Goal: Task Accomplishment & Management: Manage account settings

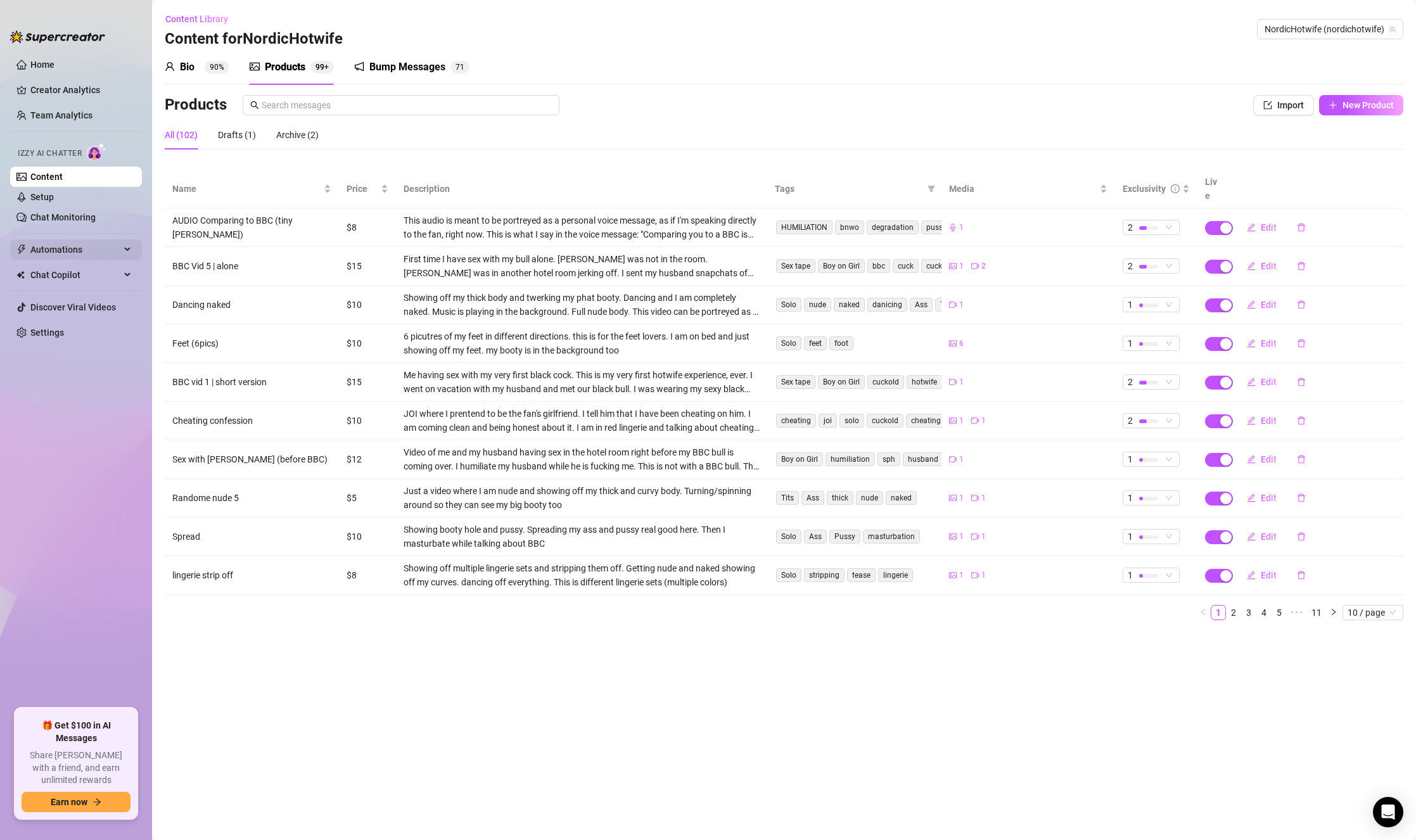
click at [71, 248] on span "Automations" at bounding box center [75, 249] width 90 height 21
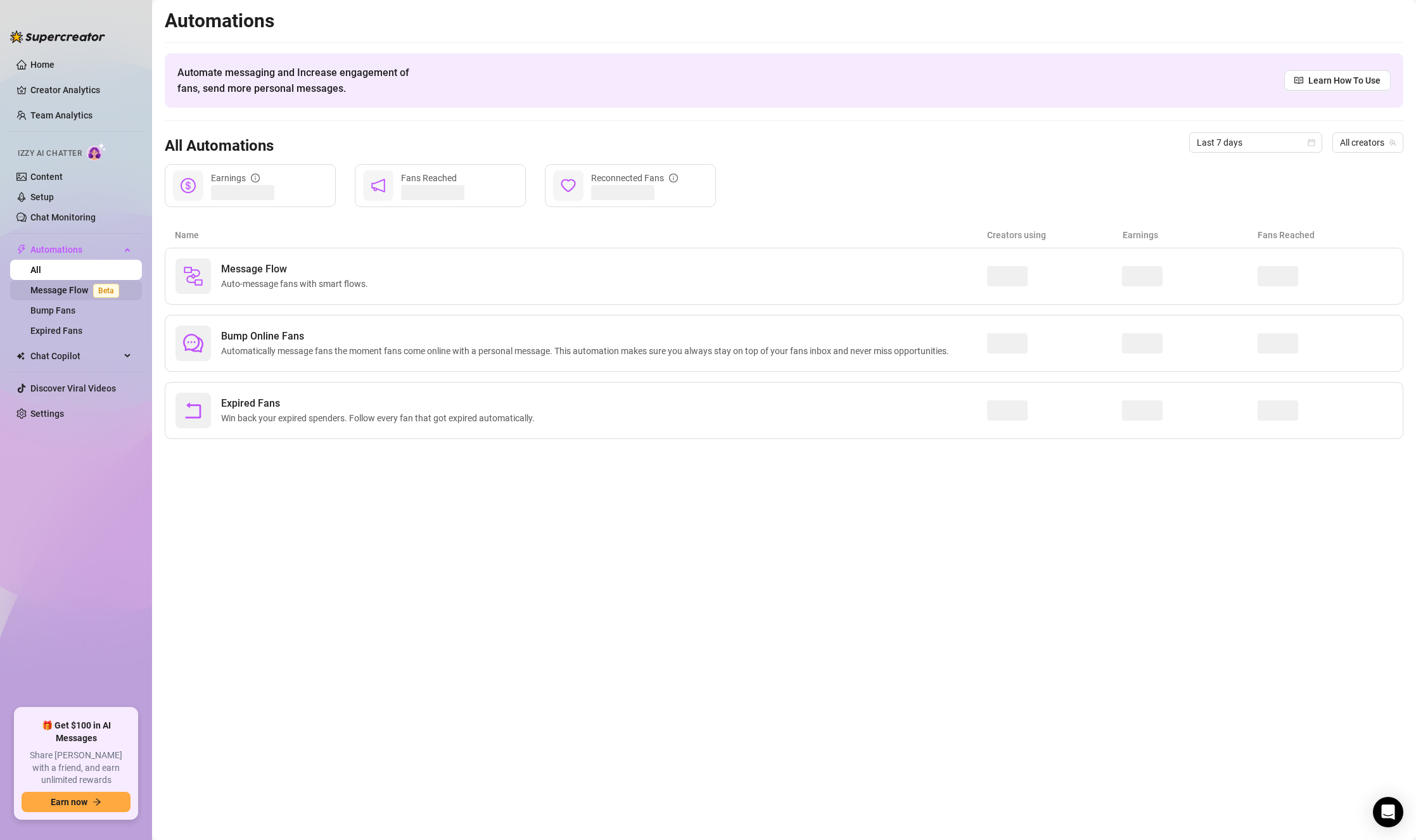
click at [67, 291] on link "Message Flow Beta" at bounding box center [77, 290] width 94 height 10
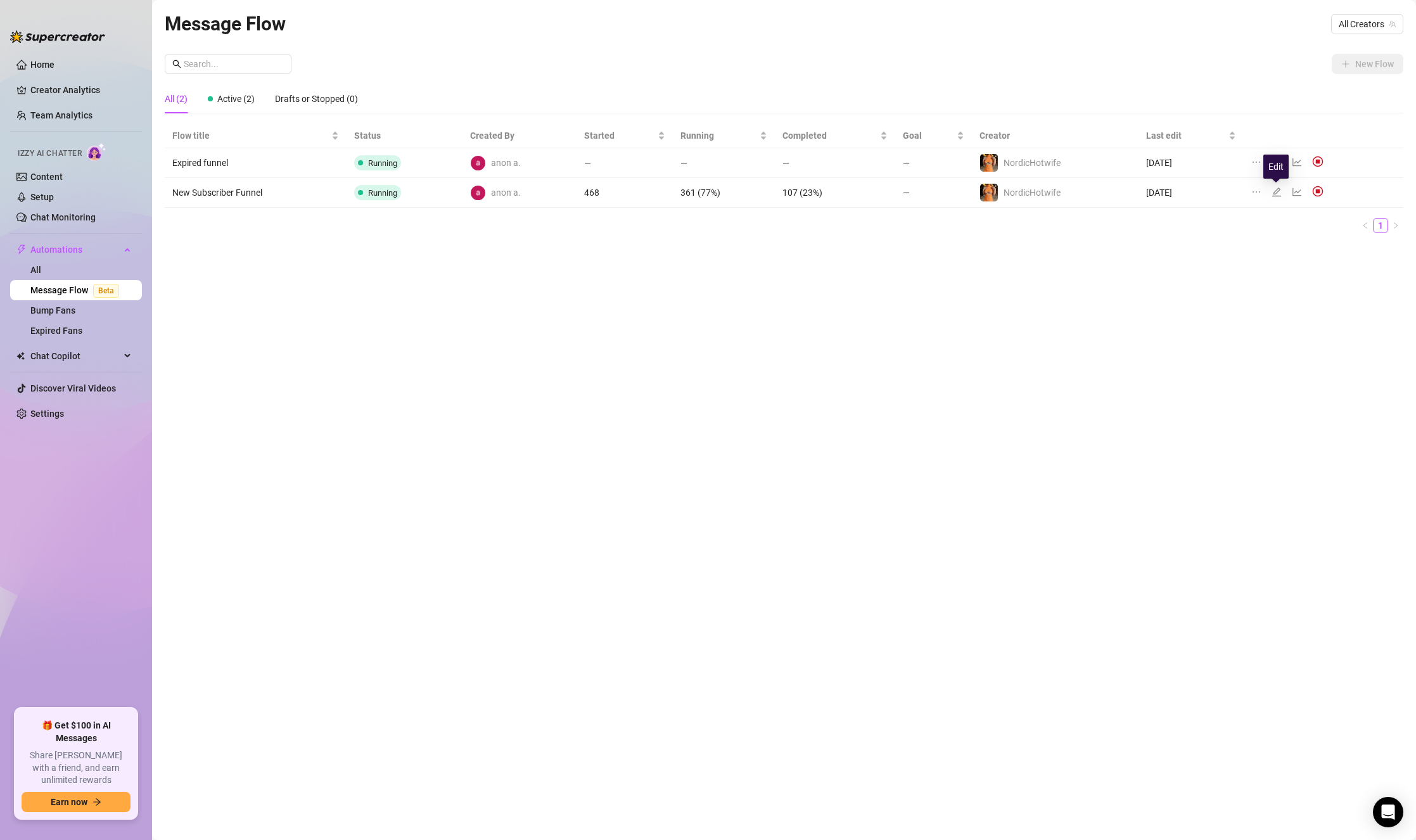
click at [1265, 193] on icon "edit" at bounding box center [1277, 192] width 10 height 10
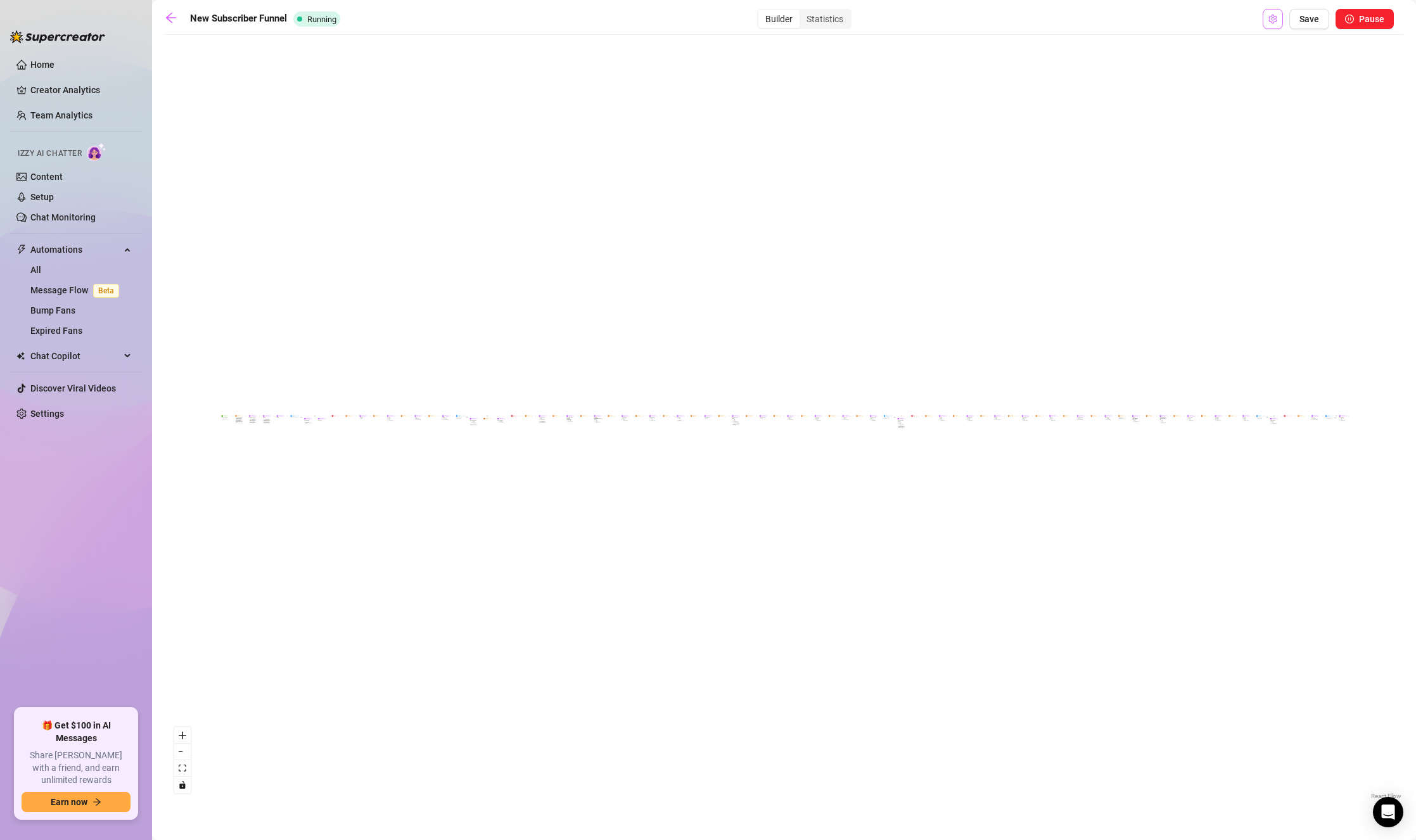
click at [1265, 19] on button "Open Exit Rules" at bounding box center [1273, 19] width 21 height 21
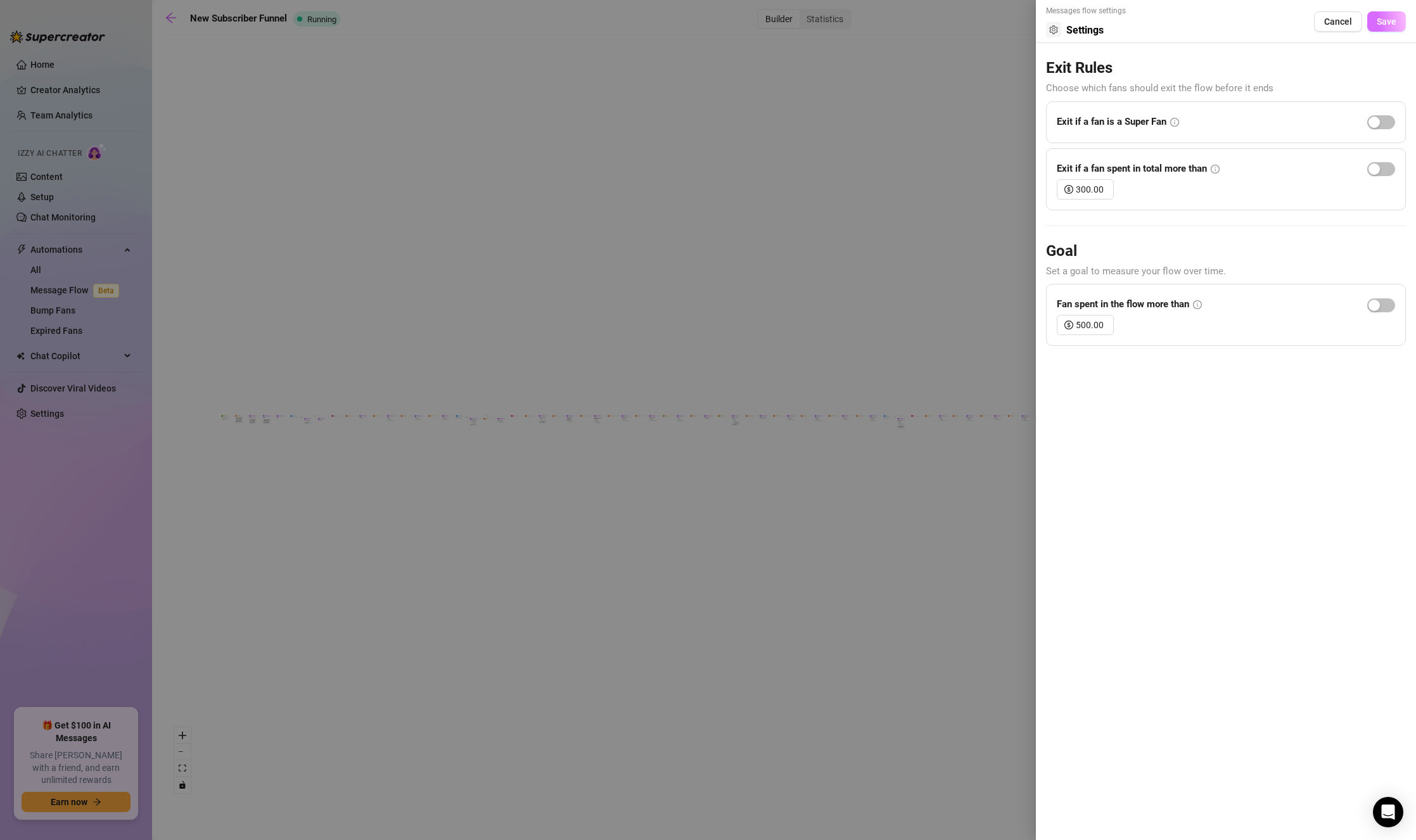
click at [1265, 15] on button "Save" at bounding box center [1386, 21] width 39 height 21
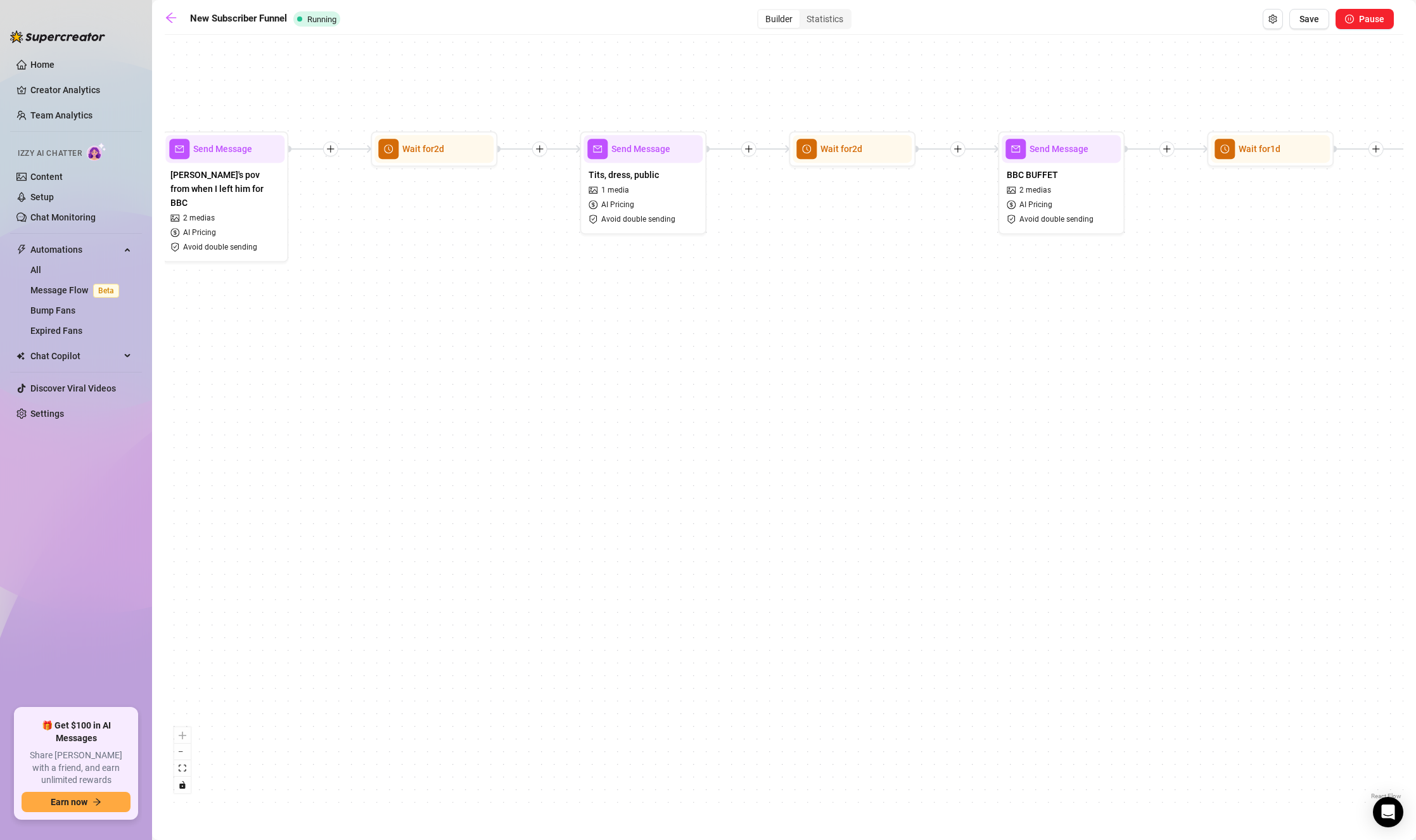
drag, startPoint x: 1026, startPoint y: 246, endPoint x: 779, endPoint y: 445, distance: 317.2
click at [779, 445] on div "If True If False If True If False If True If False If True If False If False Se…" at bounding box center [784, 421] width 1239 height 761
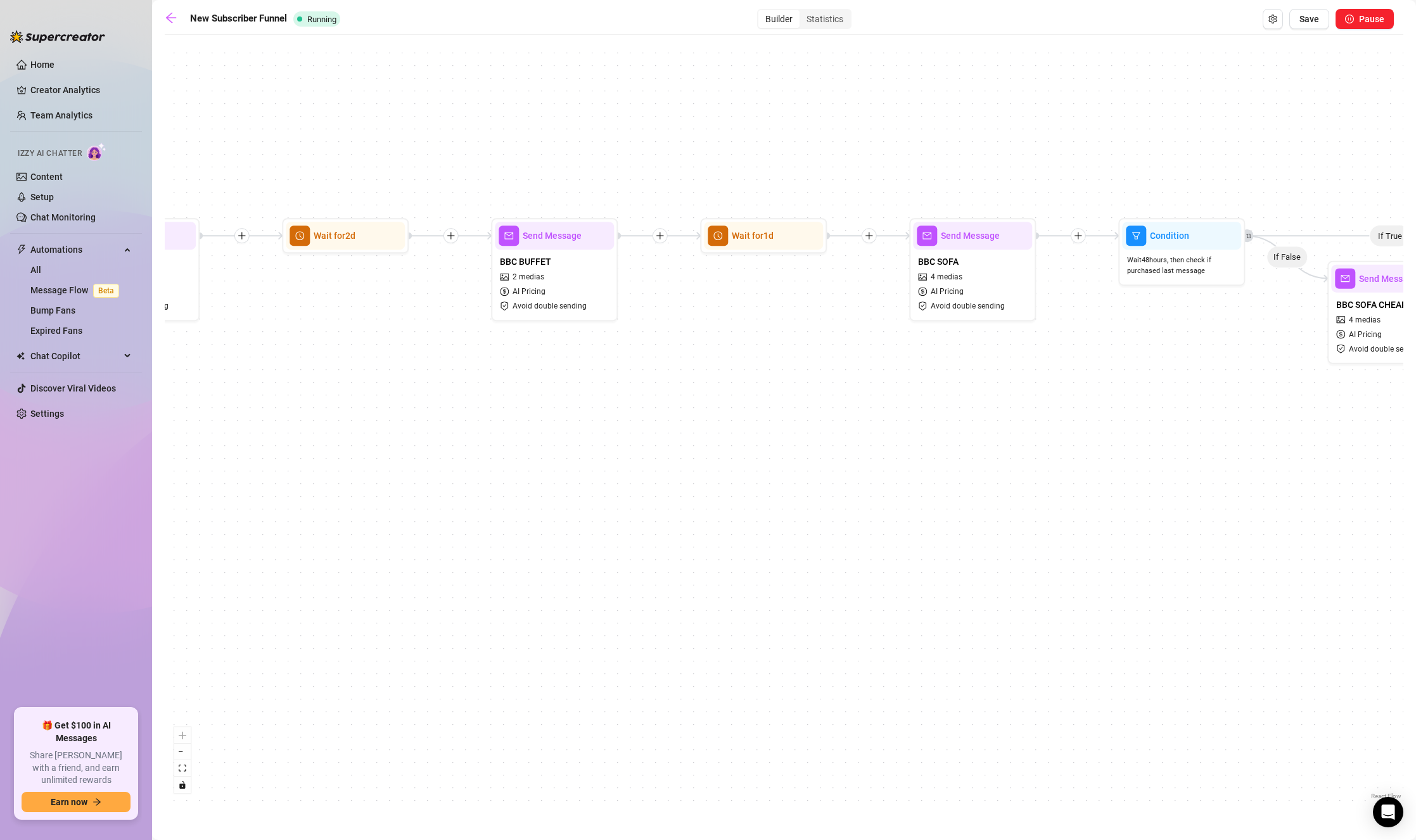
drag, startPoint x: 902, startPoint y: 394, endPoint x: 705, endPoint y: 401, distance: 197.1
click at [705, 402] on div "If True If False If True If False If True If False If True If False If False Se…" at bounding box center [784, 421] width 1239 height 761
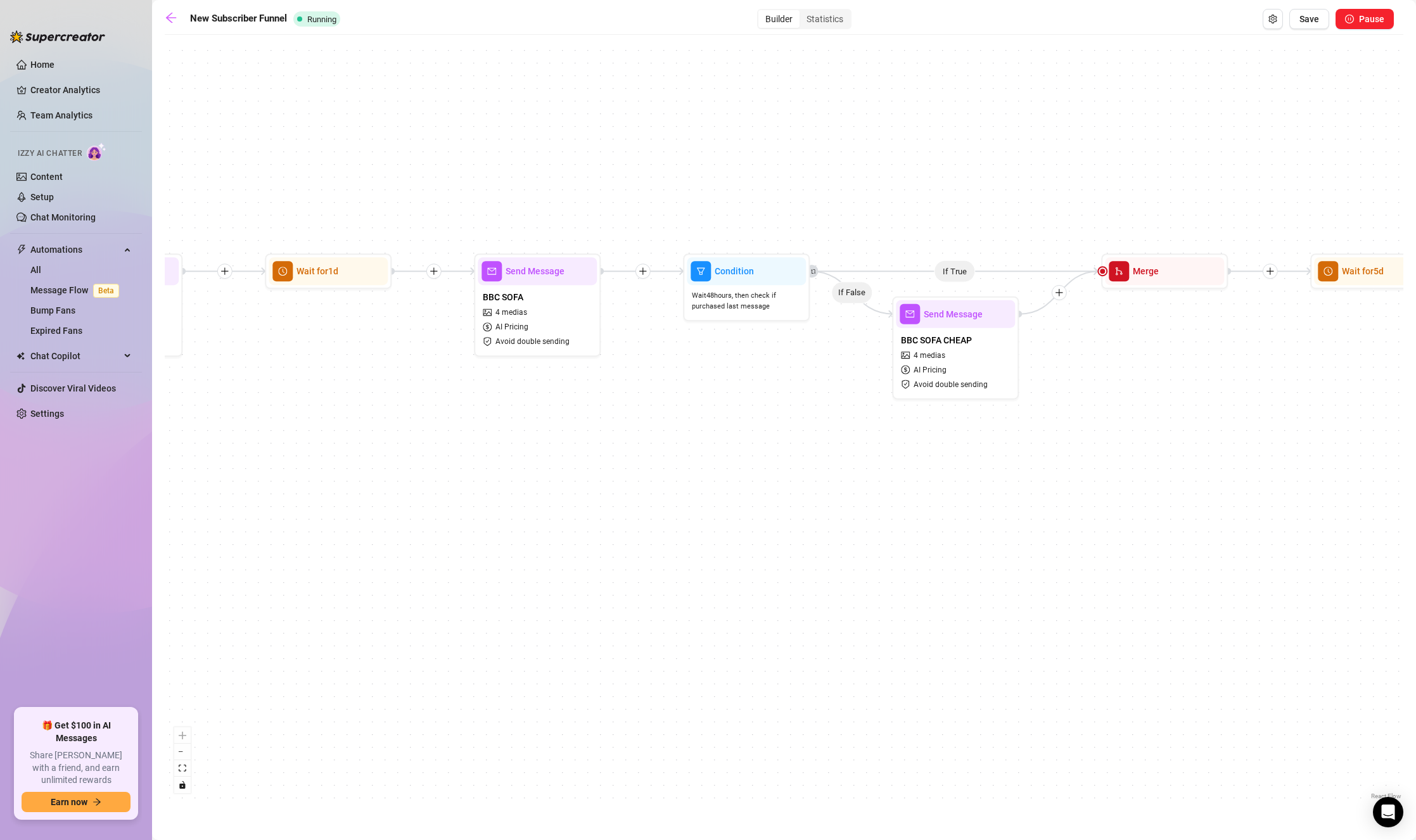
drag, startPoint x: 801, startPoint y: 417, endPoint x: 642, endPoint y: 432, distance: 159.7
click at [640, 430] on div "If True If False If True If False If True If False If True If False If False Se…" at bounding box center [784, 421] width 1239 height 761
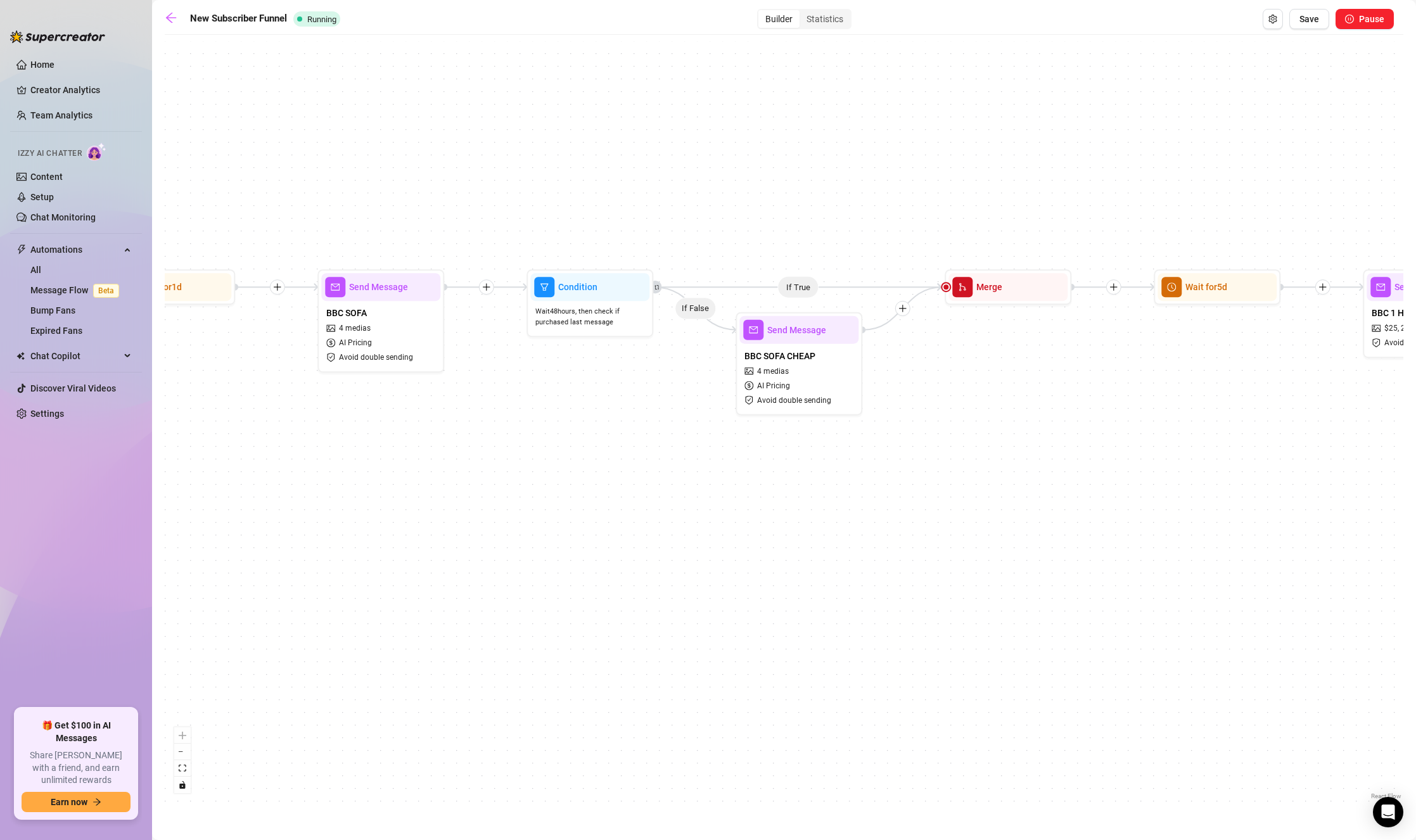
drag, startPoint x: 1052, startPoint y: 447, endPoint x: 606, endPoint y: 441, distance: 446.0
click at [606, 441] on div "If True If False If True If False If True If False If True If False If False Se…" at bounding box center [784, 421] width 1239 height 761
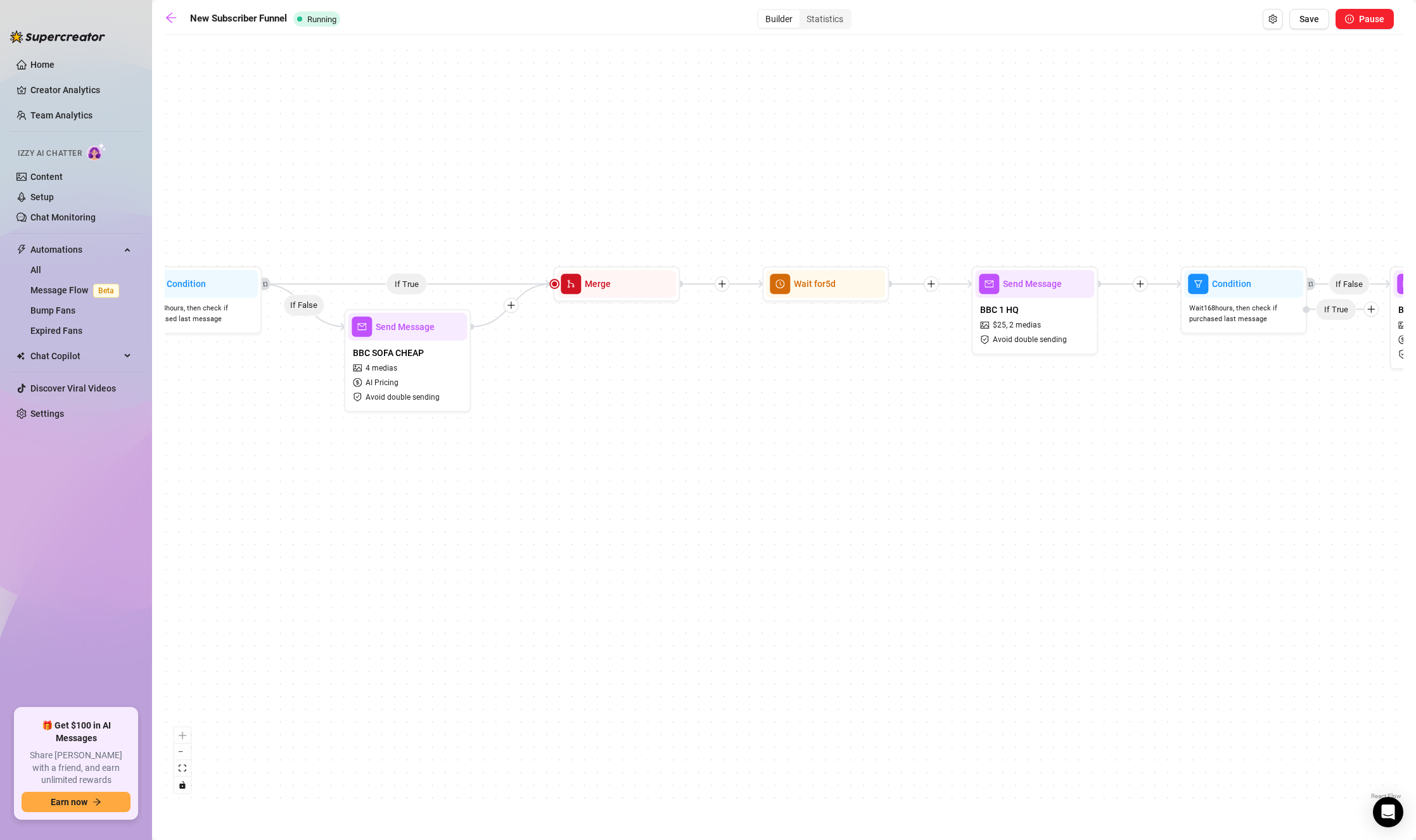
drag, startPoint x: 1096, startPoint y: 409, endPoint x: 567, endPoint y: 409, distance: 529.0
click at [567, 409] on div "If True If False If True If False If True If False If True If False If False Se…" at bounding box center [784, 421] width 1239 height 761
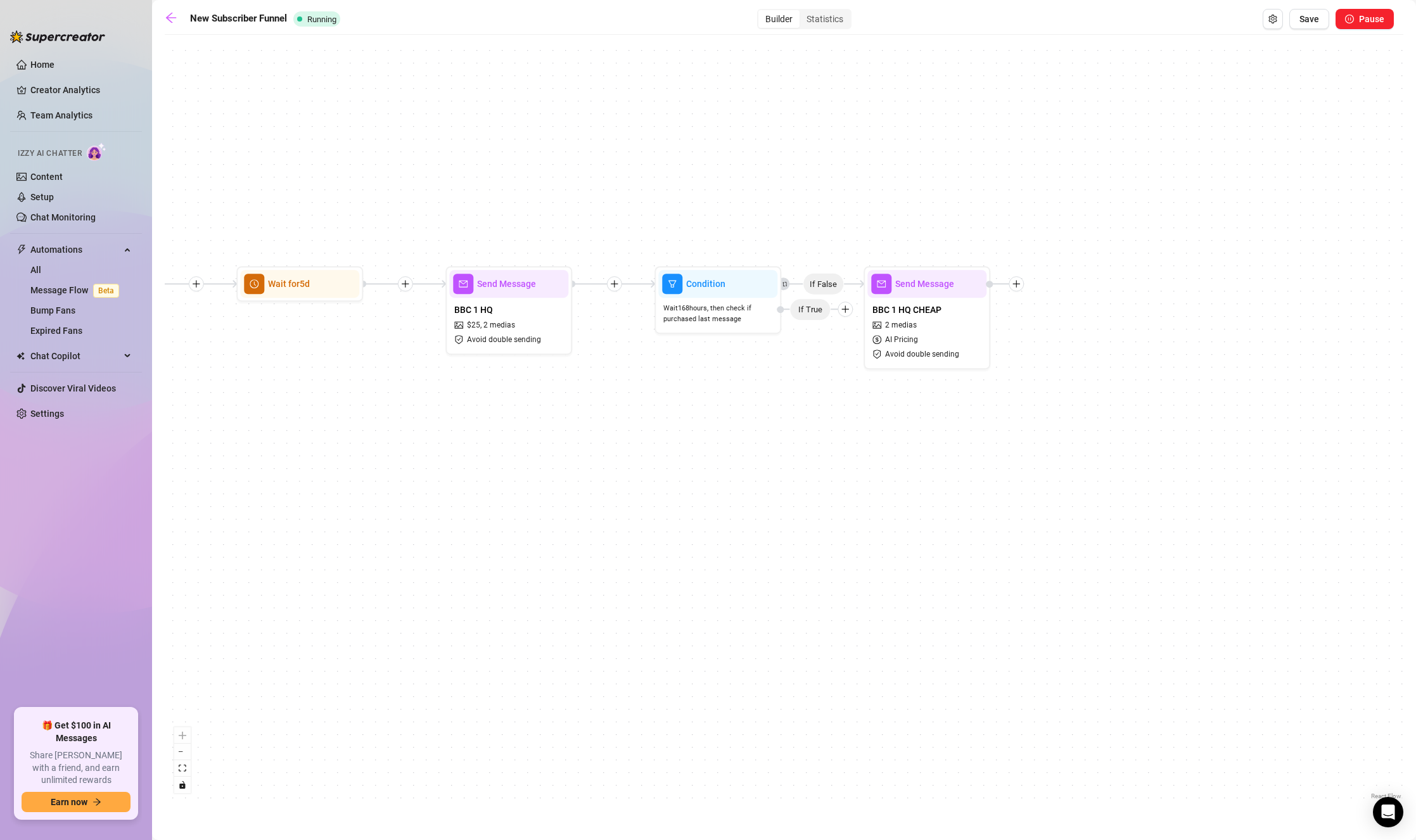
drag, startPoint x: 499, startPoint y: 482, endPoint x: 1093, endPoint y: 454, distance: 594.7
click at [1080, 456] on div "If True If False If True If False If True If False If True If False If False Se…" at bounding box center [784, 421] width 1239 height 761
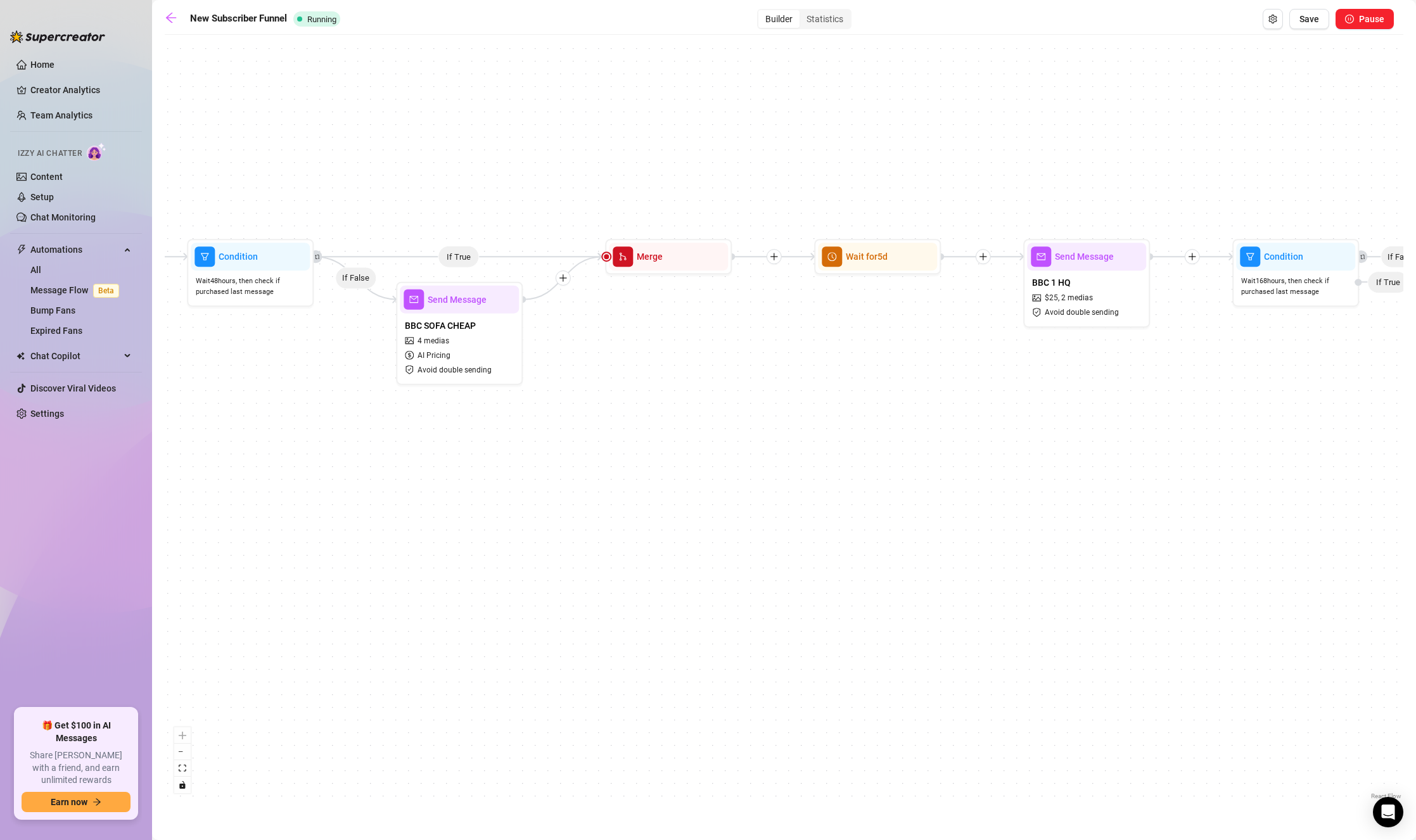
drag, startPoint x: 386, startPoint y: 467, endPoint x: 1030, endPoint y: 436, distance: 644.7
click at [1011, 441] on div "If True If False If True If False If True If False If True If False If False Se…" at bounding box center [784, 421] width 1239 height 761
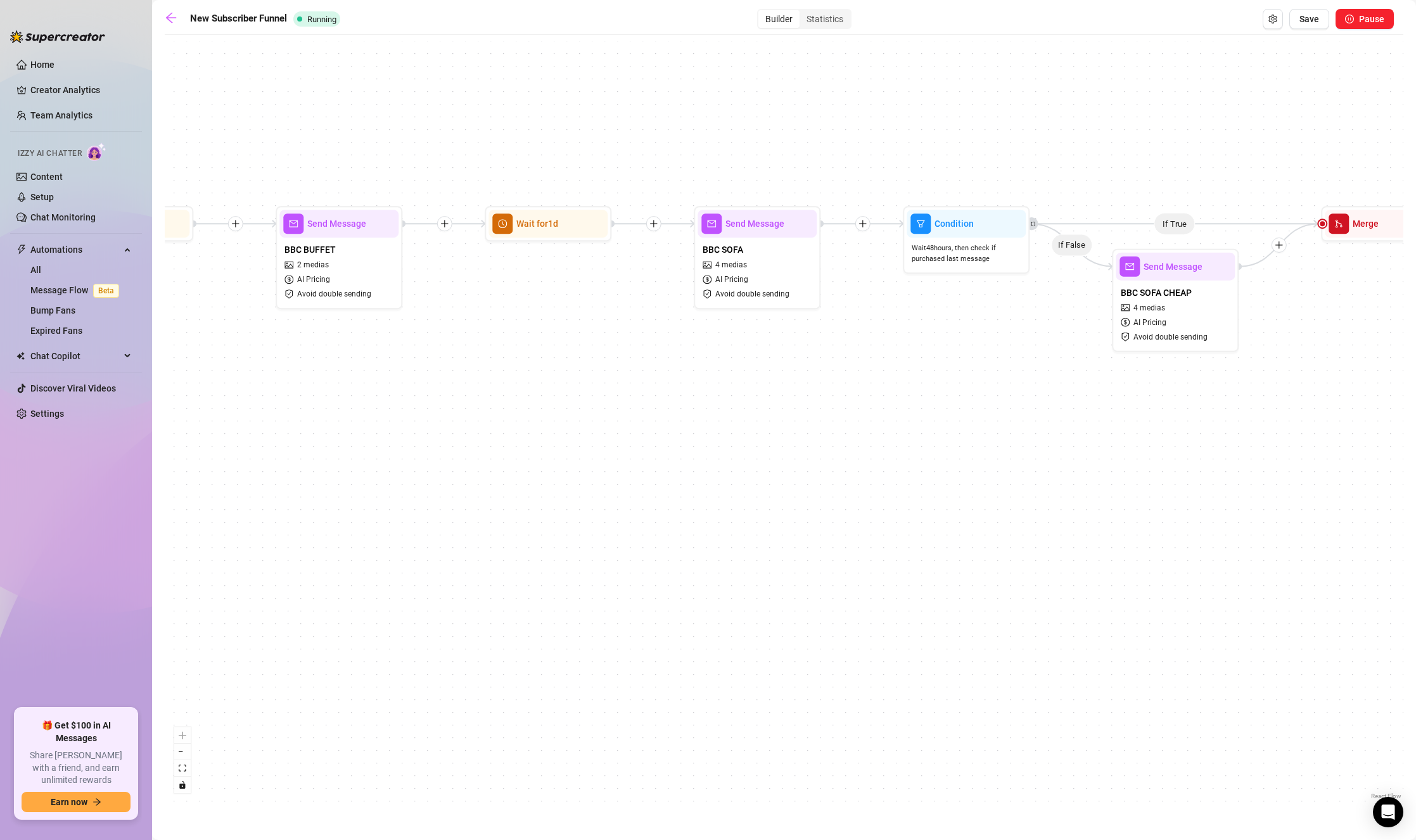
drag, startPoint x: 447, startPoint y: 457, endPoint x: 976, endPoint y: 538, distance: 535.2
click at [976, 538] on div "If True If False If True If False If True If False If True If False If False Se…" at bounding box center [784, 421] width 1239 height 761
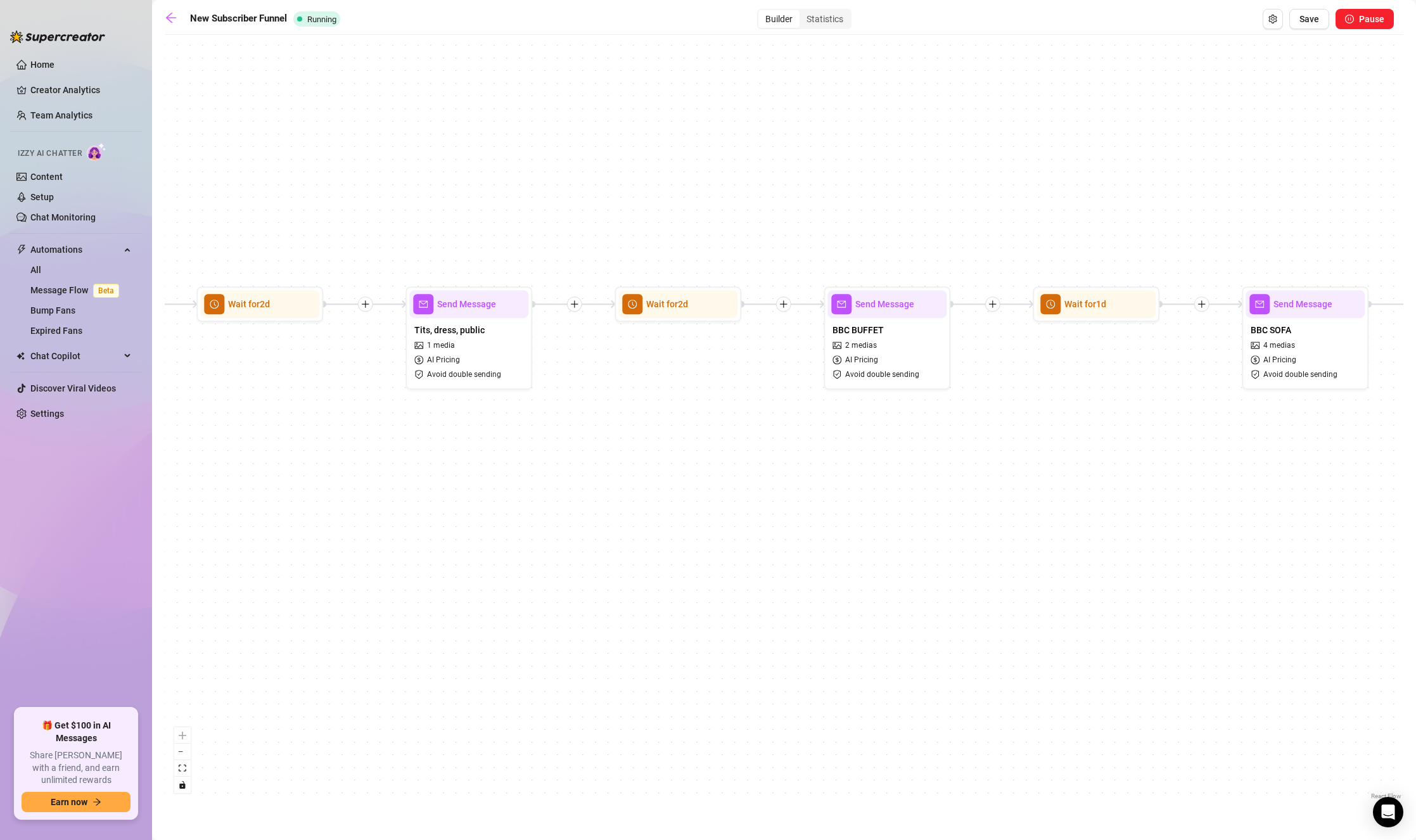
drag, startPoint x: 784, startPoint y: 473, endPoint x: 970, endPoint y: 472, distance: 186.0
click at [970, 472] on div "If True If False If True If False If True If False If True If False If False Se…" at bounding box center [784, 421] width 1239 height 761
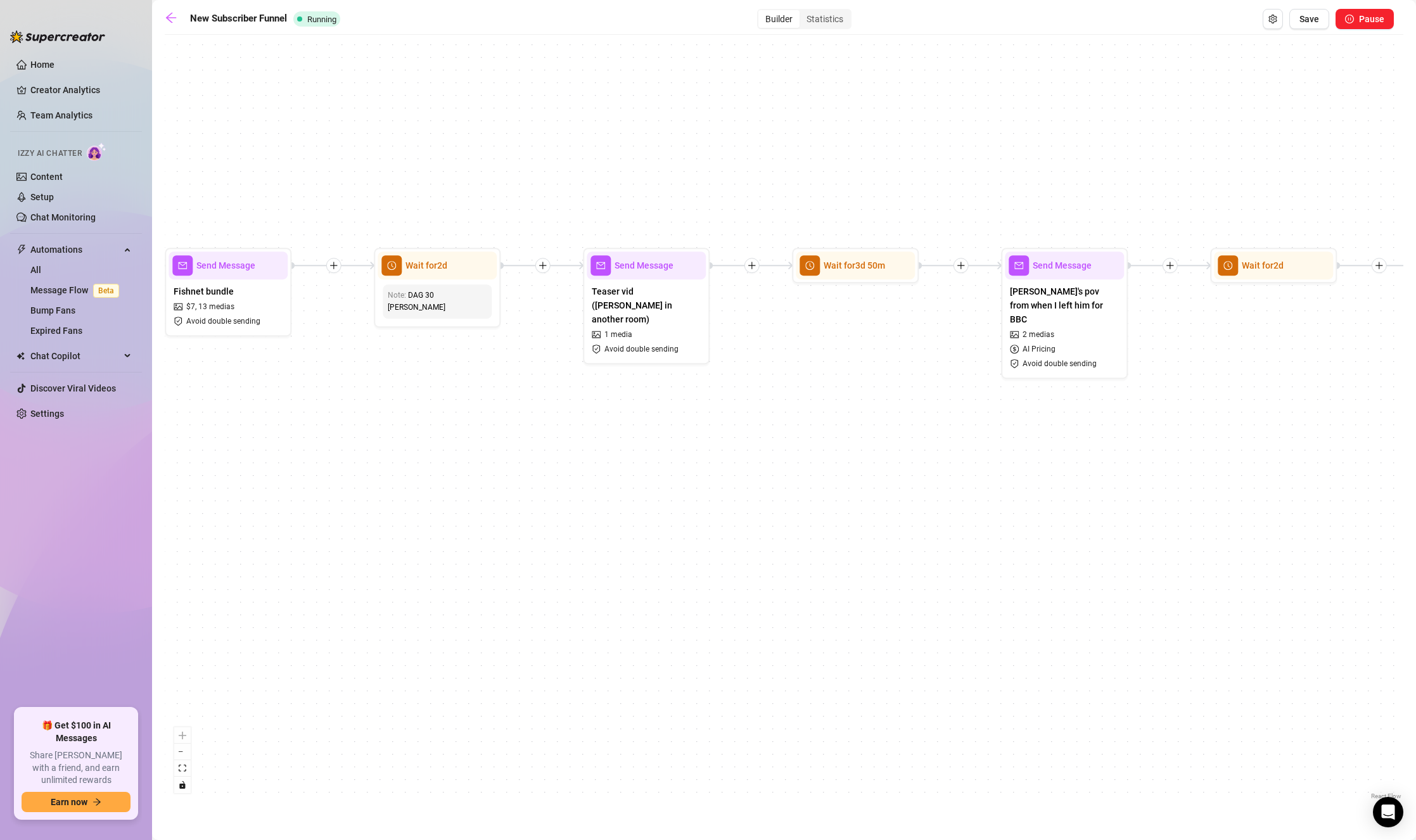
drag, startPoint x: 502, startPoint y: 506, endPoint x: 912, endPoint y: 510, distance: 410.0
click at [912, 510] on div "If True If False If True If False If True If False If True If False If False Se…" at bounding box center [784, 421] width 1239 height 761
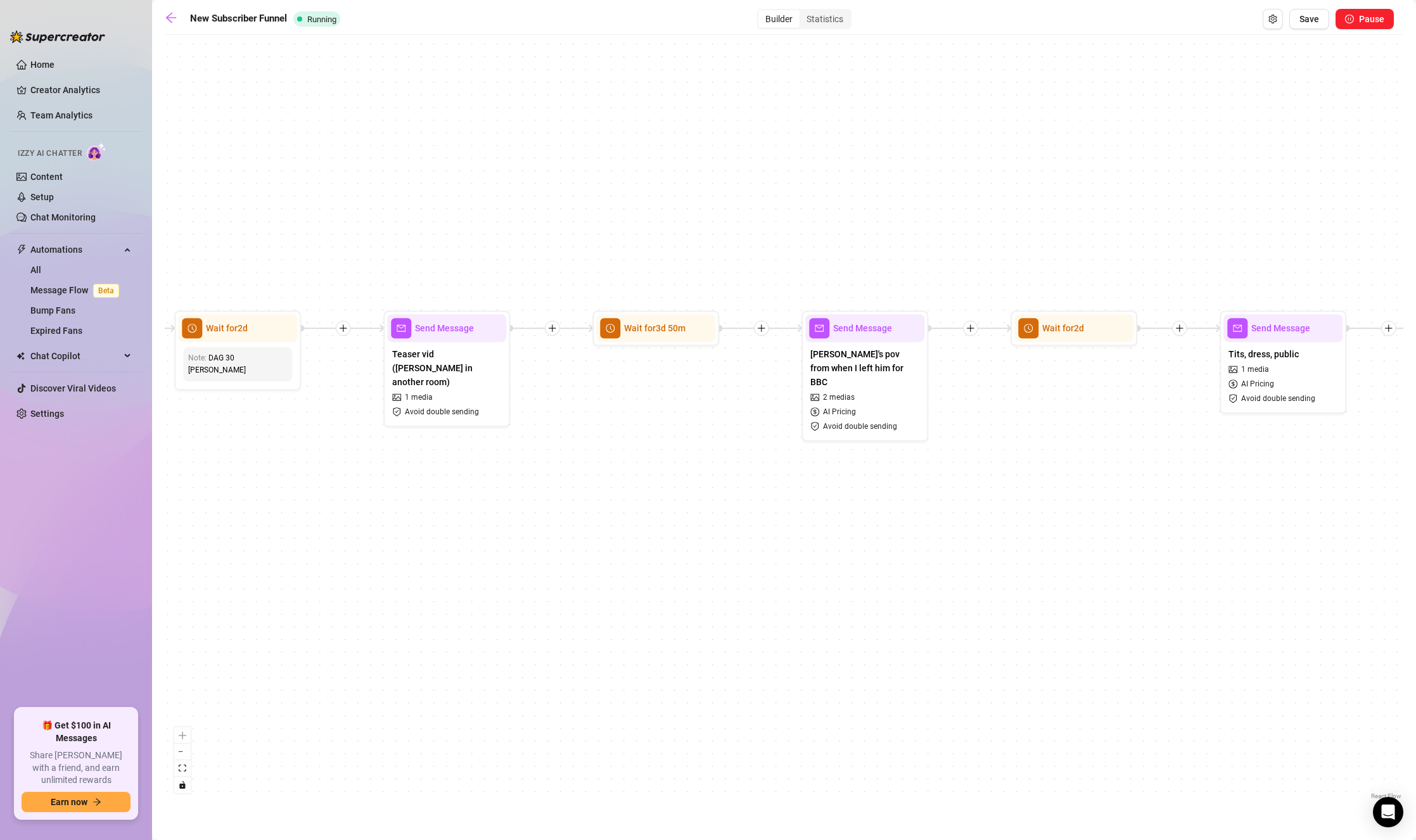
drag, startPoint x: 820, startPoint y: 518, endPoint x: 701, endPoint y: 549, distance: 123.0
click at [701, 549] on div "If True If False If True If False If True If False If True If False If False Se…" at bounding box center [784, 421] width 1239 height 761
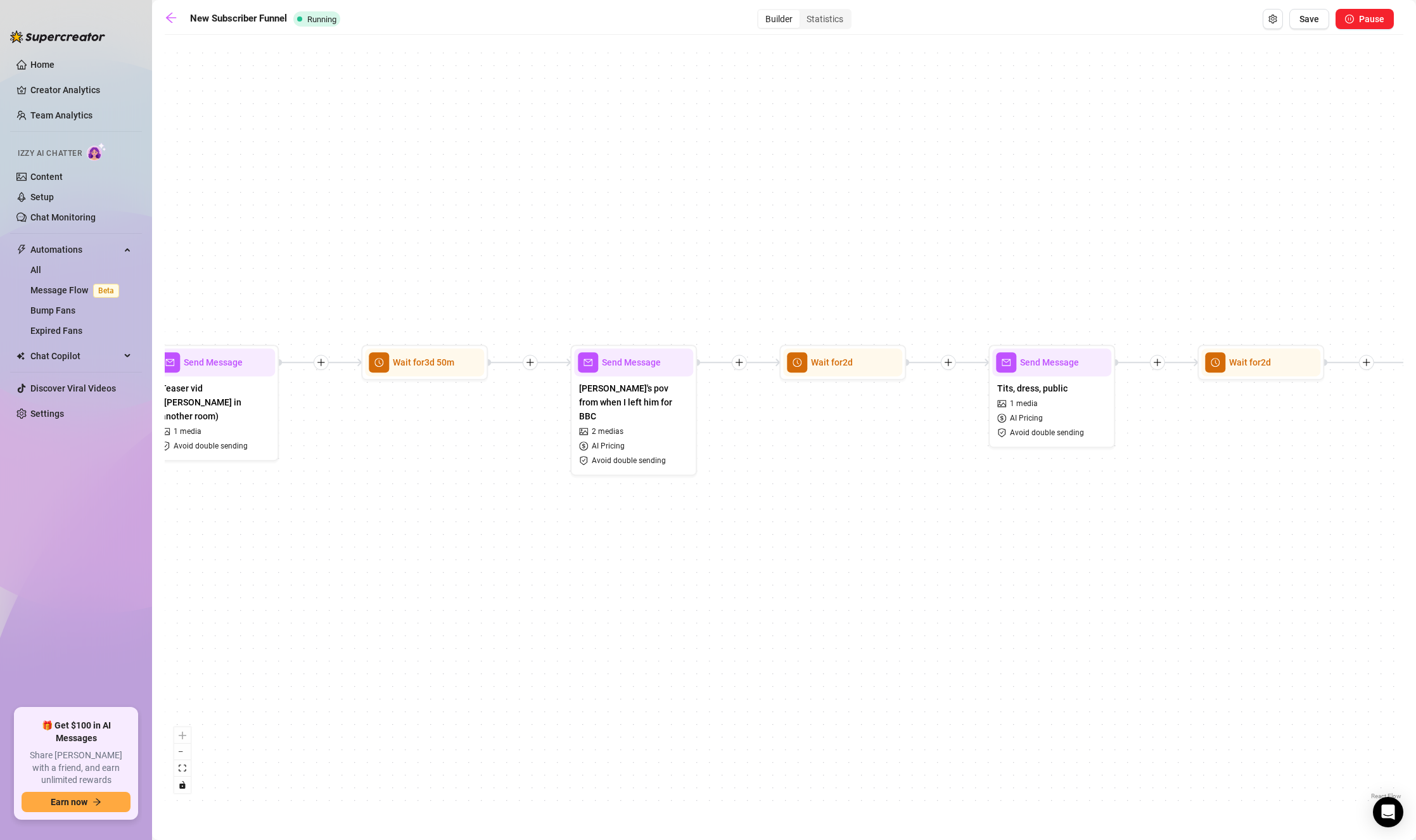
drag, startPoint x: 968, startPoint y: 523, endPoint x: 494, endPoint y: 520, distance: 474.0
click at [496, 520] on div "If True If False If True If False If True If False If True If False If False Se…" at bounding box center [784, 421] width 1239 height 761
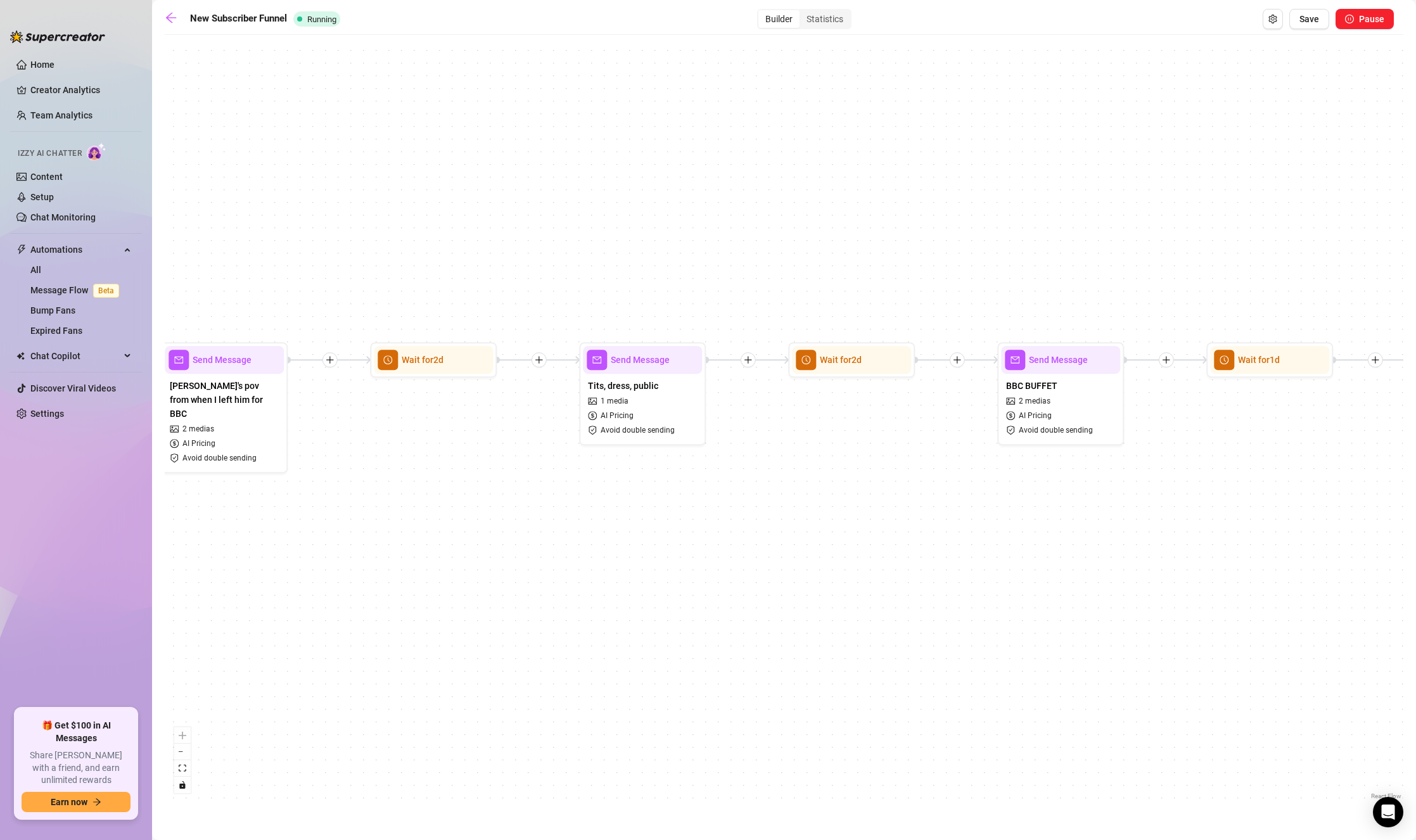
drag, startPoint x: 662, startPoint y: 515, endPoint x: 643, endPoint y: 519, distance: 19.4
click at [629, 522] on div "If True If False If True If False If True If False If True If False If False Se…" at bounding box center [784, 421] width 1239 height 761
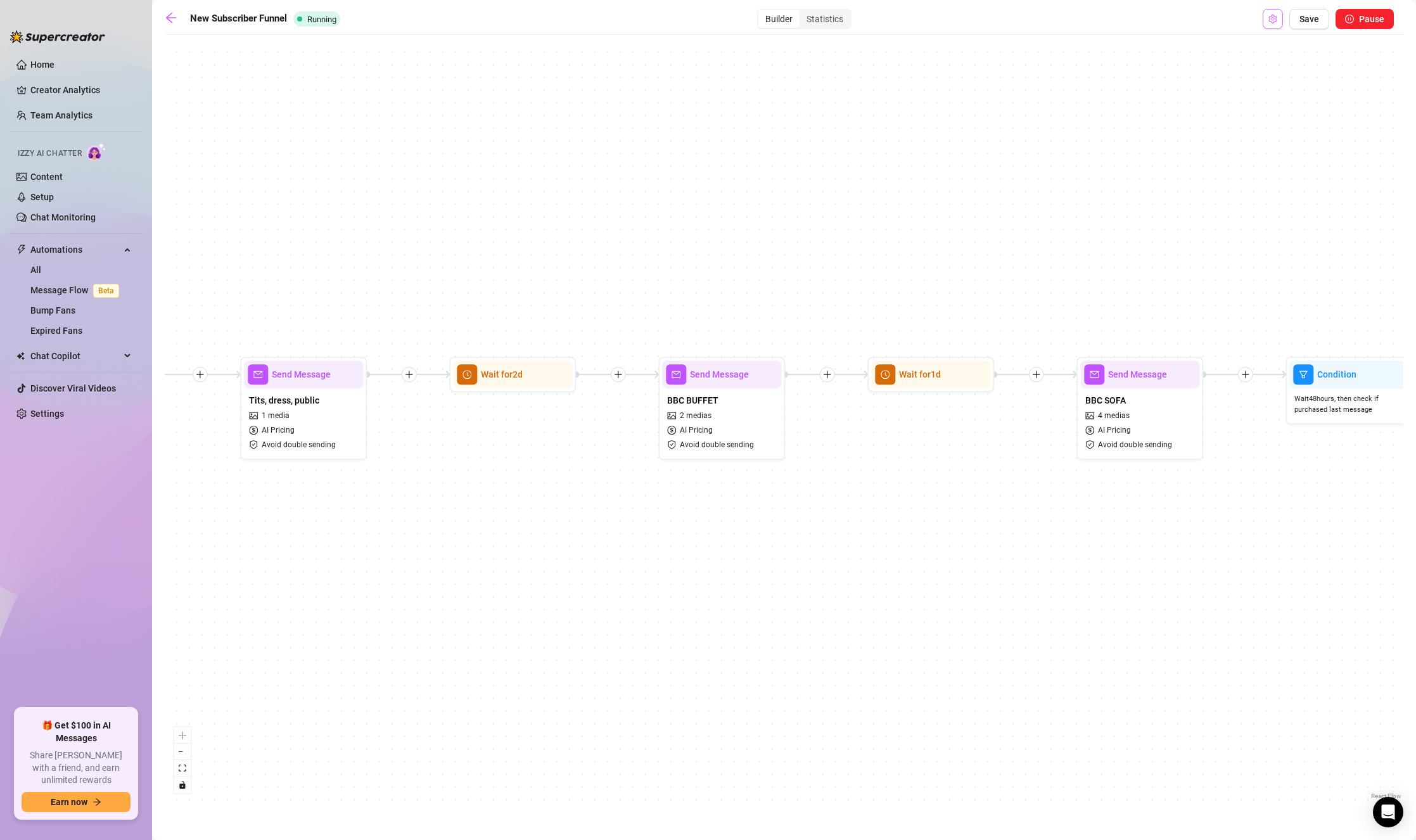
click at [1265, 19] on icon "setting" at bounding box center [1272, 19] width 9 height 9
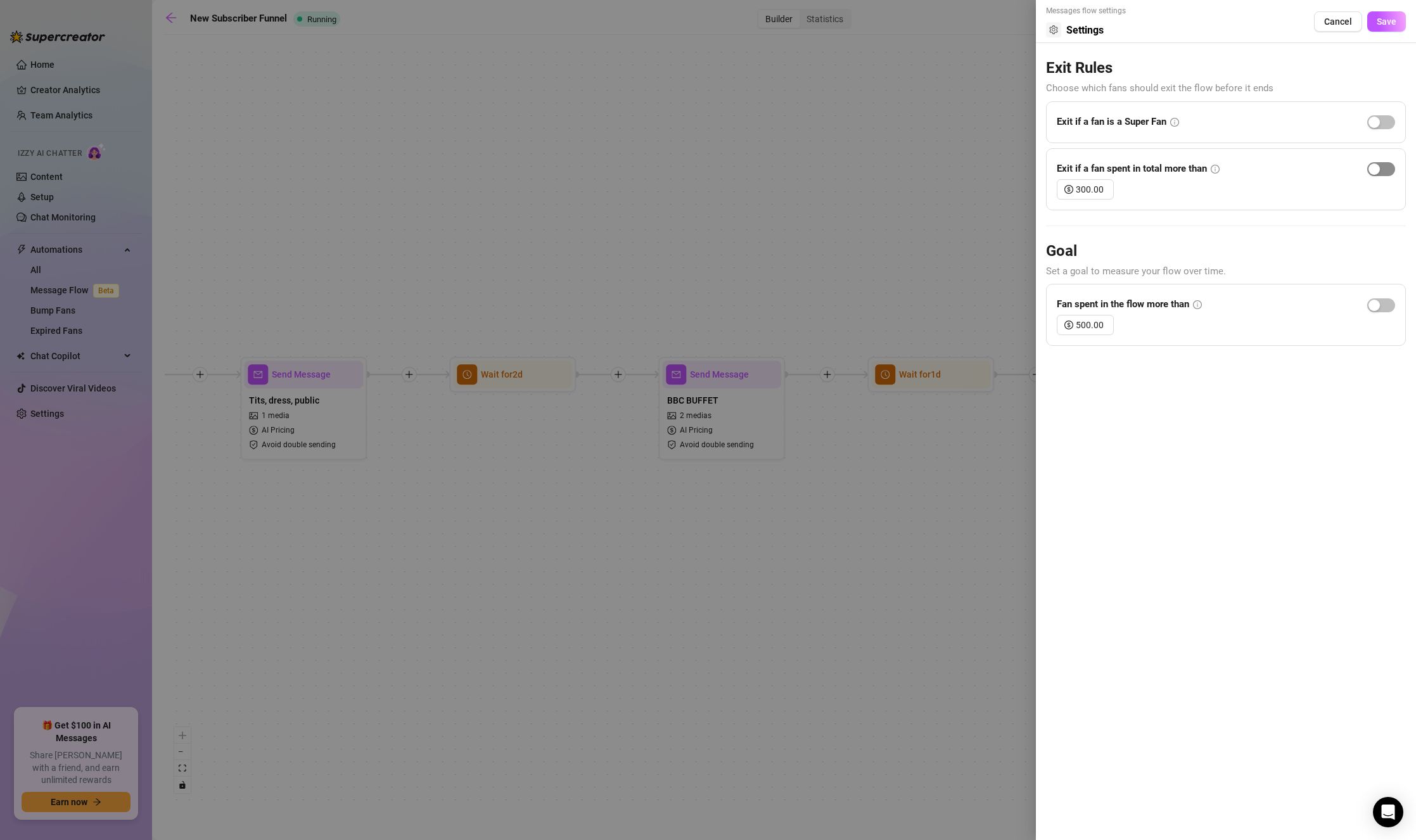
click at [1265, 168] on span "button" at bounding box center [1381, 169] width 28 height 14
click at [1265, 169] on div "button" at bounding box center [1388, 169] width 11 height 11
click at [1265, 17] on span "Save" at bounding box center [1386, 21] width 20 height 10
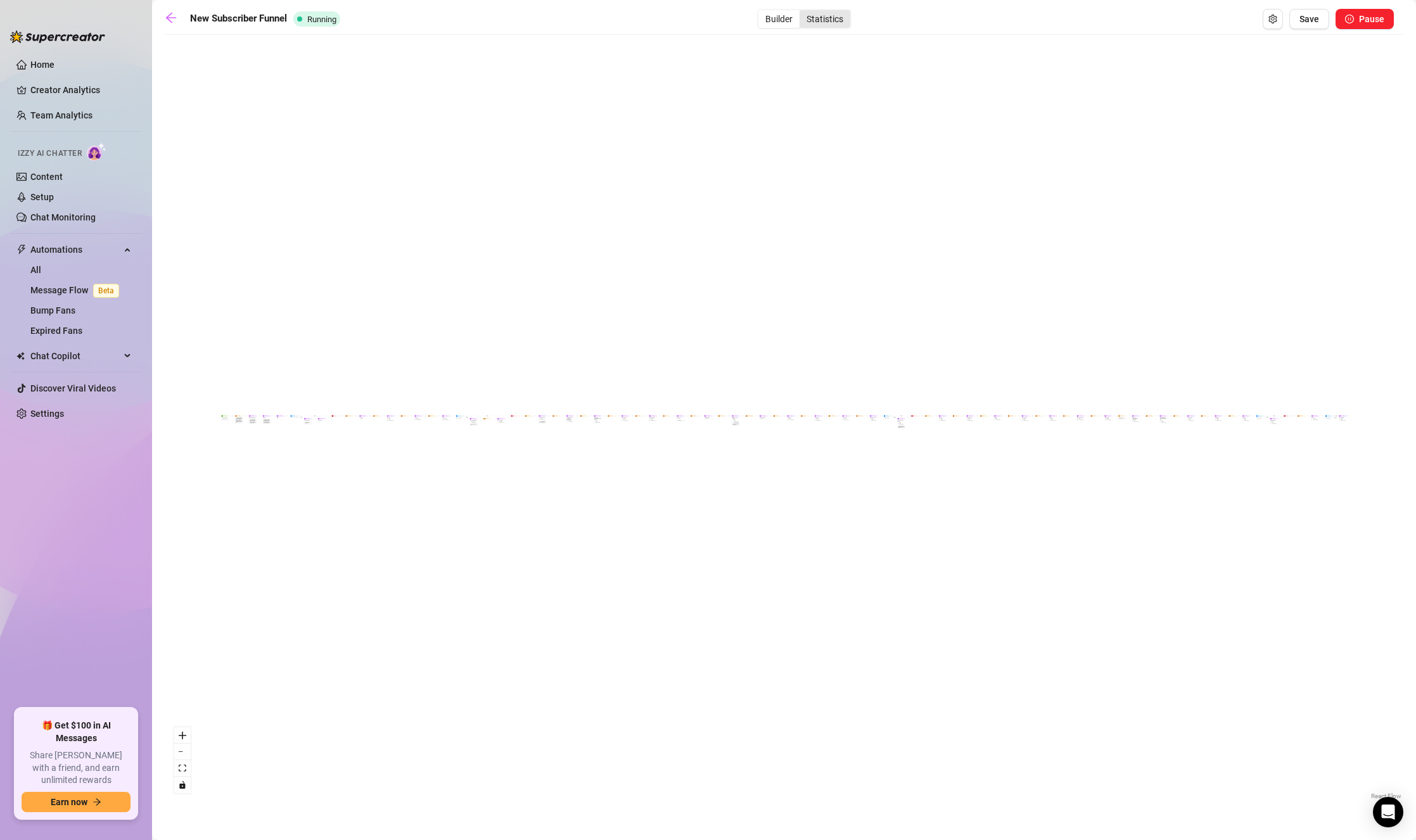
click at [838, 19] on div "Statistics" at bounding box center [824, 19] width 51 height 18
click at [803, 12] on input "Statistics" at bounding box center [803, 12] width 0 height 0
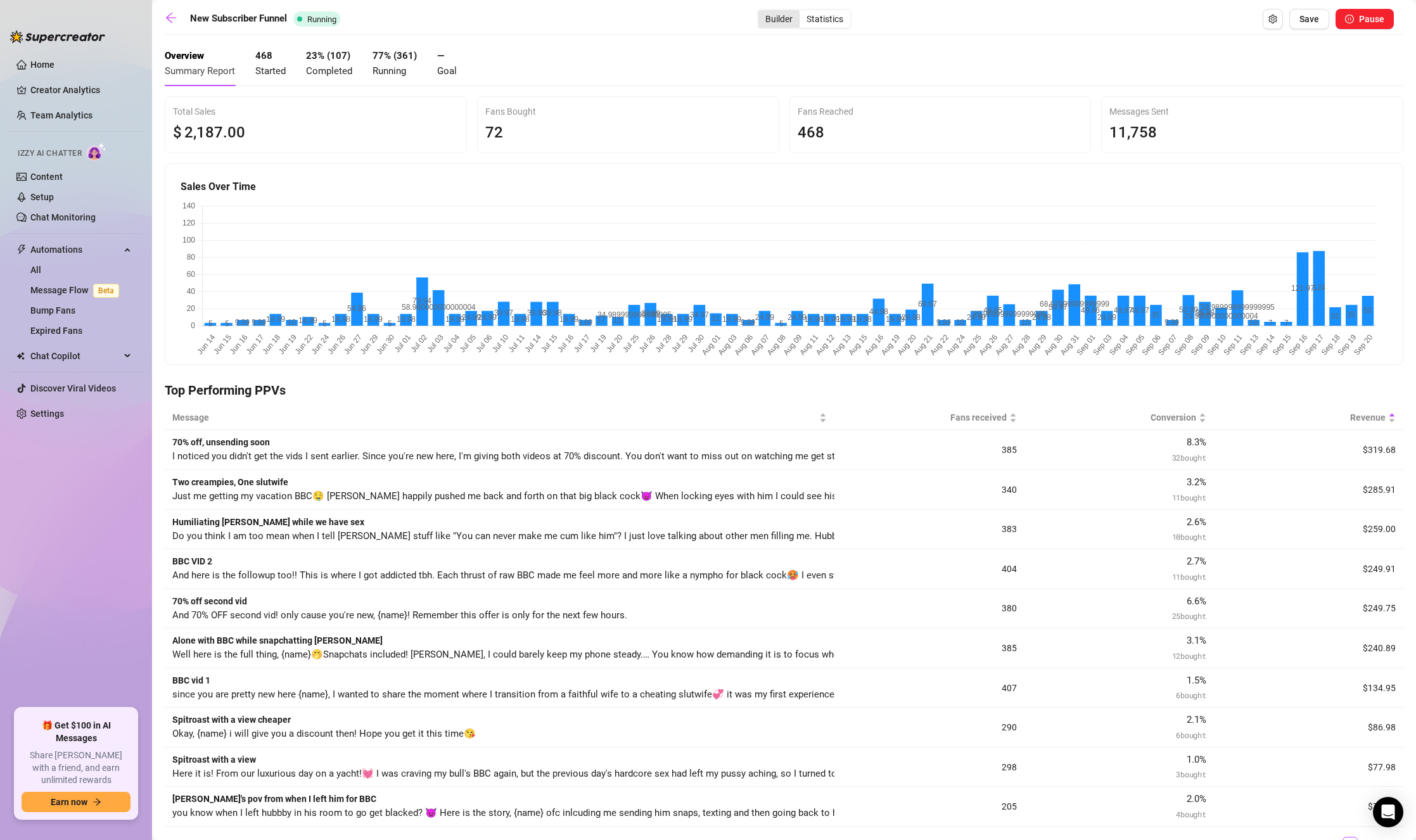
click at [771, 15] on div "Builder" at bounding box center [779, 19] width 41 height 18
click at [761, 12] on input "Builder" at bounding box center [761, 12] width 0 height 0
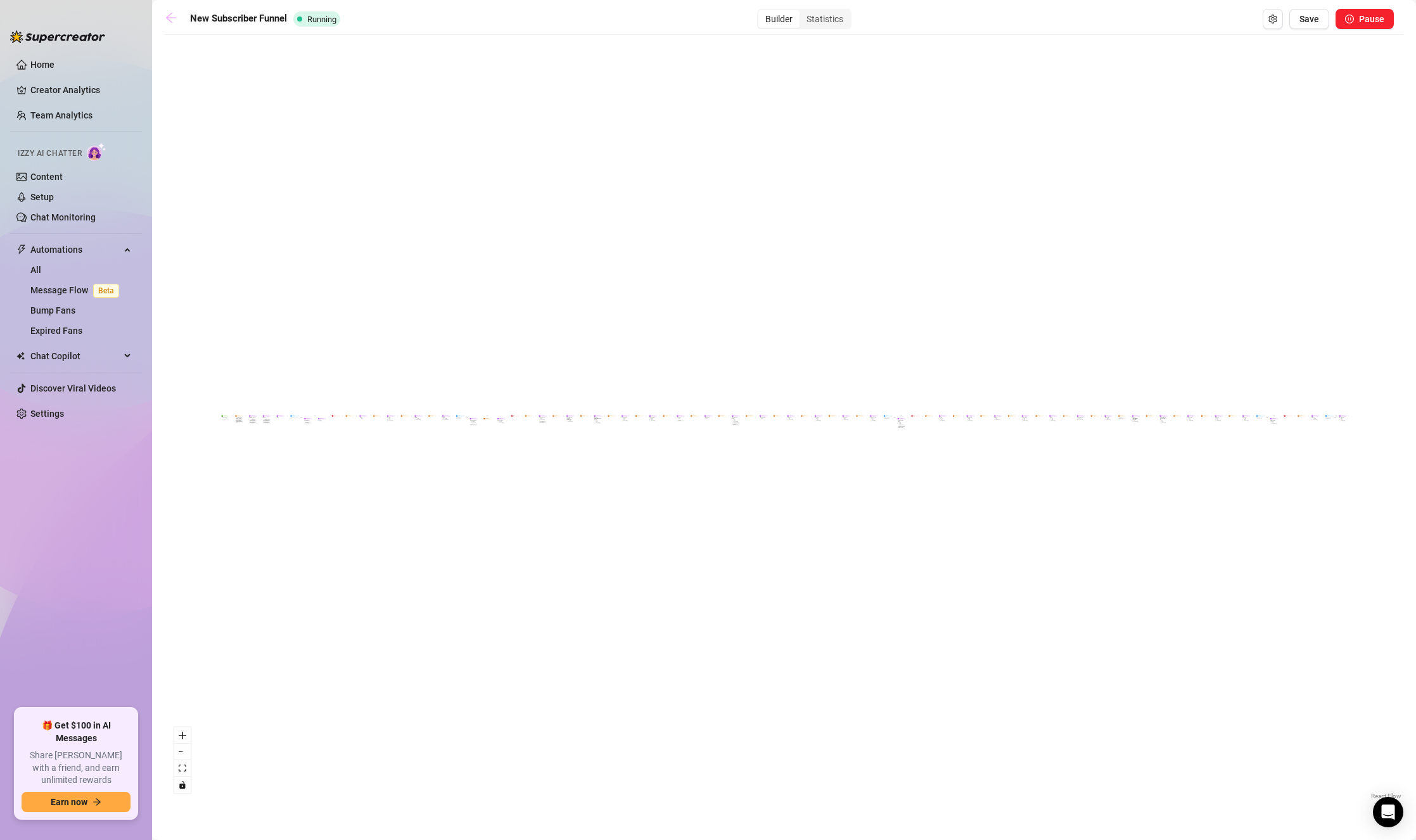
click at [173, 20] on icon "arrow-left" at bounding box center [170, 17] width 13 height 13
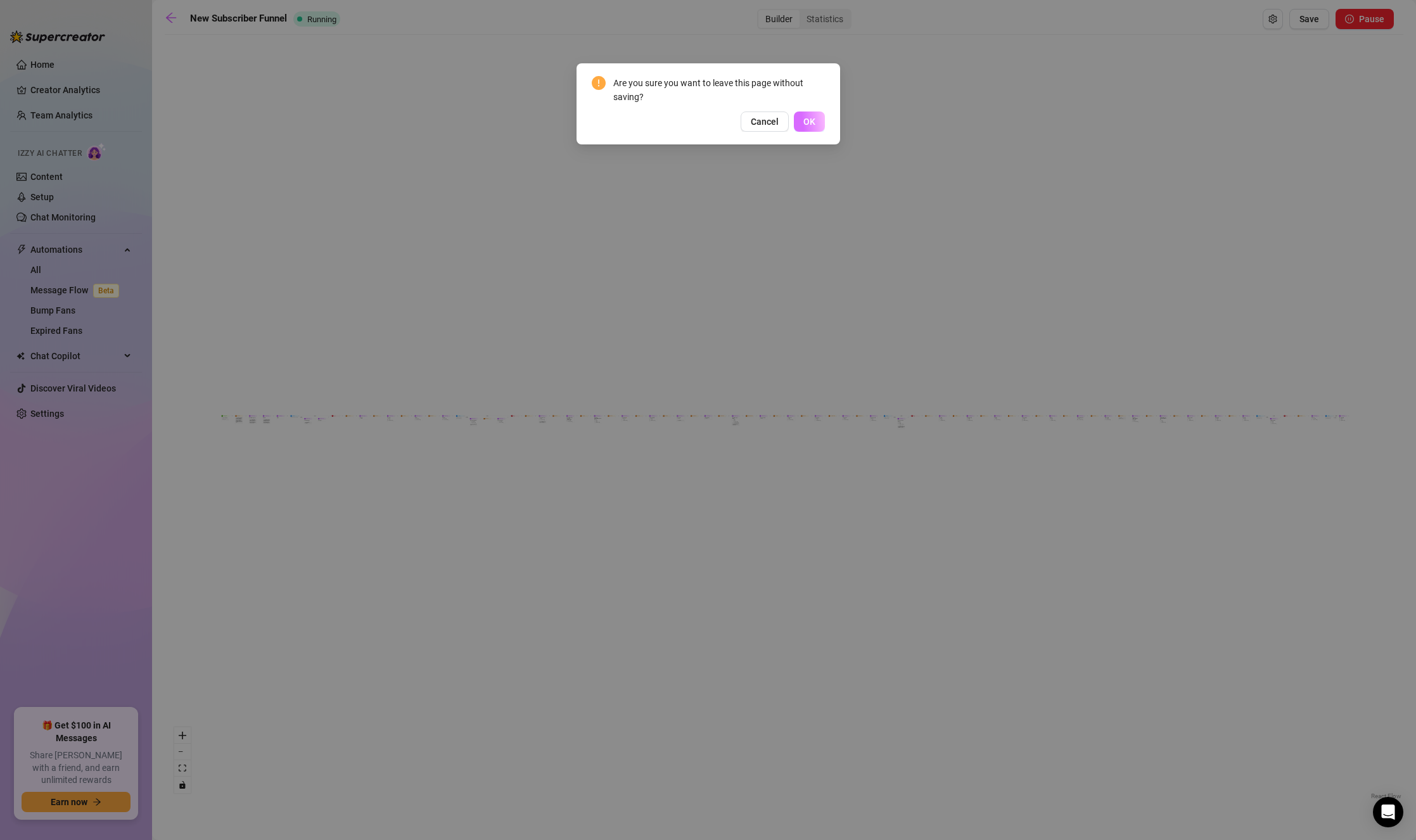
click at [805, 120] on span "OK" at bounding box center [810, 122] width 12 height 10
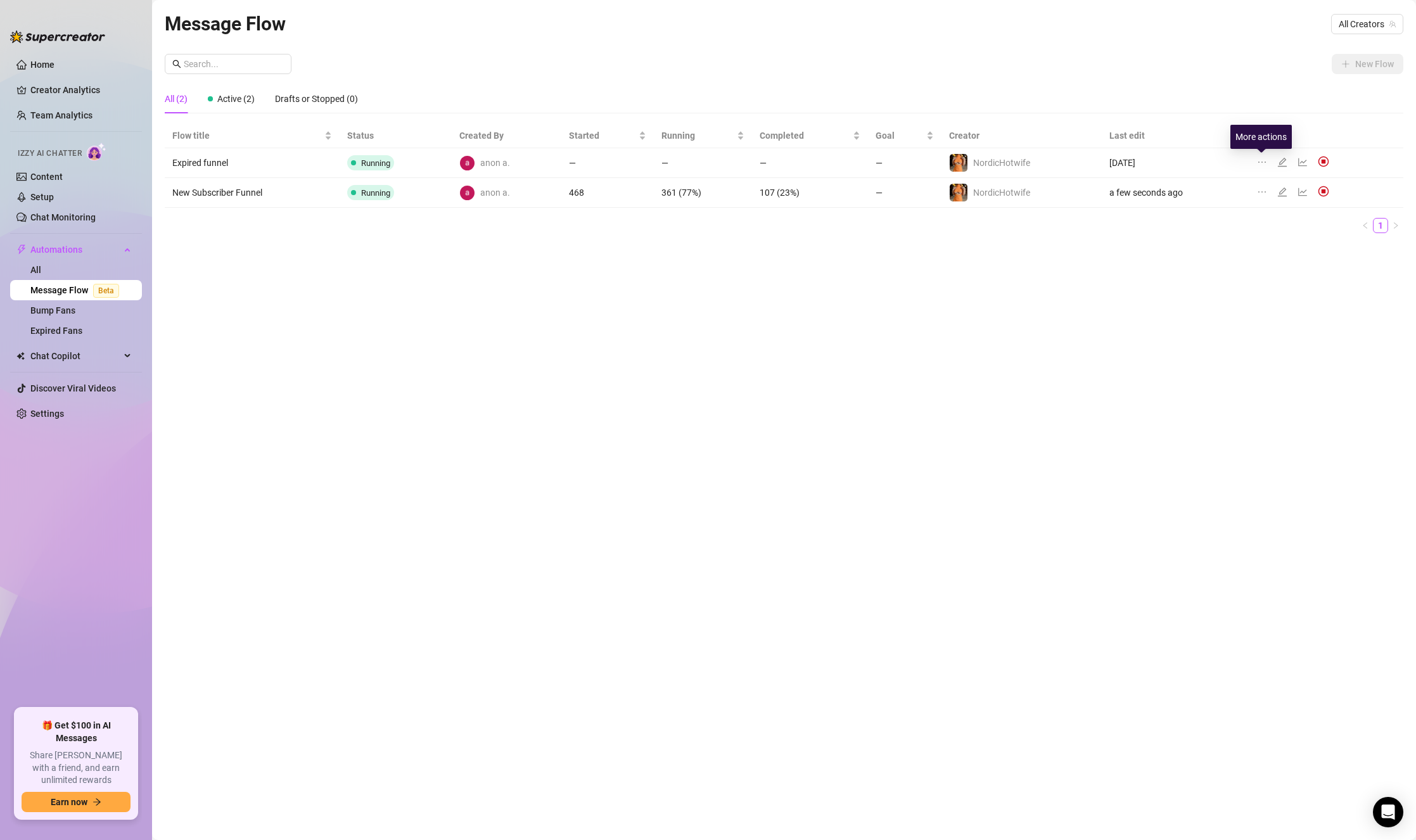
click at [1263, 159] on icon "ellipsis" at bounding box center [1262, 162] width 10 height 10
click at [1052, 302] on div "Message Flow All Creators New Flow All (2) Active (2) Drafts or Stopped (0) Flo…" at bounding box center [784, 405] width 1239 height 793
click at [41, 269] on link "All" at bounding box center [35, 270] width 11 height 10
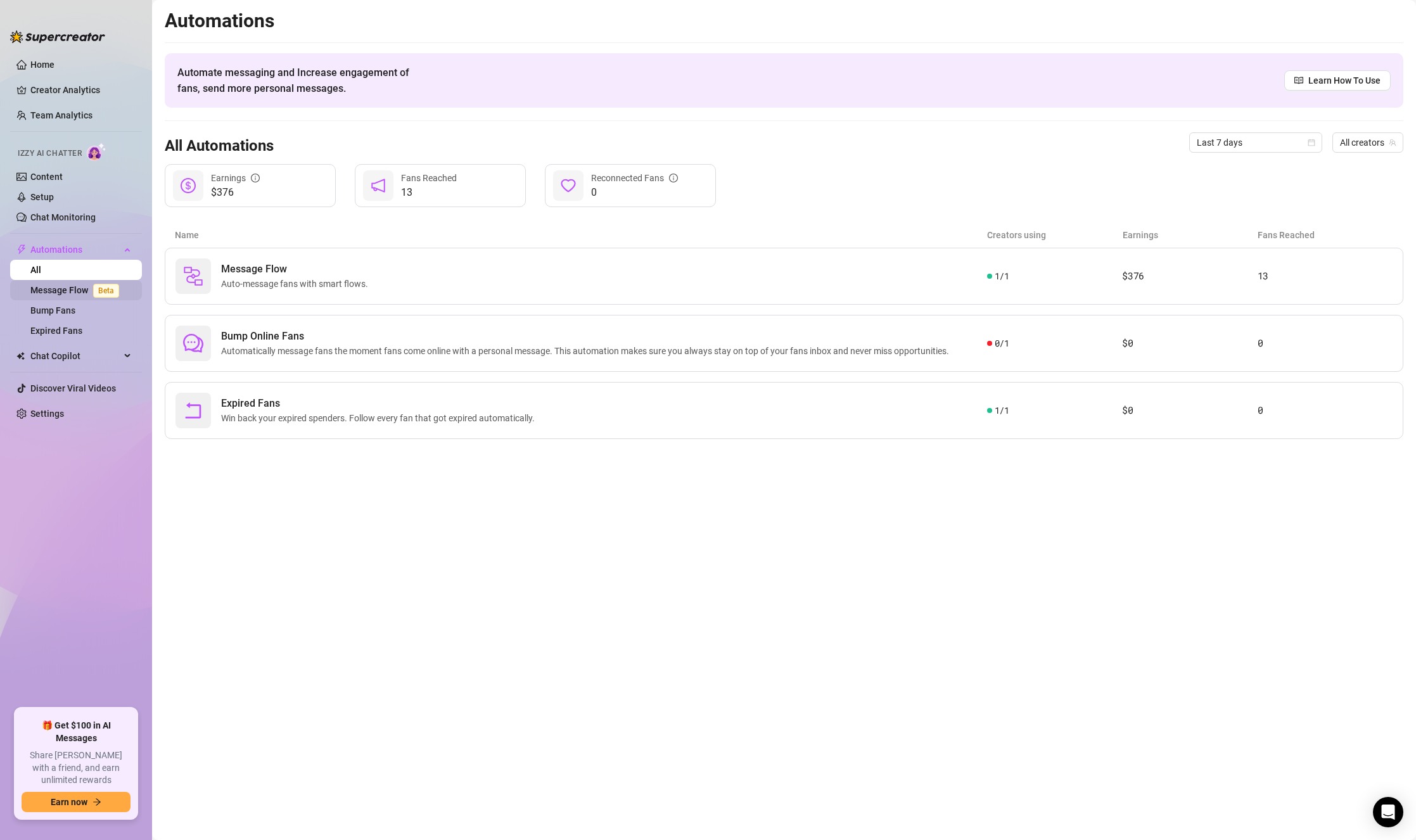
click at [76, 294] on link "Message Flow Beta" at bounding box center [77, 290] width 94 height 10
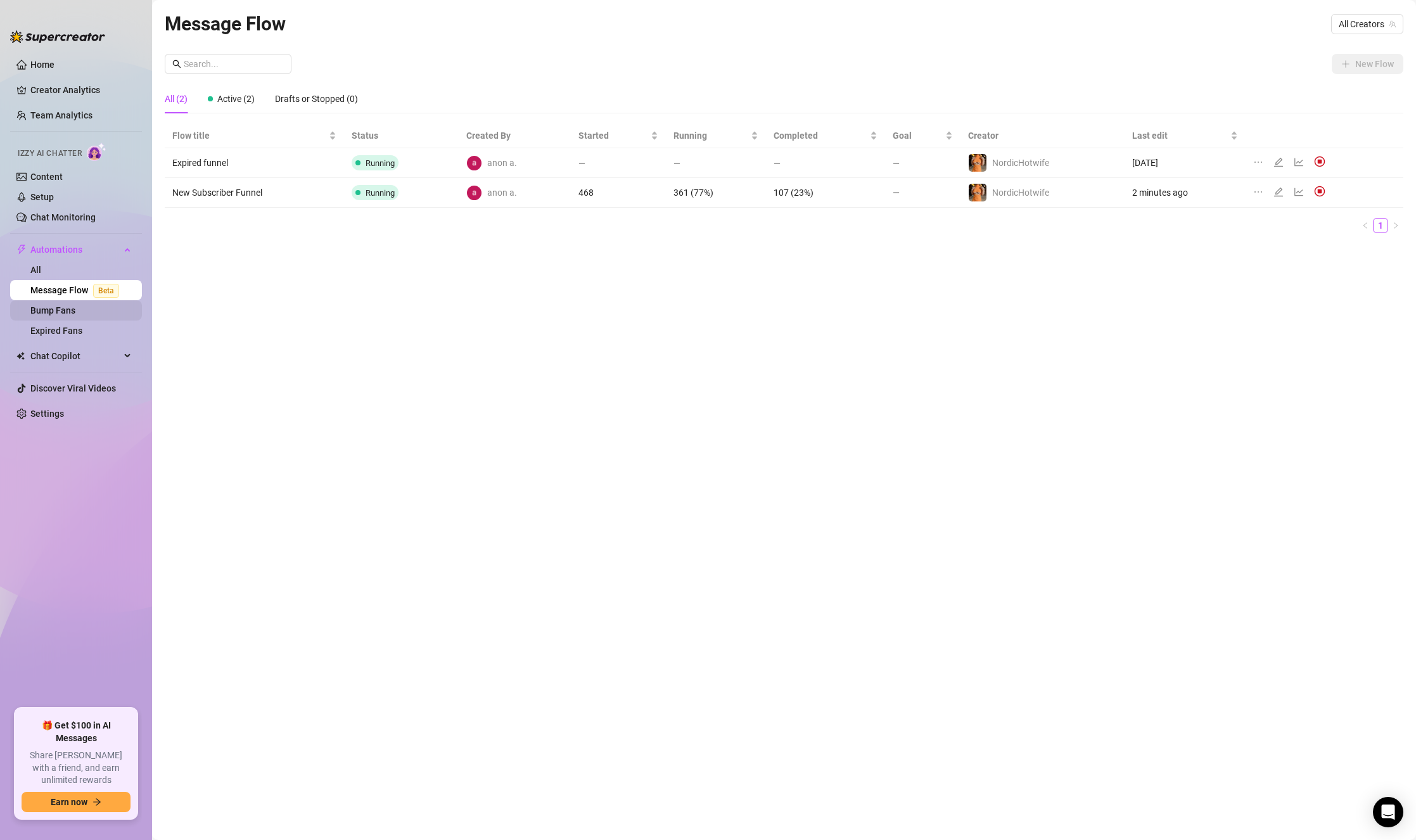
click at [58, 316] on link "Bump Fans" at bounding box center [52, 310] width 45 height 10
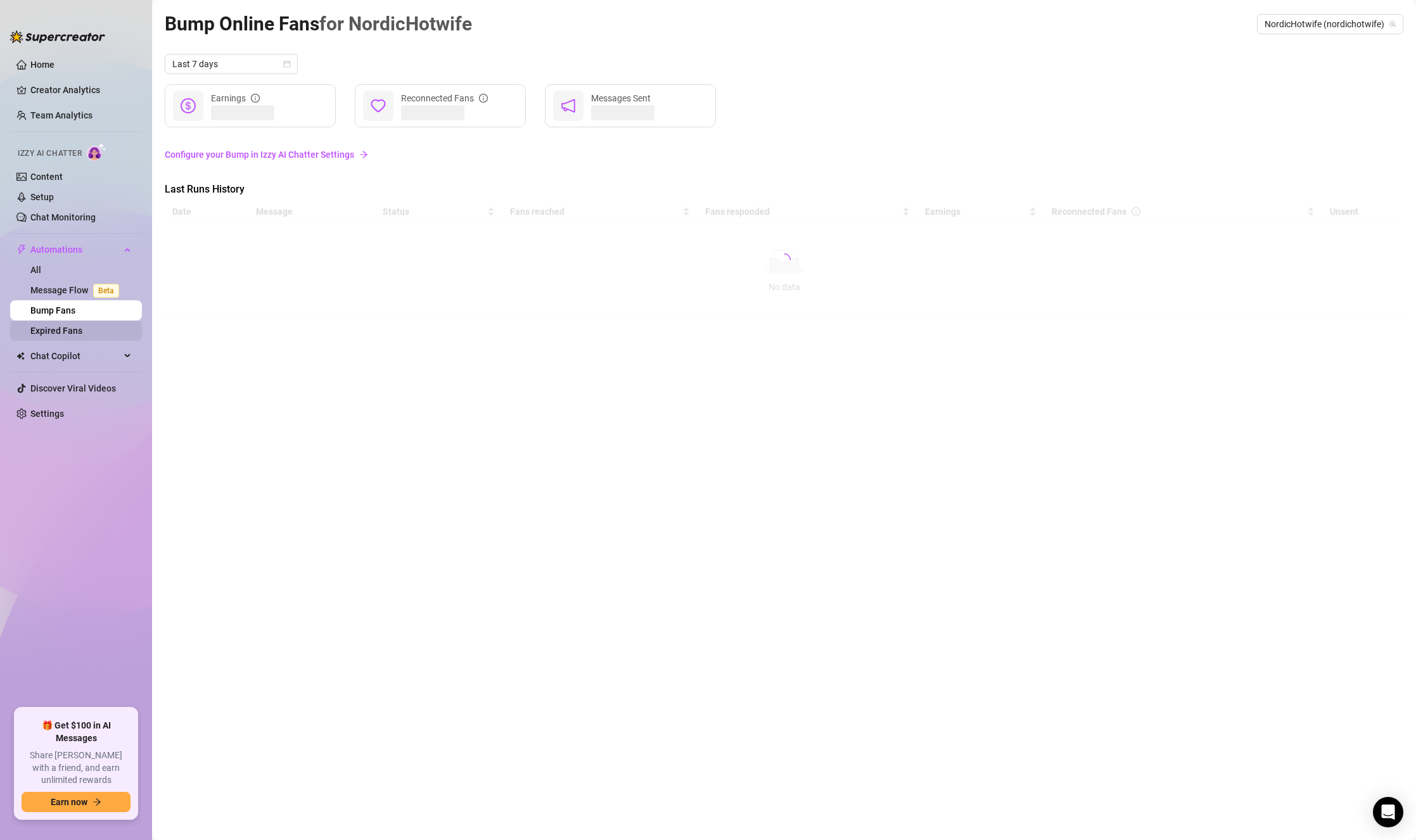
click at [61, 328] on link "Expired Fans" at bounding box center [56, 331] width 52 height 10
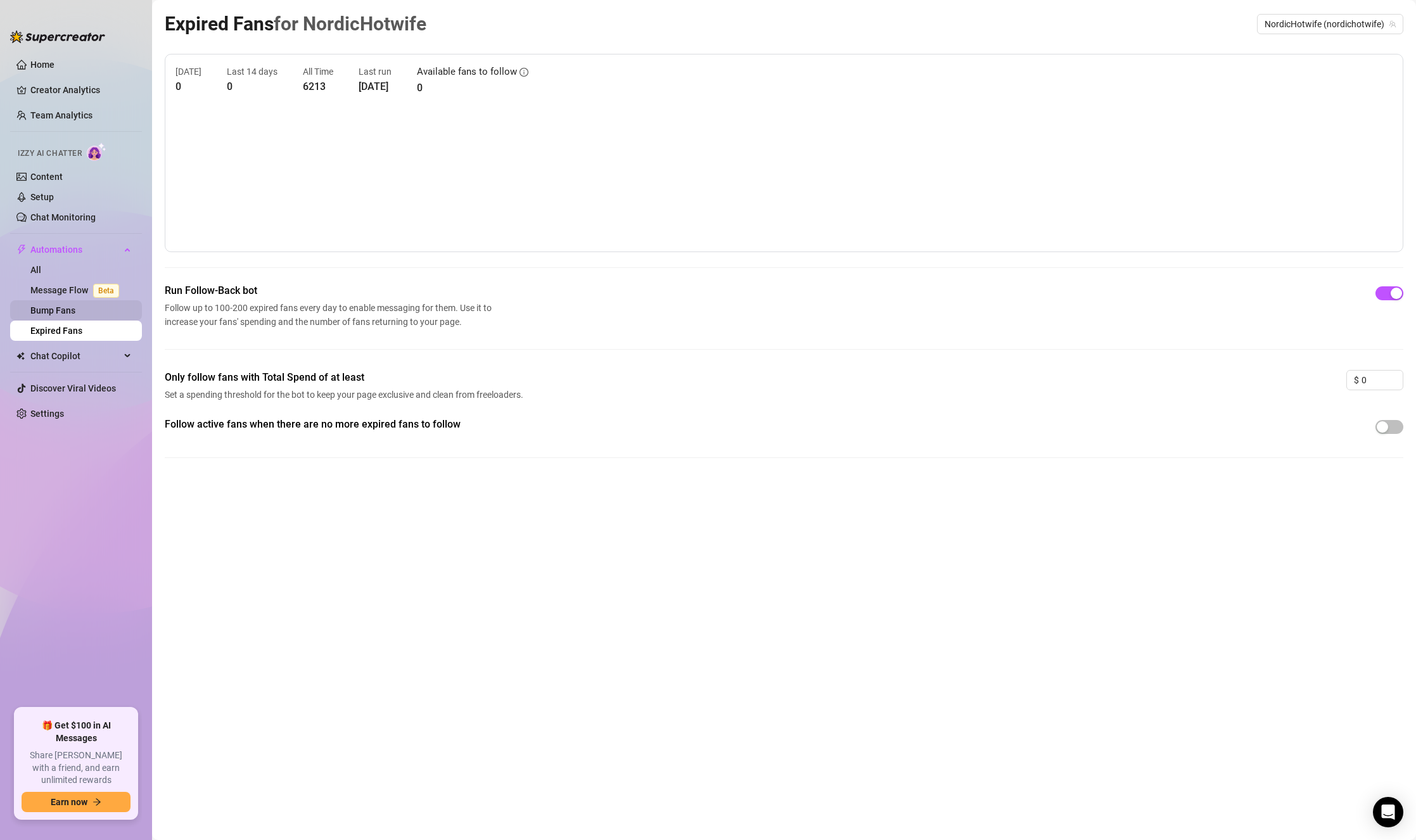
click at [76, 305] on link "Bump Fans" at bounding box center [52, 310] width 45 height 10
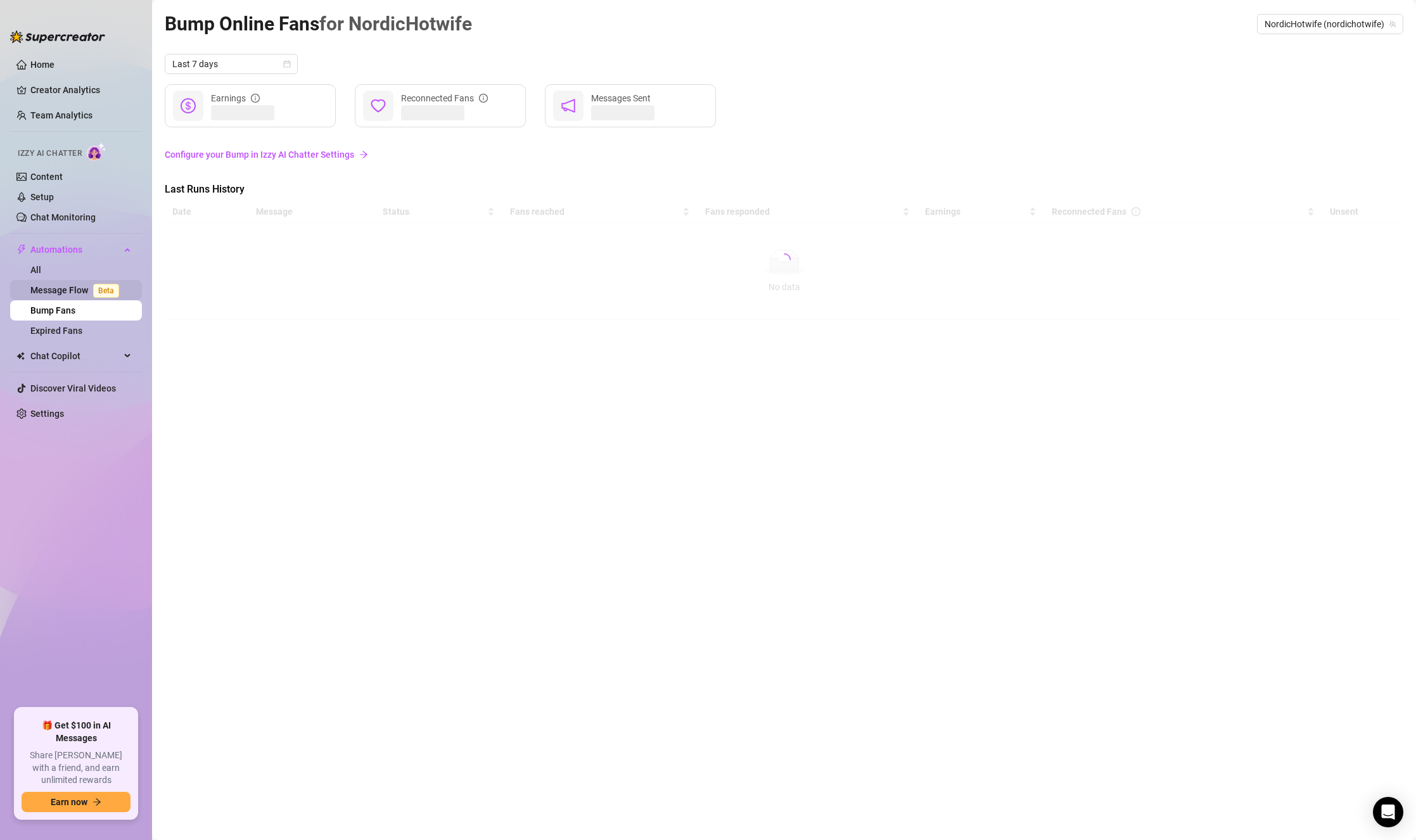
click at [83, 285] on link "Message Flow Beta" at bounding box center [77, 290] width 94 height 10
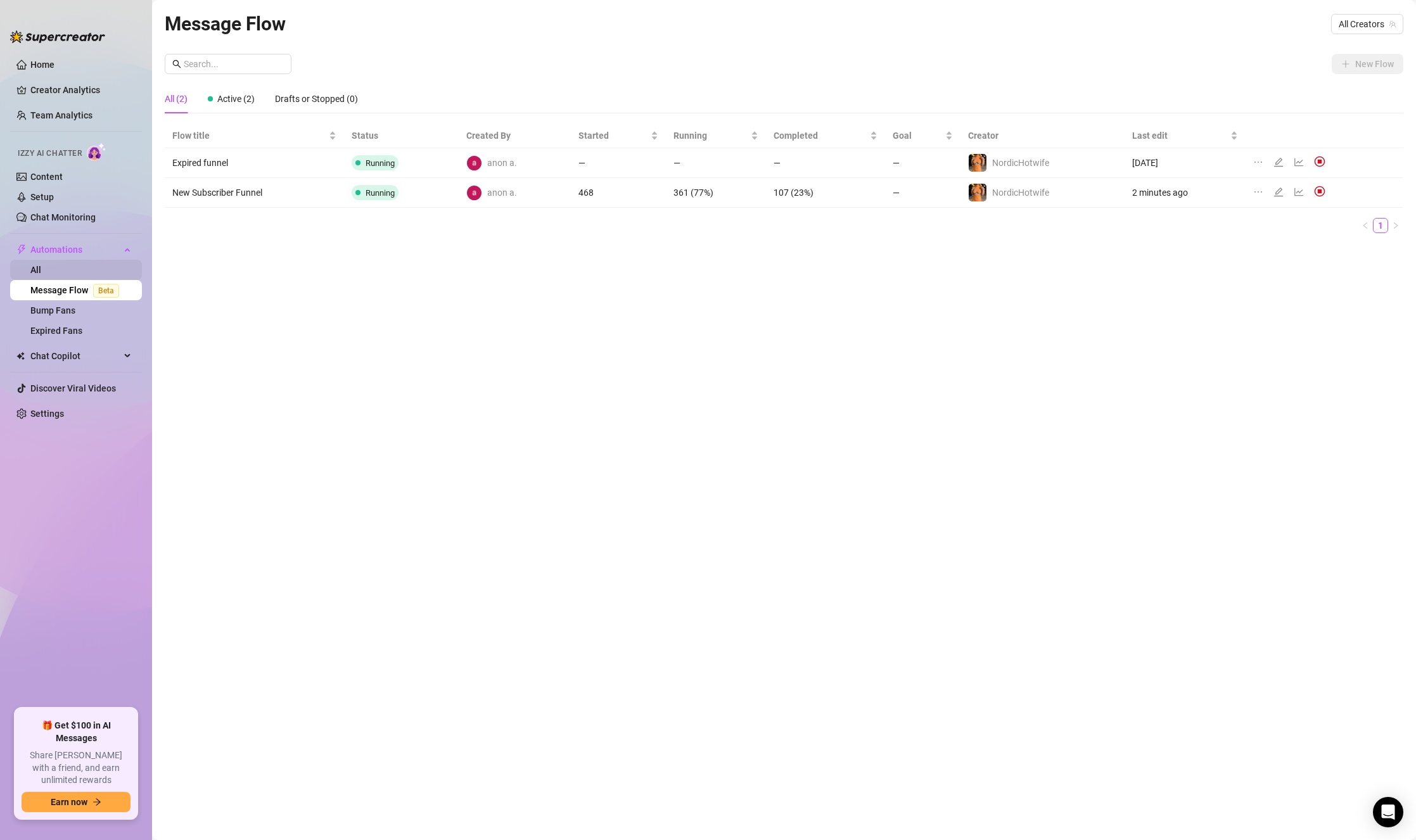
click at [41, 265] on link "All" at bounding box center [35, 270] width 11 height 10
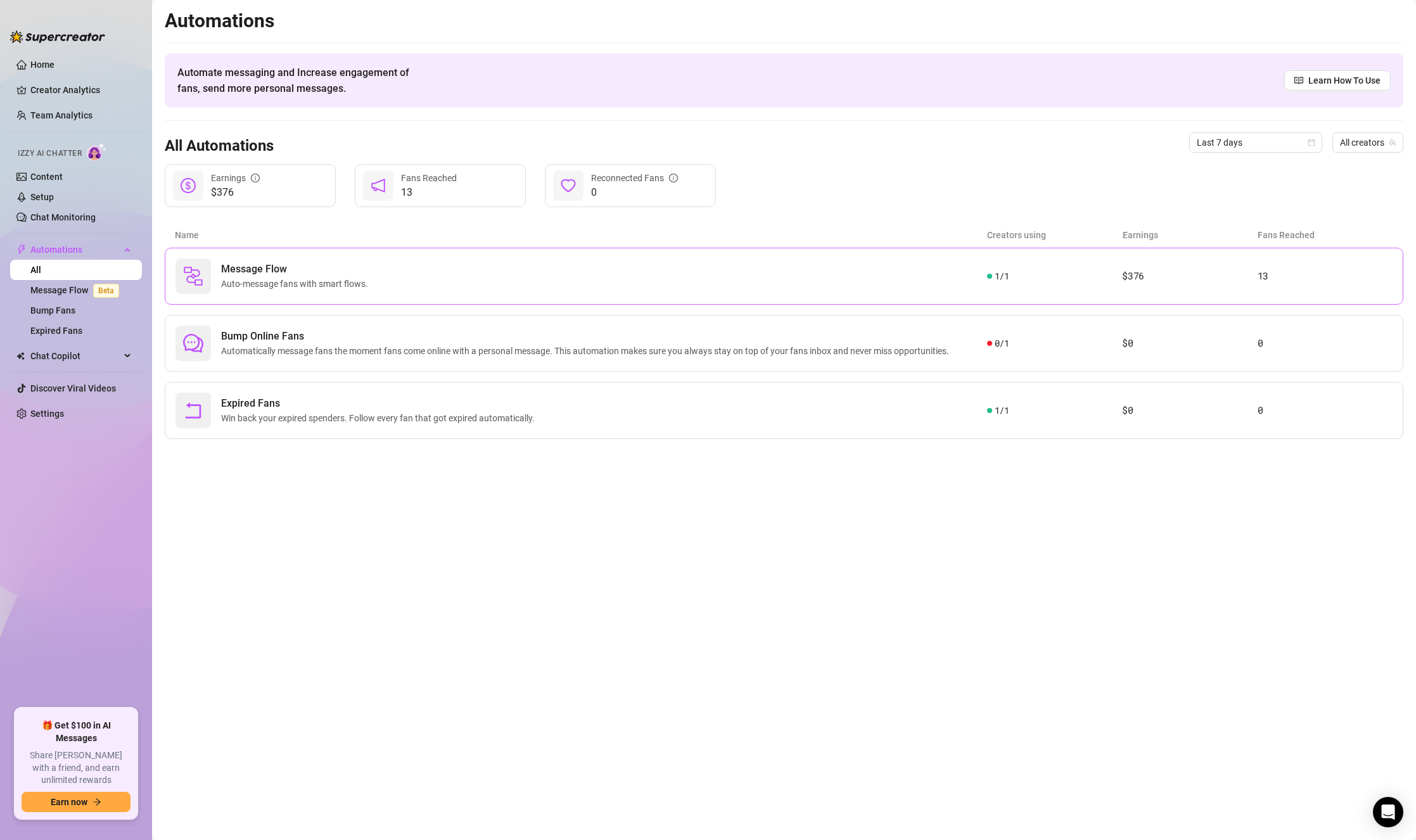
click at [280, 277] on span "Auto-message fans with smart flows." at bounding box center [297, 284] width 152 height 14
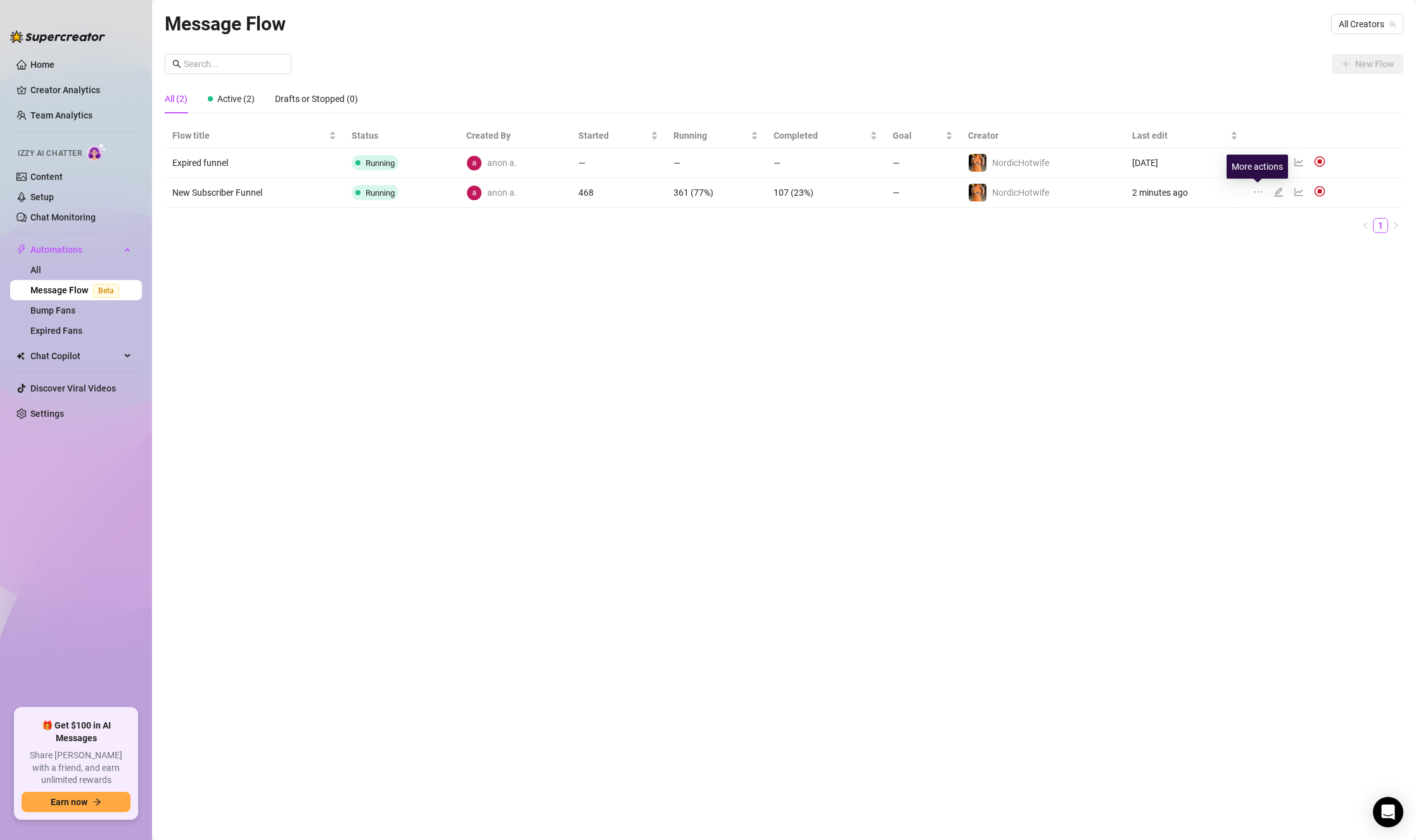
click at [1259, 187] on icon "ellipsis" at bounding box center [1259, 192] width 10 height 10
click at [1167, 301] on div "Message Flow All Creators New Flow All (2) Active (2) Drafts or Stopped (0) Flo…" at bounding box center [784, 405] width 1239 height 793
click at [1265, 195] on icon "edit" at bounding box center [1278, 192] width 9 height 9
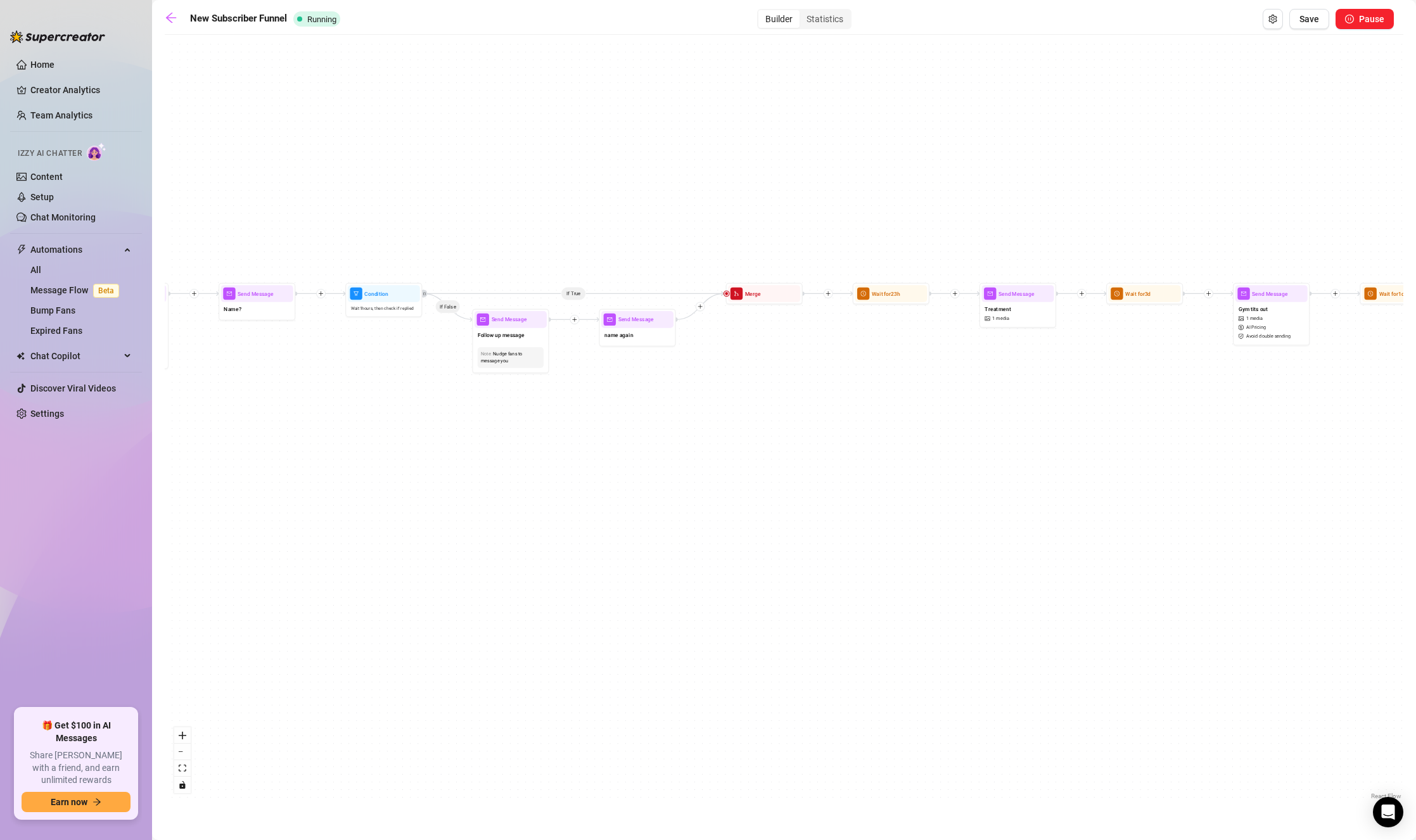
drag, startPoint x: 348, startPoint y: 422, endPoint x: 1162, endPoint y: 445, distance: 814.3
click at [1162, 445] on div "If True If True If True If True If False If False If False If False If False Se…" at bounding box center [784, 421] width 1239 height 761
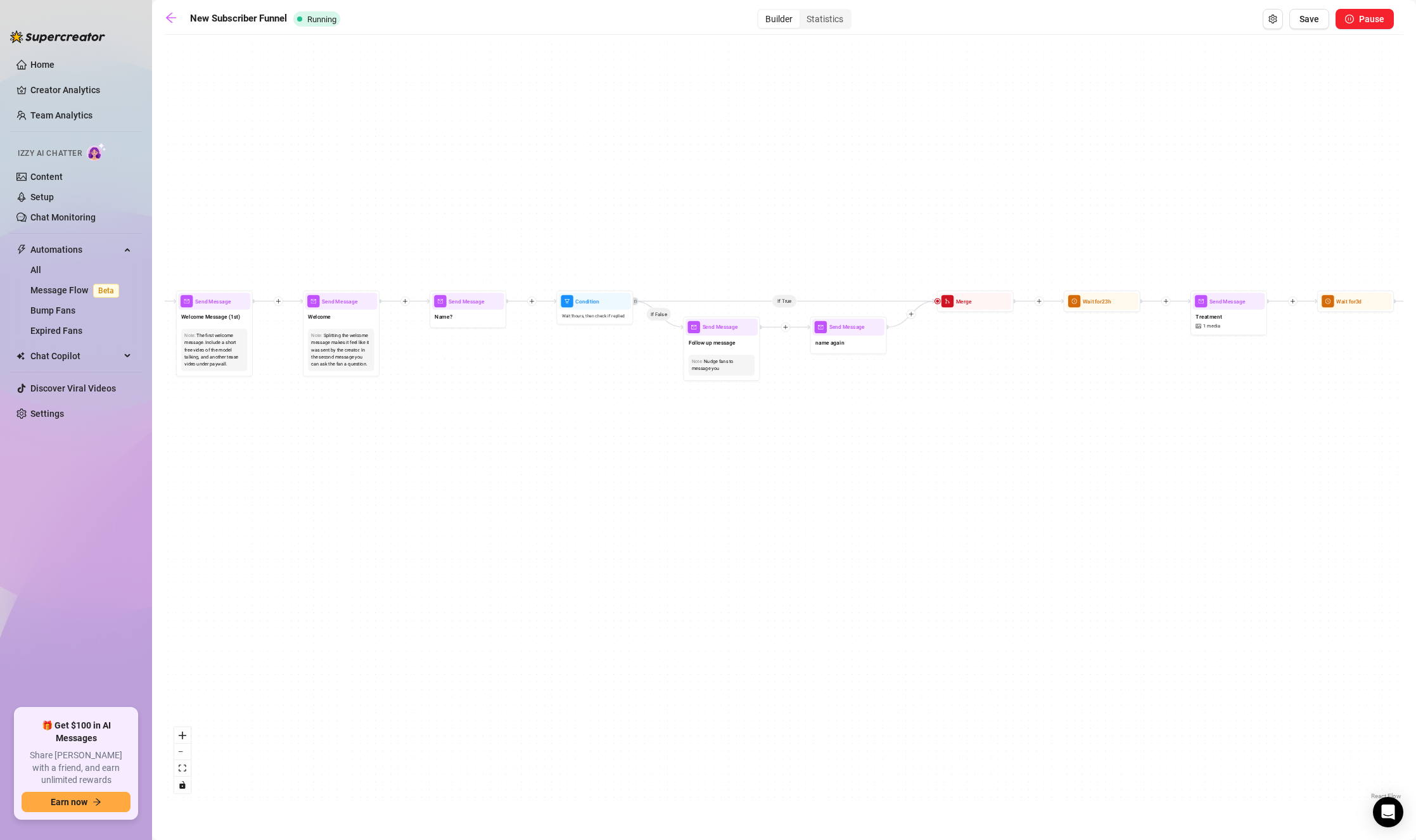
drag, startPoint x: 934, startPoint y: 513, endPoint x: 731, endPoint y: 497, distance: 203.6
click at [739, 500] on div "If True If True If True If True If False If False If False If False If False Se…" at bounding box center [784, 421] width 1239 height 761
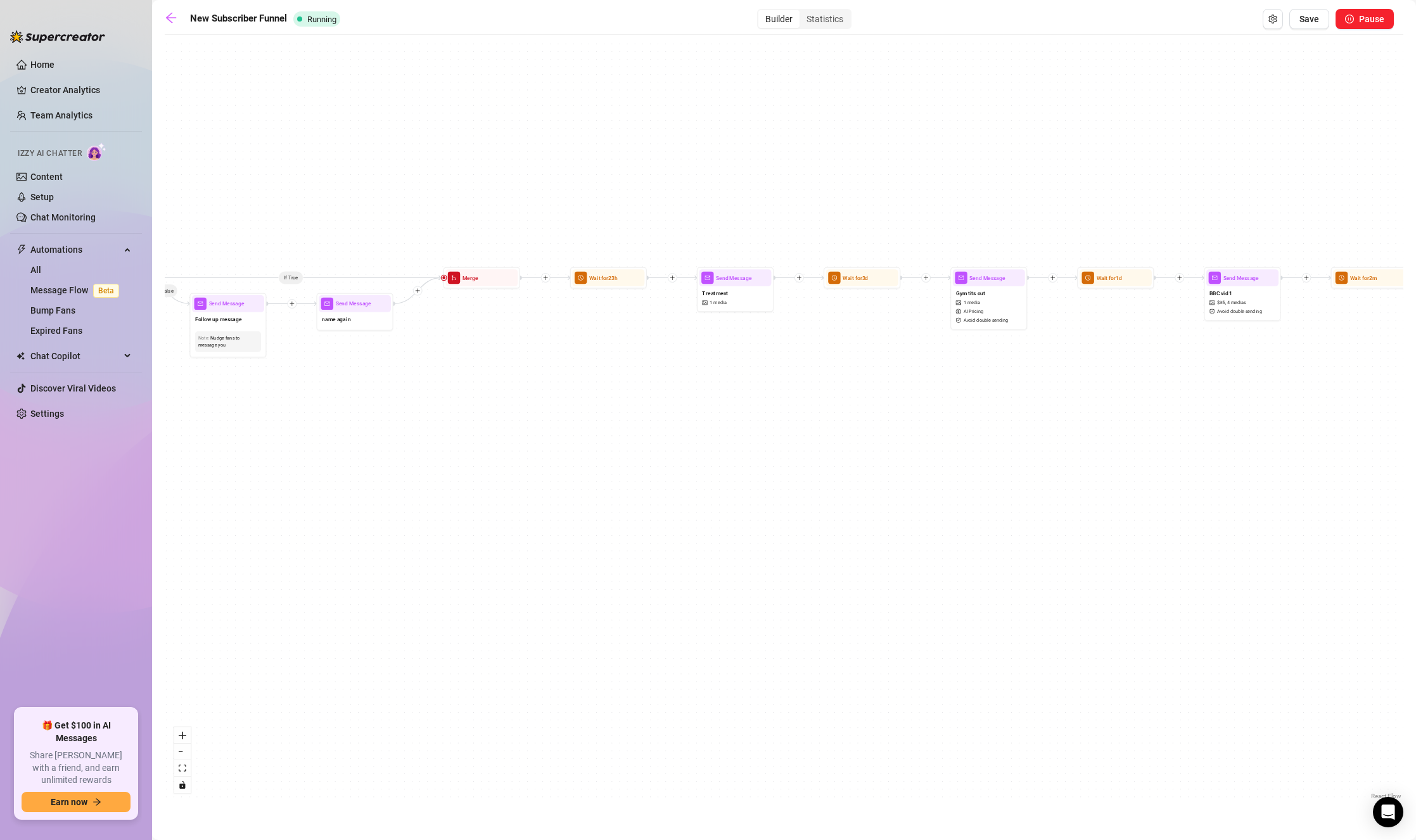
drag, startPoint x: 669, startPoint y: 468, endPoint x: 446, endPoint y: 450, distance: 223.7
click at [443, 451] on div "If True If True If True If True If False If False If False If False If False Se…" at bounding box center [784, 421] width 1239 height 761
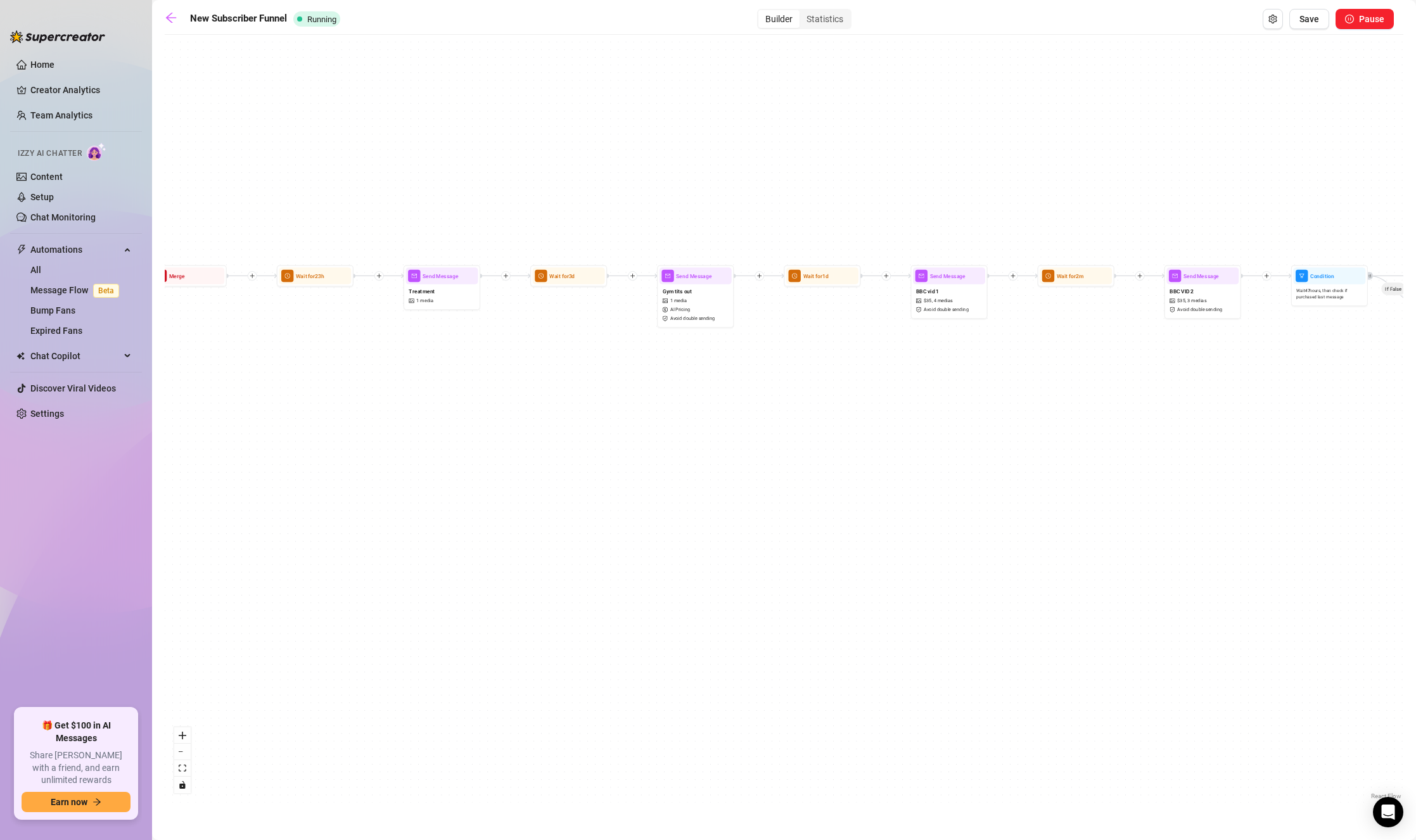
drag, startPoint x: 1038, startPoint y: 438, endPoint x: 503, endPoint y: 455, distance: 535.3
click at [503, 453] on div "If True If True If True If True If False If False If False If False If False Se…" at bounding box center [784, 421] width 1239 height 761
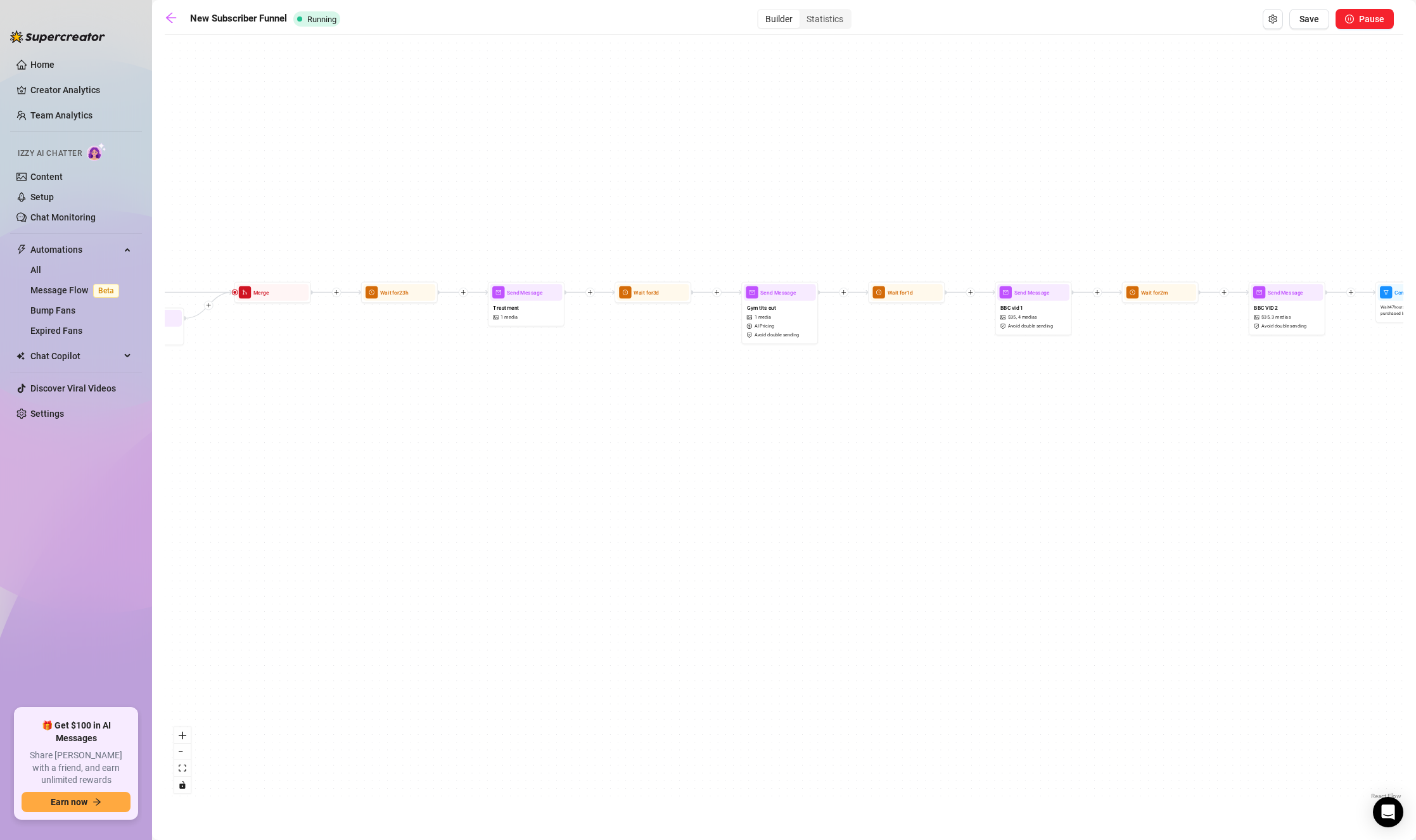
drag, startPoint x: 520, startPoint y: 465, endPoint x: 1124, endPoint y: 460, distance: 604.0
click at [1124, 460] on div "If True If True If True If True If False If False If False If False If False Se…" at bounding box center [784, 421] width 1239 height 761
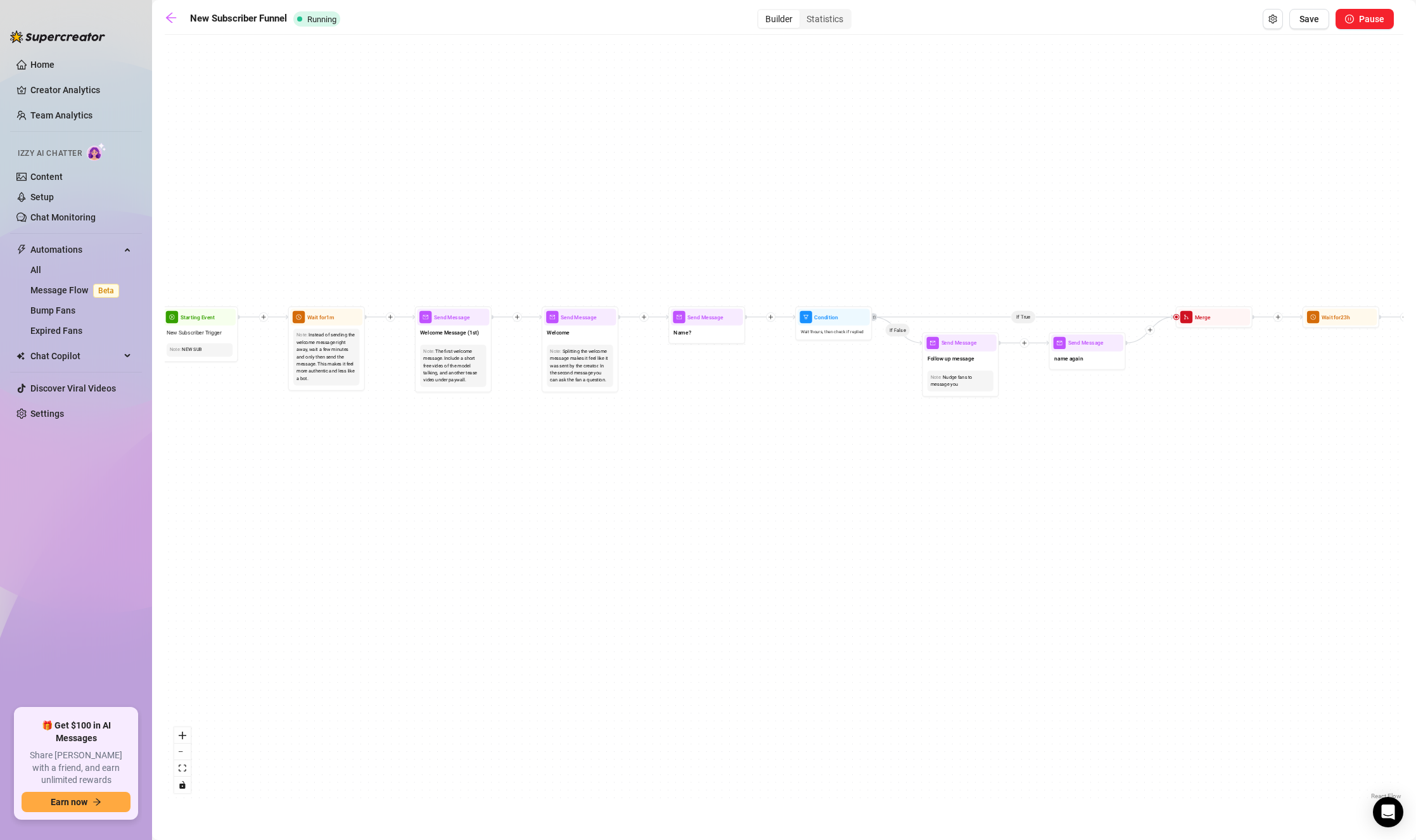
drag, startPoint x: 282, startPoint y: 473, endPoint x: 603, endPoint y: 486, distance: 321.3
click at [554, 490] on div "If True If True If True If True If False If False If False If False If False Se…" at bounding box center [784, 421] width 1239 height 761
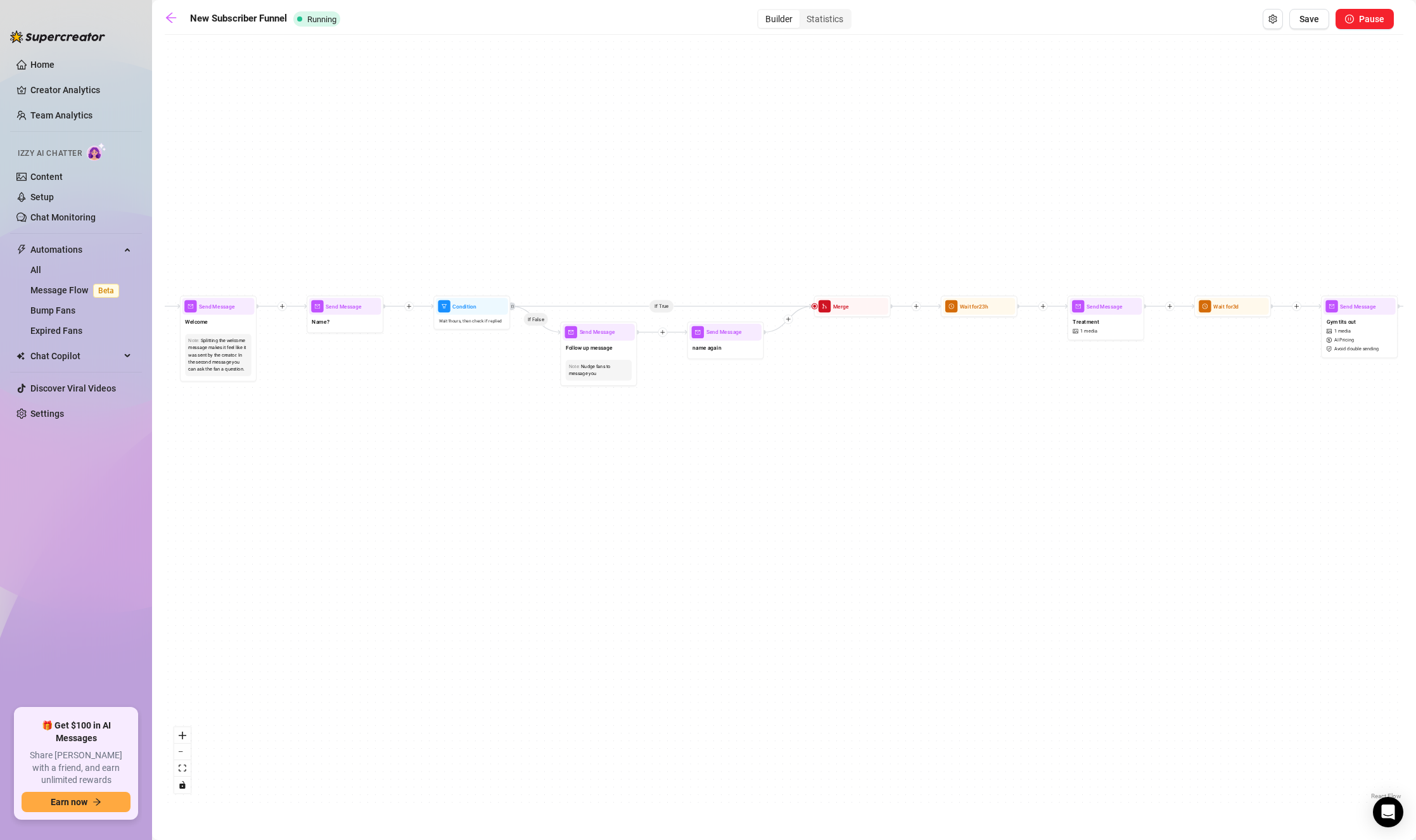
drag, startPoint x: 847, startPoint y: 469, endPoint x: 306, endPoint y: 451, distance: 541.3
click at [306, 451] on div "If True If True If True If True If False If False If False If False If False Se…" at bounding box center [784, 421] width 1239 height 761
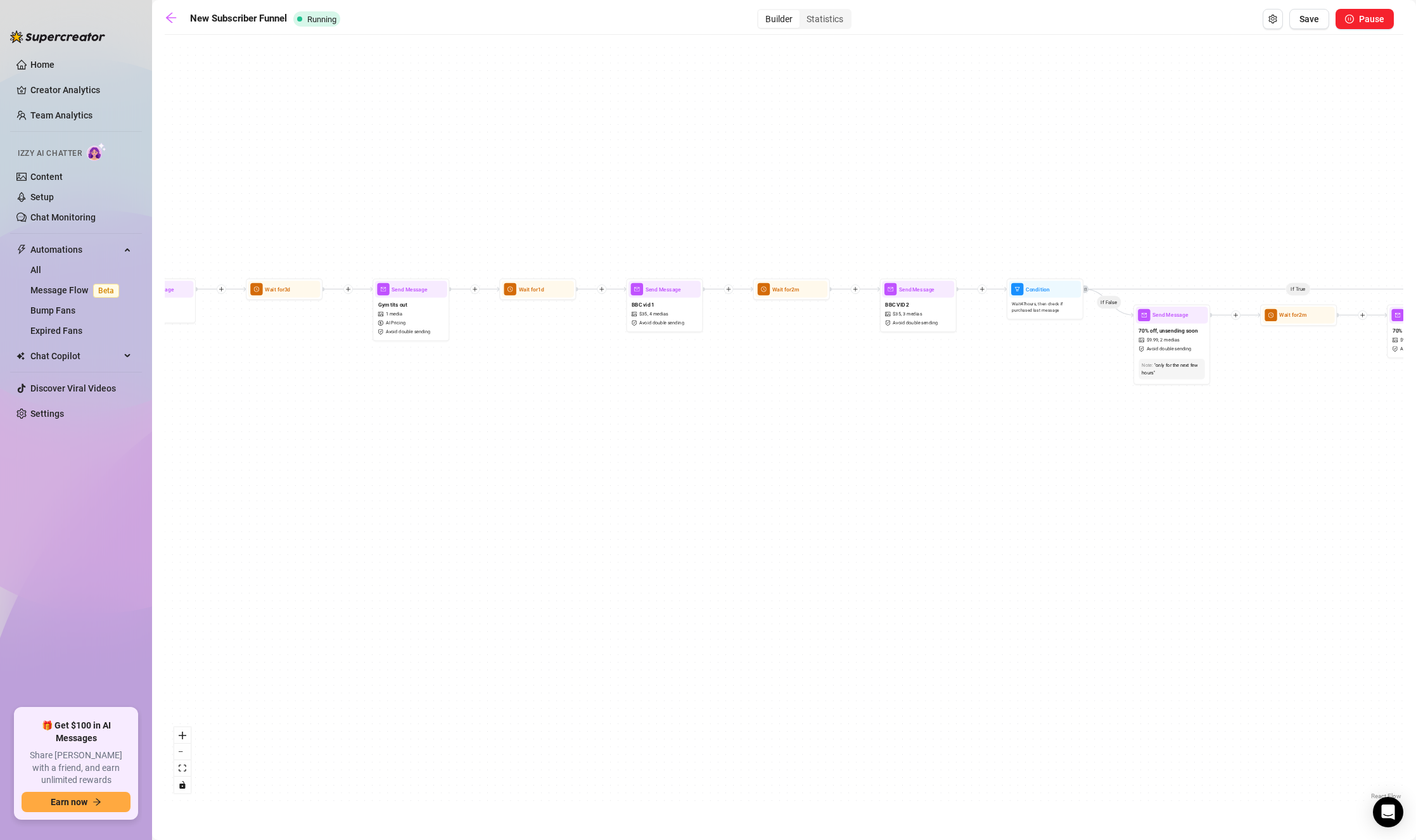
drag, startPoint x: 886, startPoint y: 442, endPoint x: 465, endPoint y: 447, distance: 421.0
click at [465, 447] on div "If True If True If True If True If False If False If False If False If False Se…" at bounding box center [784, 421] width 1239 height 761
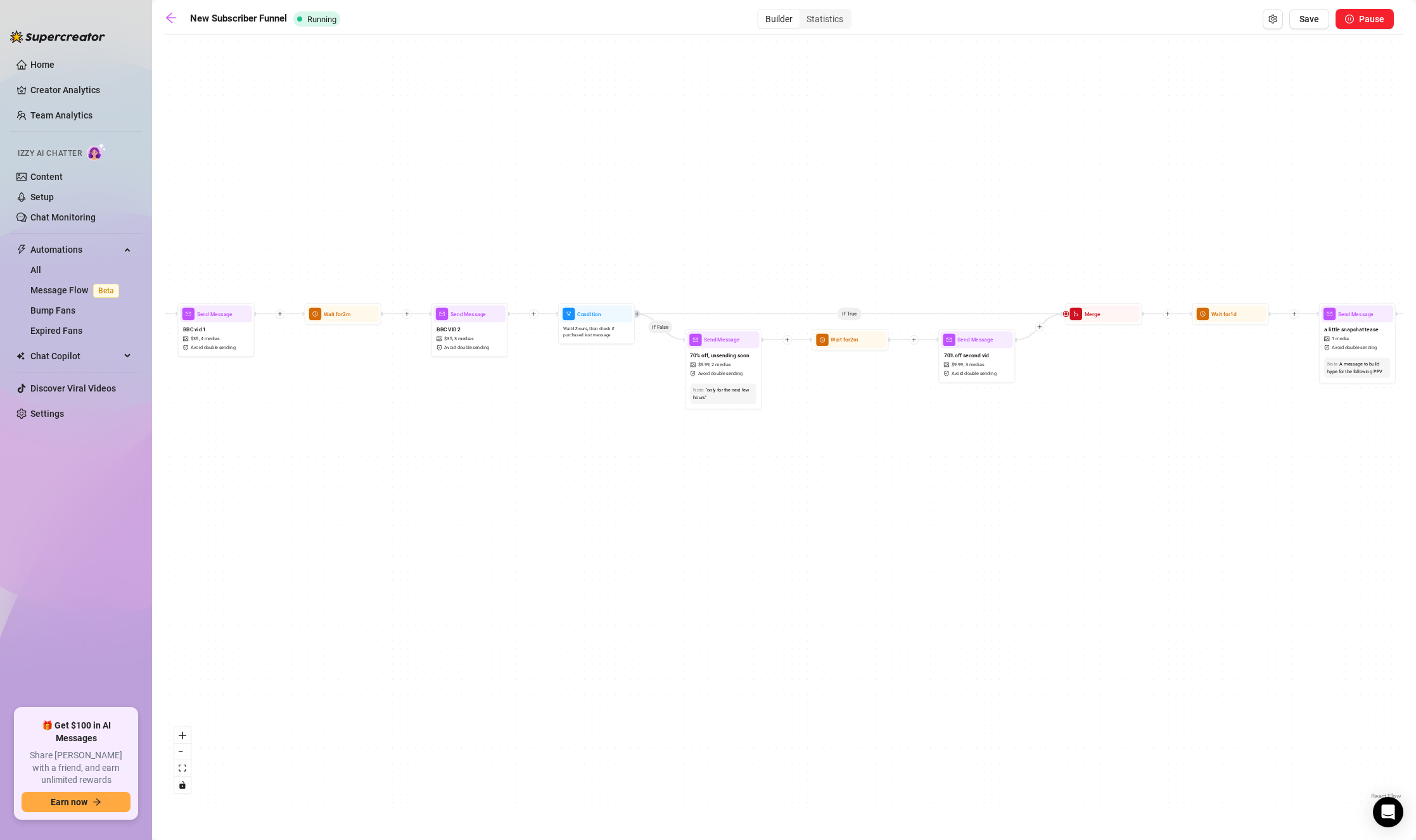
drag, startPoint x: 825, startPoint y: 358, endPoint x: 397, endPoint y: 377, distance: 428.4
click at [397, 377] on div "If True If True If True If True If False If False If False If False If False Se…" at bounding box center [784, 421] width 1239 height 761
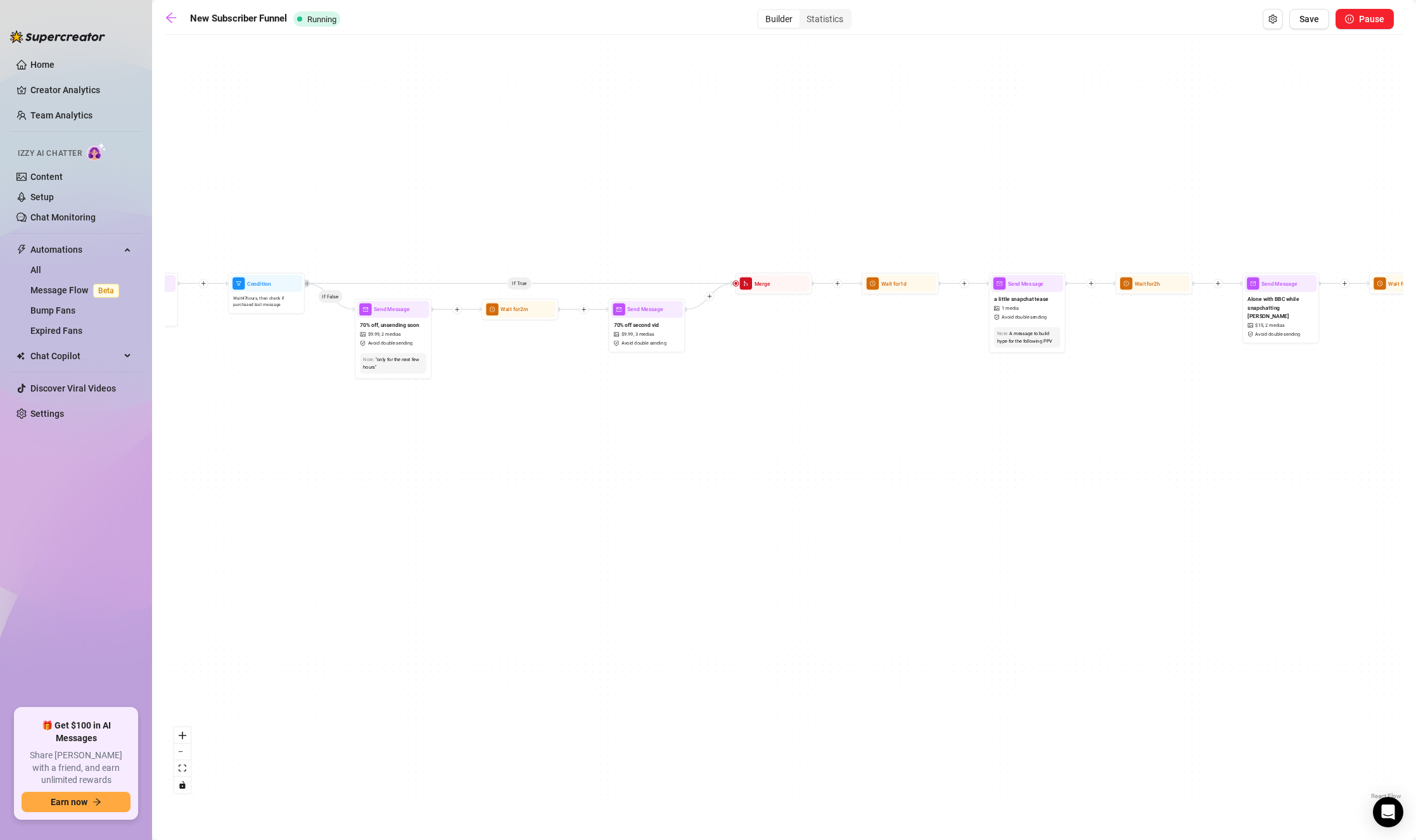
drag, startPoint x: 712, startPoint y: 429, endPoint x: 382, endPoint y: 396, distance: 331.6
click at [382, 396] on div "If True If True If True If True If False If False If False If False If False Se…" at bounding box center [784, 421] width 1239 height 761
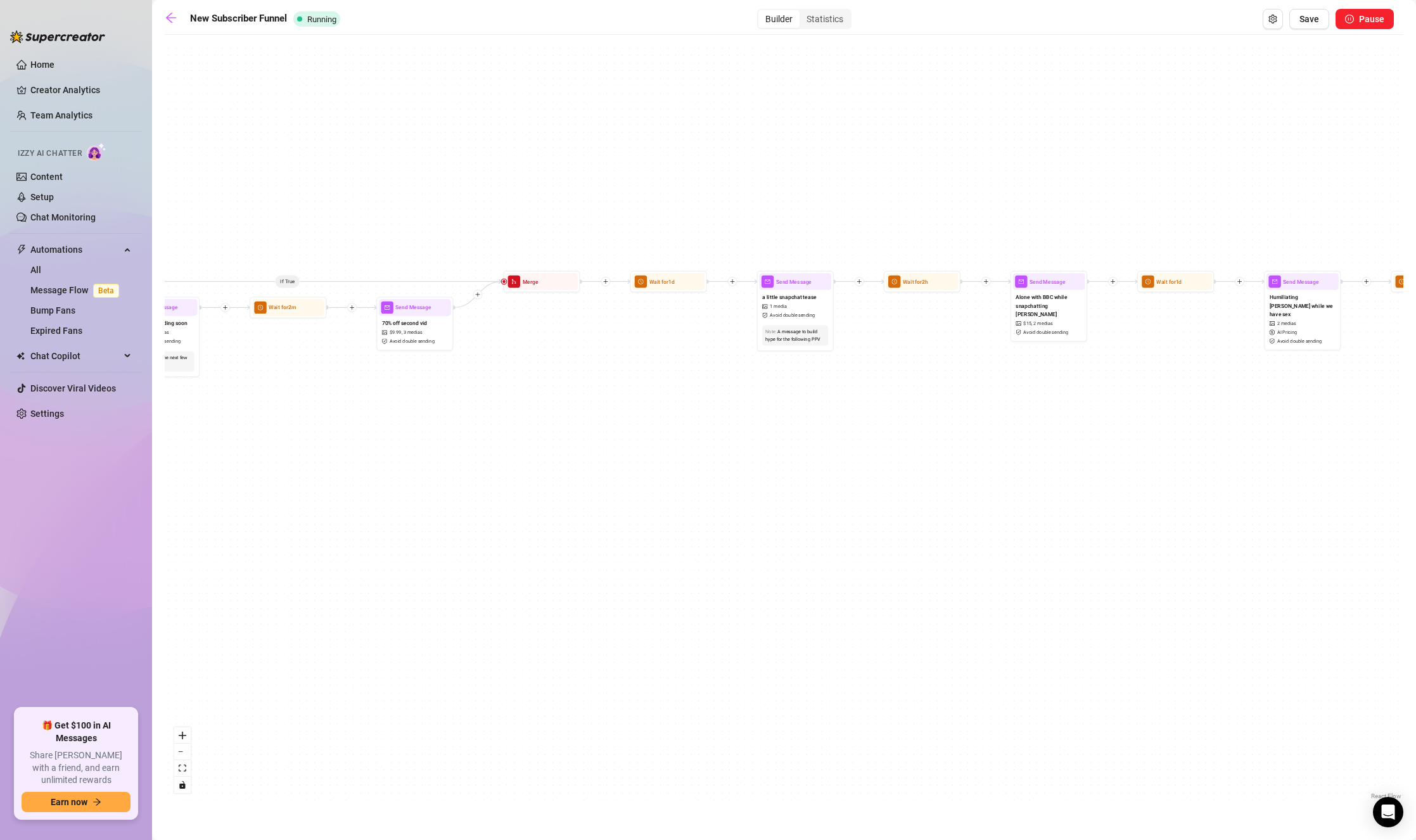
drag, startPoint x: 633, startPoint y: 408, endPoint x: 312, endPoint y: 395, distance: 321.3
click at [304, 401] on div "If True If True If True If True If False If False If False If False If False Se…" at bounding box center [784, 421] width 1239 height 761
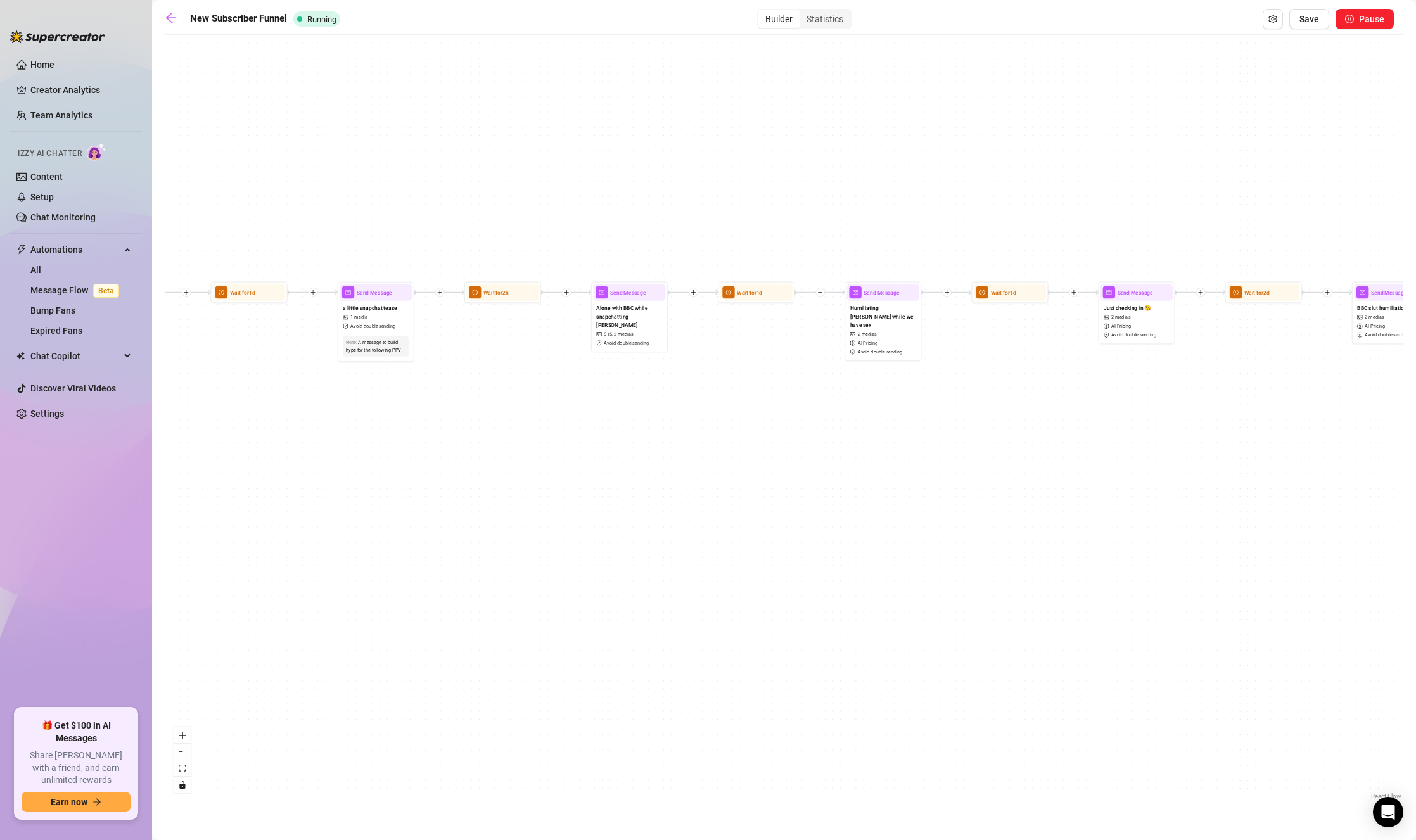
drag, startPoint x: 674, startPoint y: 387, endPoint x: 360, endPoint y: 397, distance: 314.2
click at [360, 397] on div "If True If True If True If True If False If False If False If False If False Se…" at bounding box center [784, 421] width 1239 height 761
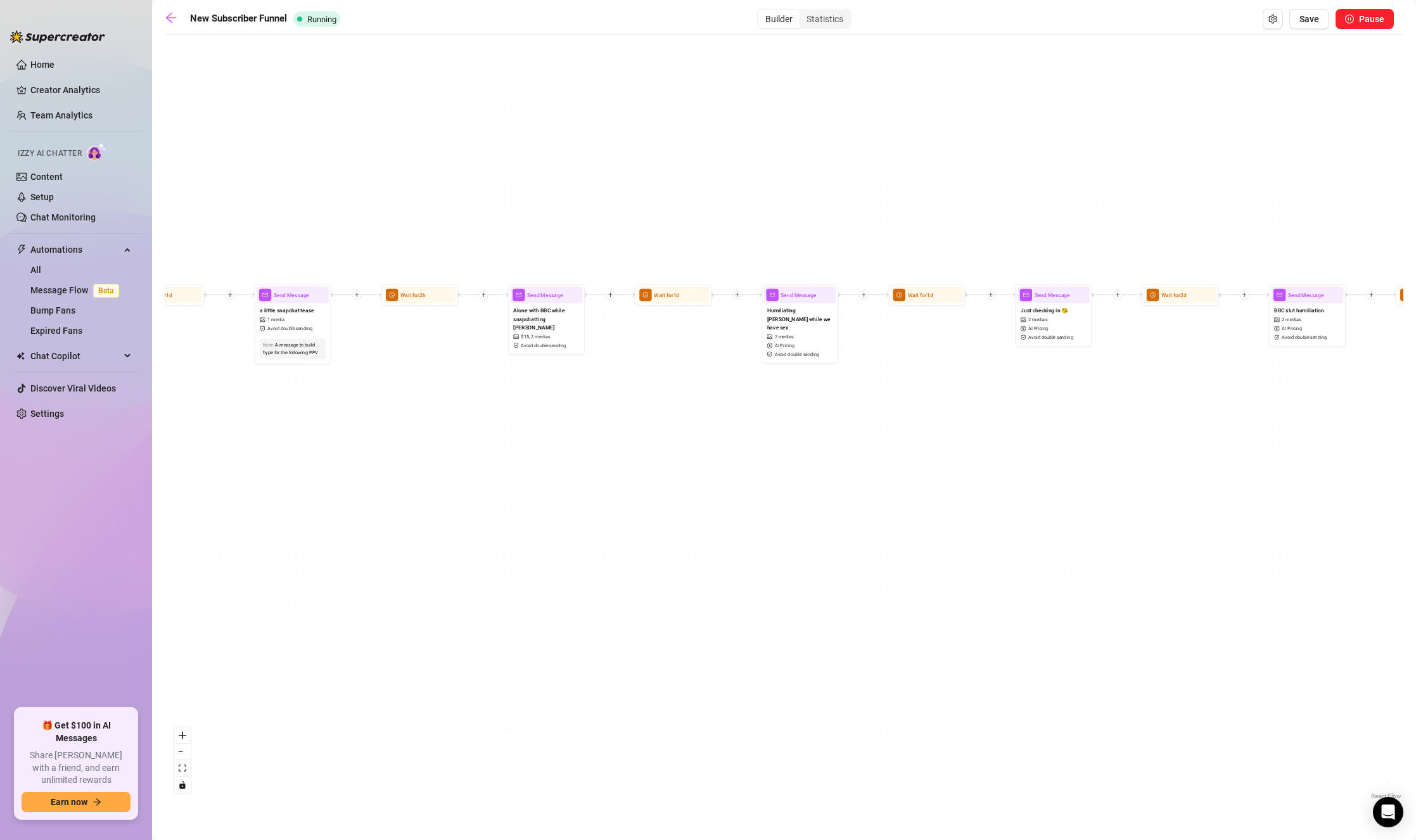
drag, startPoint x: 528, startPoint y: 381, endPoint x: 355, endPoint y: 379, distance: 173.0
click at [355, 379] on div "If True If True If True If True If False If False If False If False If False Se…" at bounding box center [784, 421] width 1239 height 761
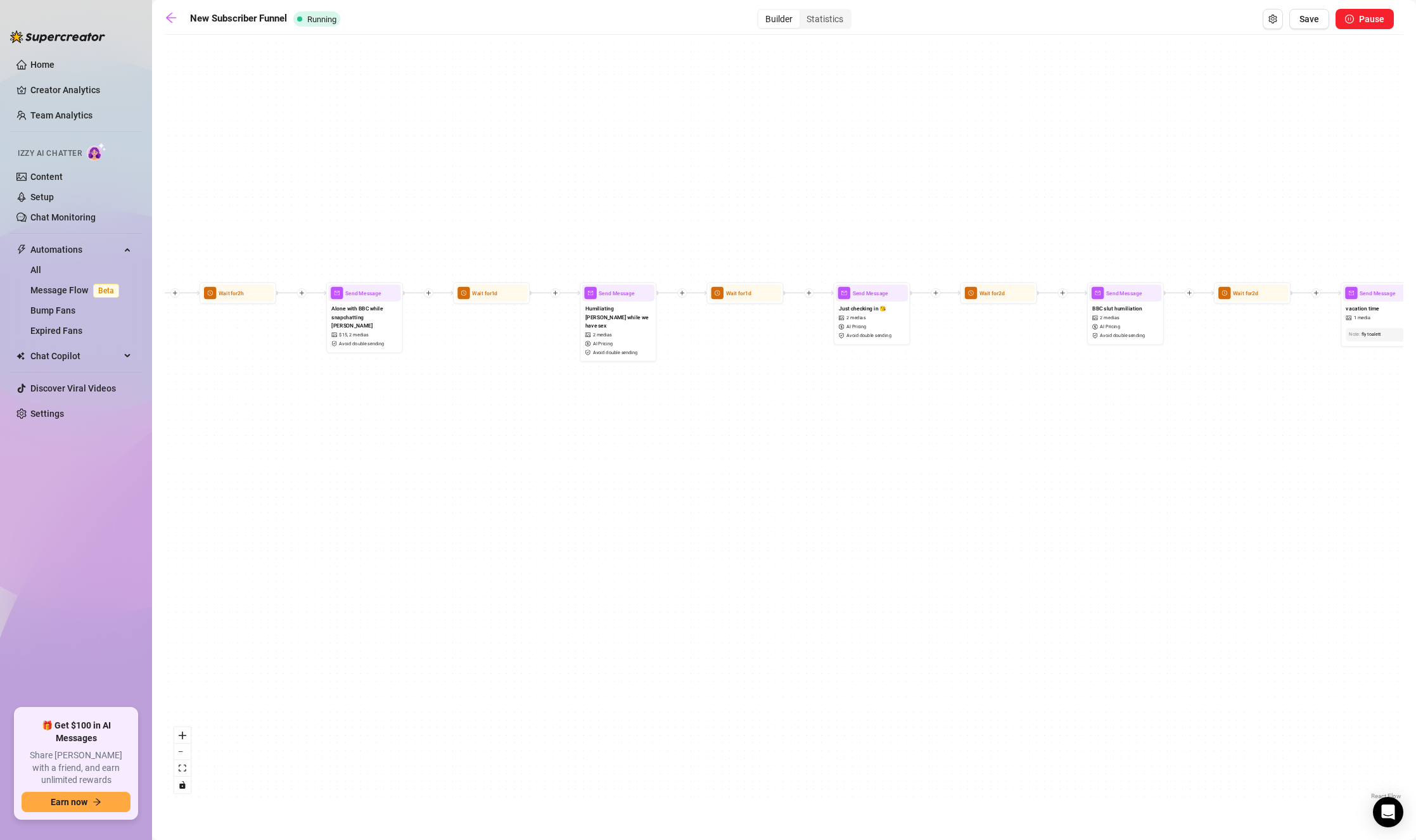
drag, startPoint x: 514, startPoint y: 370, endPoint x: 476, endPoint y: 367, distance: 38.1
click at [476, 367] on div "If True If True If True If True If False If False If False If False If False Se…" at bounding box center [784, 421] width 1239 height 761
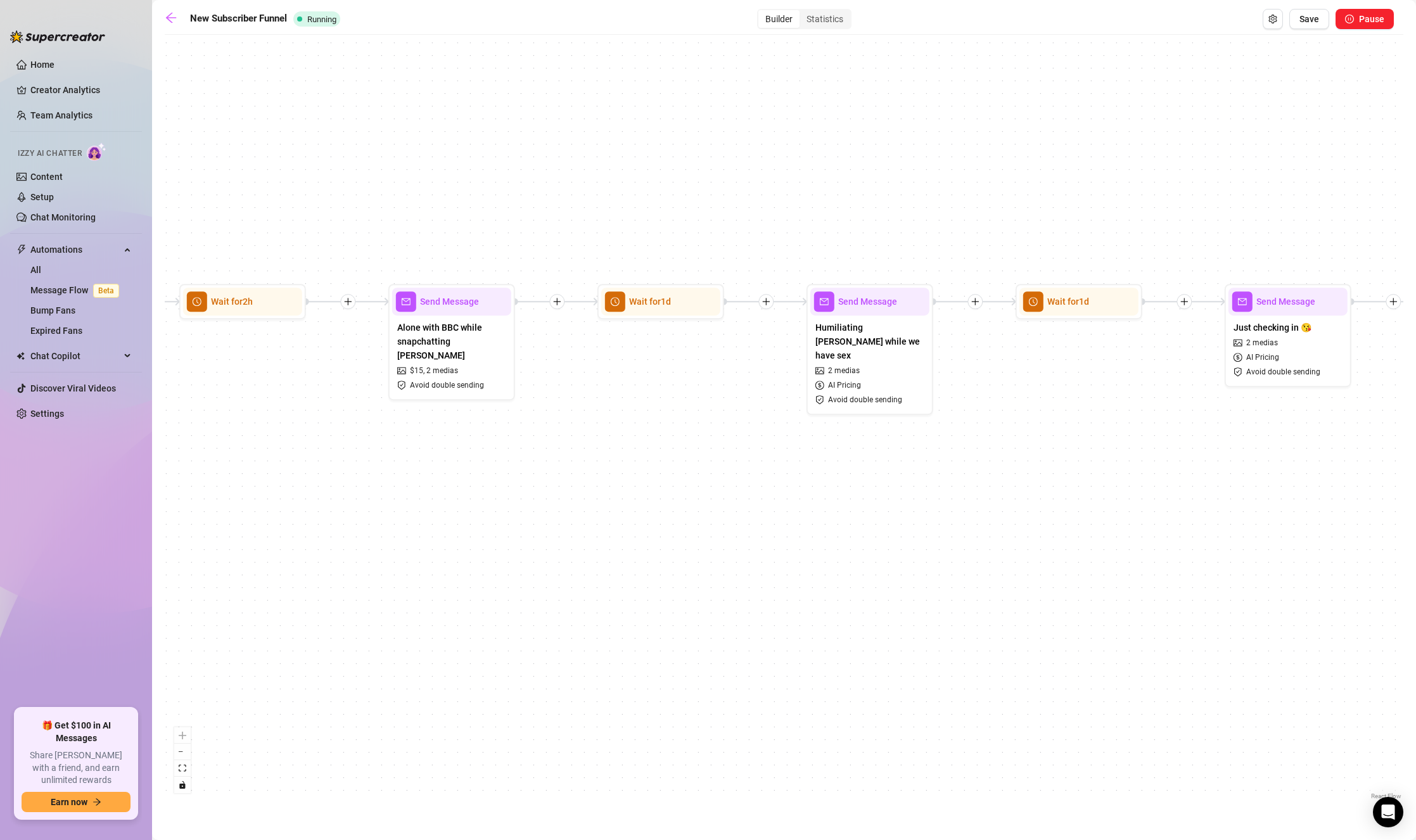
drag, startPoint x: 473, startPoint y: 402, endPoint x: 578, endPoint y: 429, distance: 108.4
click at [578, 429] on div "If True If True If True If True If False If False If False If False If False Se…" at bounding box center [784, 421] width 1239 height 761
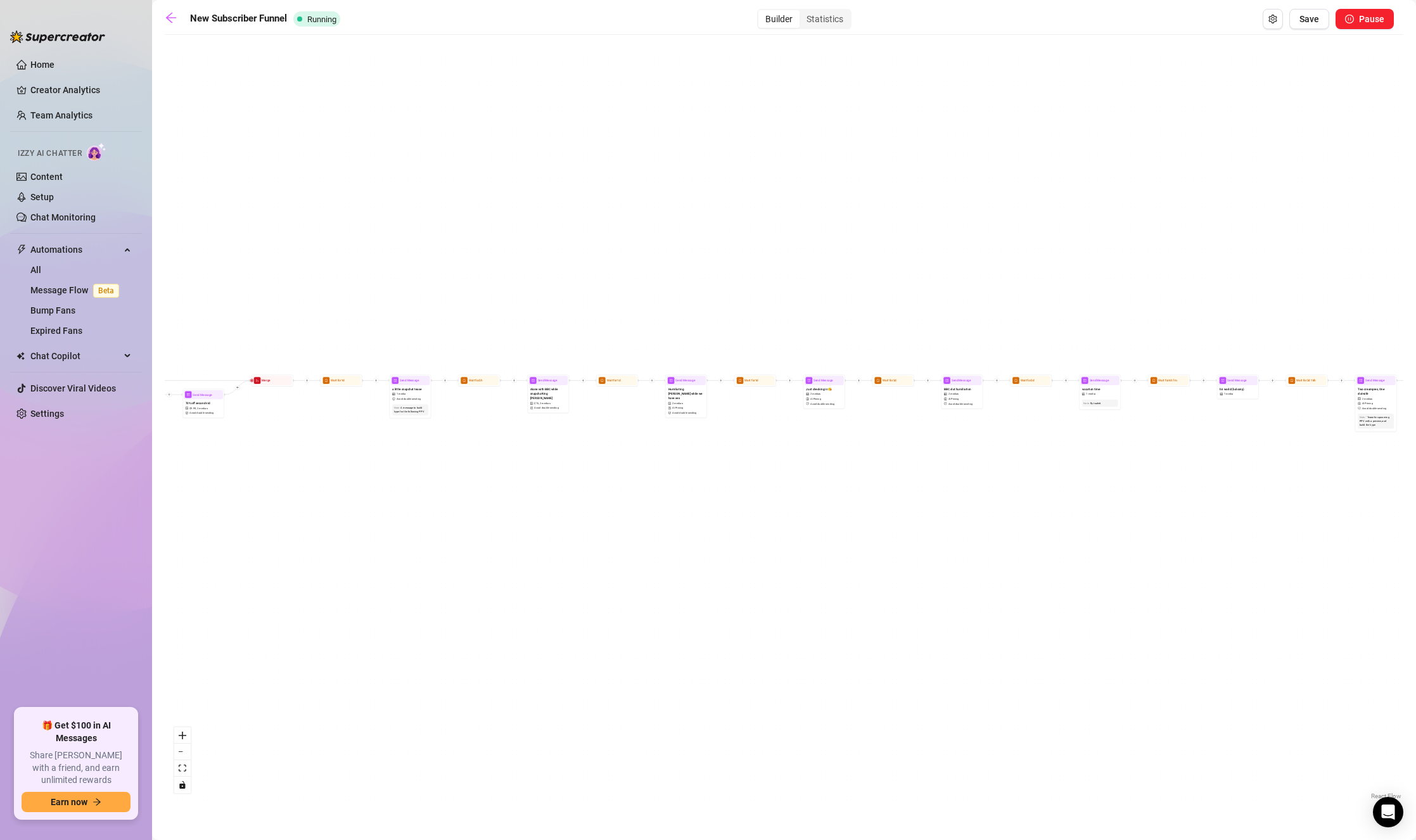
drag, startPoint x: 474, startPoint y: 489, endPoint x: 425, endPoint y: 448, distance: 63.9
click at [406, 467] on div "If True If True If True If True If False If False If False If False If False Se…" at bounding box center [784, 421] width 1239 height 761
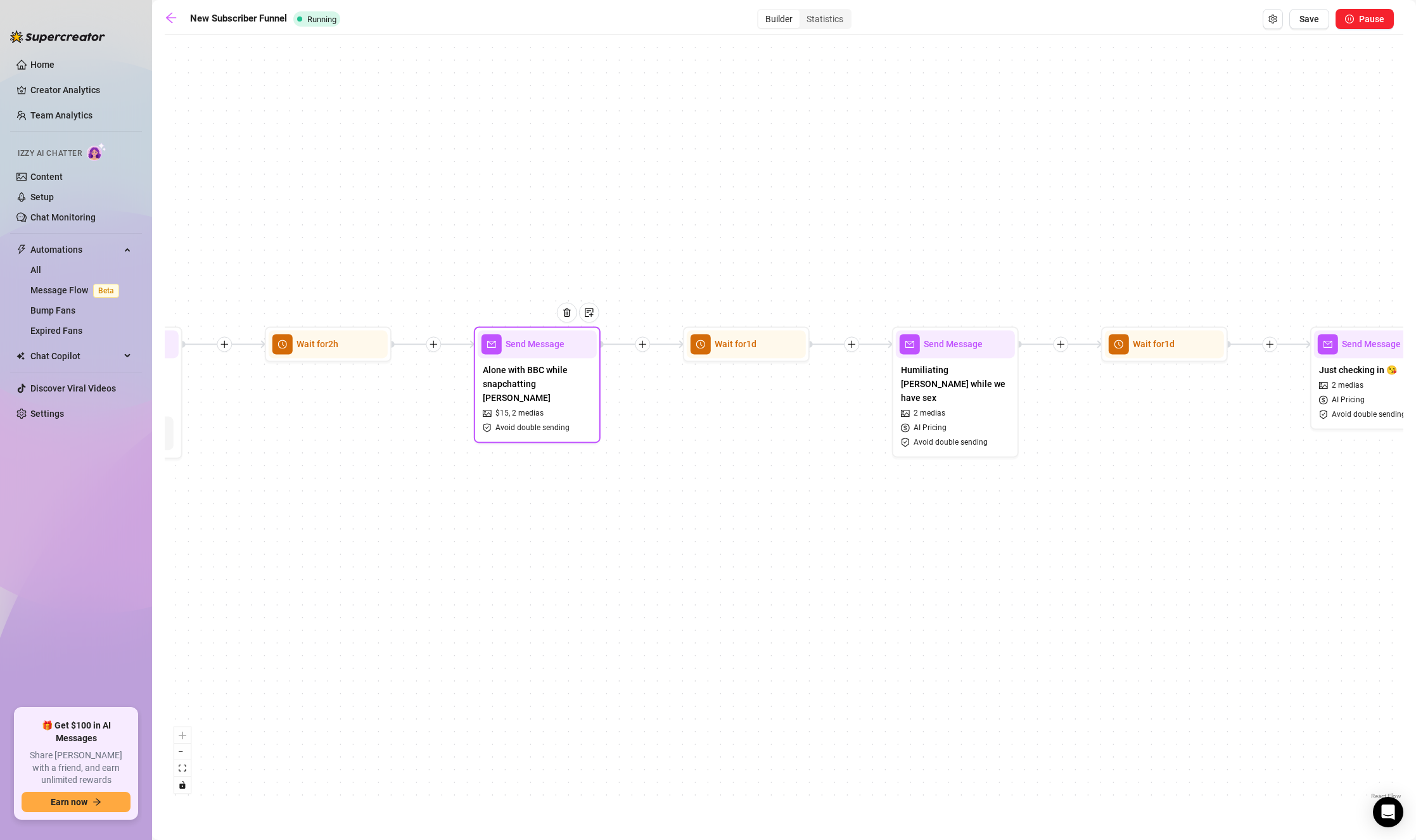
click at [573, 371] on span "Alone with BBC while snapchatting [PERSON_NAME]" at bounding box center [537, 383] width 109 height 42
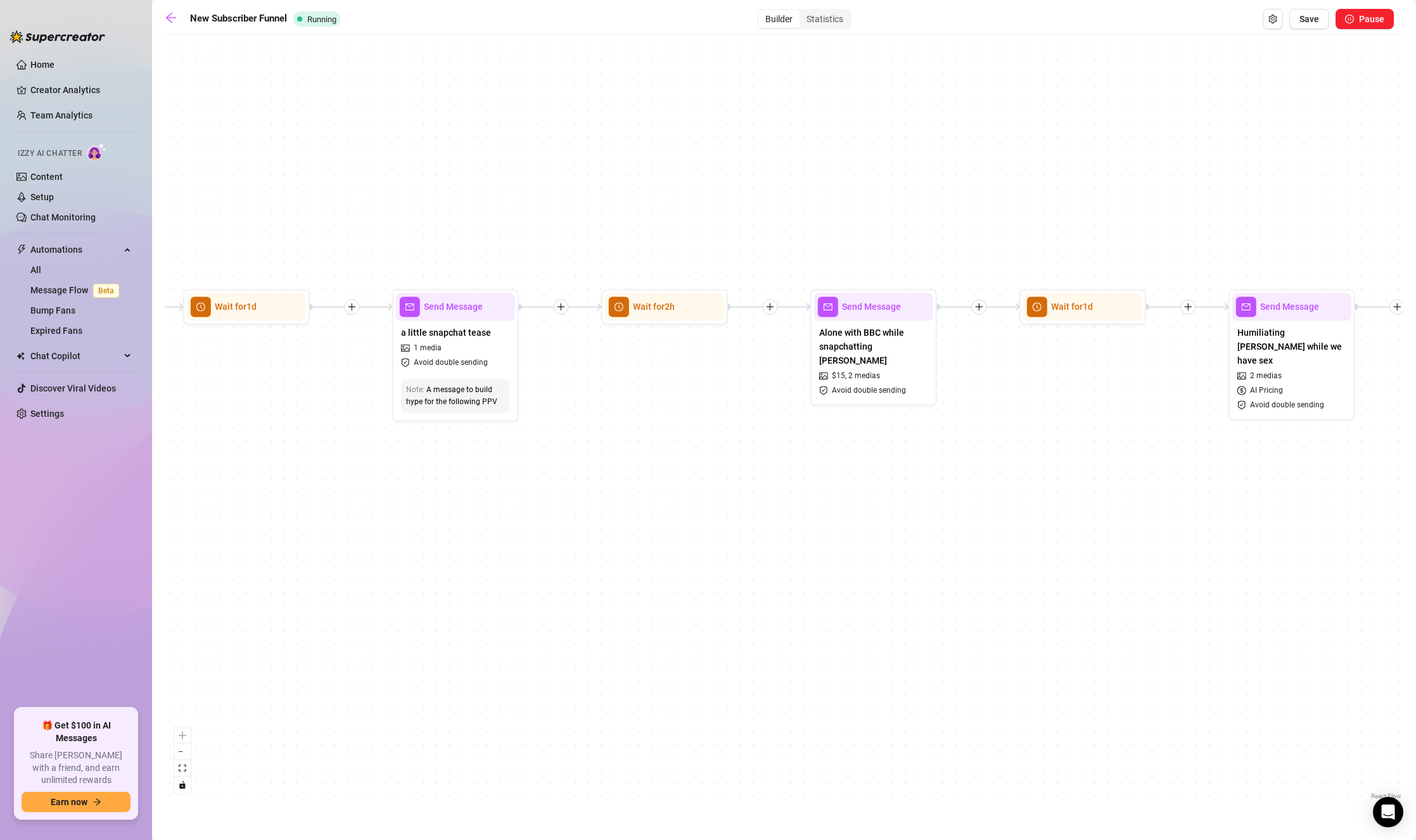
drag, startPoint x: 585, startPoint y: 580, endPoint x: 765, endPoint y: 560, distance: 181.1
click at [765, 560] on div "If True If True If True If True If False If False If False If False If False Se…" at bounding box center [784, 421] width 1239 height 761
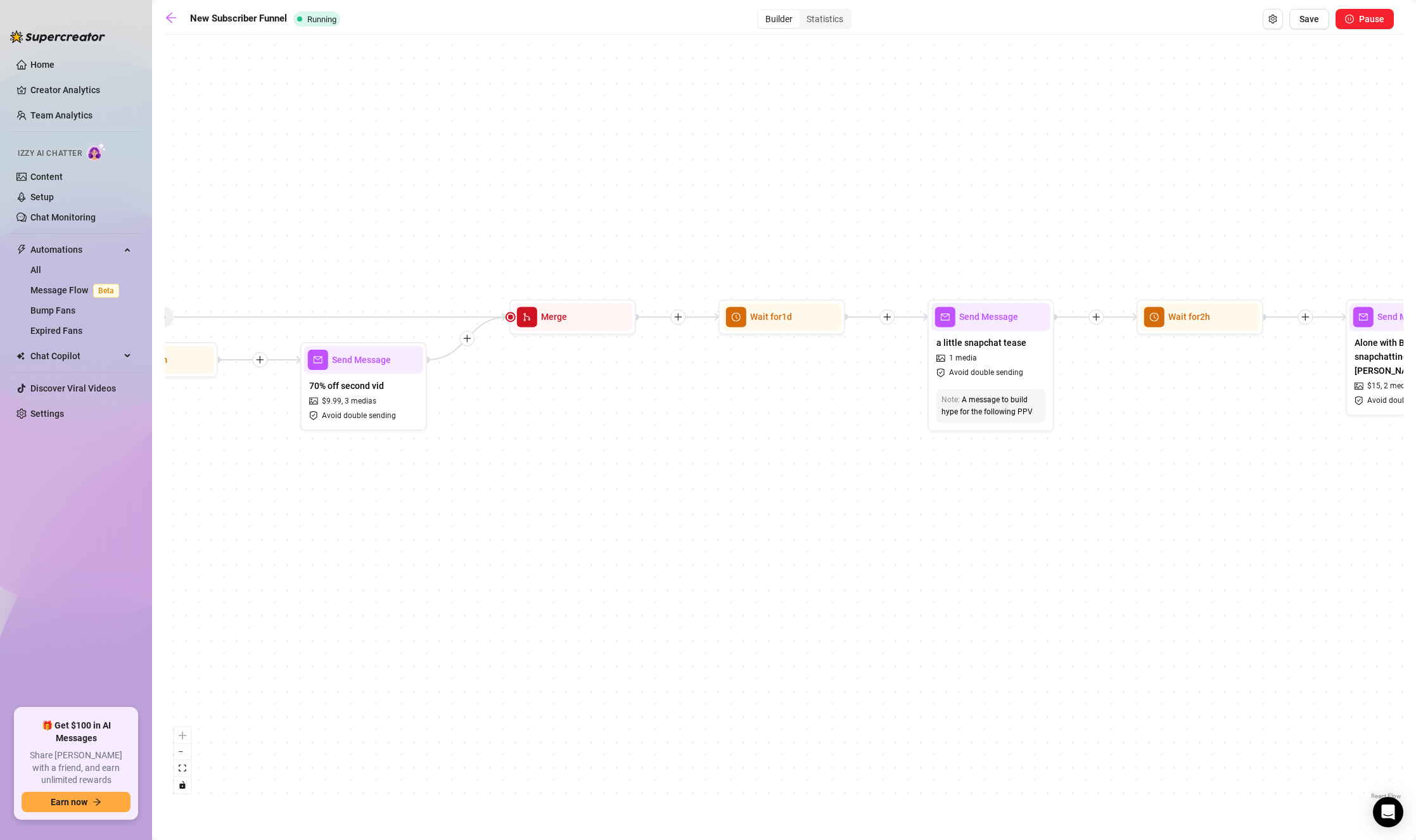
drag, startPoint x: 323, startPoint y: 563, endPoint x: 270, endPoint y: 553, distance: 53.9
click at [255, 555] on div "If True If True If True If True If False If False If False If False If False Se…" at bounding box center [784, 421] width 1239 height 761
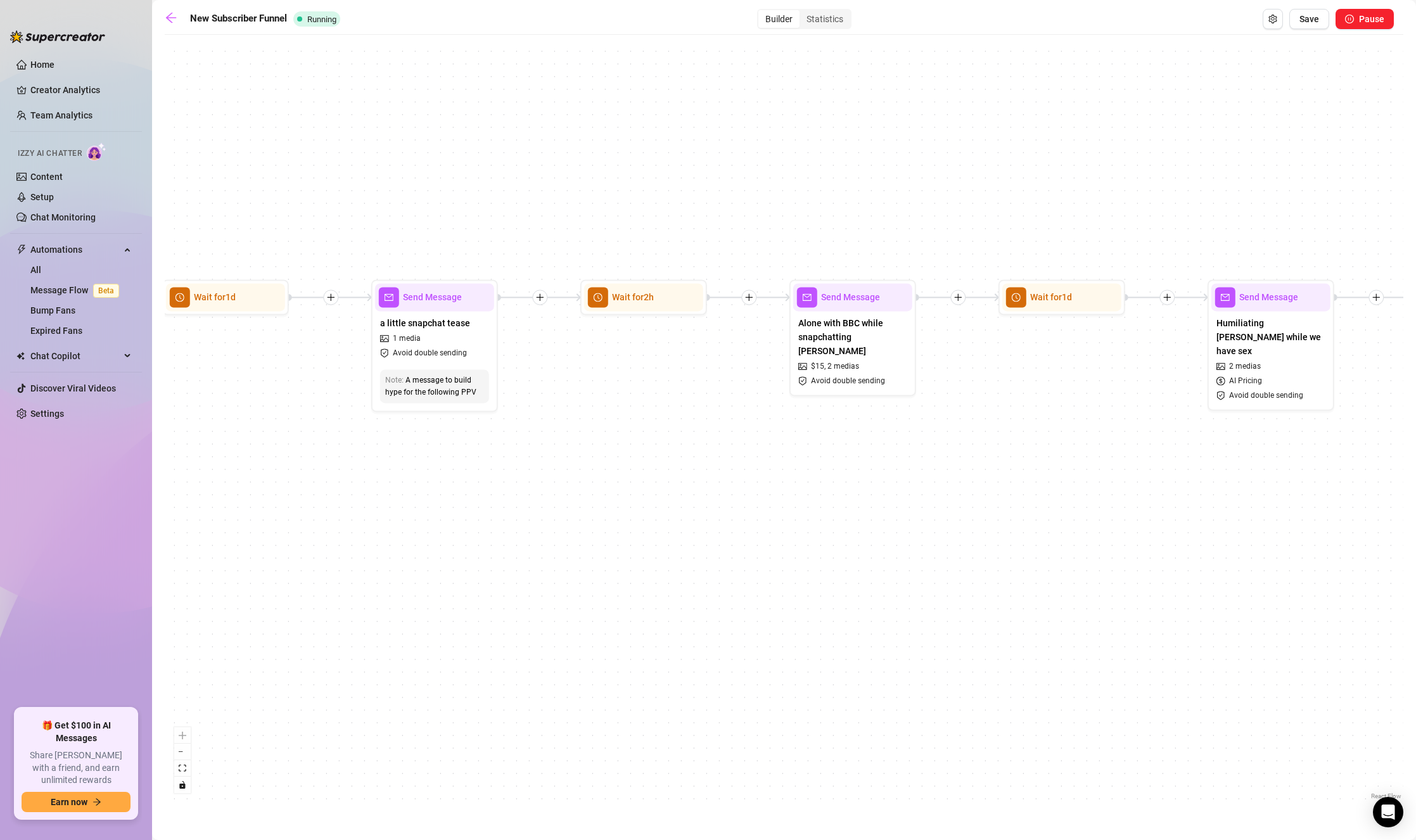
drag, startPoint x: 463, startPoint y: 538, endPoint x: 428, endPoint y: 536, distance: 35.1
click at [428, 536] on div "If True If True If True If True If False If False If False If False If False Se…" at bounding box center [784, 421] width 1239 height 761
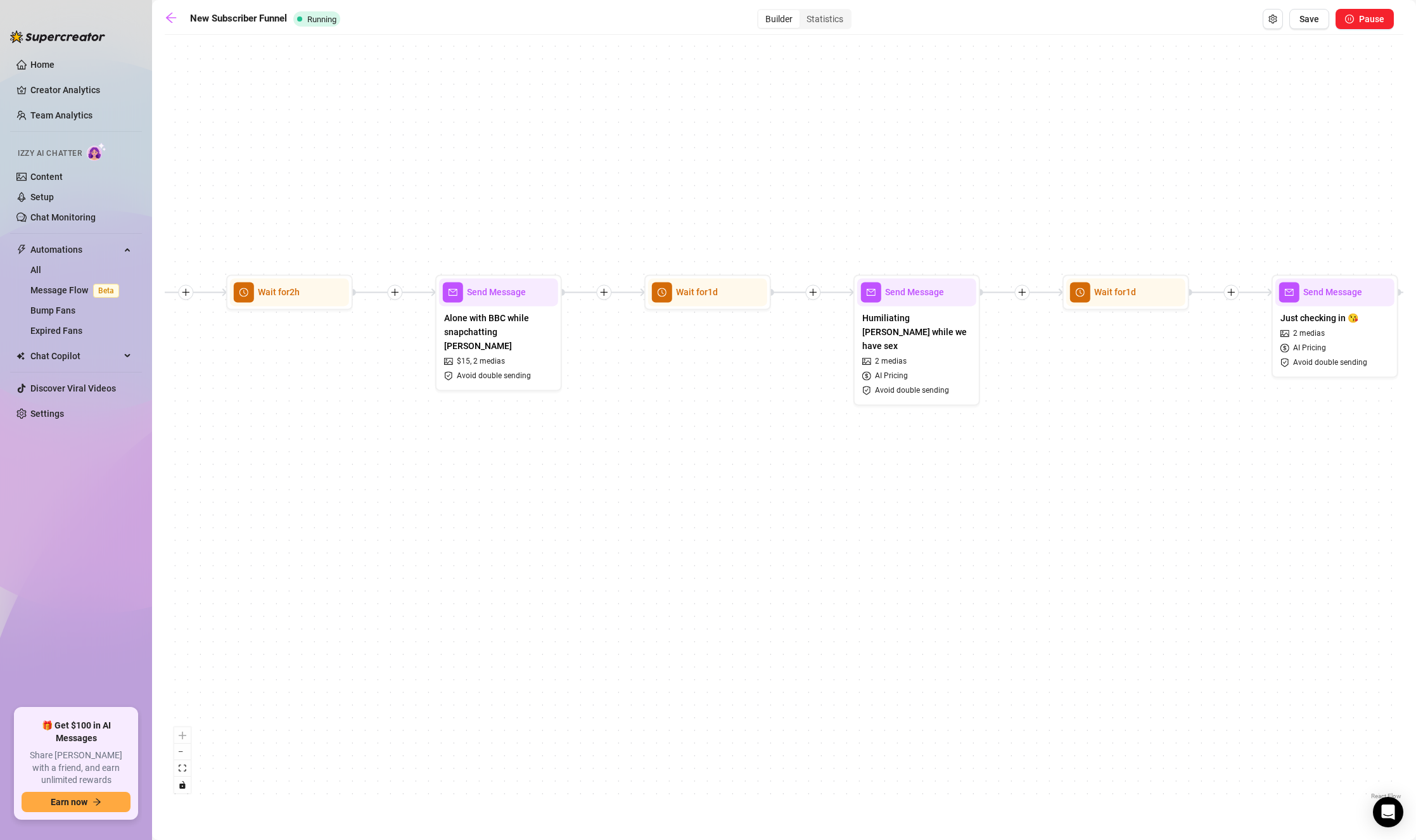
drag, startPoint x: 444, startPoint y: 515, endPoint x: 400, endPoint y: 512, distance: 44.1
click at [394, 513] on div "If True If True If True If True If False If False If False If False If False Se…" at bounding box center [784, 421] width 1239 height 761
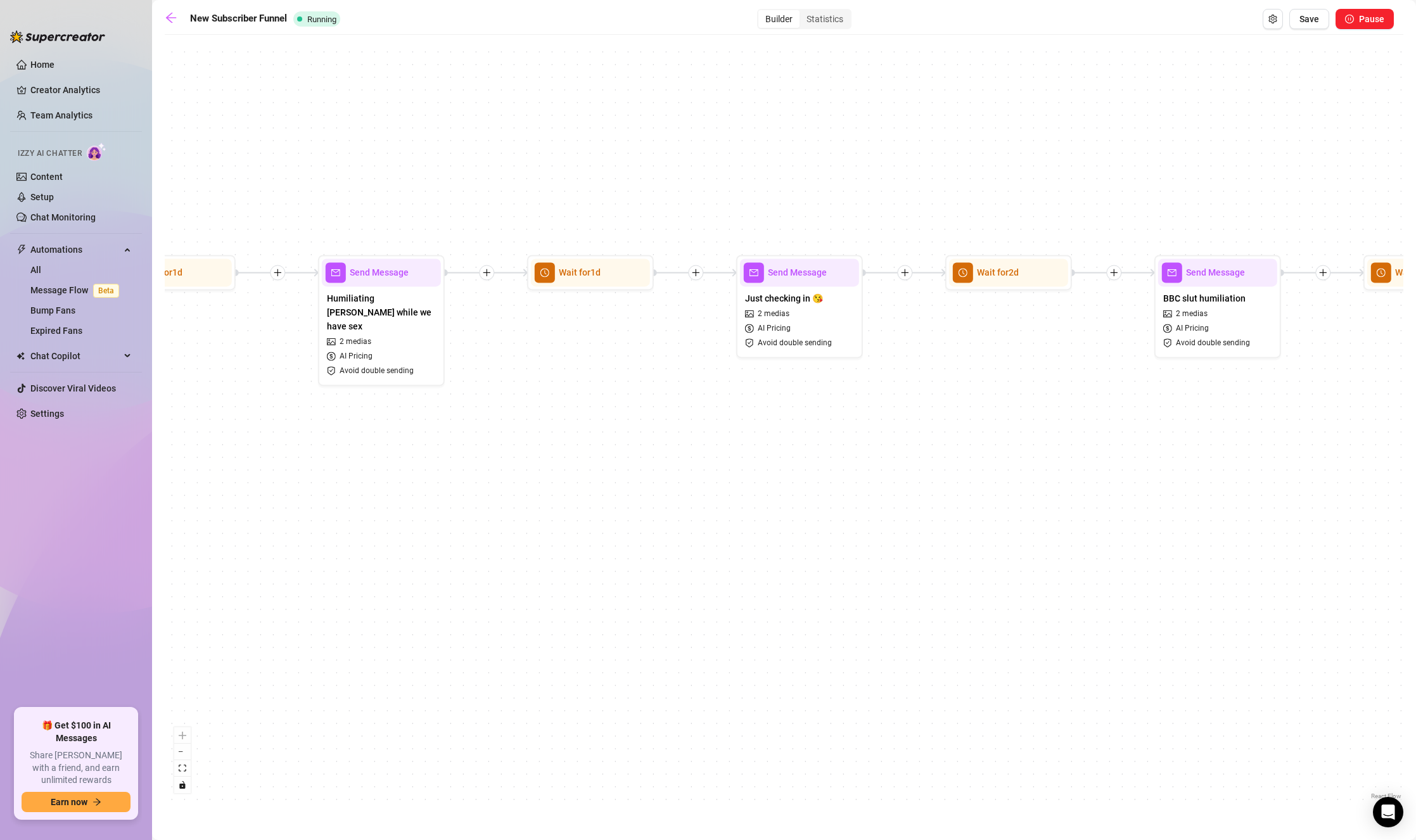
drag, startPoint x: 860, startPoint y: 494, endPoint x: 498, endPoint y: 438, distance: 366.3
click at [498, 438] on div "If True If True If True If True If False If False If False If False If False Se…" at bounding box center [784, 421] width 1239 height 761
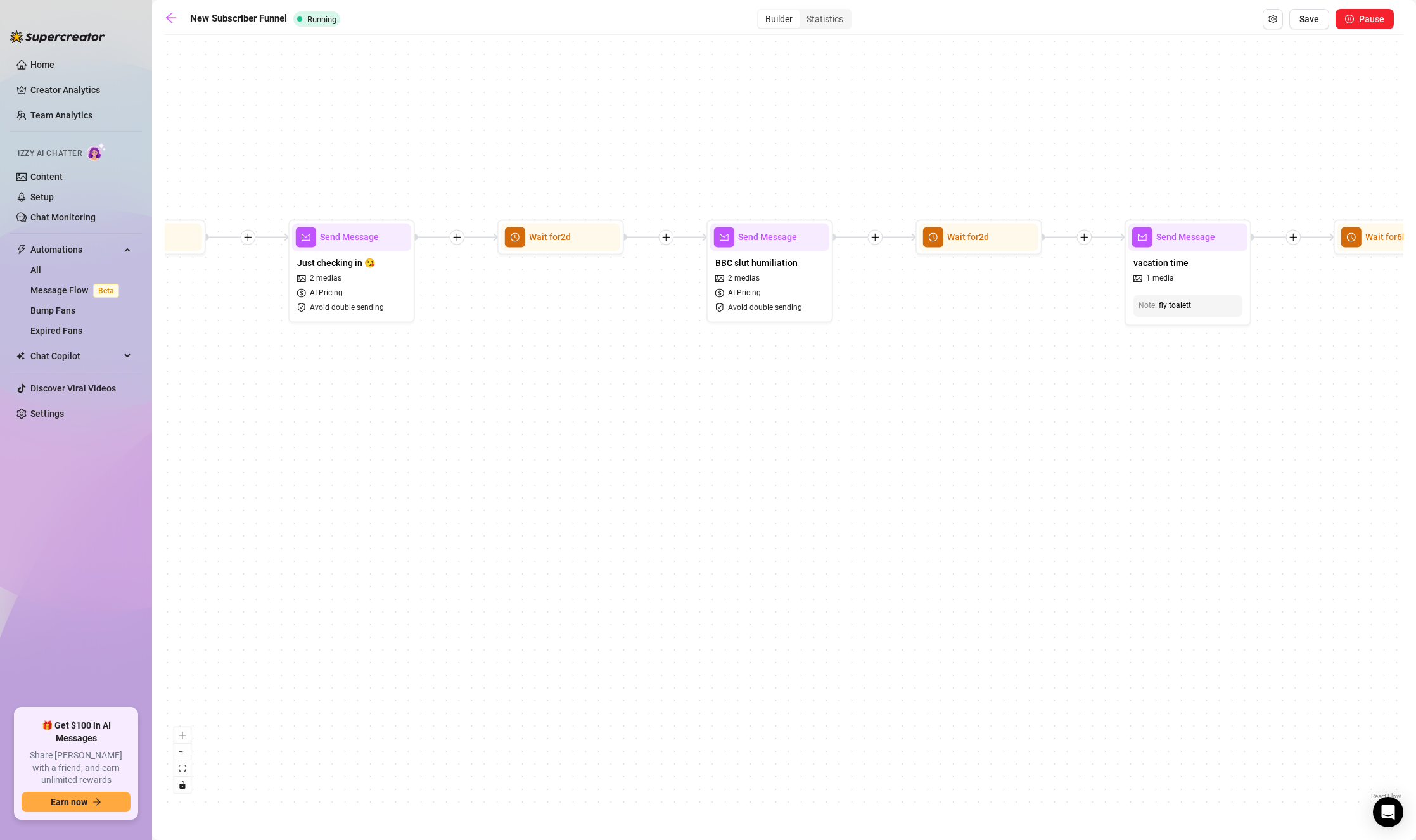
drag, startPoint x: 695, startPoint y: 442, endPoint x: 460, endPoint y: 445, distance: 235.0
click at [460, 445] on div "If True If True If True If True If False If False If False If False If False Se…" at bounding box center [784, 421] width 1239 height 761
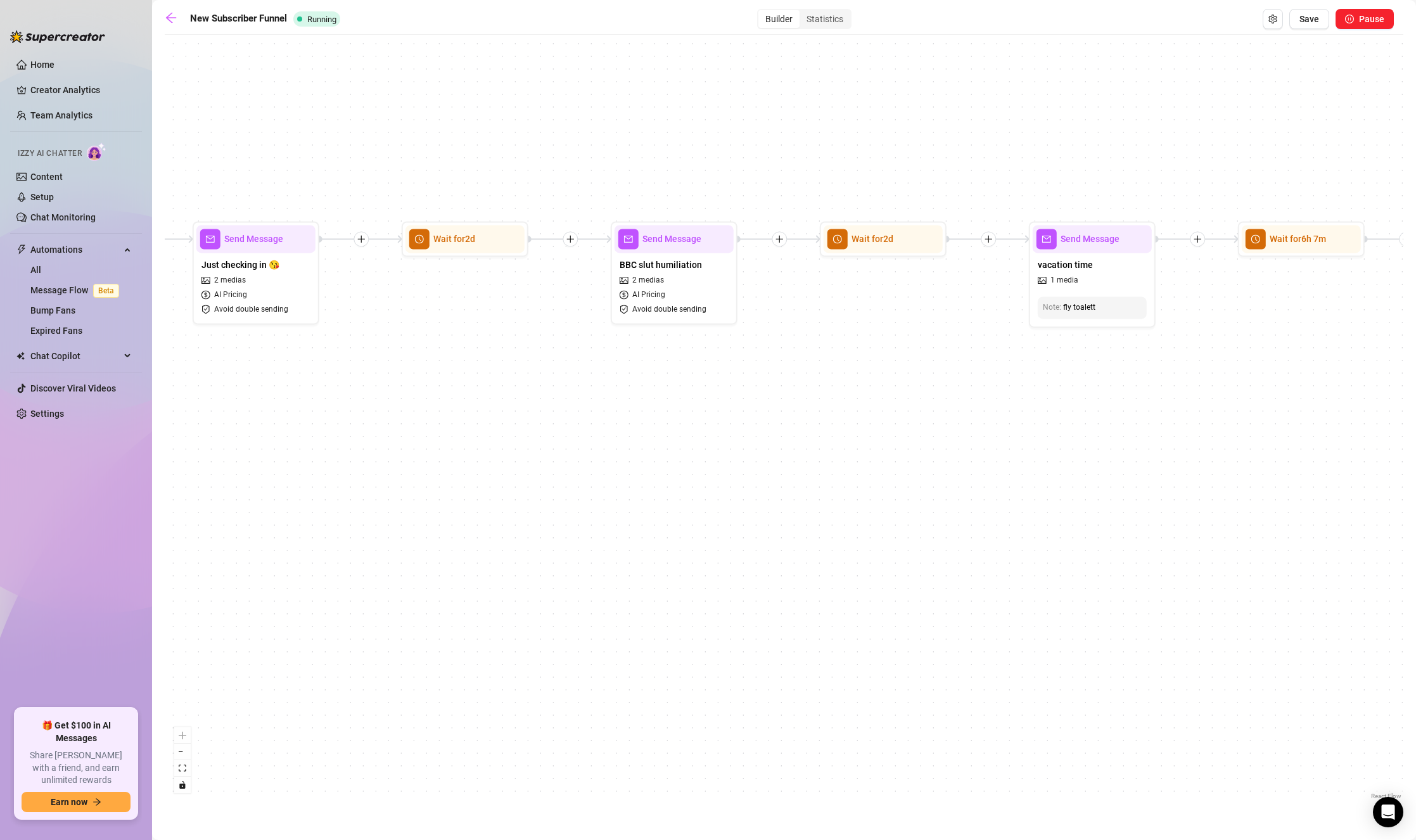
drag, startPoint x: 652, startPoint y: 408, endPoint x: 592, endPoint y: 411, distance: 60.1
click at [592, 411] on div "If True If True If True If True If False If False If False If False If False Se…" at bounding box center [784, 421] width 1239 height 761
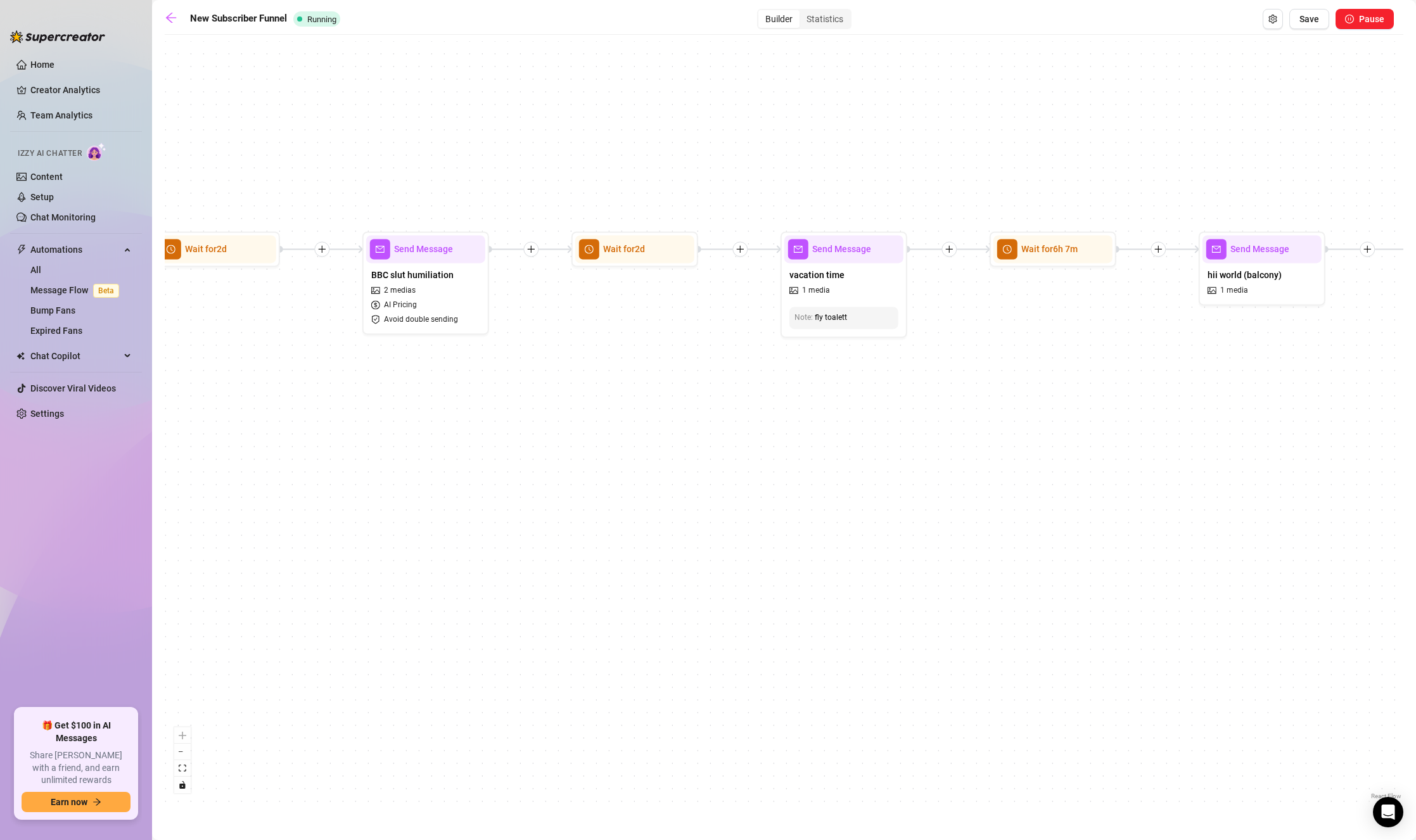
drag, startPoint x: 819, startPoint y: 420, endPoint x: 392, endPoint y: 395, distance: 427.7
click at [403, 395] on div "If True If True If True If True If False If False If False If False If False Se…" at bounding box center [784, 421] width 1239 height 761
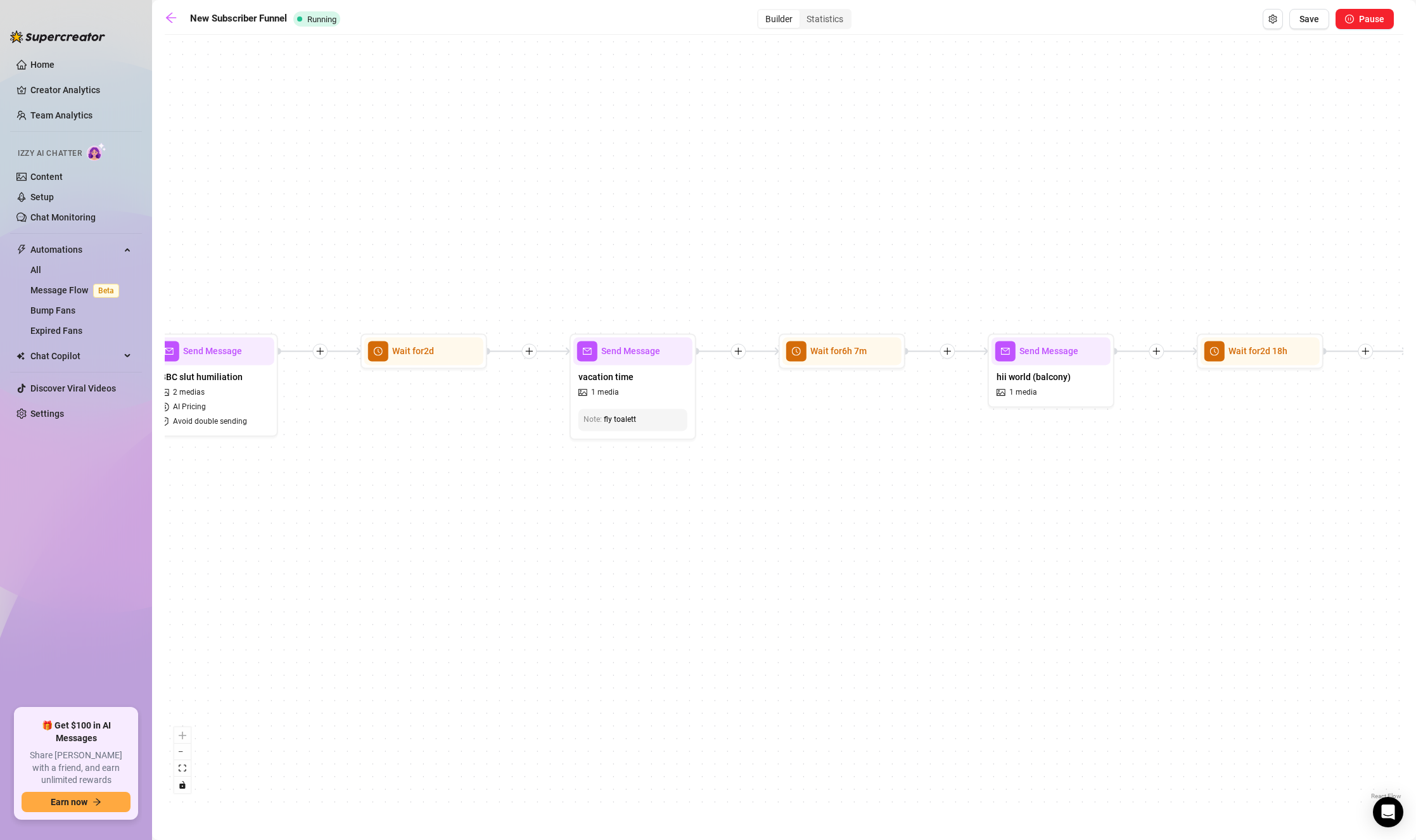
drag, startPoint x: 744, startPoint y: 427, endPoint x: 880, endPoint y: 457, distance: 139.3
click at [1048, 518] on div "If True If True If True If True If False If False If False If False If False Se…" at bounding box center [784, 421] width 1239 height 761
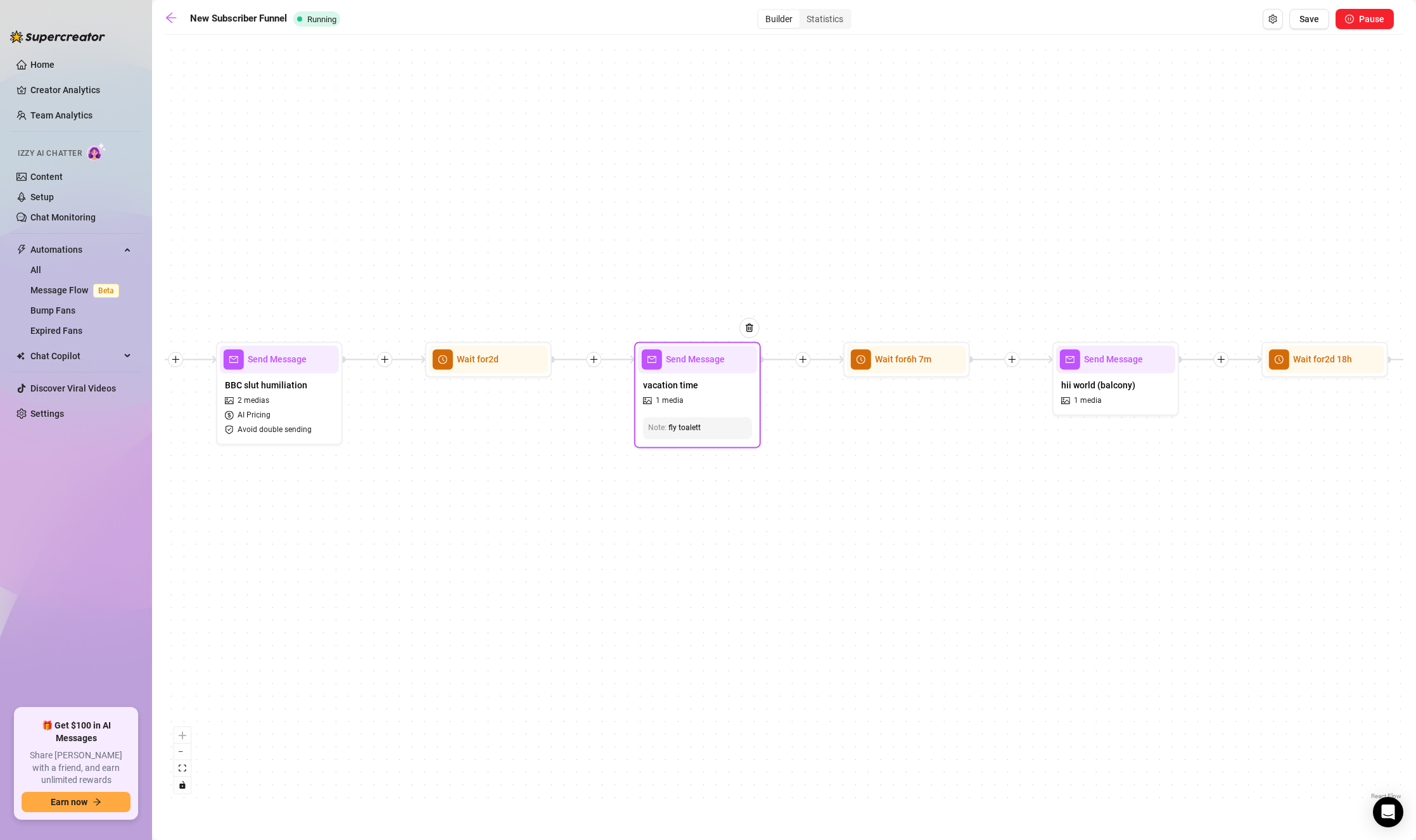
click at [679, 386] on span "vacation time" at bounding box center [670, 385] width 55 height 14
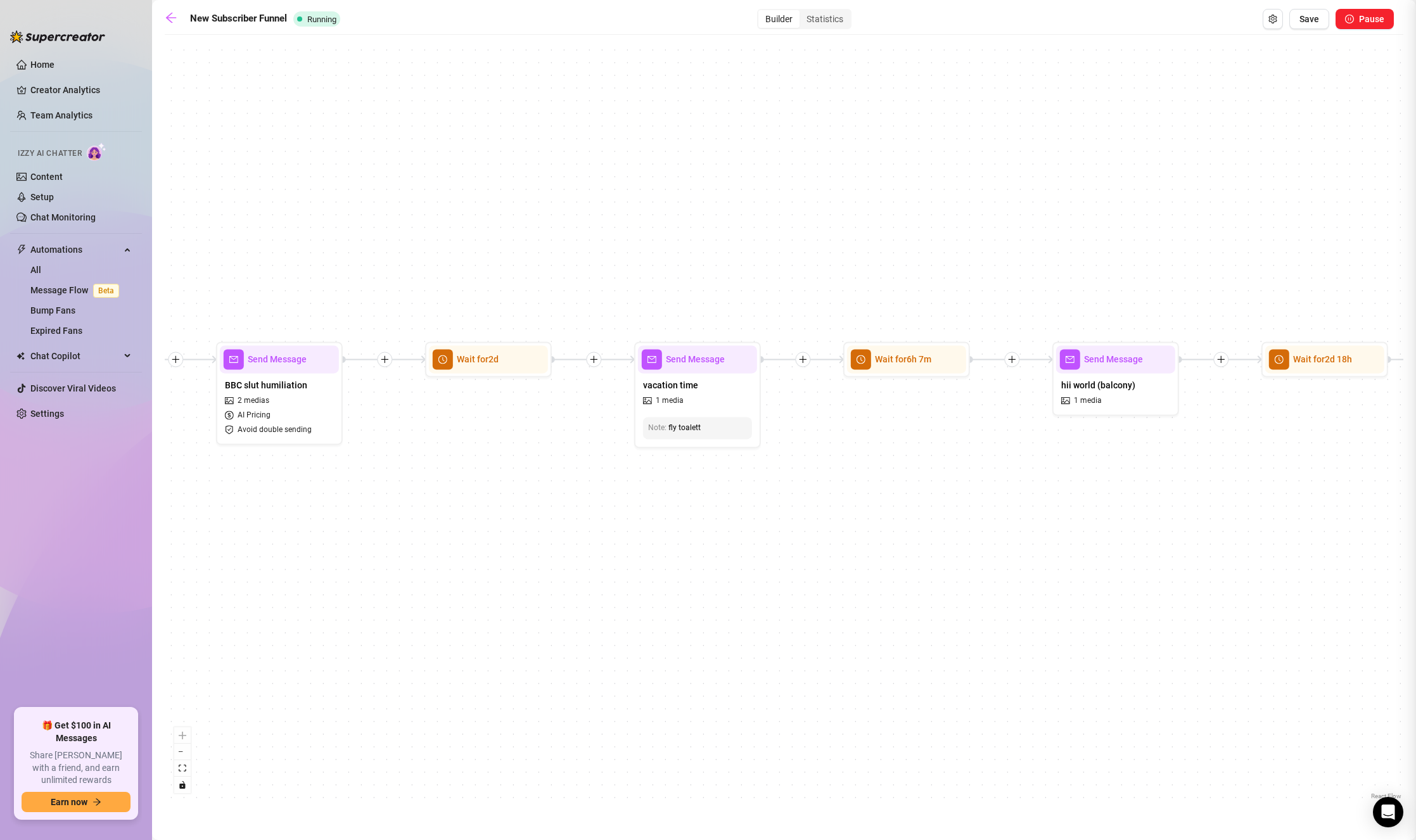
type textarea "Looong flight 😔 Vacation will be amazing tho!"
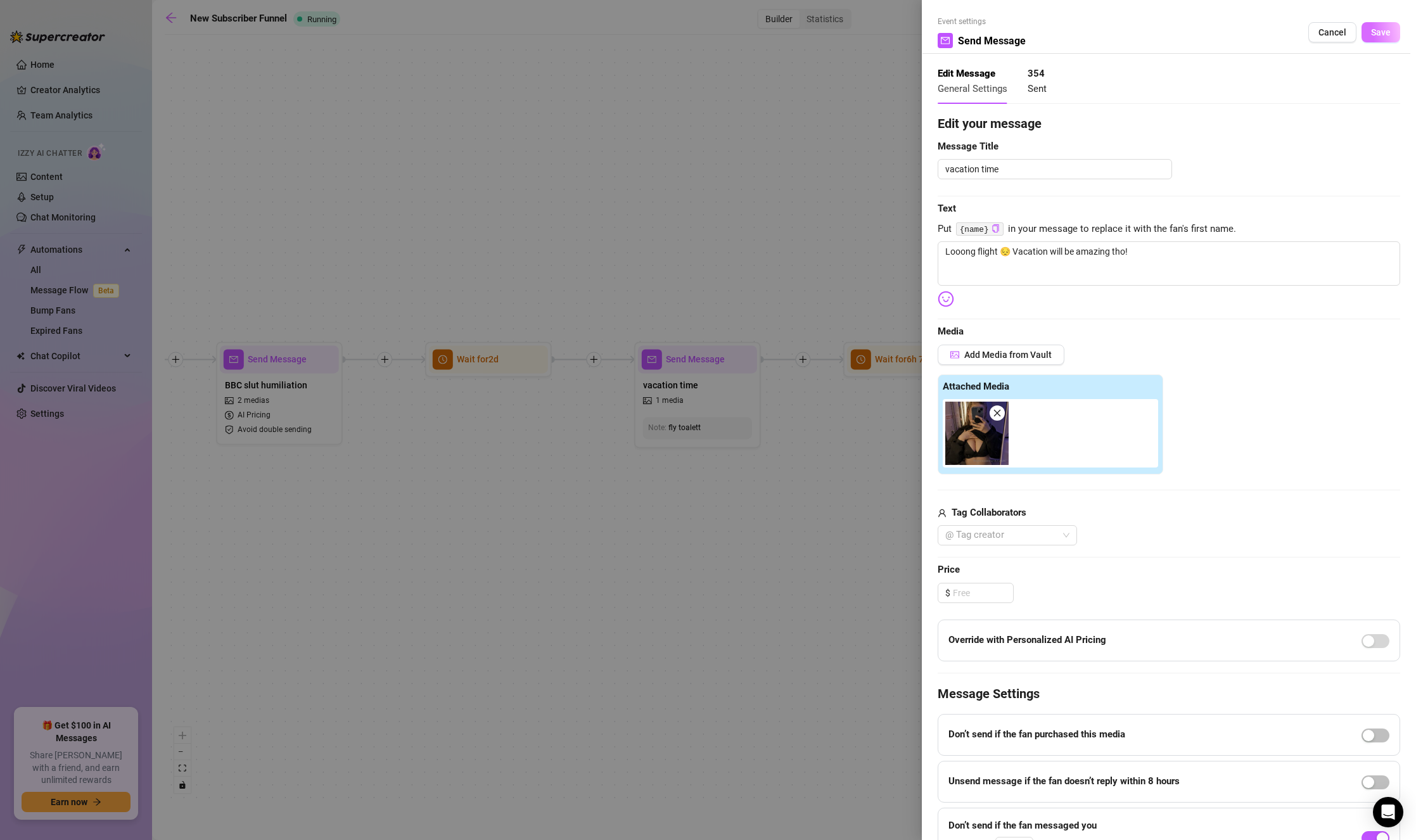
click at [1265, 28] on span "Save" at bounding box center [1381, 33] width 20 height 10
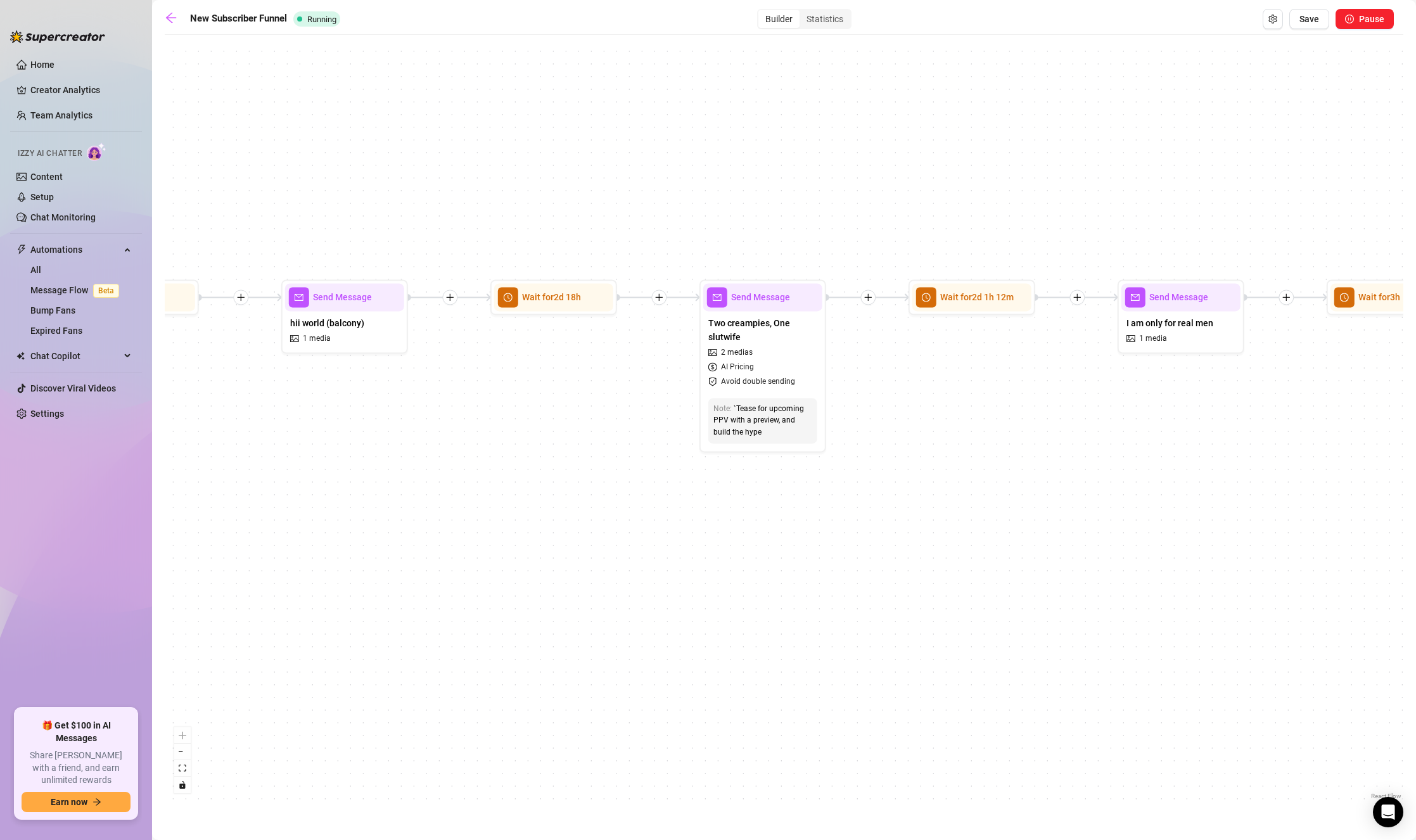
drag, startPoint x: 666, startPoint y: 445, endPoint x: 327, endPoint y: 458, distance: 339.2
click at [327, 458] on div "If True If True If True If True If False If False If False If False If False Se…" at bounding box center [784, 421] width 1239 height 761
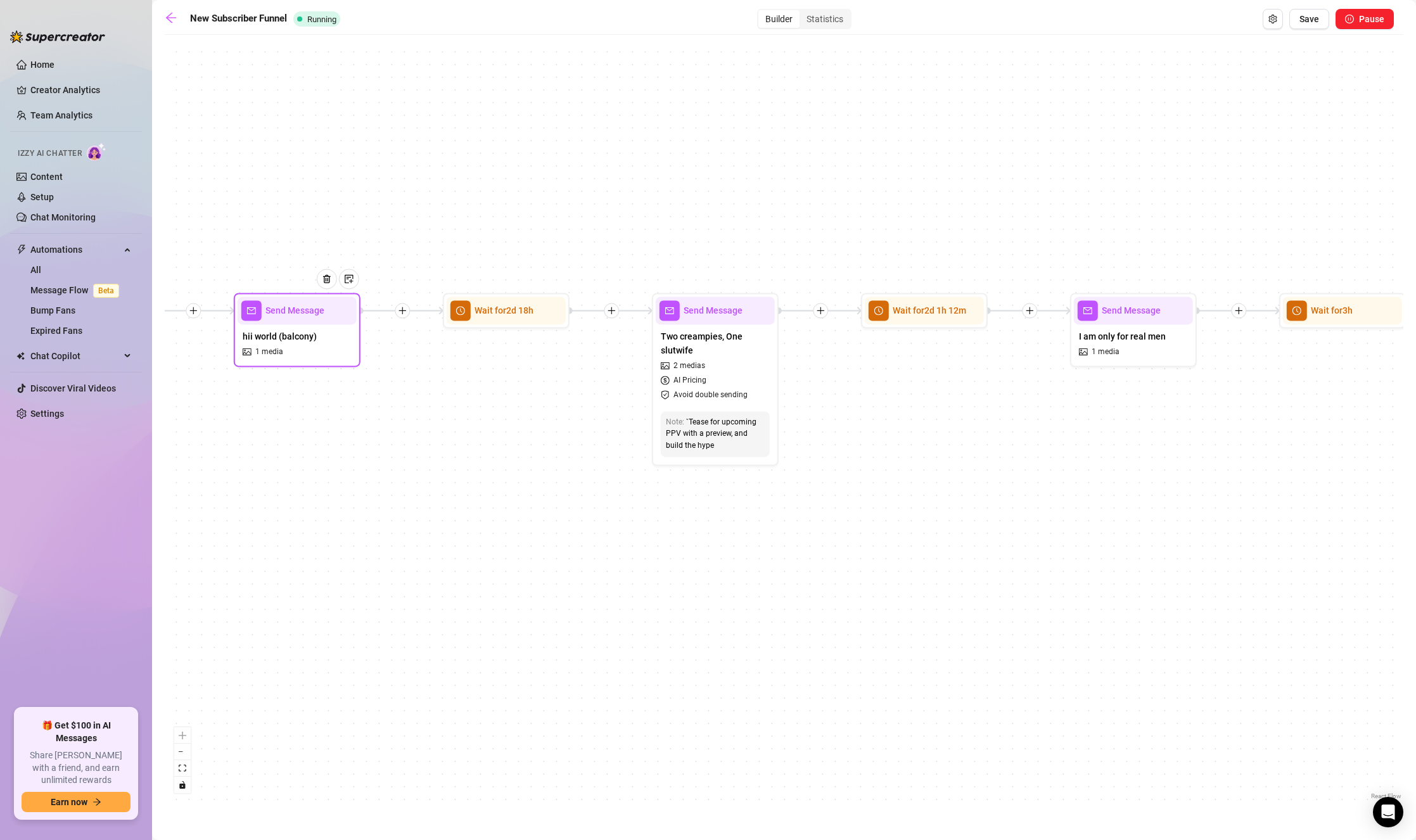
click at [301, 332] on span "hii world (balcony)" at bounding box center [280, 336] width 74 height 14
type textarea "Finally there. Would you be staring if you were in the neighbor hotel, {name}?🙈"
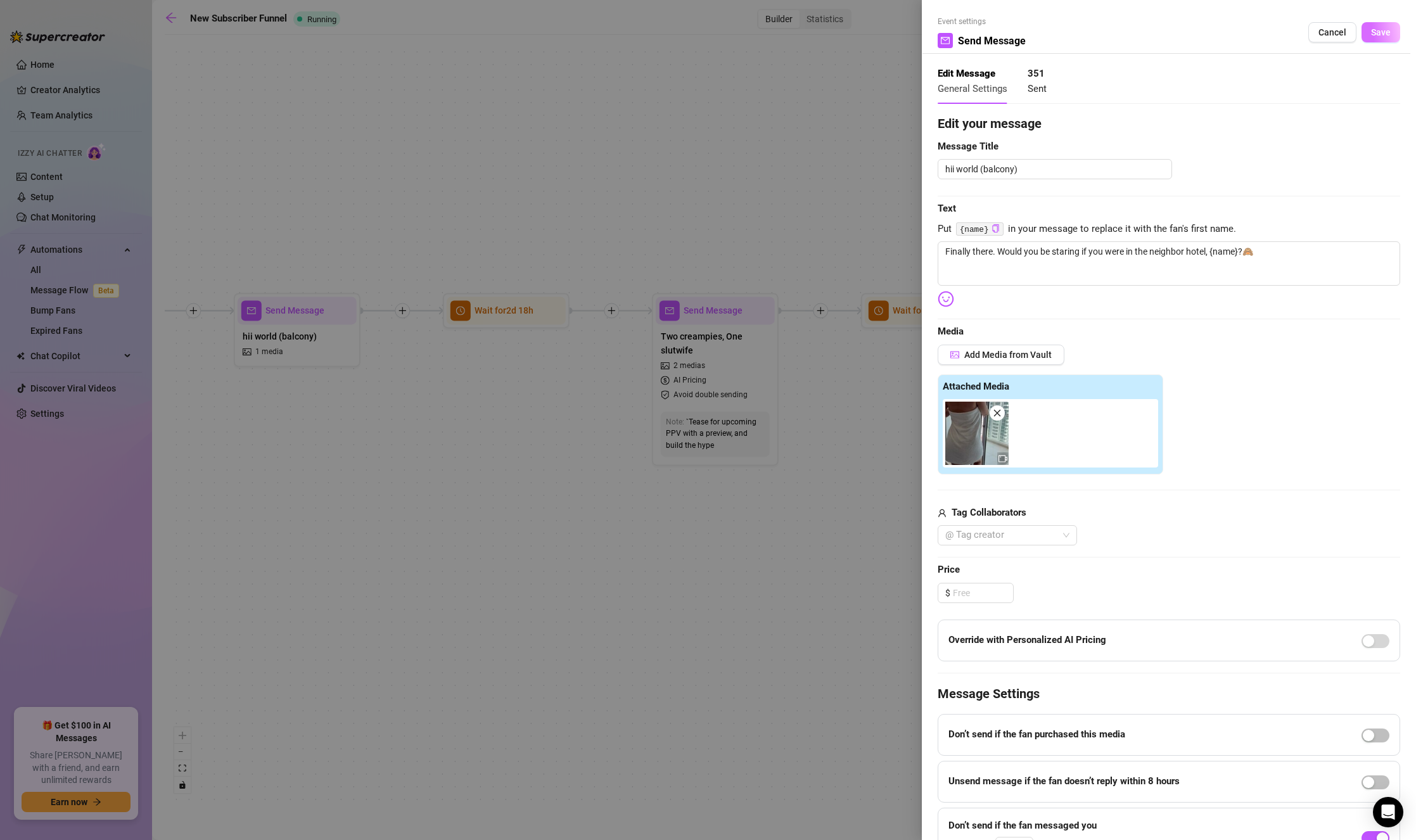
click at [1265, 32] on span "Save" at bounding box center [1381, 33] width 20 height 10
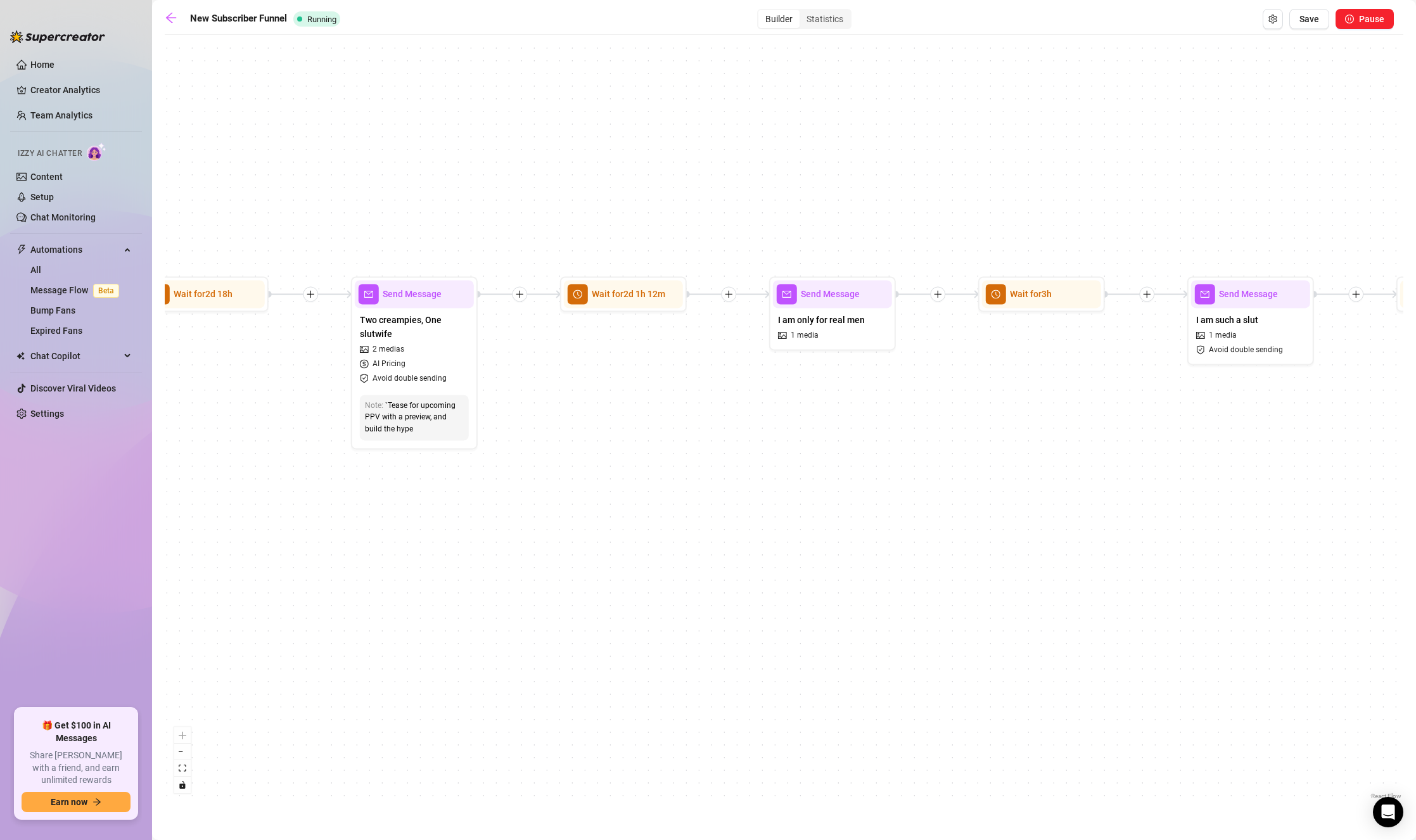
drag, startPoint x: 956, startPoint y: 463, endPoint x: 594, endPoint y: 449, distance: 362.3
click at [594, 451] on div "If True If True If True If True If False If False If False If False If False Se…" at bounding box center [784, 421] width 1239 height 761
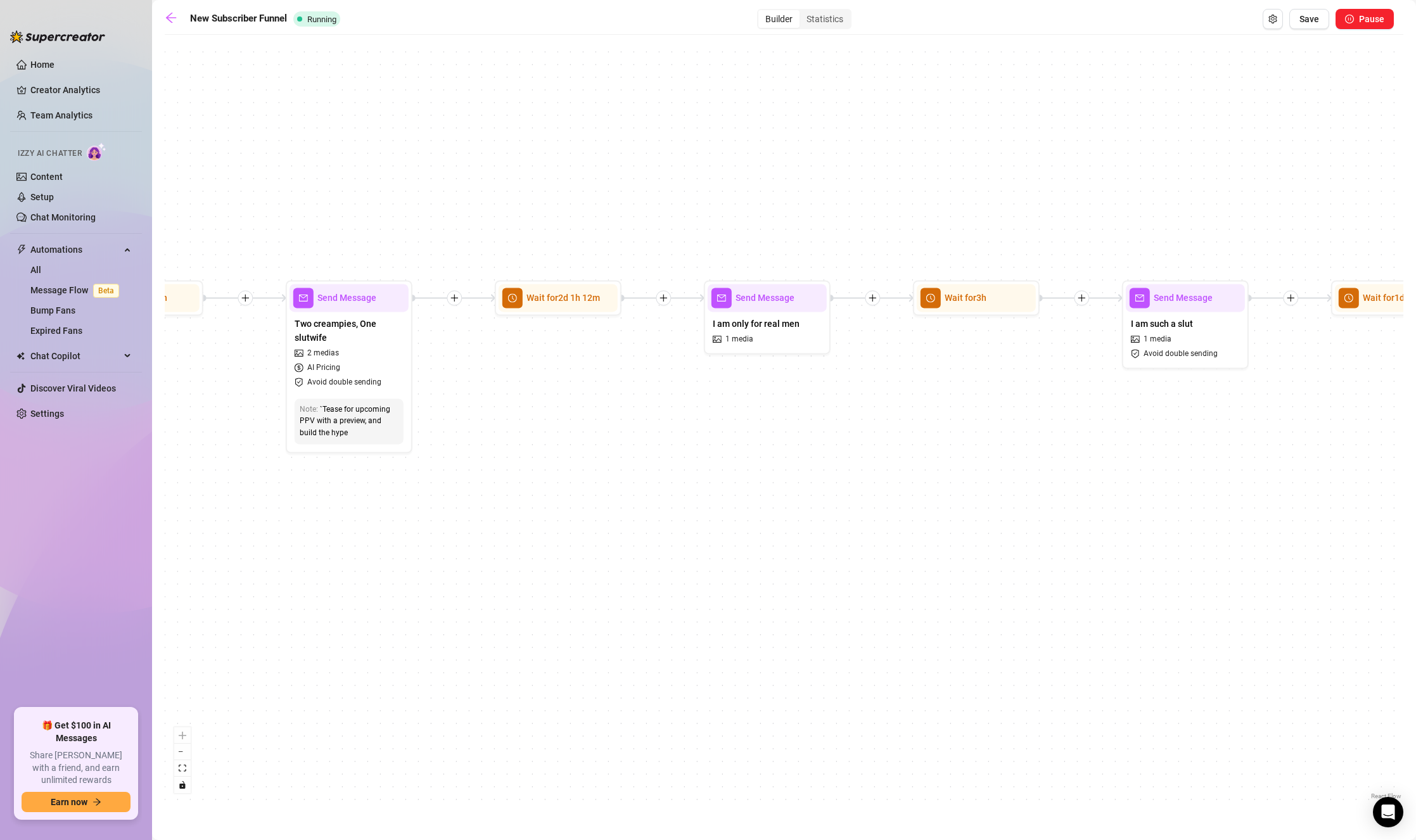
drag, startPoint x: 1023, startPoint y: 389, endPoint x: 792, endPoint y: 390, distance: 231.0
click at [793, 390] on div "If True If True If True If True If False If False If False If False If False Se…" at bounding box center [784, 421] width 1239 height 761
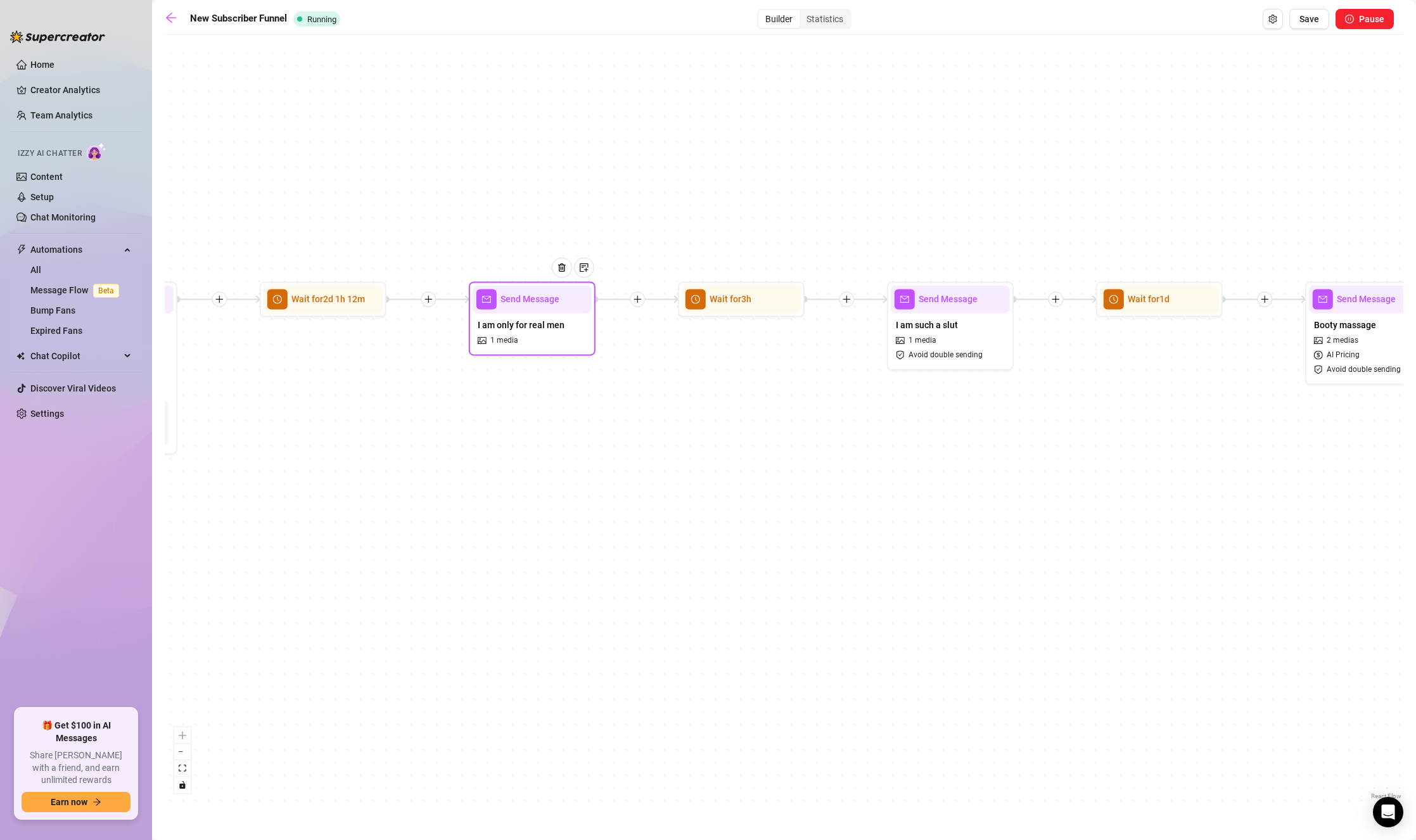
click at [559, 331] on span "I am only for real men" at bounding box center [520, 325] width 87 height 14
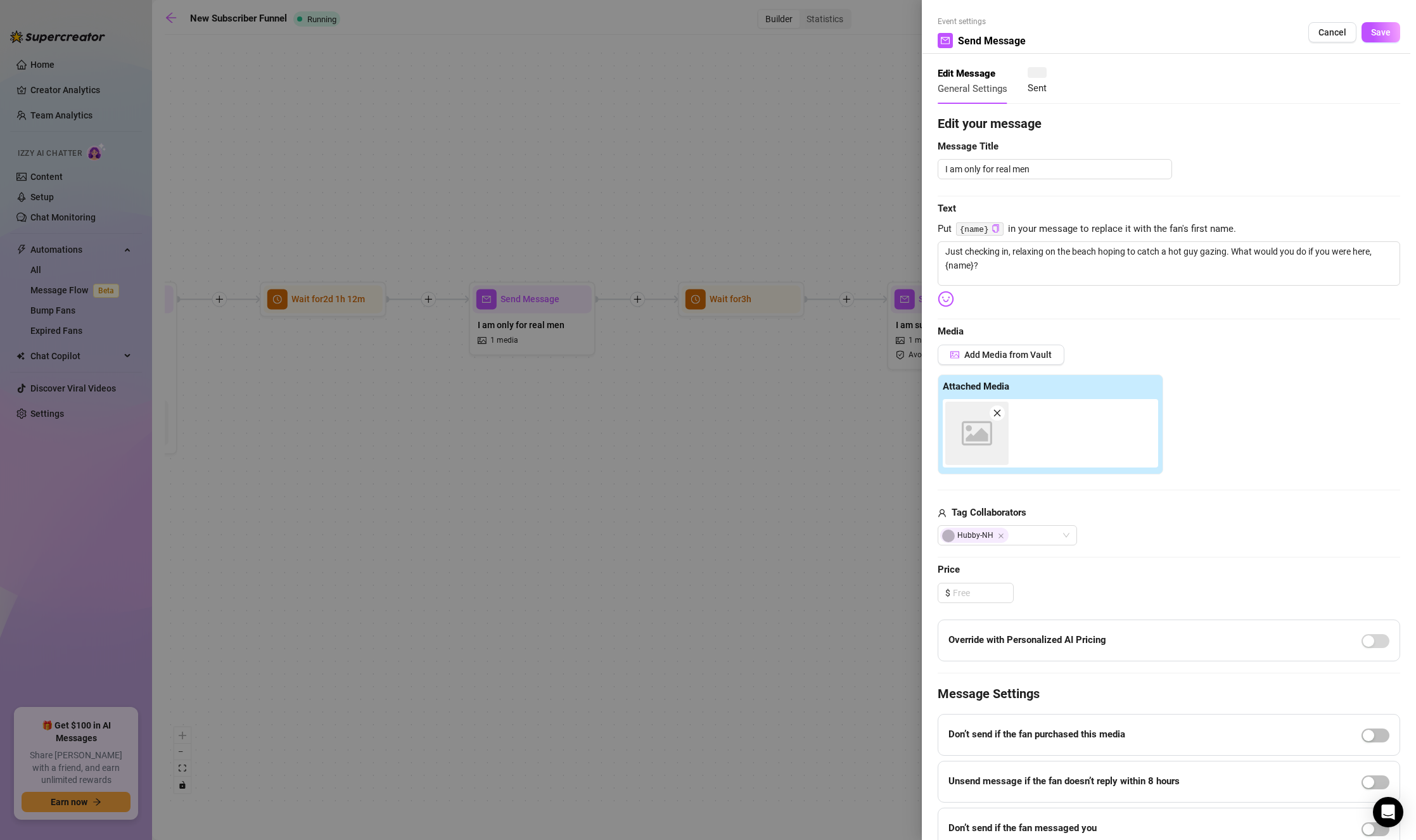
type textarea "Just checking in, relaxing on the beach hoping to catch a hot guy gazing. What …"
click at [1265, 28] on button "Save" at bounding box center [1381, 33] width 39 height 21
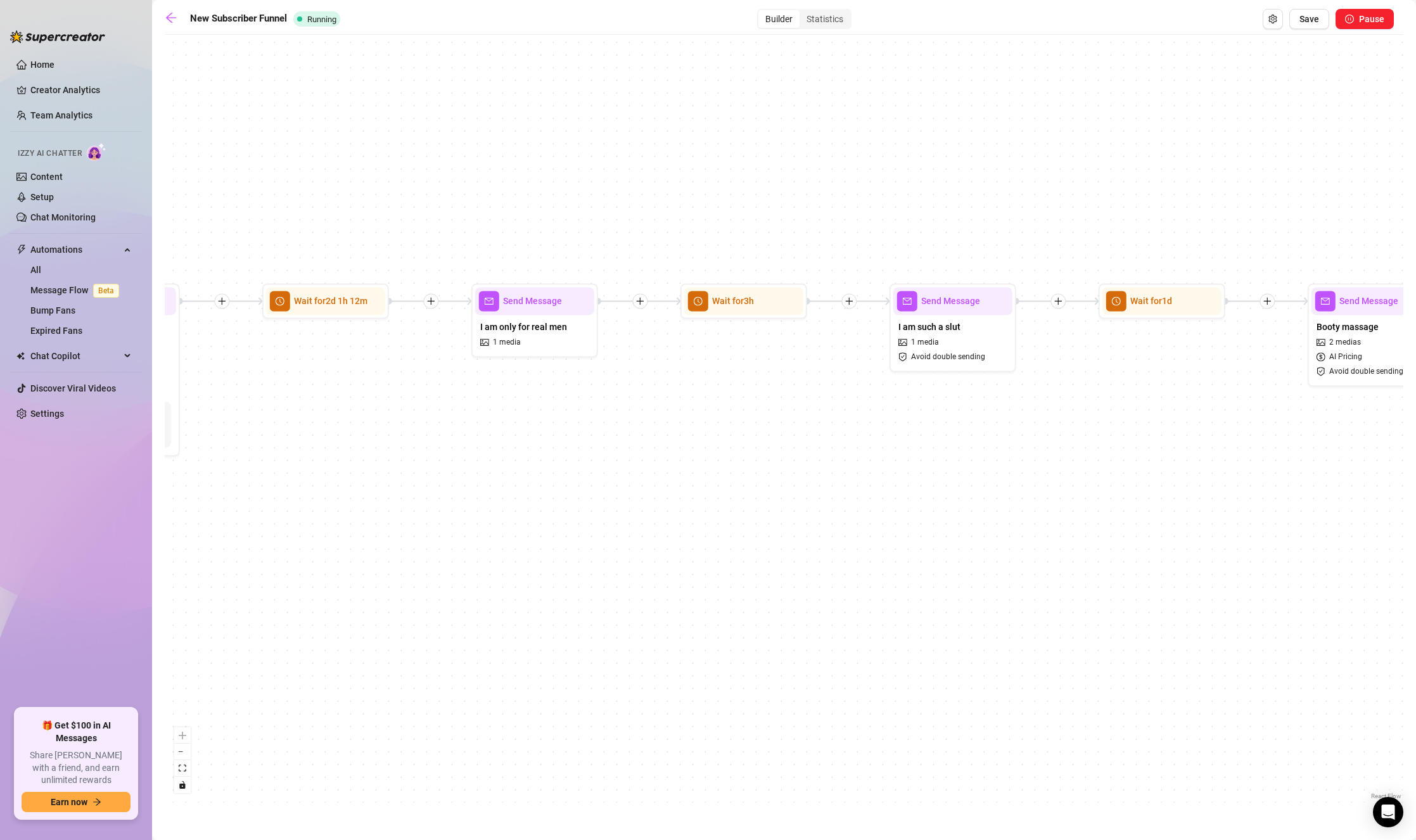
drag, startPoint x: 1221, startPoint y: 432, endPoint x: 787, endPoint y: 382, distance: 436.9
click at [791, 382] on div "If True If True If True If True If False If False If False If False If False Se…" at bounding box center [784, 421] width 1239 height 761
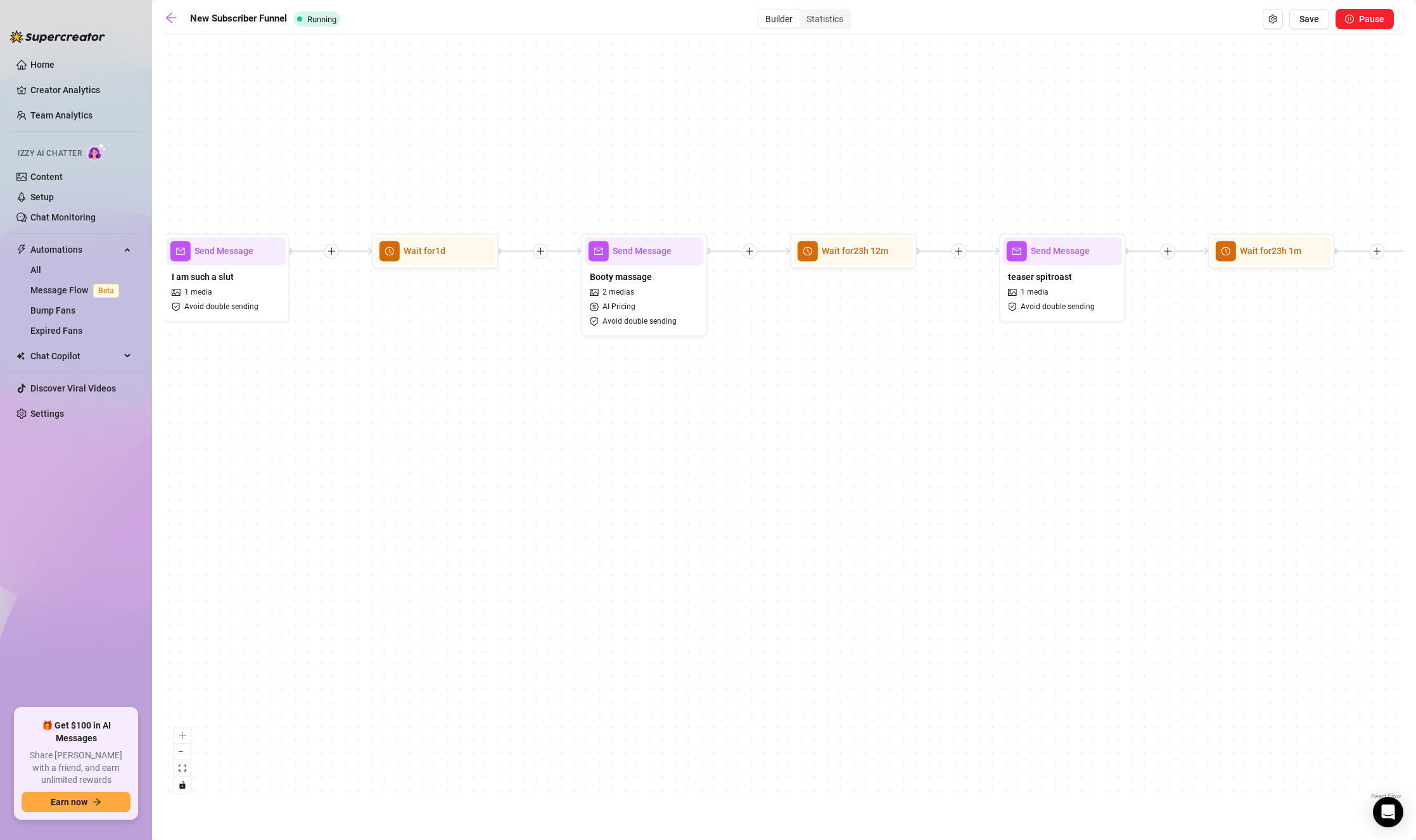
drag, startPoint x: 1177, startPoint y: 373, endPoint x: 877, endPoint y: 374, distance: 300.0
click at [870, 372] on div "If True If True If True If True If False If False If False If False If False Se…" at bounding box center [784, 421] width 1239 height 761
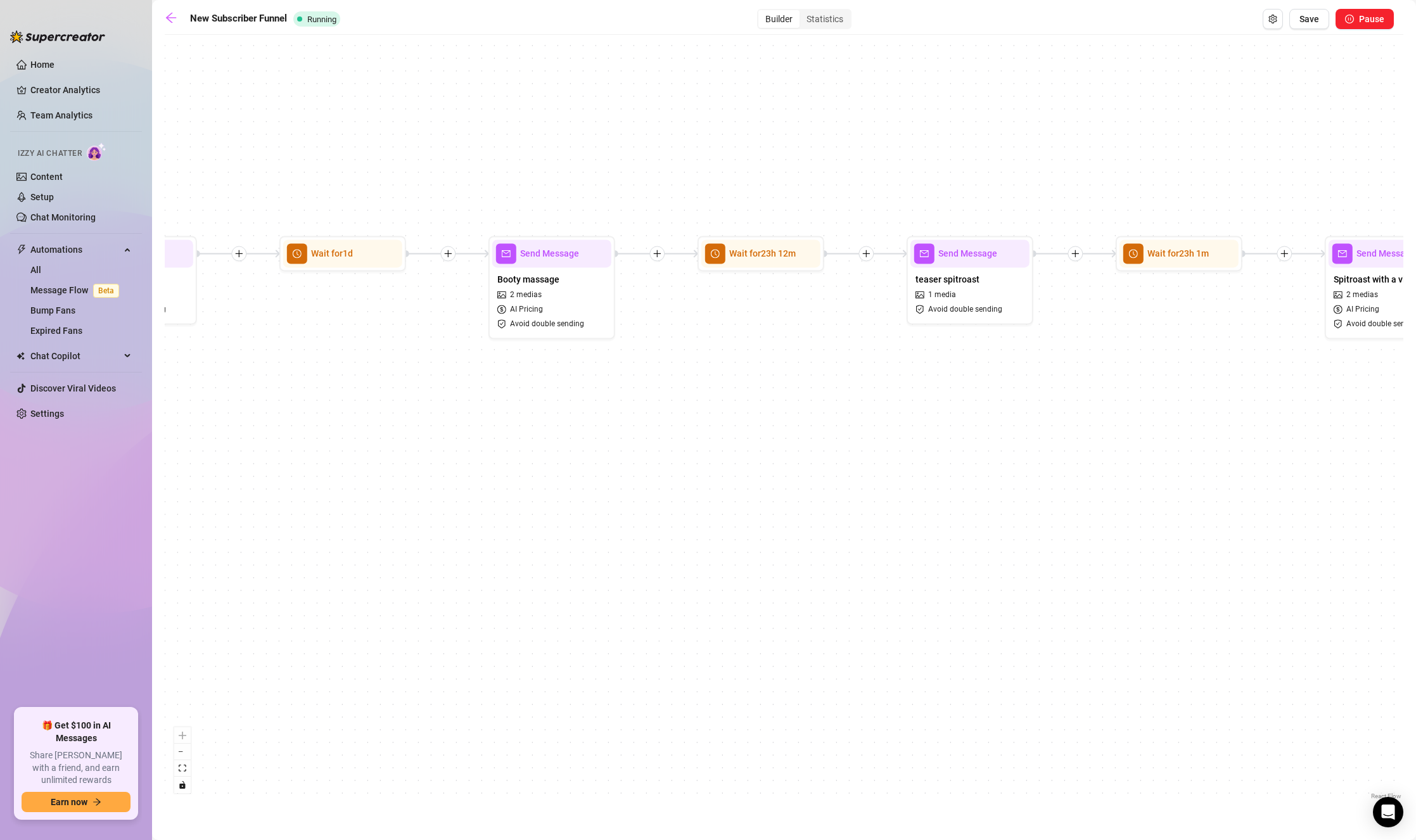
drag
click at [1011, 362] on div "If True If True If True If True If False If False If False If False If False Se…" at bounding box center [784, 421] width 1239 height 761
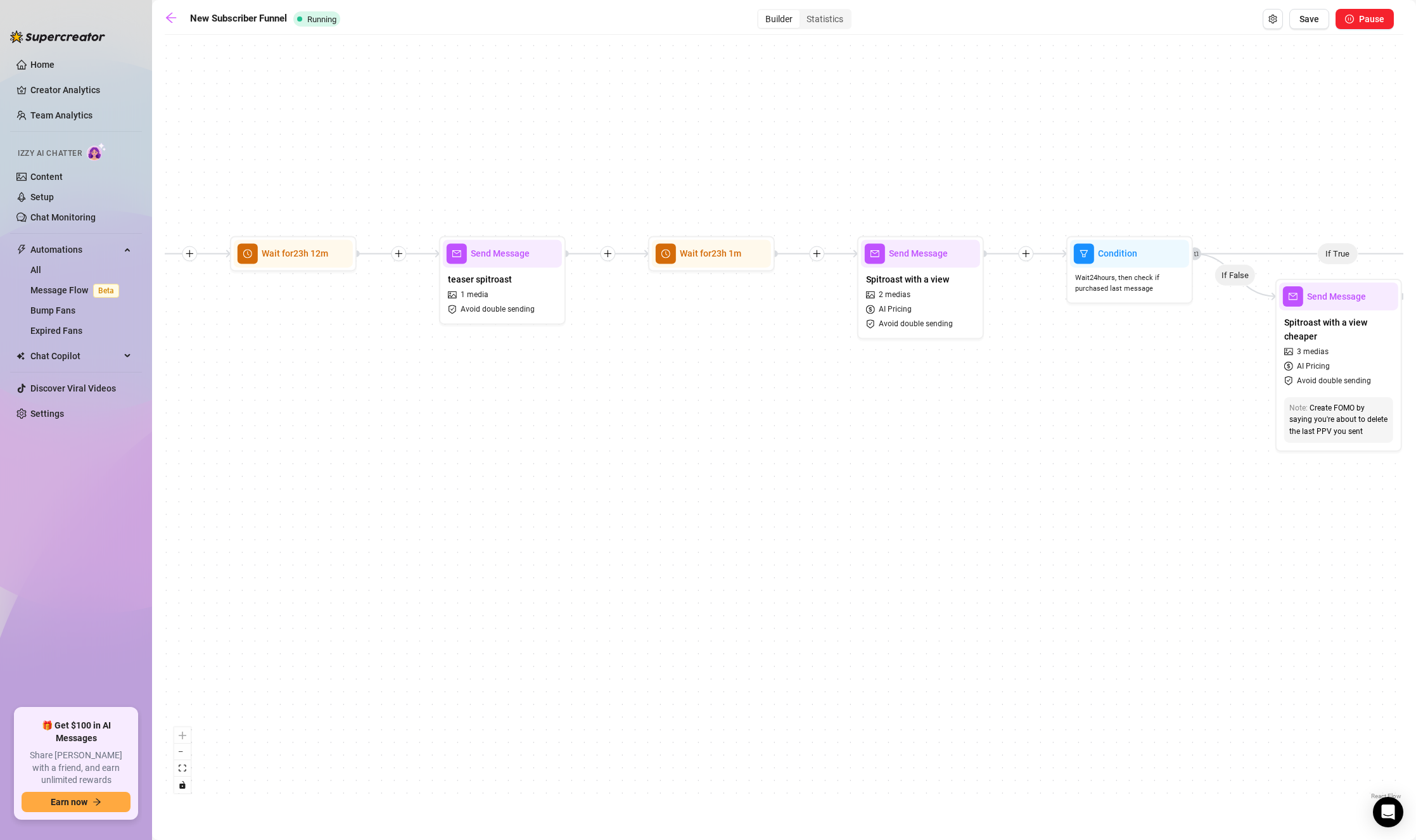
click at [820, 371] on div "If True If True If True If True If False If False If False If False If False Se…" at bounding box center [784, 421] width 1239 height 761
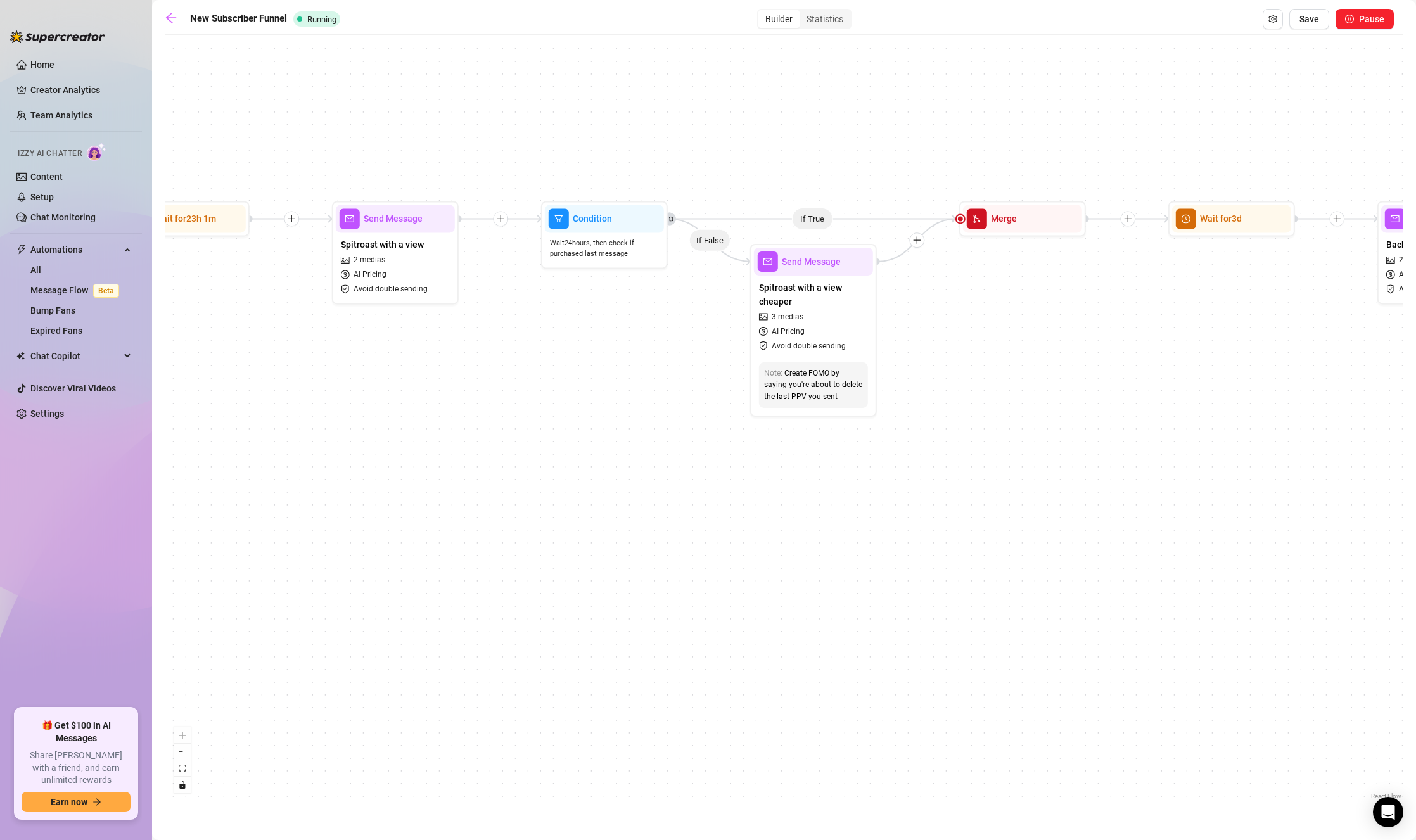
click at [697, 377] on div "If True If True If True If True If False If False If False If False If False Se…" at bounding box center [784, 421] width 1239 height 761
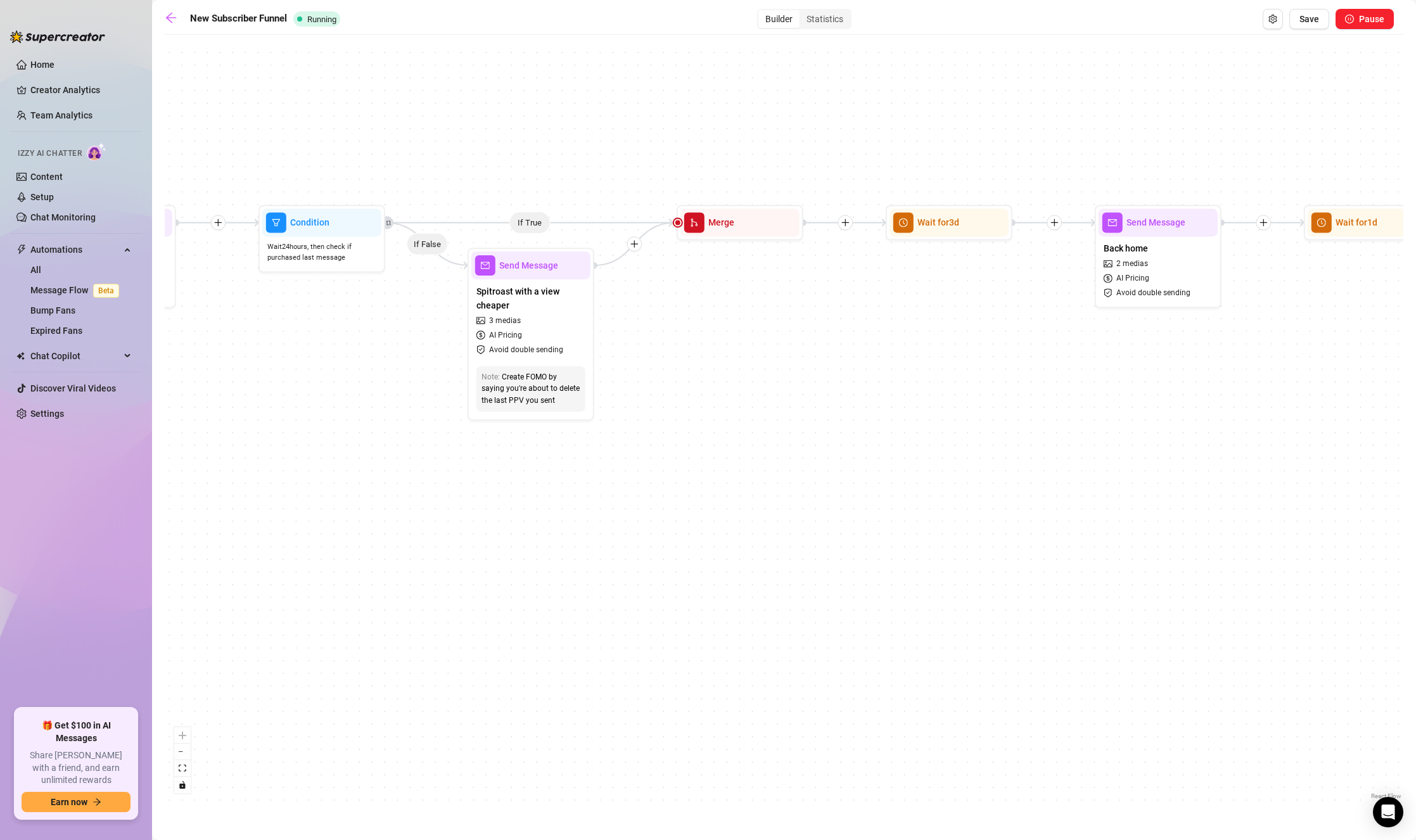
click at [646, 353] on div "If True If True If True If True If False If False If False If False If False Se…" at bounding box center [784, 421] width 1239 height 761
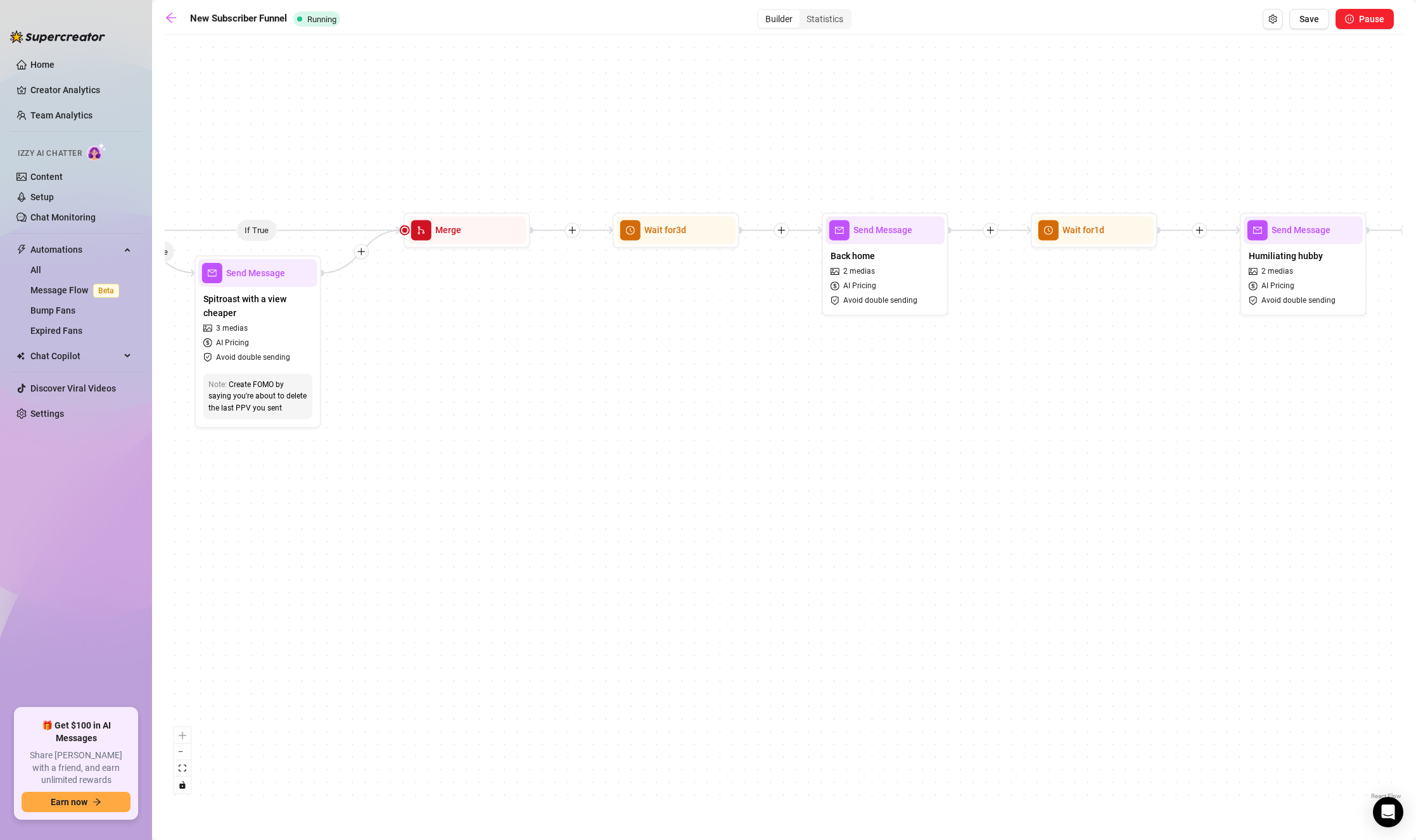
click at [811, 376] on div "If True If True If True If True If False If False If False If False If False Se…" at bounding box center [784, 421] width 1239 height 761
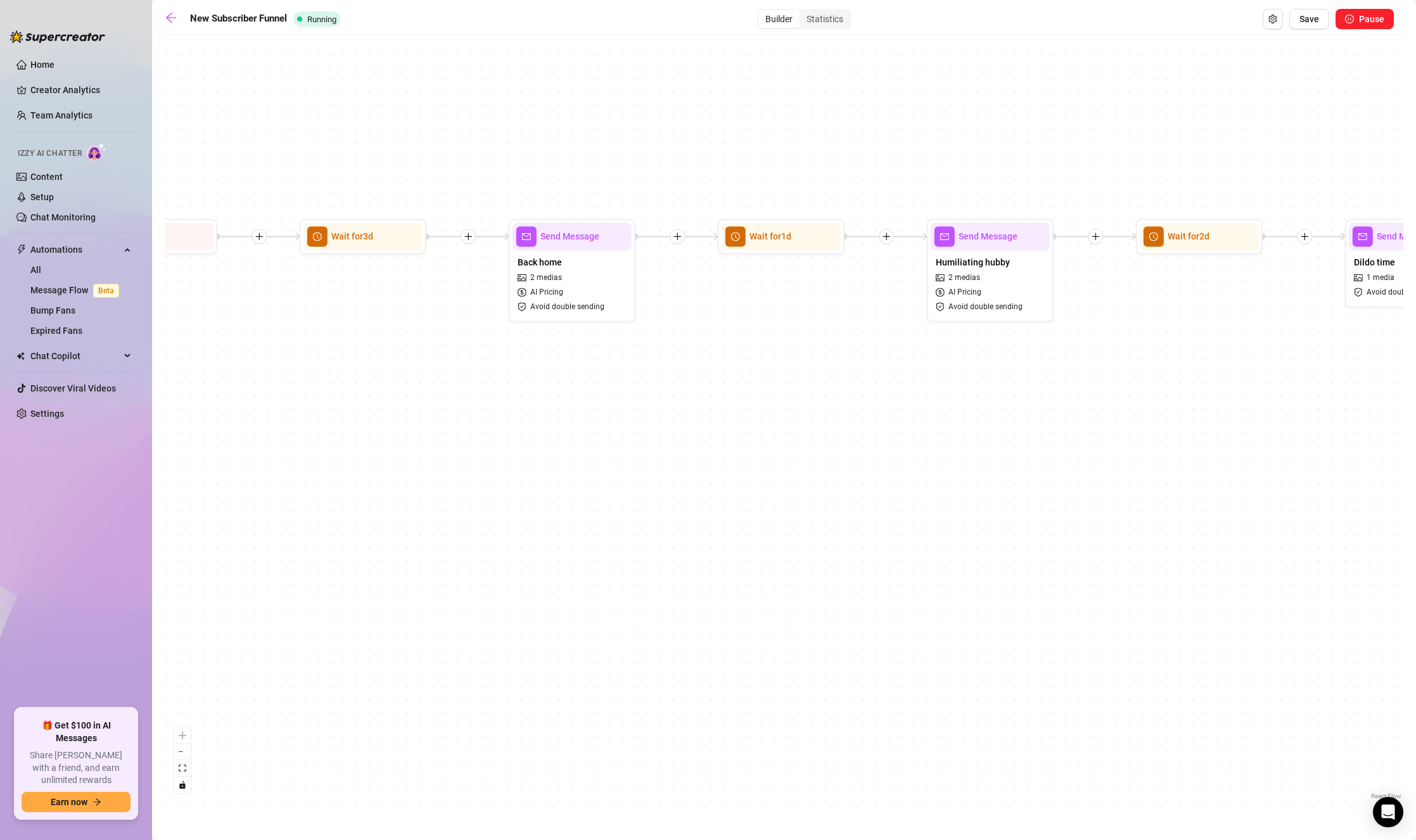
click at [778, 378] on div "If True If True If True If True If False If False If False If False If False Se…" at bounding box center [784, 421] width 1239 height 761
click at [797, 379] on div "If True If True If True If True If False If False If False If False If False Se…" at bounding box center [784, 421] width 1239 height 761
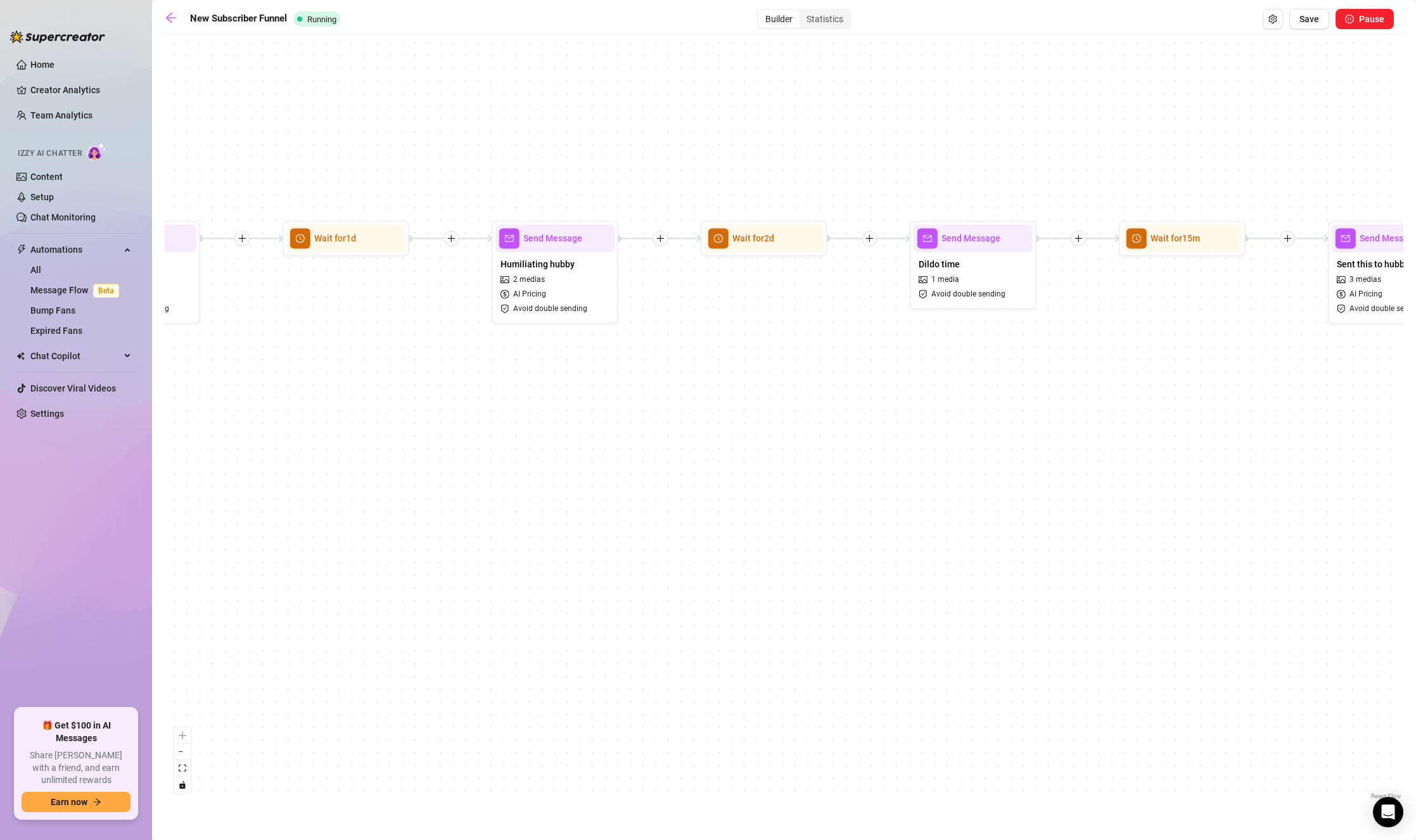
click at [705, 380] on div "If True If True If True If True If False If False If False If False If False Se…" at bounding box center [784, 421] width 1239 height 761
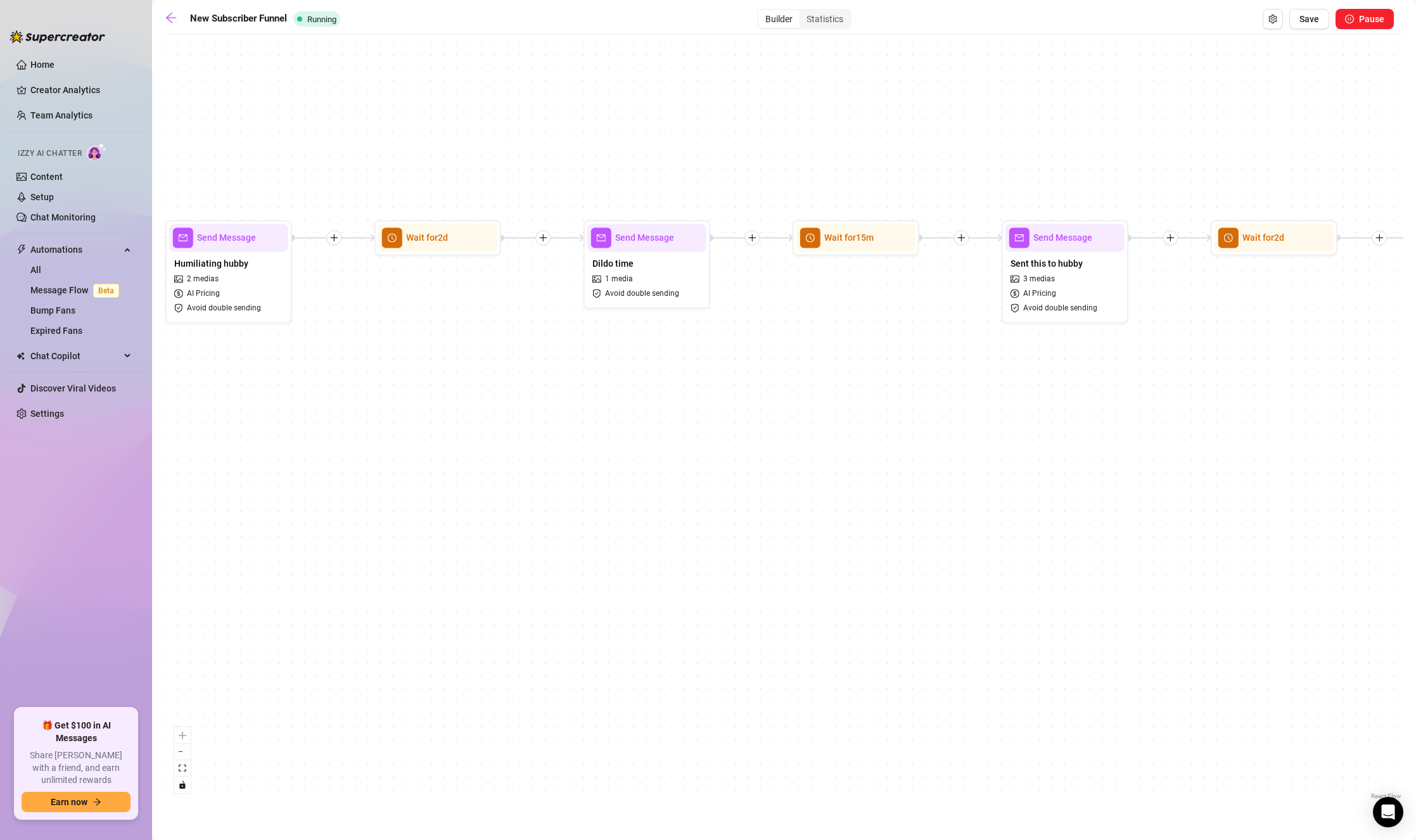
click at [701, 371] on div "If True If True If True If True If False If False If False If False If False Se…" at bounding box center [784, 421] width 1239 height 761
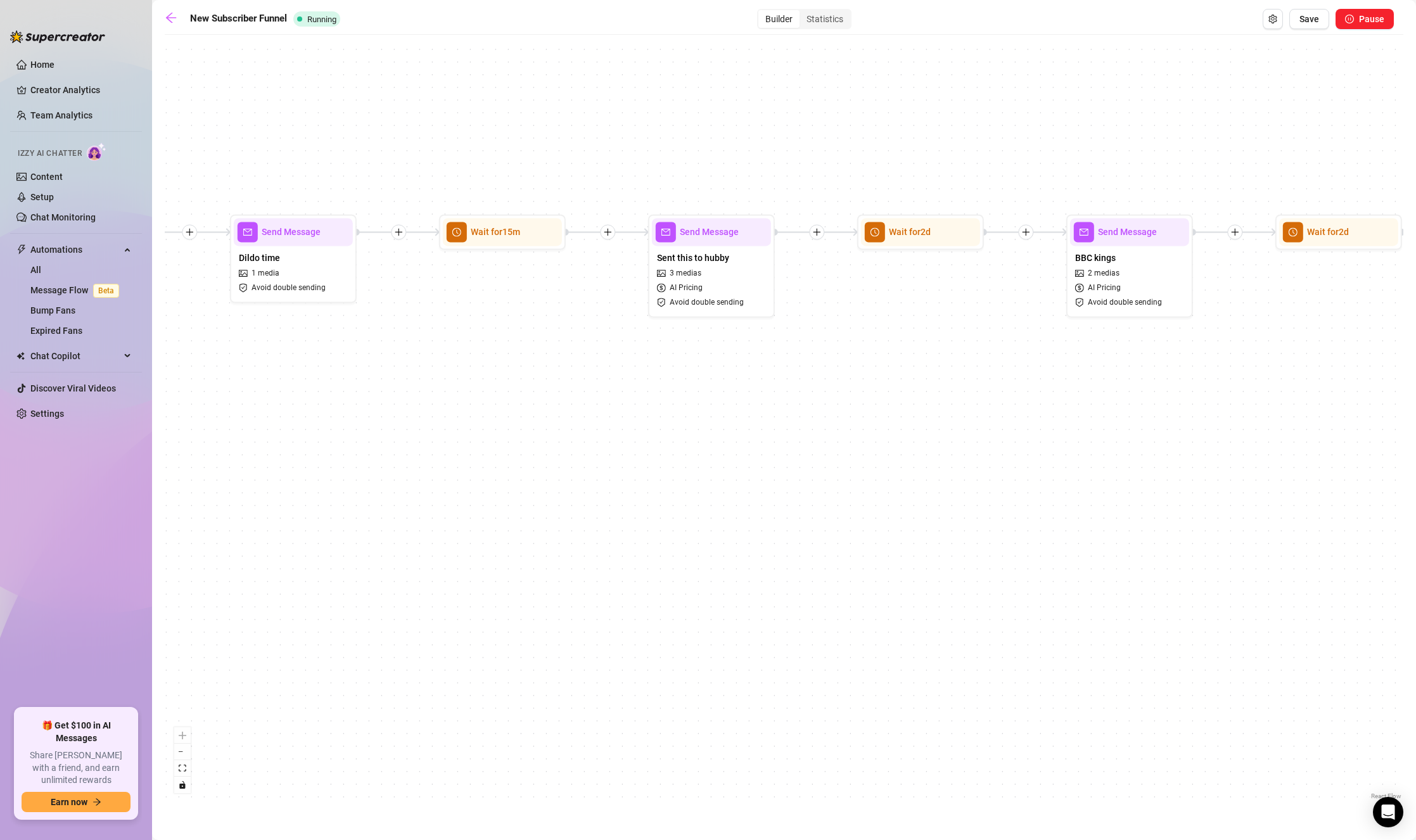
click at [778, 404] on div "If True If True If True If True If False If False If False If False If False Se…" at bounding box center [784, 421] width 1239 height 761
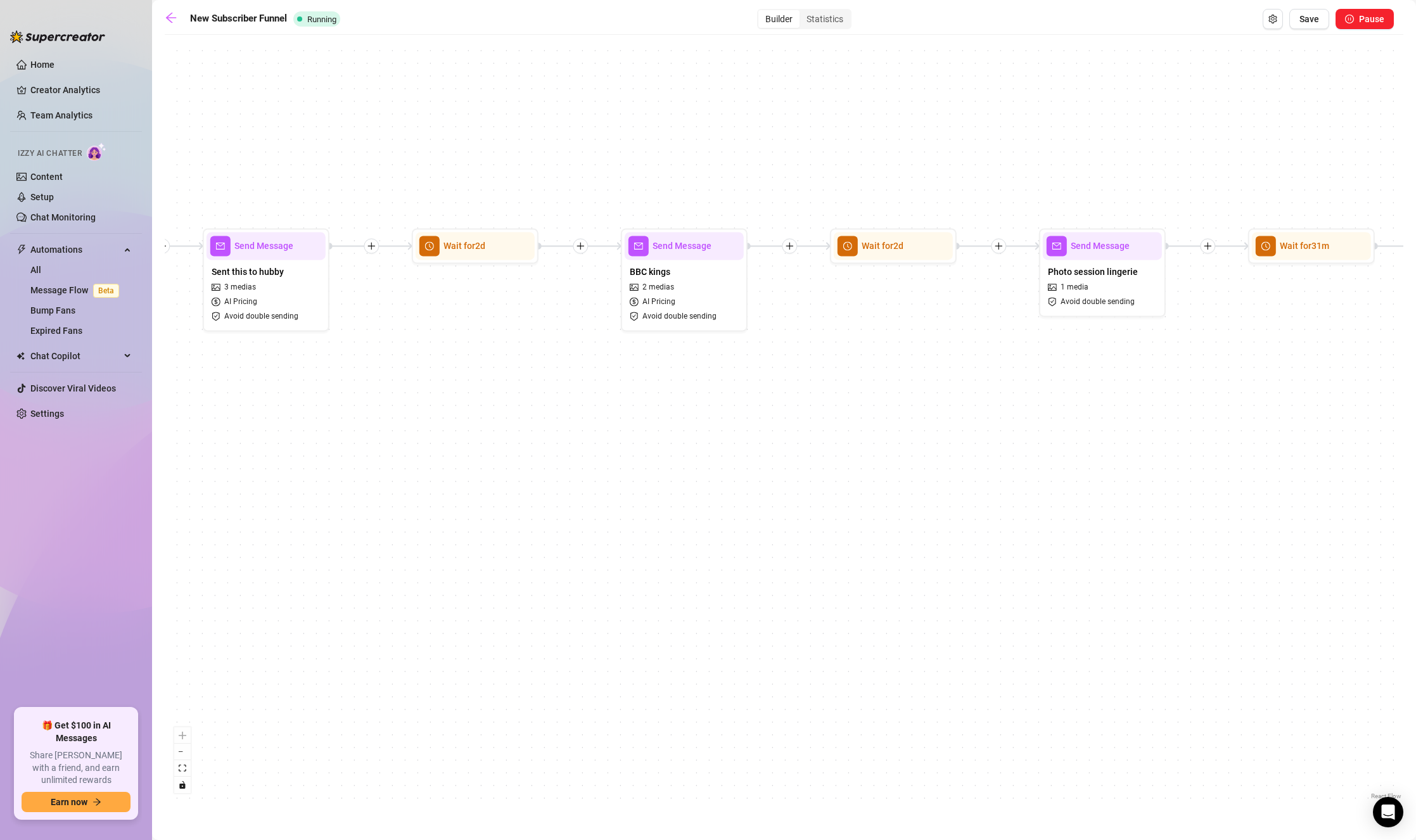
click at [554, 418] on div "If True If True If True If True If False If False If False If False If False Se…" at bounding box center [784, 421] width 1239 height 761
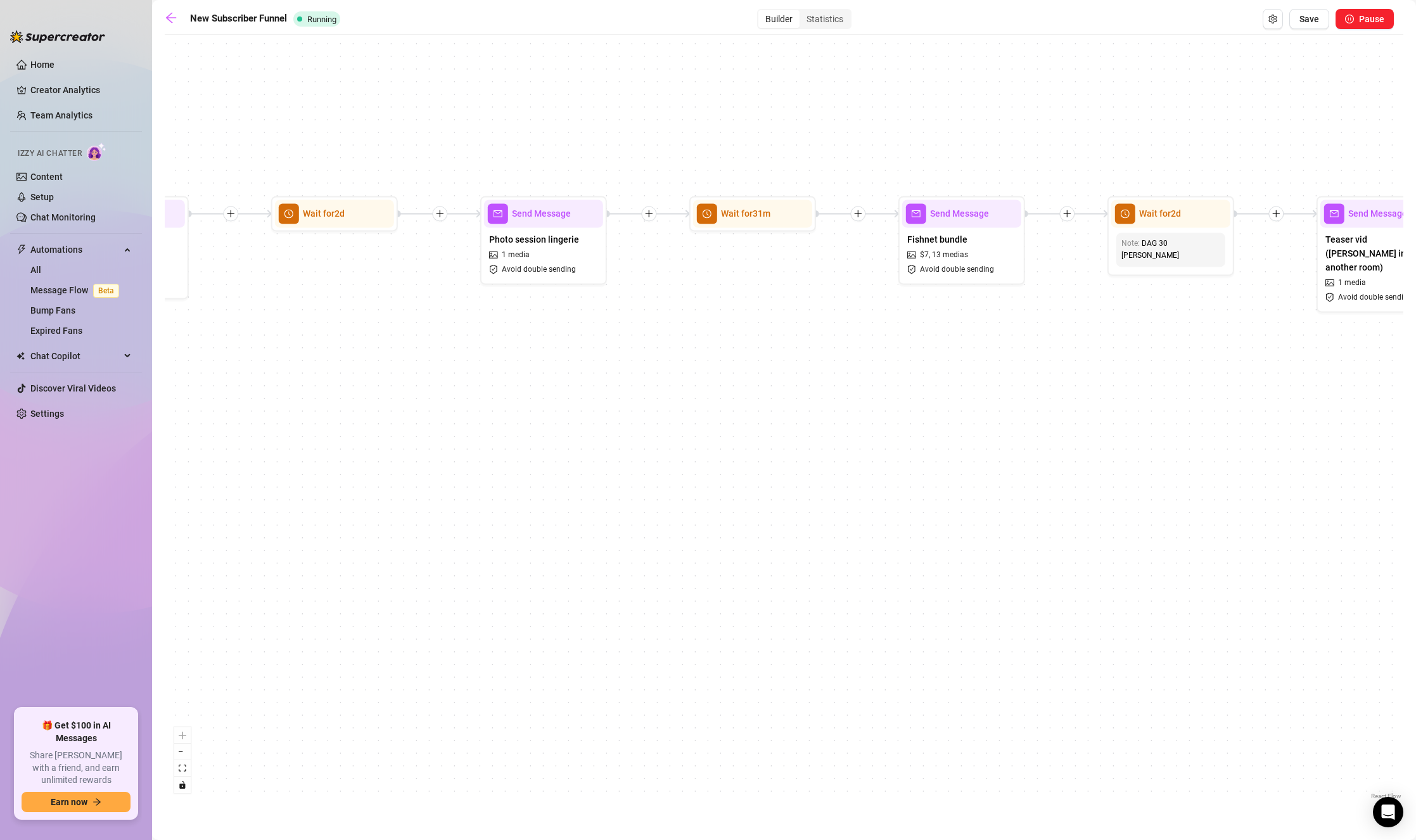
click at [597, 408] on div "If True If True If True If True If False If False If False If False If False Se…" at bounding box center [784, 421] width 1239 height 761
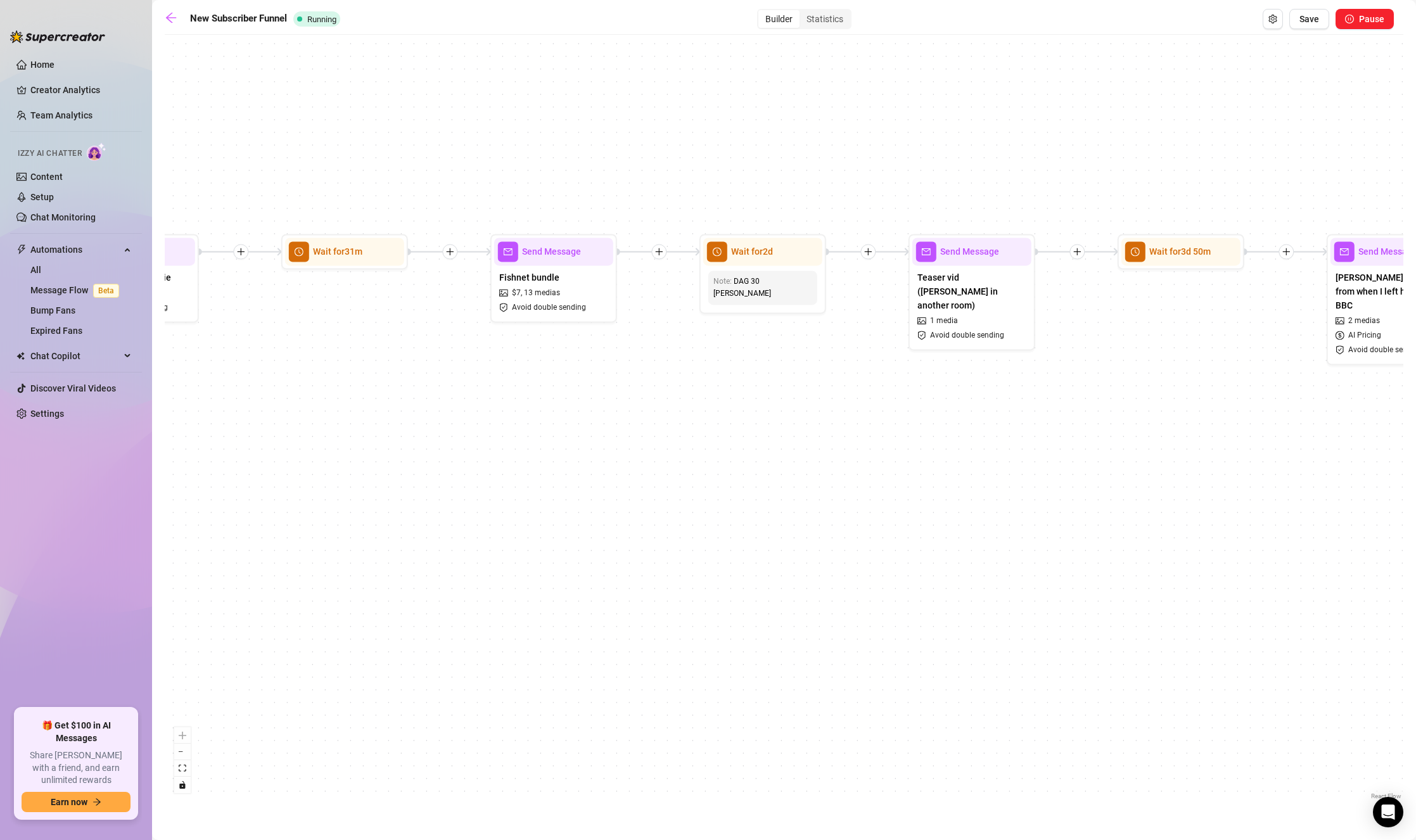
click at [625, 437] on div "If True If True If True If True If False If False If False If False If False Se…" at bounding box center [784, 421] width 1239 height 761
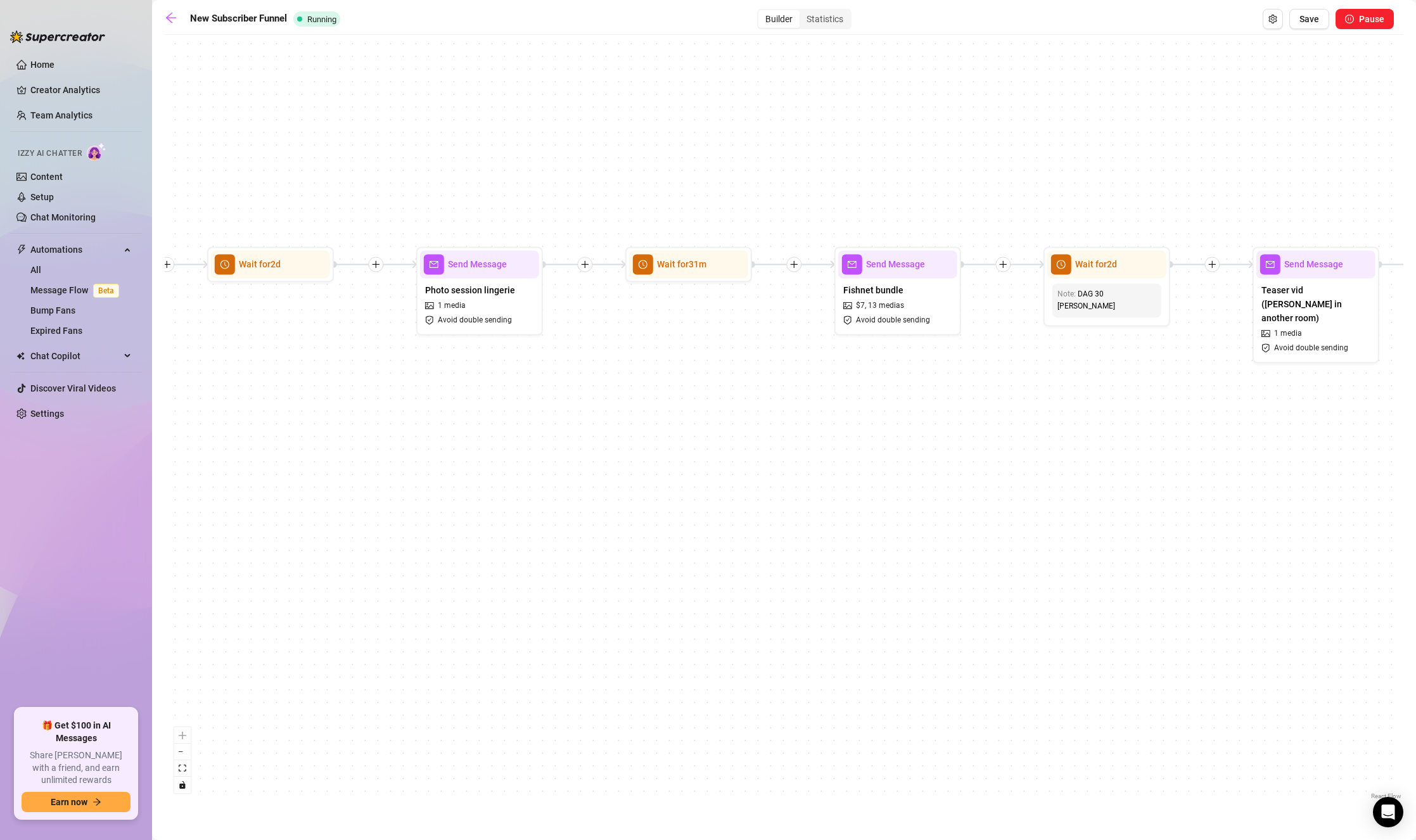
click at [816, 445] on div "If True If True If True If True If False If False If False If False If False Se…" at bounding box center [784, 421] width 1239 height 761
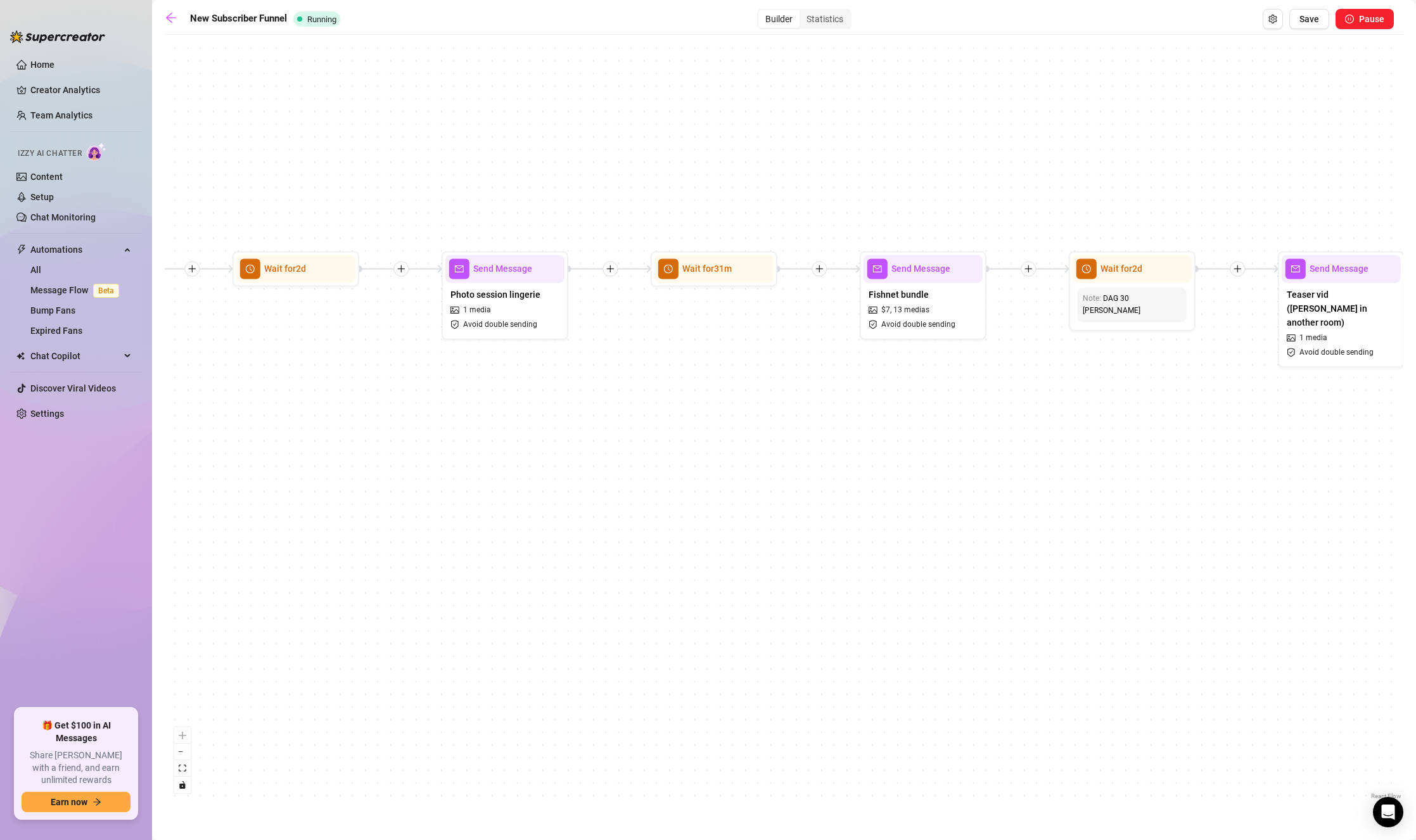
click at [1082, 387] on div "If True If True If True If True If False If False If False If False If False Se…" at bounding box center [784, 421] width 1239 height 761
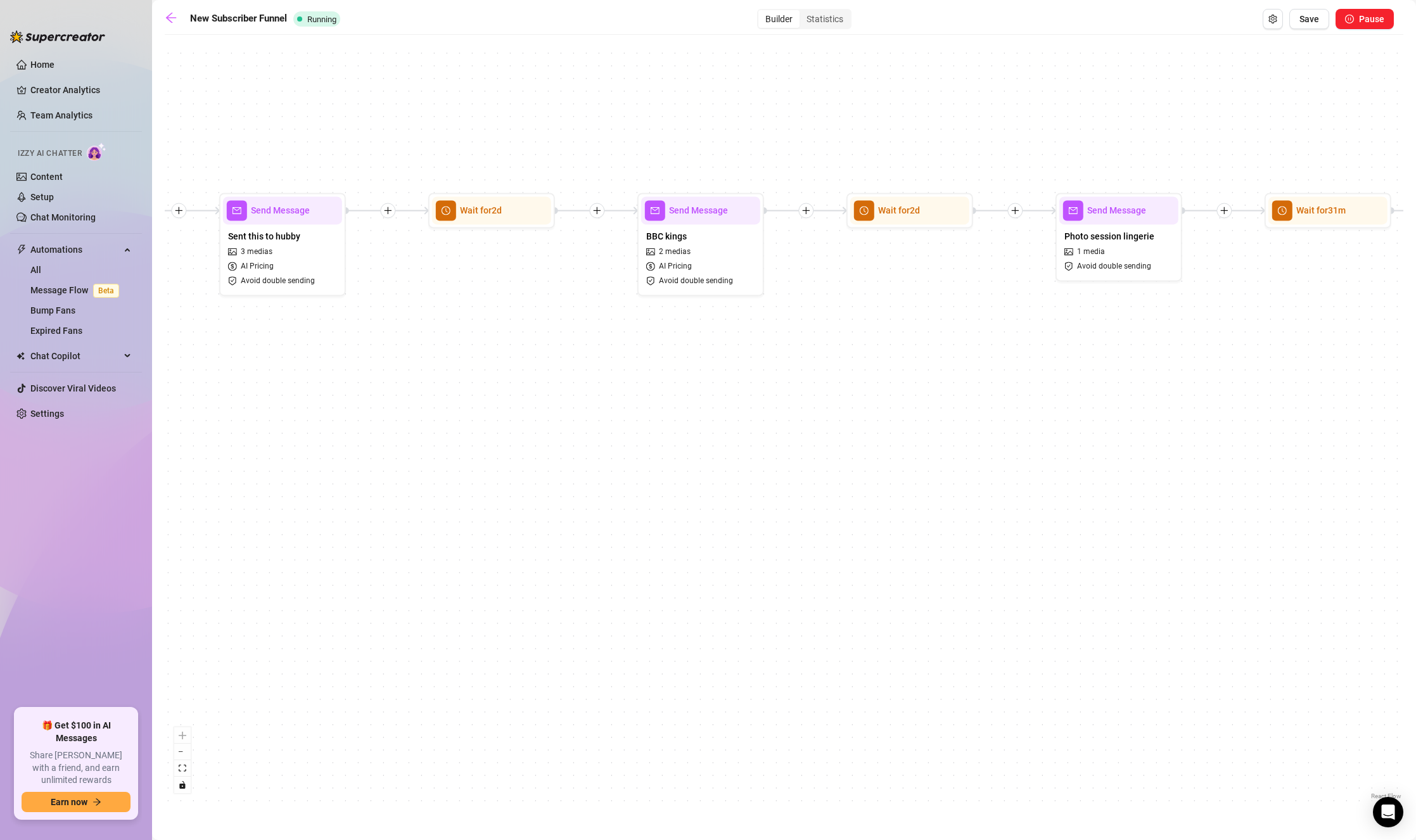
click at [1173, 390] on div "If True If True If True If True If False If False If False If False If False Se…" at bounding box center [784, 421] width 1239 height 761
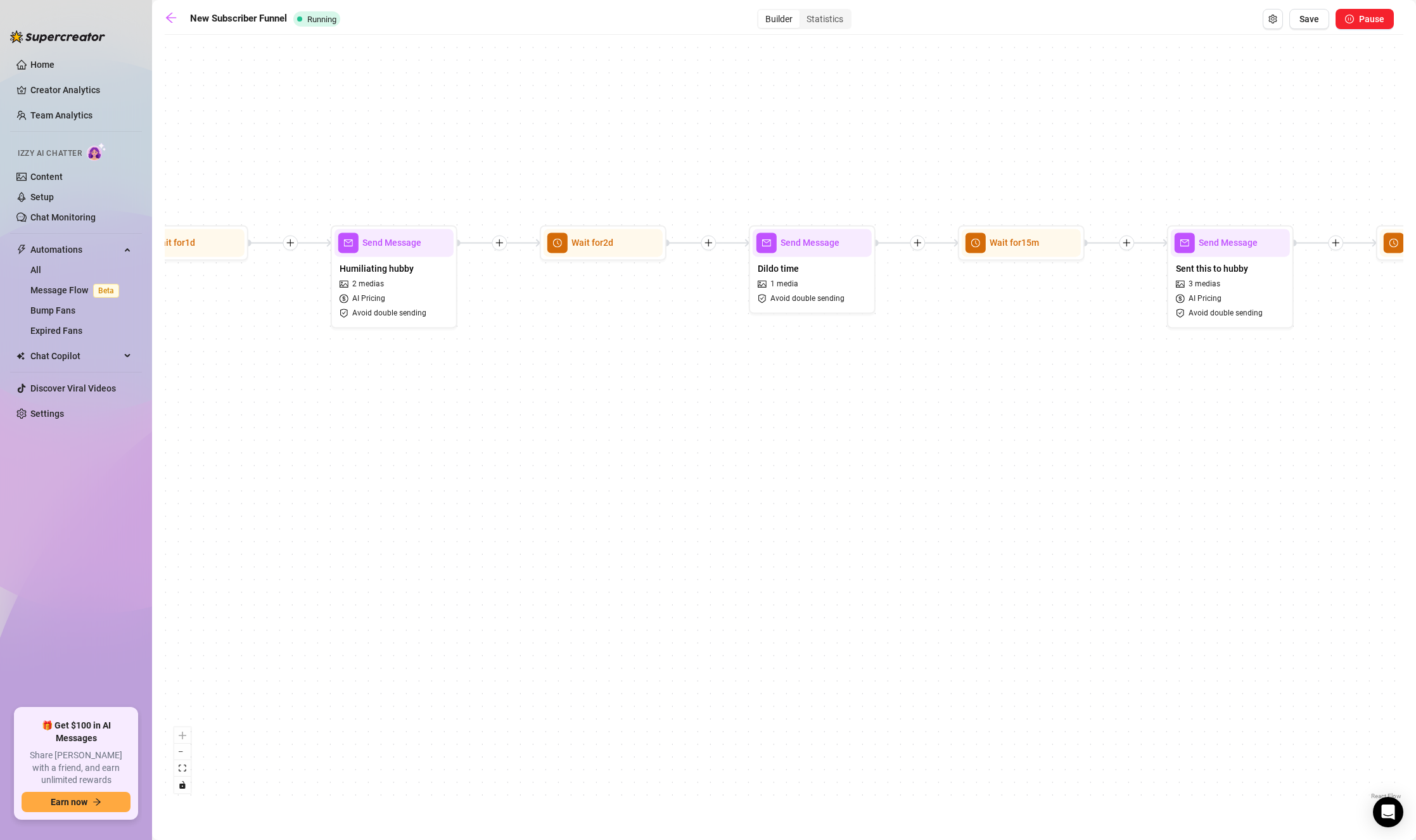
click at [992, 424] on div "If True If True If True If True If False If False If False If False If False Se…" at bounding box center [784, 421] width 1239 height 761
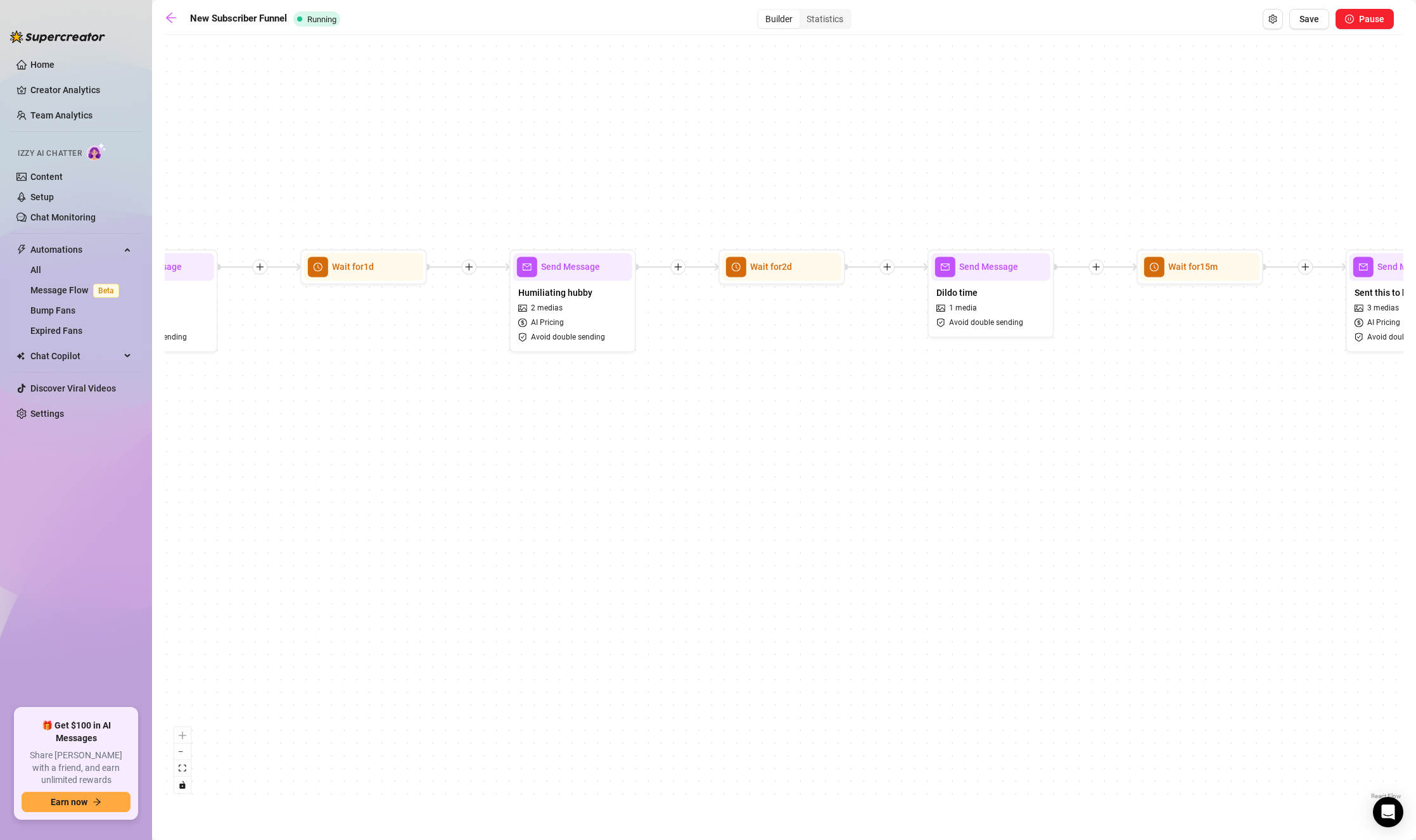
click at [1165, 424] on div "If True If True If True If True If False If False If False If False If False Se…" at bounding box center [784, 421] width 1239 height 761
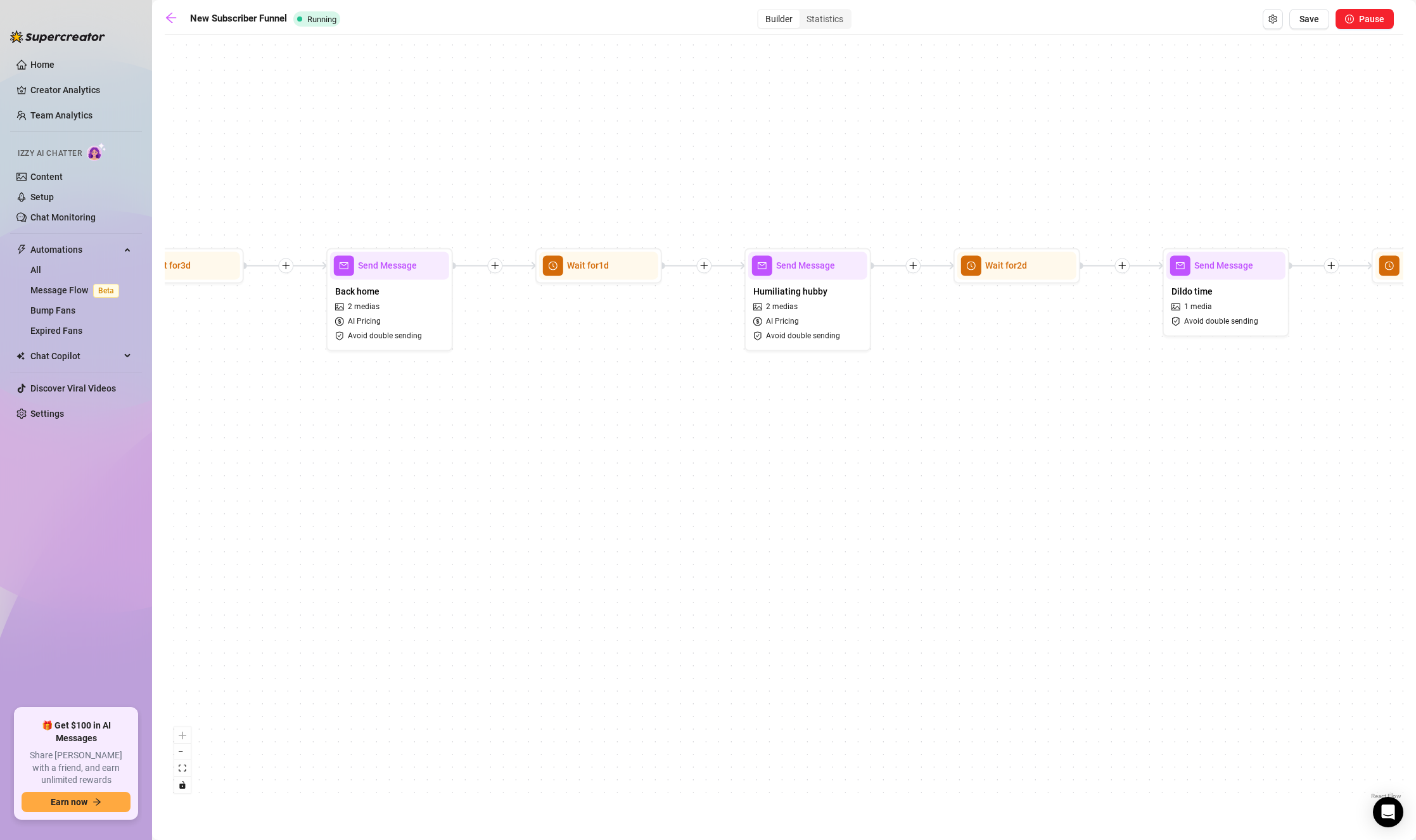
click at [1138, 435] on div "If True If True If True If True If False If False If False If False If False Se…" at bounding box center [784, 421] width 1239 height 761
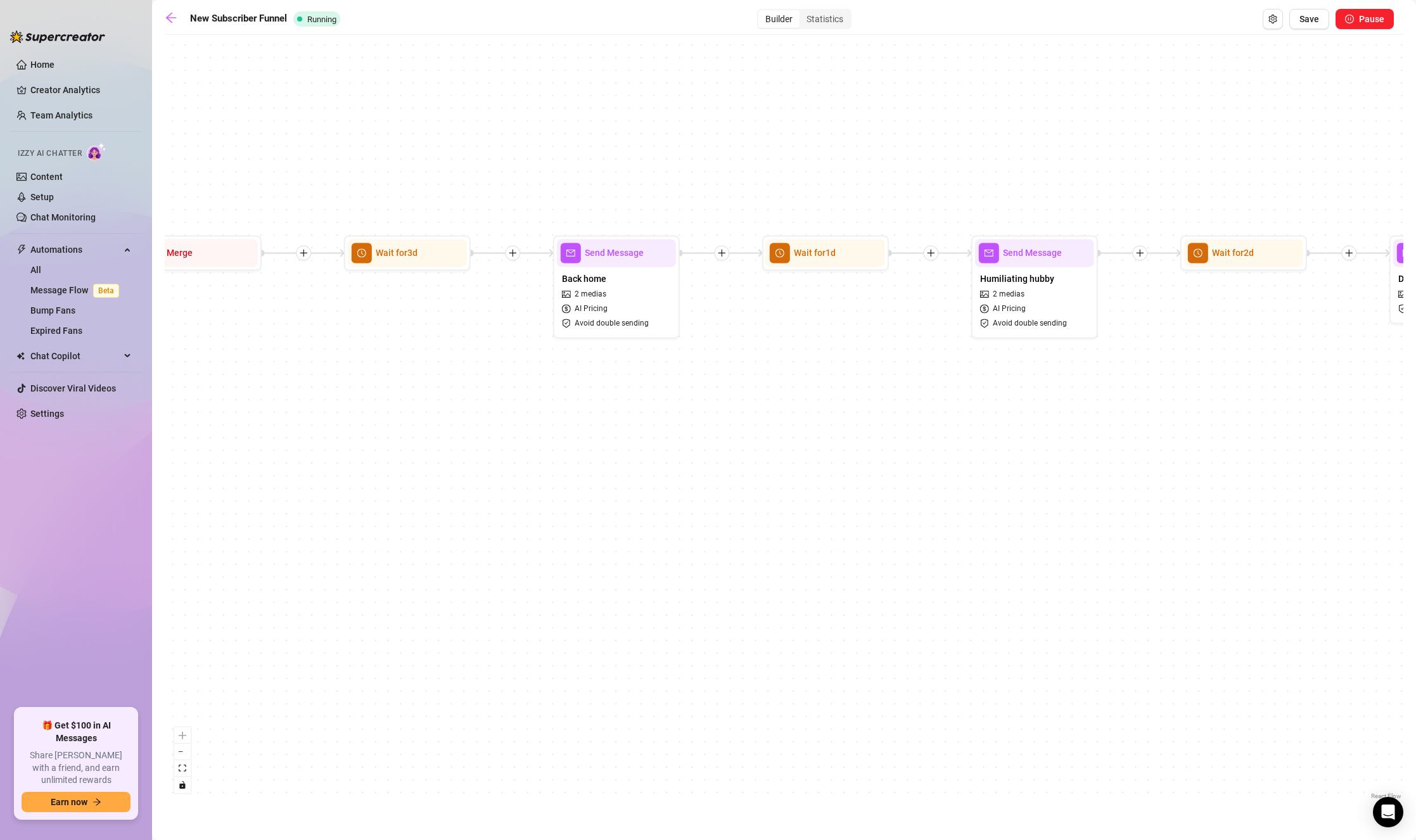
click at [1208, 396] on div "If True If True If True If True If False If False If False If False If False Se…" at bounding box center [784, 421] width 1239 height 761
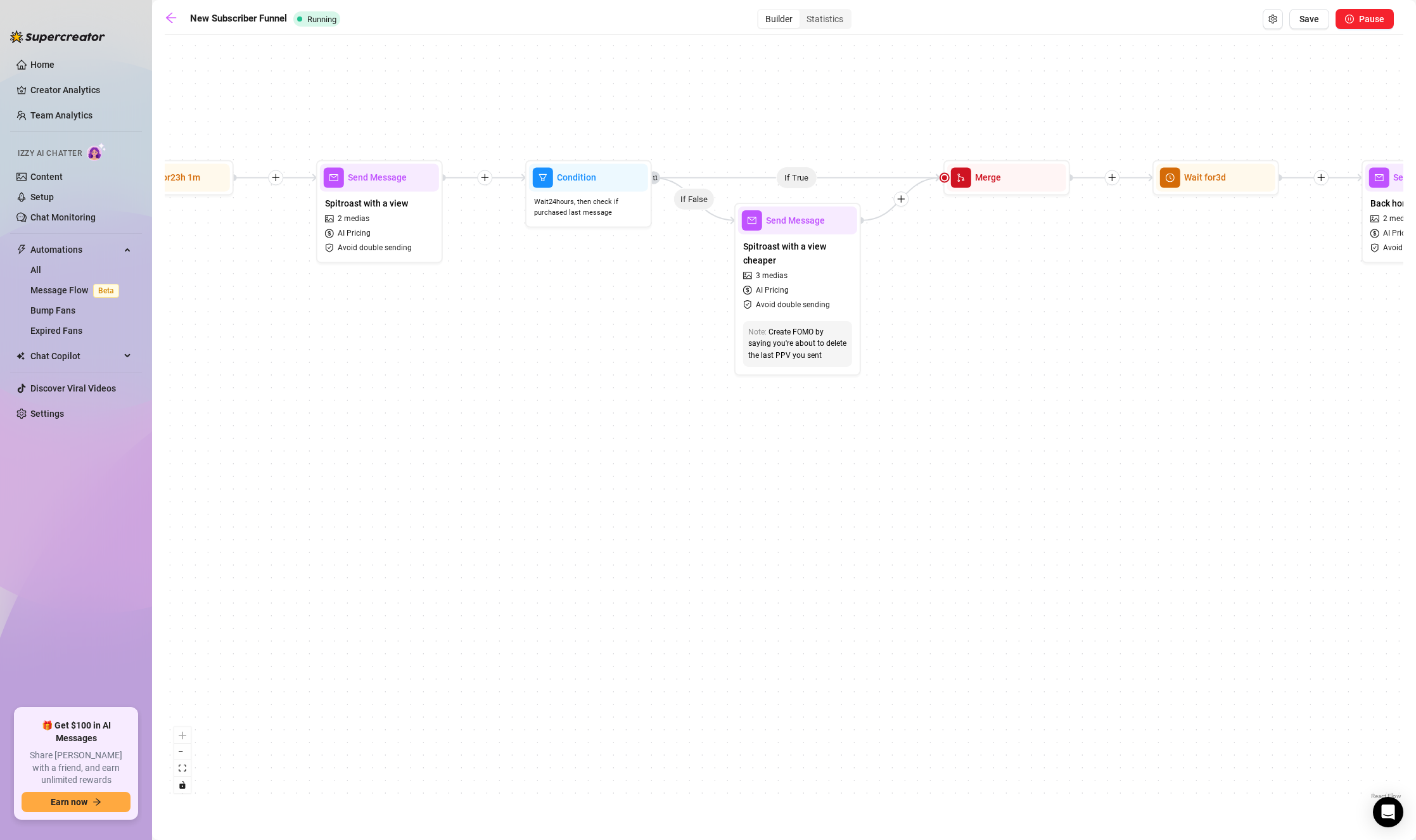
click at [1018, 376] on div "If True If True If True If True If False If False If False If False If False Se…" at bounding box center [784, 421] width 1239 height 761
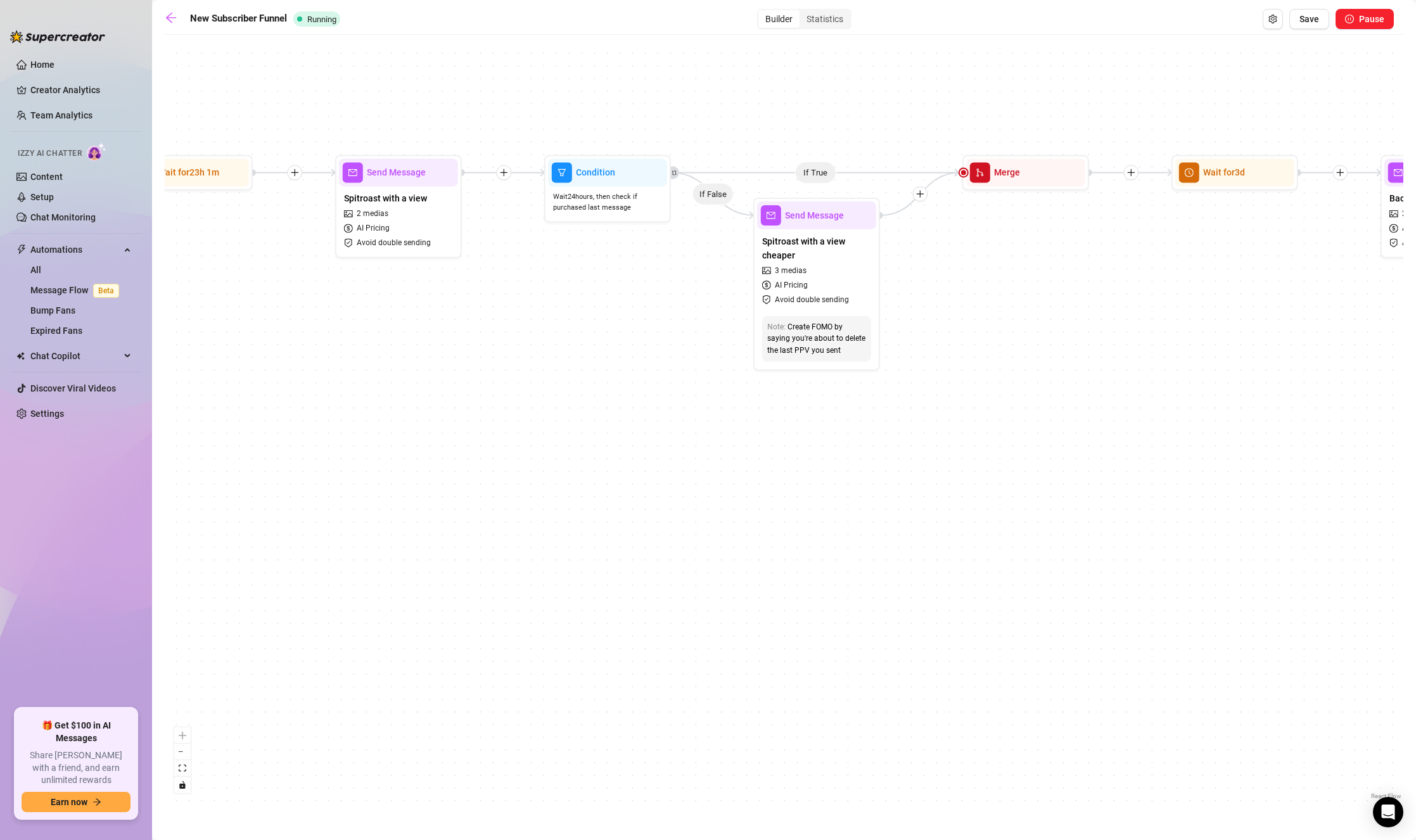
click at [929, 314] on div "If True If True If True If True If False If False If False If False If False Se…" at bounding box center [784, 421] width 1239 height 761
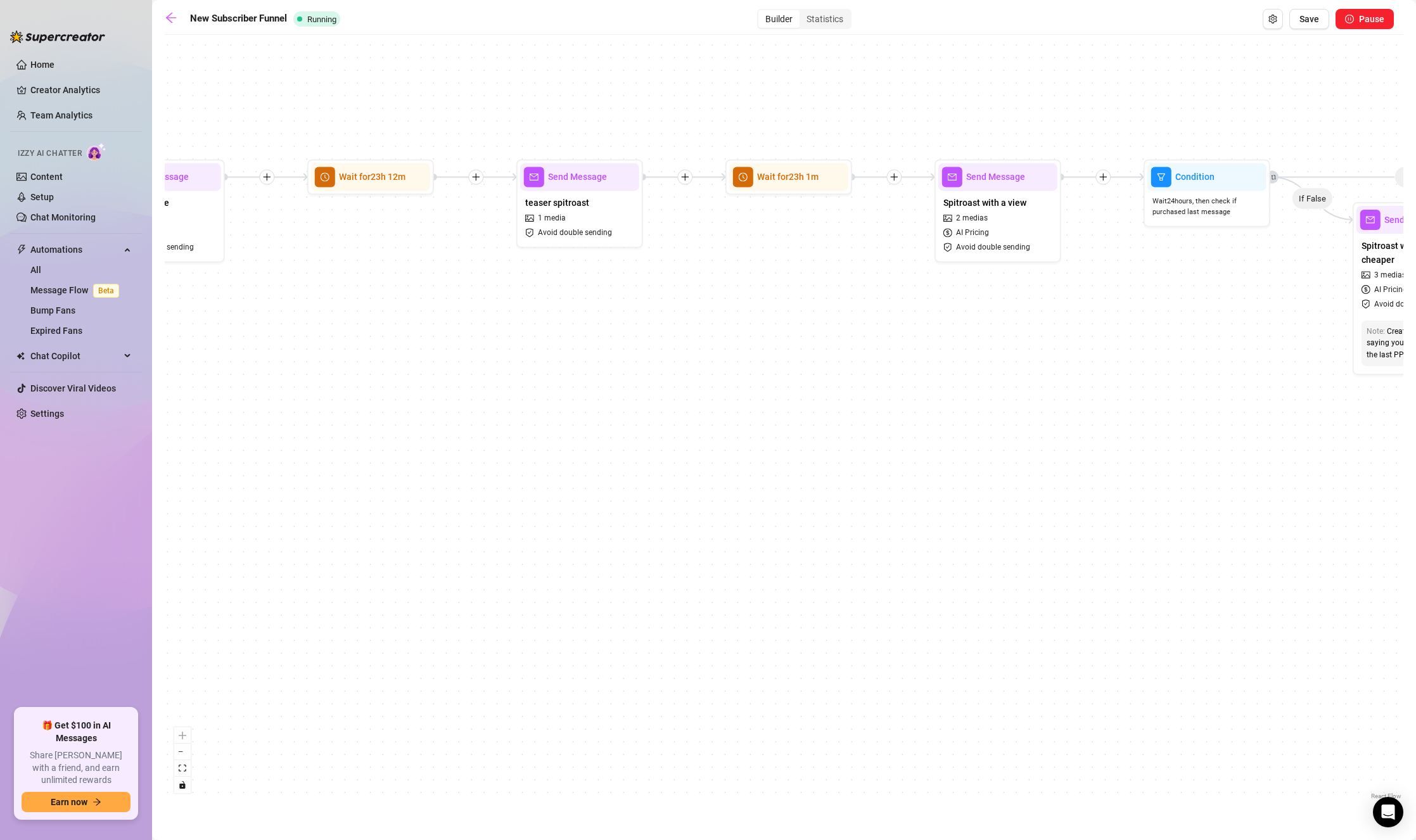
click at [824, 383] on div "If True If True If True If True If False If False If False If False If False Se…" at bounding box center [784, 421] width 1239 height 761
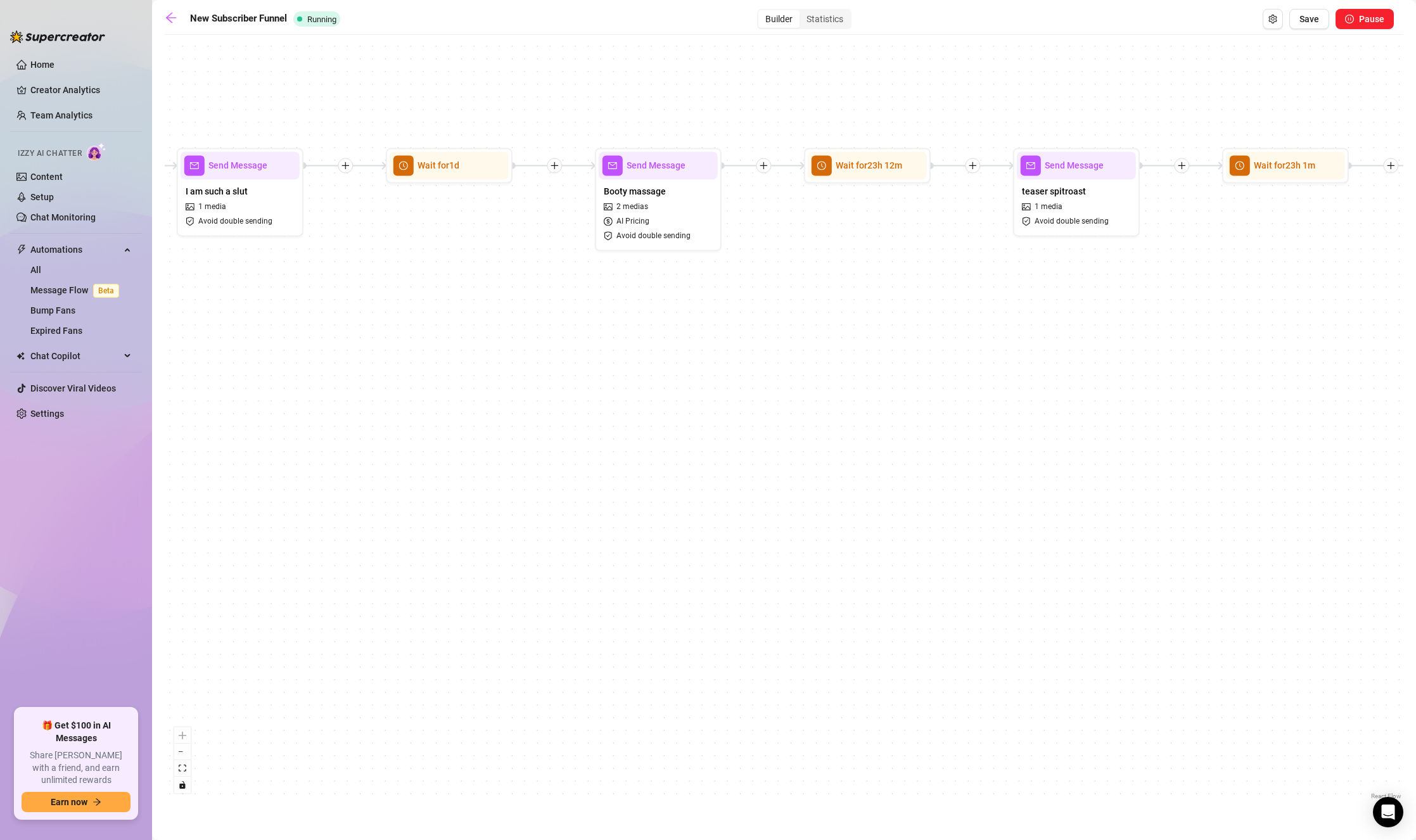
click at [710, 369] on div "If True If True If True If True If False If False If False If False If False Se…" at bounding box center [784, 421] width 1239 height 761
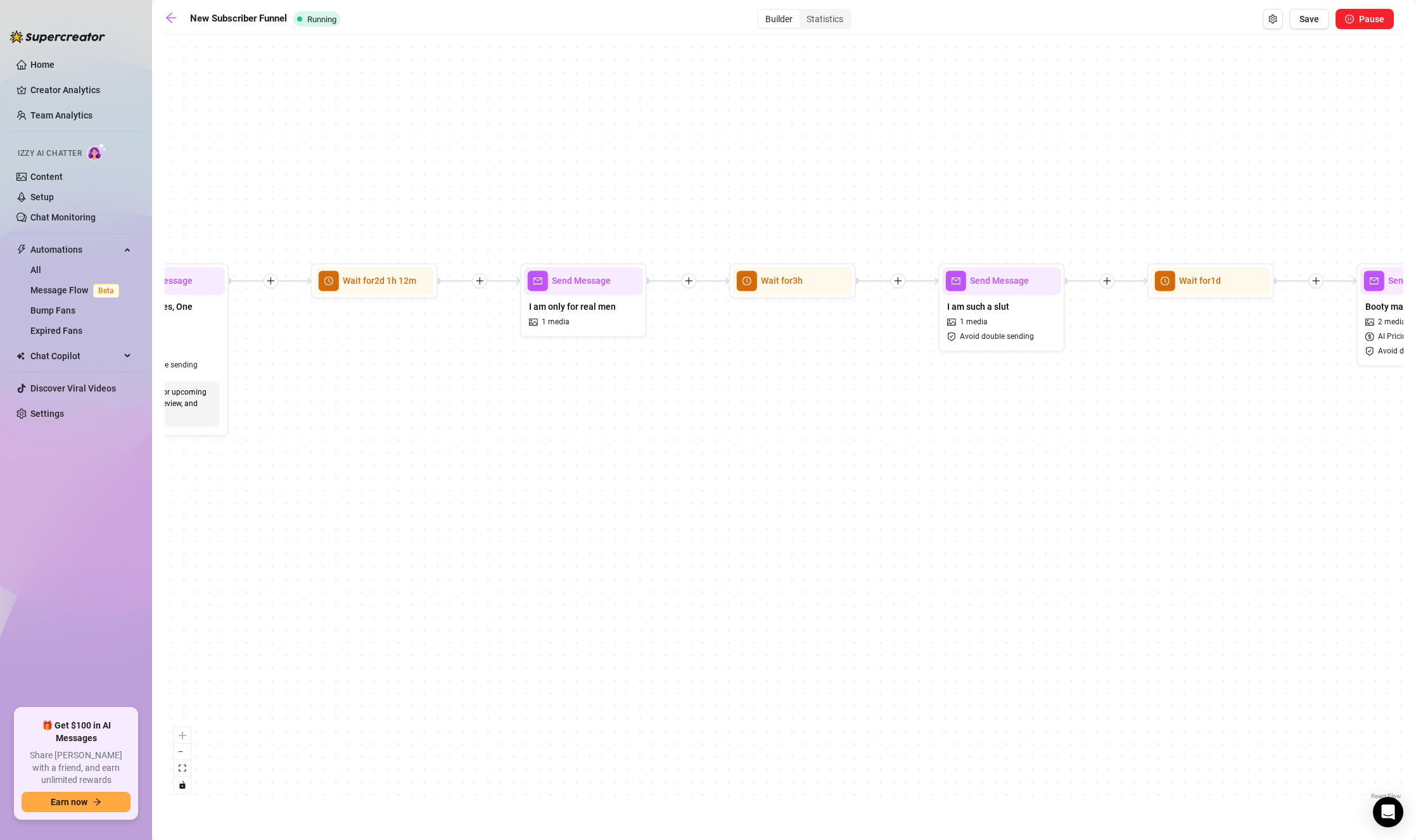
click at [625, 361] on div "If True If True If True If True If False If False If False If False If False Se…" at bounding box center [784, 421] width 1239 height 761
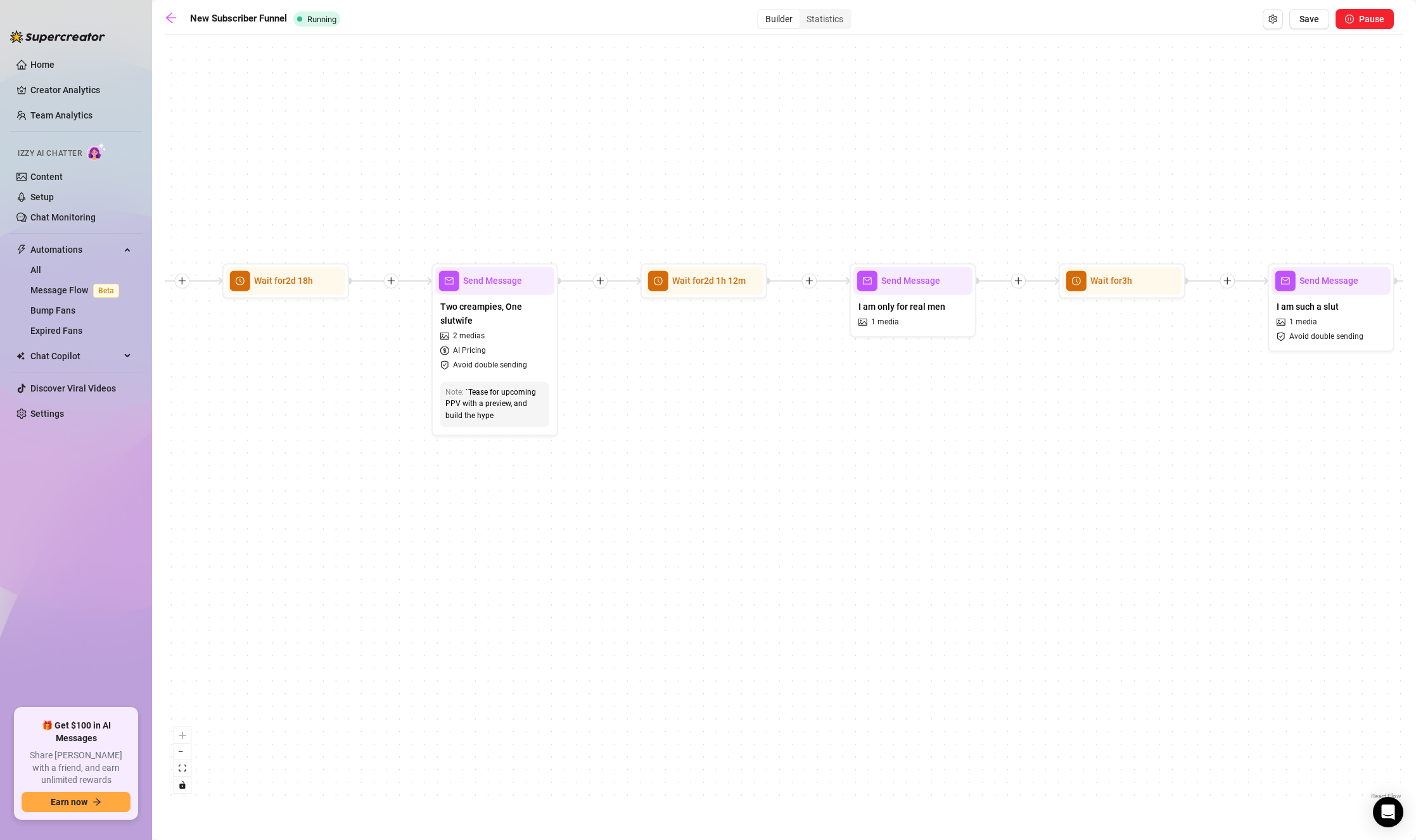
click at [653, 360] on div "If True If True If True If True If False If False If False If False If False Se…" at bounding box center [784, 421] width 1239 height 761
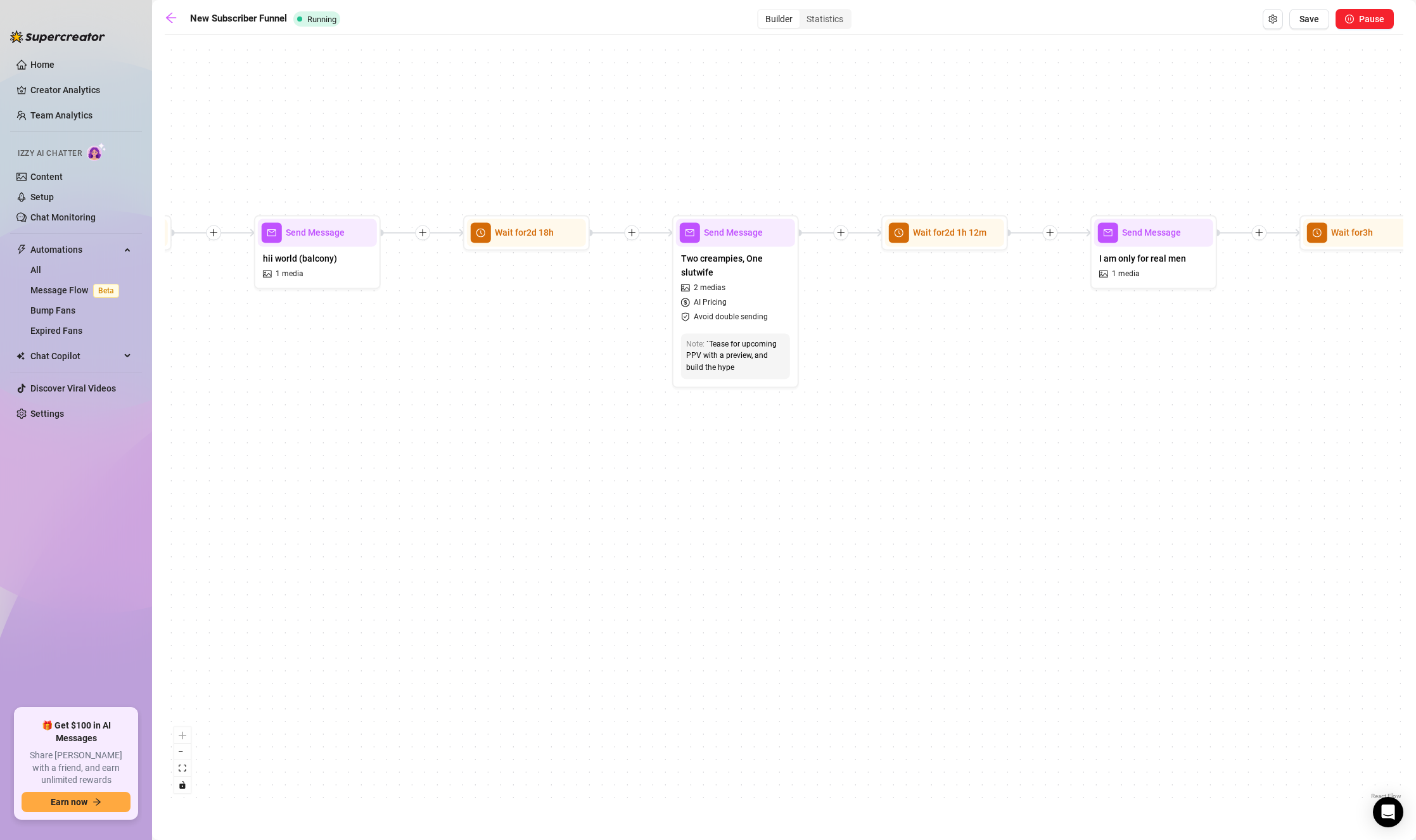
click at [473, 359] on div "If True If True If True If True If False If False If False If False If False Se…" at bounding box center [784, 421] width 1239 height 761
click at [756, 289] on div "Two creampies, One slutwife 2 medias AI Pricing Avoid double sending" at bounding box center [736, 286] width 119 height 82
type textarea "Just me getting my vacation BBC🤤 [PERSON_NAME] happily pushed me back and forth…"
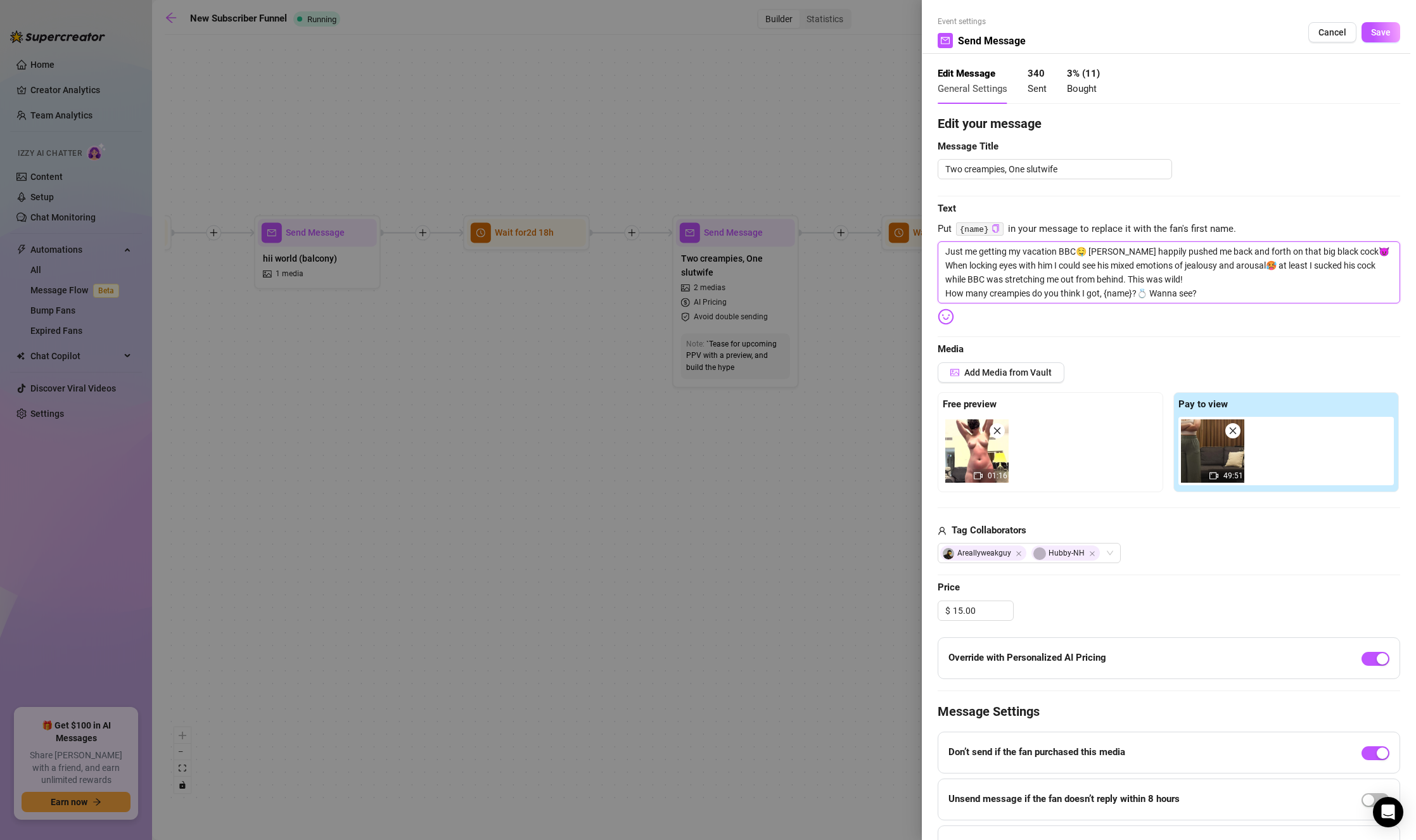
click at [1074, 273] on textarea "Just me getting my vacation BBC🤤 [PERSON_NAME] happily pushed me back and forth…" at bounding box center [1169, 273] width 463 height 62
click at [1265, 284] on textarea "Just me getting my vacation BBC🤤 [PERSON_NAME] happily pushed me back and forth…" at bounding box center [1169, 273] width 463 height 62
drag, startPoint x: 980, startPoint y: 251, endPoint x: 851, endPoint y: 227, distance: 131.2
click at [851, 227] on div "Event settings Send Message Cancel Save Edit Message General Settings 340 Sent …" at bounding box center [708, 420] width 1416 height 840
type textarea "getting my vacation BBC🤤 [PERSON_NAME] happily pushed me back and forth on that…"
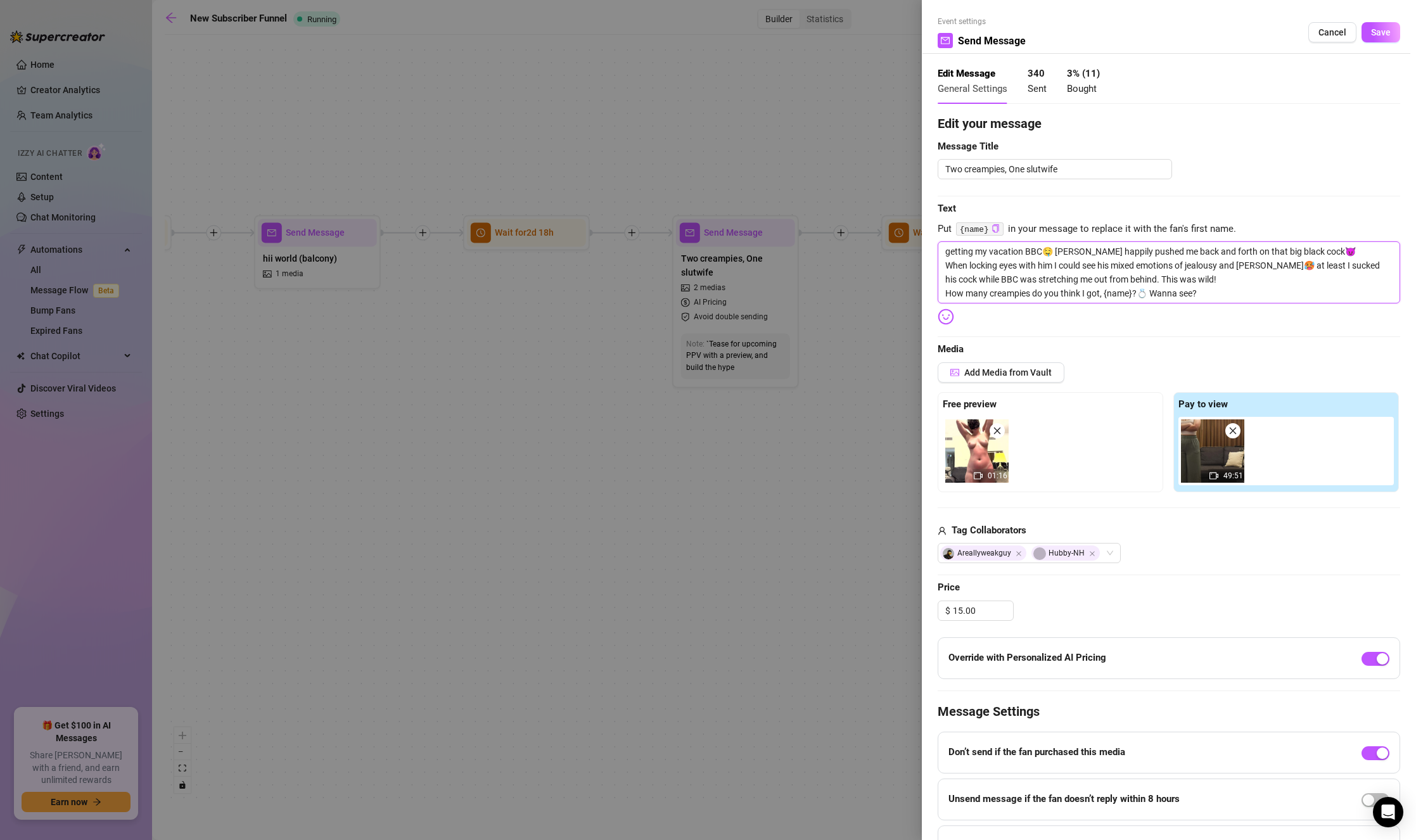
click at [1265, 279] on textarea "getting my vacation BBC🤤 [PERSON_NAME] happily pushed me back and forth on that…" at bounding box center [1169, 273] width 463 height 62
drag, startPoint x: 989, startPoint y: 250, endPoint x: 897, endPoint y: 230, distance: 94.1
click at [897, 230] on div "Event settings Send Message Cancel Save Edit Message General Settings 340 Sent …" at bounding box center [708, 420] width 1416 height 840
click at [1080, 277] on textarea "getting my vacation BBC🤤 [PERSON_NAME] happily pushed me back and forth on that…" at bounding box center [1169, 273] width 463 height 62
click at [1030, 299] on textarea "getting my vacation BBC🤤 [PERSON_NAME] happily pushed me back and forth on that…" at bounding box center [1169, 273] width 463 height 62
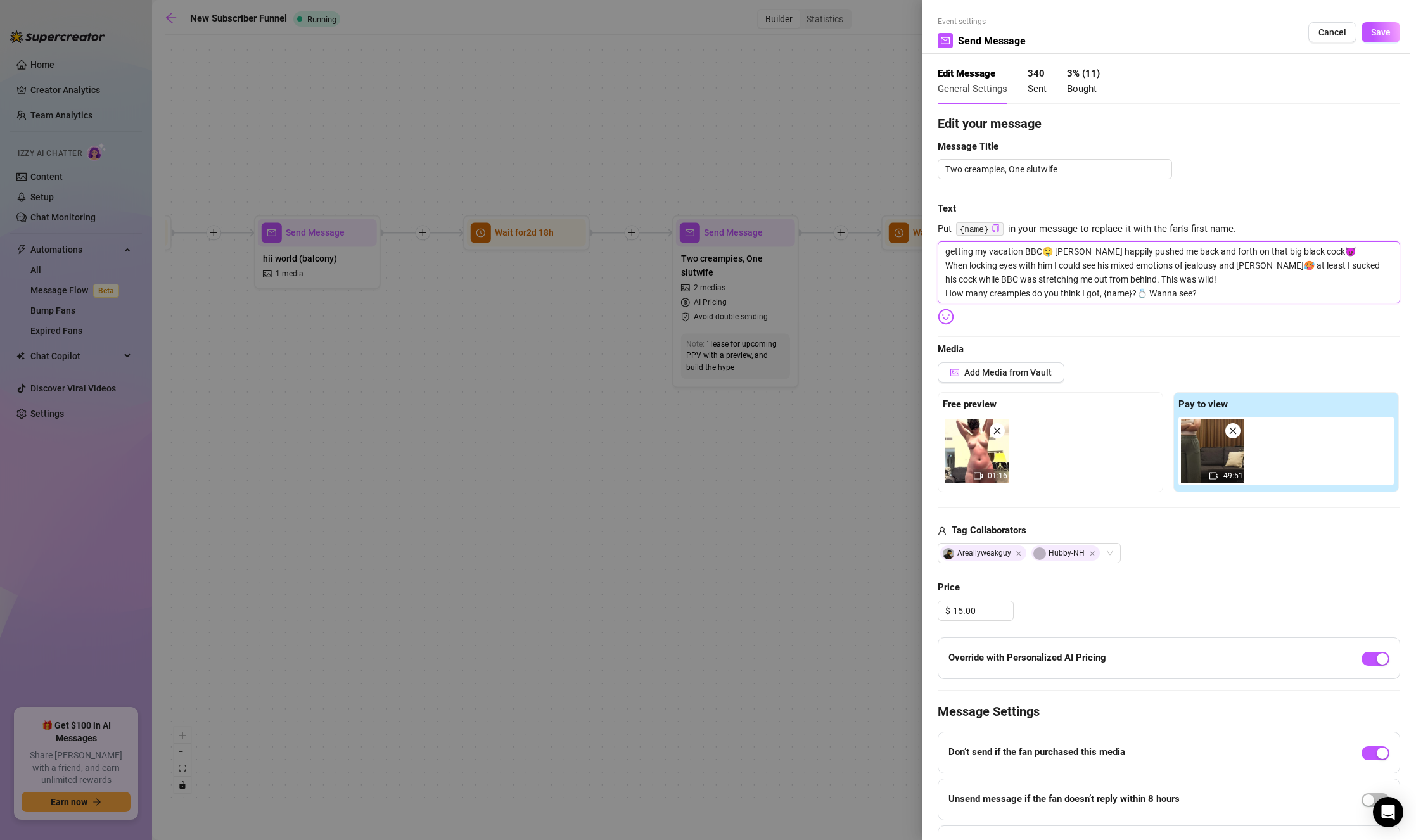
click at [1234, 287] on textarea "getting my vacation BBC🤤 [PERSON_NAME] happily pushed me back and forth on that…" at bounding box center [1169, 273] width 463 height 62
drag, startPoint x: 1054, startPoint y: 250, endPoint x: 779, endPoint y: 224, distance: 276.2
click at [779, 224] on div "Event settings Send Message Cancel Save Edit Message General Settings 340 Sent …" at bounding box center [708, 420] width 1416 height 840
click at [1110, 289] on textarea "getting my vacation BBC🤤 [PERSON_NAME] happily pushed me back and forth on that…" at bounding box center [1169, 273] width 463 height 62
click at [1037, 293] on textarea "getting my vacation BBC🤤 [PERSON_NAME] happily pushed me back and forth on that…" at bounding box center [1169, 273] width 463 height 62
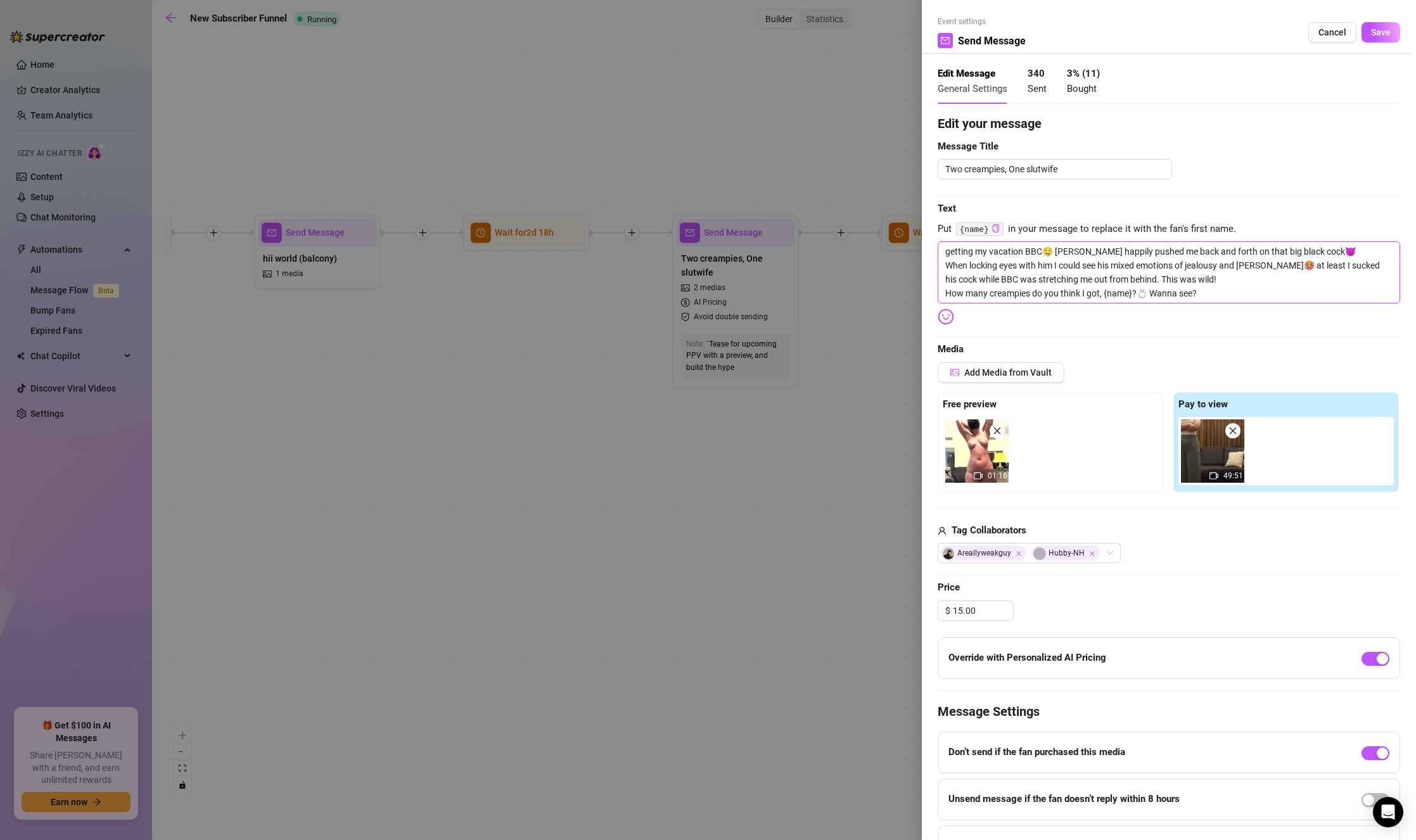
click at [1037, 293] on textarea "getting my vacation BBC🤤 [PERSON_NAME] happily pushed me back and forth on that…" at bounding box center [1169, 273] width 463 height 62
type textarea "getting my vacation BBC🤤 [PERSON_NAME] happily pushed me back and forth on that…"
click at [1136, 293] on textarea "getting my vacation BBC🤤 [PERSON_NAME] happily pushed me back and forth on that…" at bounding box center [1169, 273] width 463 height 62
click at [1225, 302] on textarea "getting my vacation BBC🤤 [PERSON_NAME] happily pushed me back and forth on that…" at bounding box center [1169, 273] width 463 height 62
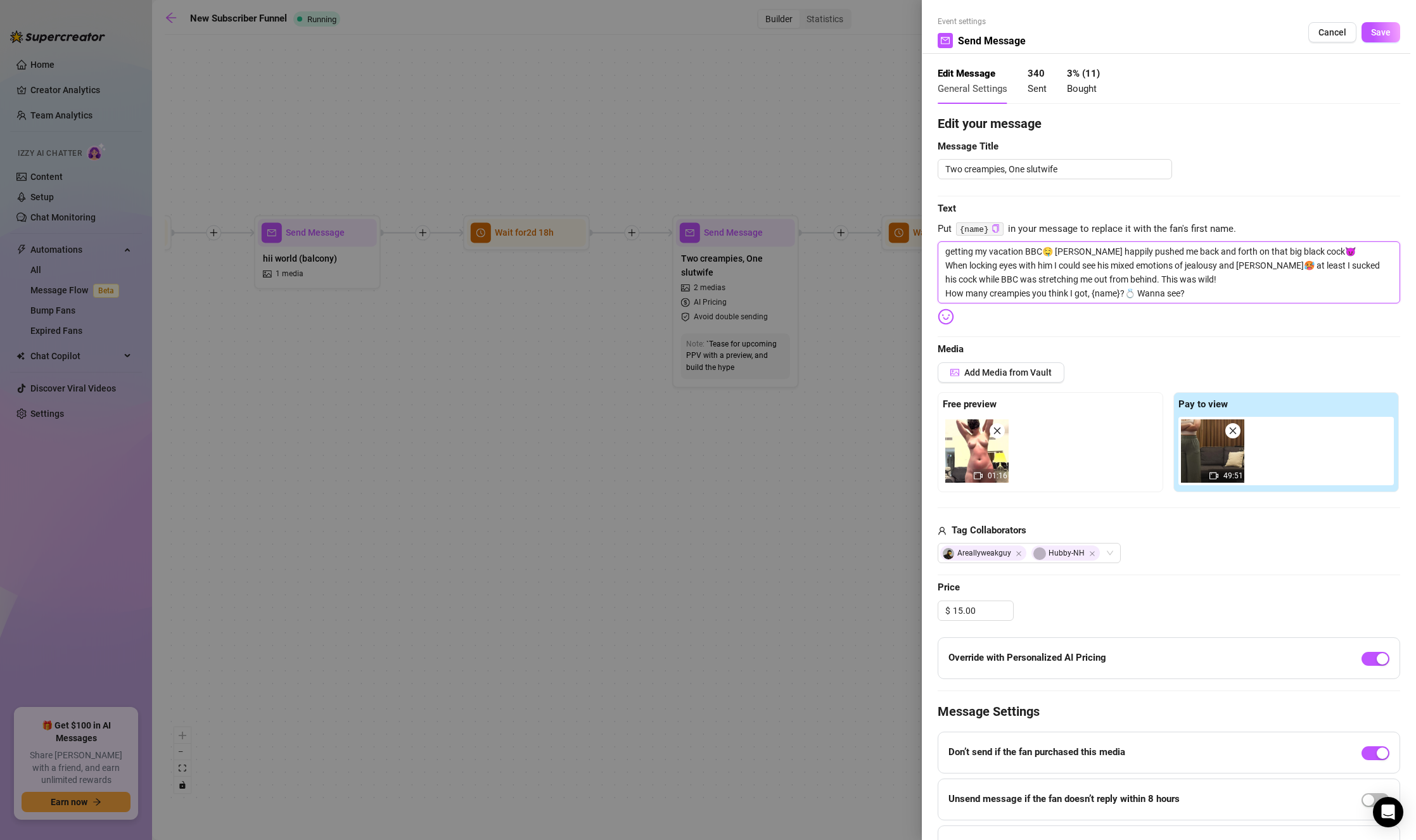
drag, startPoint x: 1052, startPoint y: 248, endPoint x: 906, endPoint y: 248, distance: 146.0
click at [906, 248] on div "Event settings Send Message Cancel Save Edit Message General Settings 340 Sent …" at bounding box center [708, 420] width 1416 height 840
type textarea "getting my vacation BBC🤤 [PERSON_NAME] happily pushed me back and forth on that…"
click at [1265, 113] on div "Edit Message General Settings 340 Sent 3 % ( 11 ) Bought" at bounding box center [1169, 86] width 463 height 55
click at [1265, 38] on button "Save" at bounding box center [1381, 33] width 39 height 21
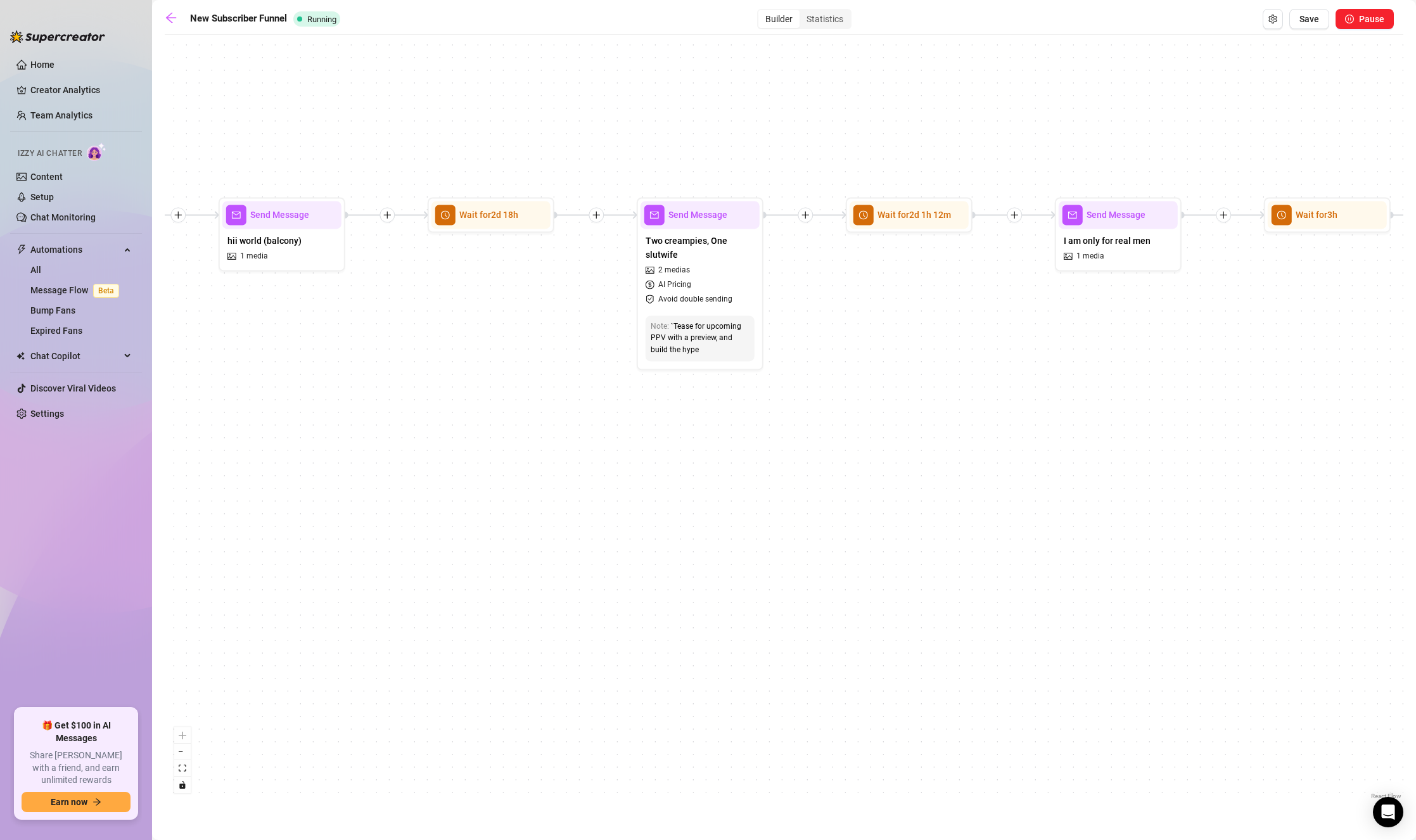
drag, startPoint x: 960, startPoint y: 353, endPoint x: 1119, endPoint y: 311, distance: 164.5
click at [1119, 311] on div "If True If True If True If True If False If False If False If False If False Se…" at bounding box center [784, 421] width 1239 height 761
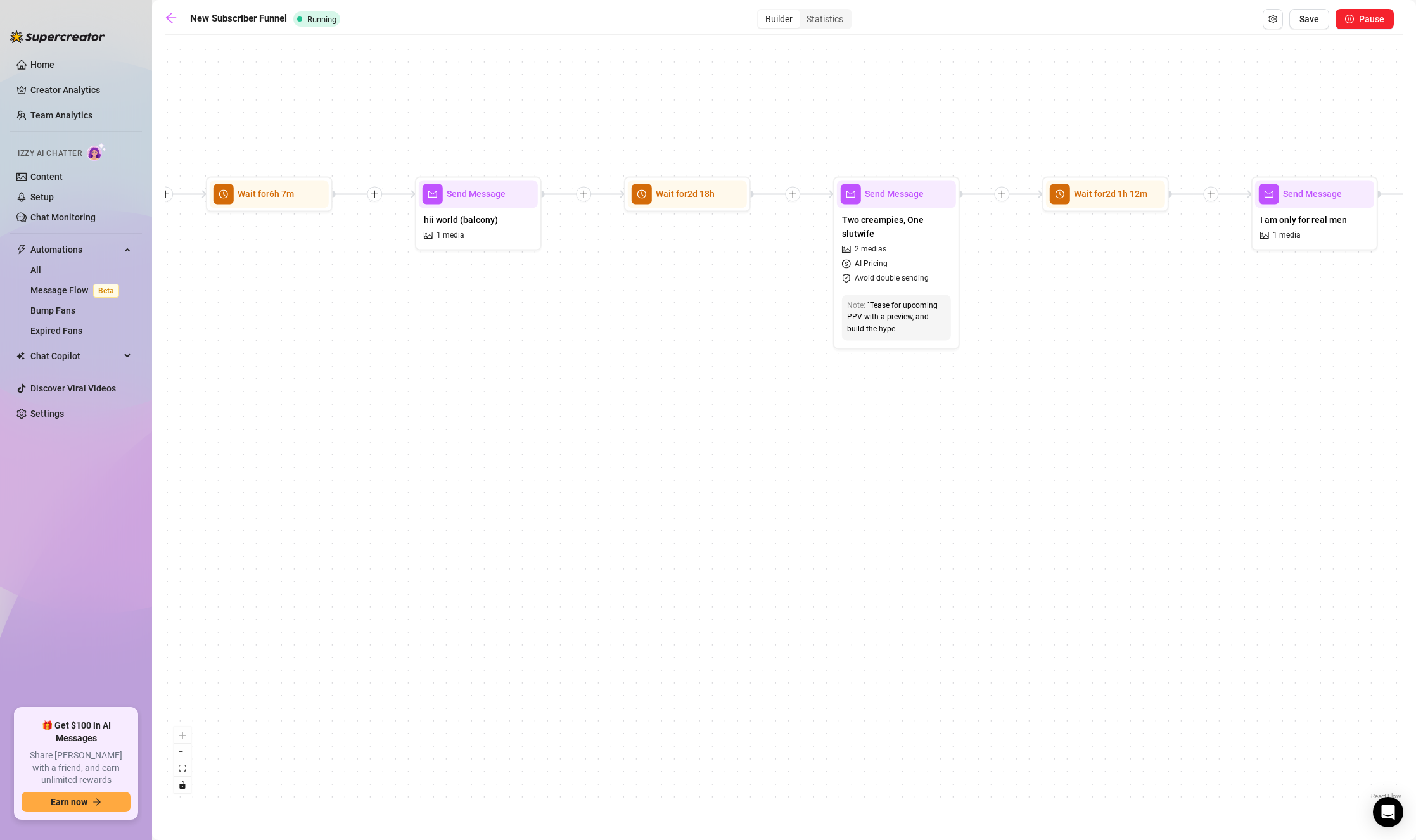
drag, startPoint x: 608, startPoint y: 354, endPoint x: 725, endPoint y: 421, distance: 134.8
click at [725, 421] on div "If True If True If True If True If False If False If False If False If False Se…" at bounding box center [784, 421] width 1239 height 761
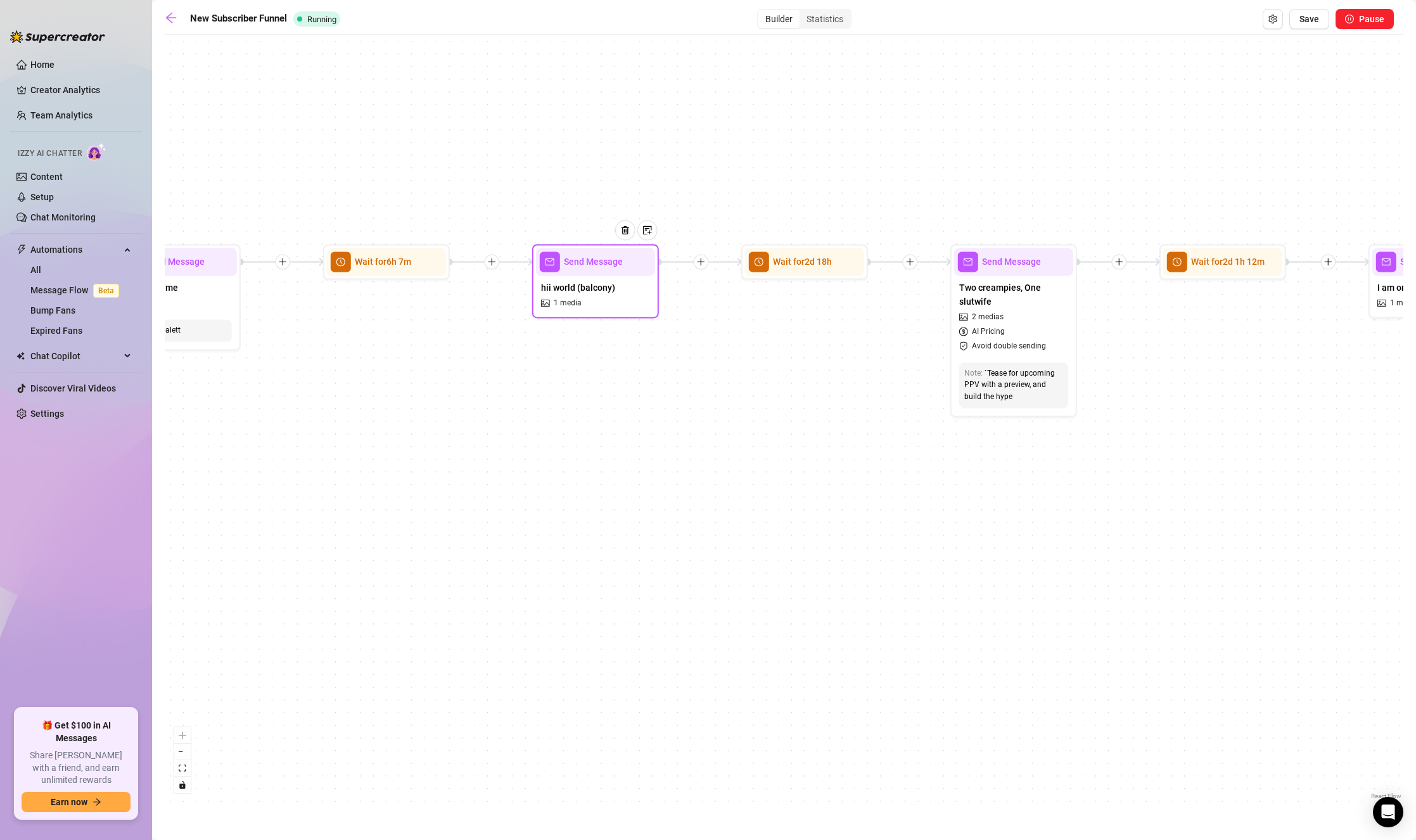
click at [619, 286] on div "hii world (balcony) 1 media" at bounding box center [595, 294] width 119 height 39
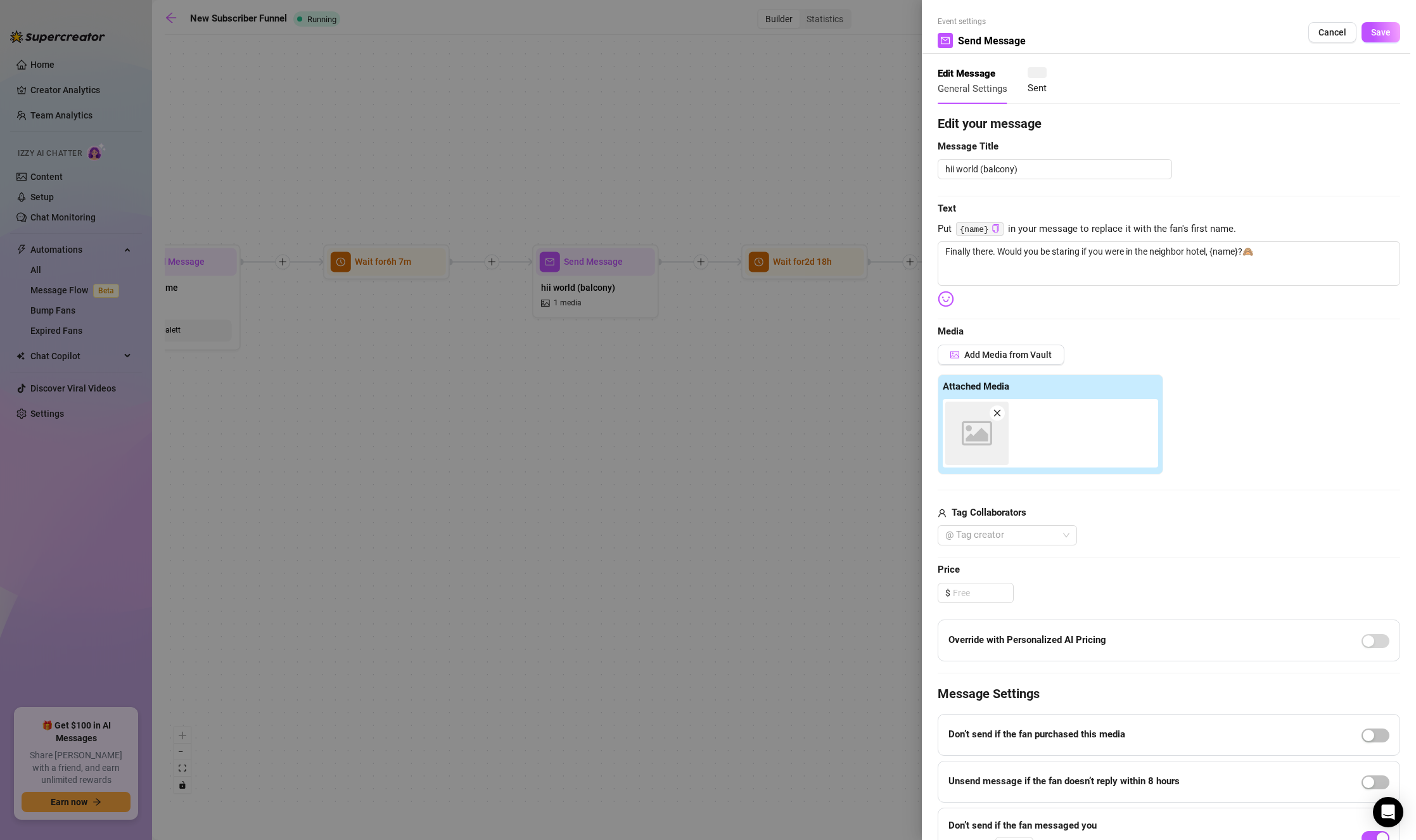
type textarea "Finally there. Would you be staring if you were in the neighbor hotel, {name}?🙈"
click at [1099, 263] on textarea "Finally there. Would you be staring if you were in the neighbor hotel, {name}?🙈" at bounding box center [1169, 264] width 463 height 45
click at [1265, 33] on span "Save" at bounding box center [1381, 33] width 20 height 10
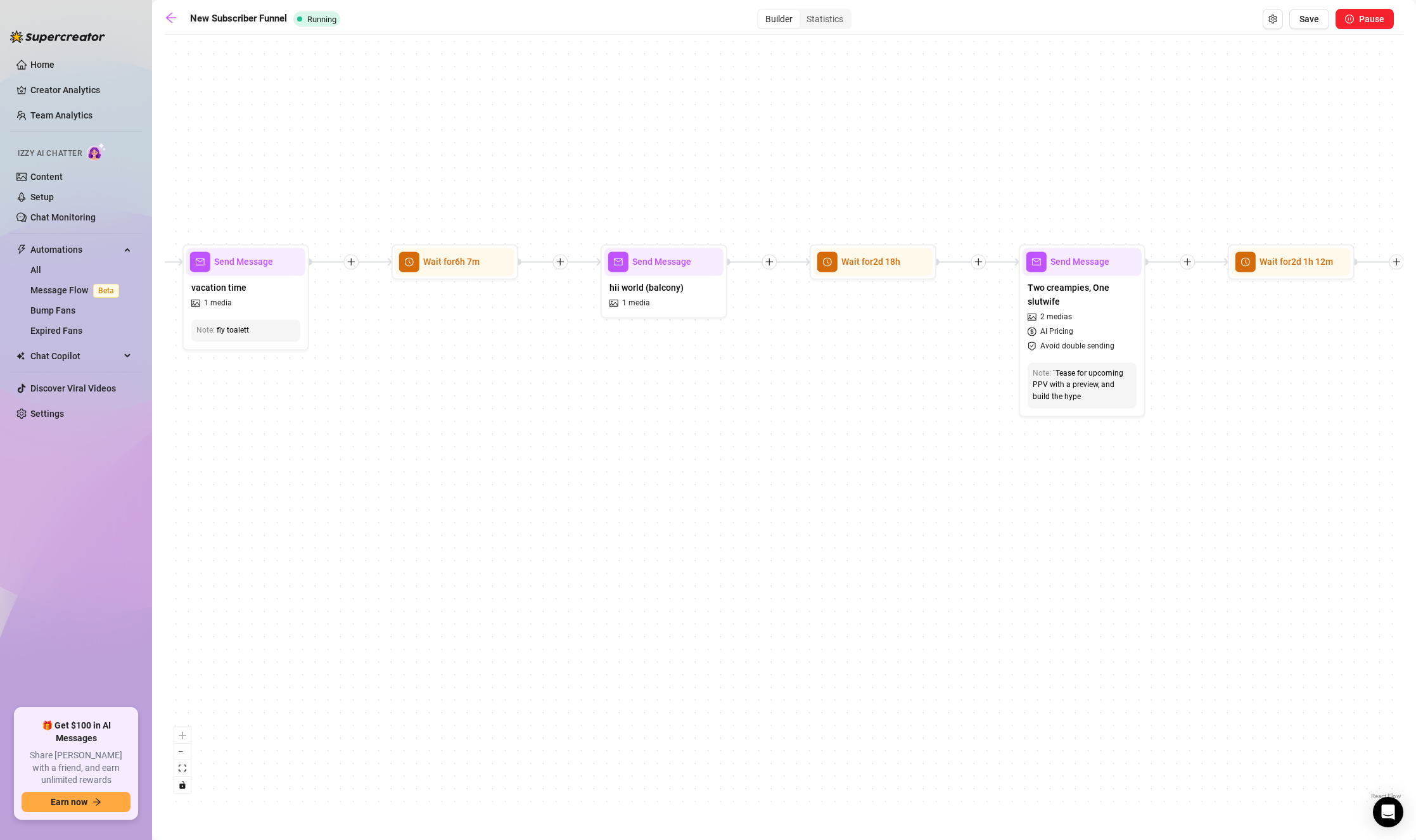
drag, startPoint x: 656, startPoint y: 438, endPoint x: 1006, endPoint y: 444, distance: 350.1
click at [1006, 444] on div "If True If True If True If True If False If False If False If False If False Se…" at bounding box center [784, 421] width 1239 height 761
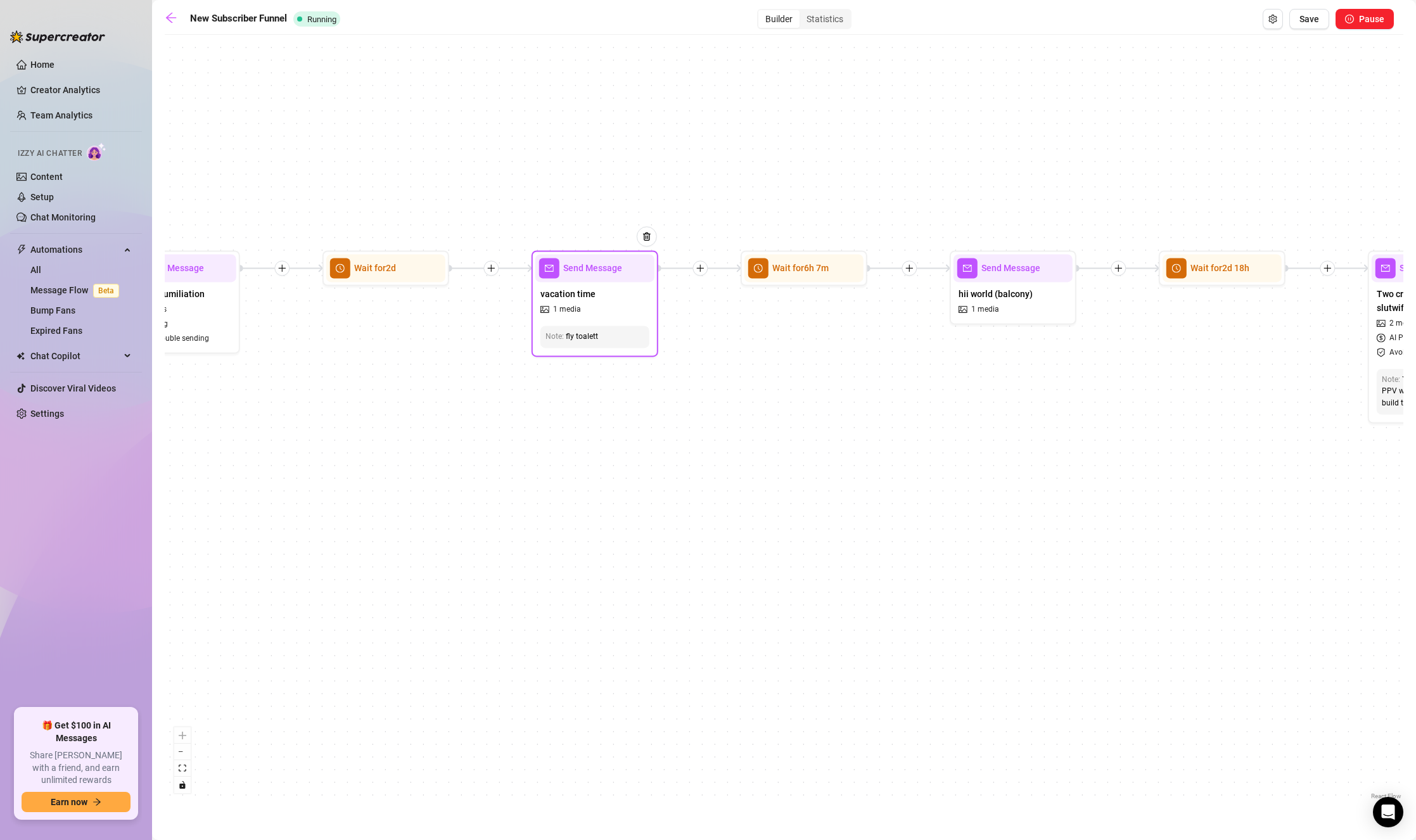
click at [612, 325] on div "Note: fly toalett" at bounding box center [594, 337] width 119 height 33
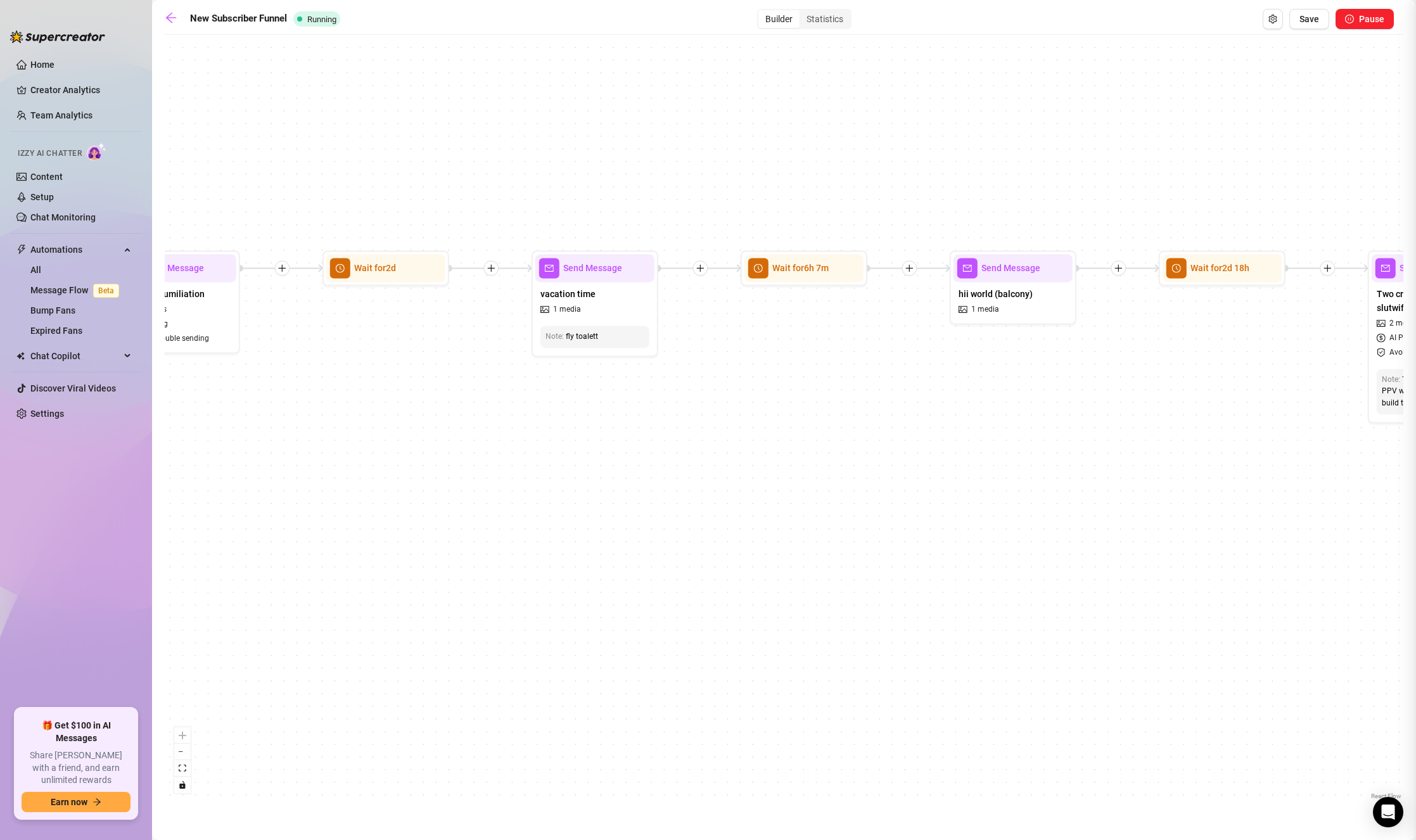
type textarea "Looong flight 😔 Vacation will be amazing tho!"
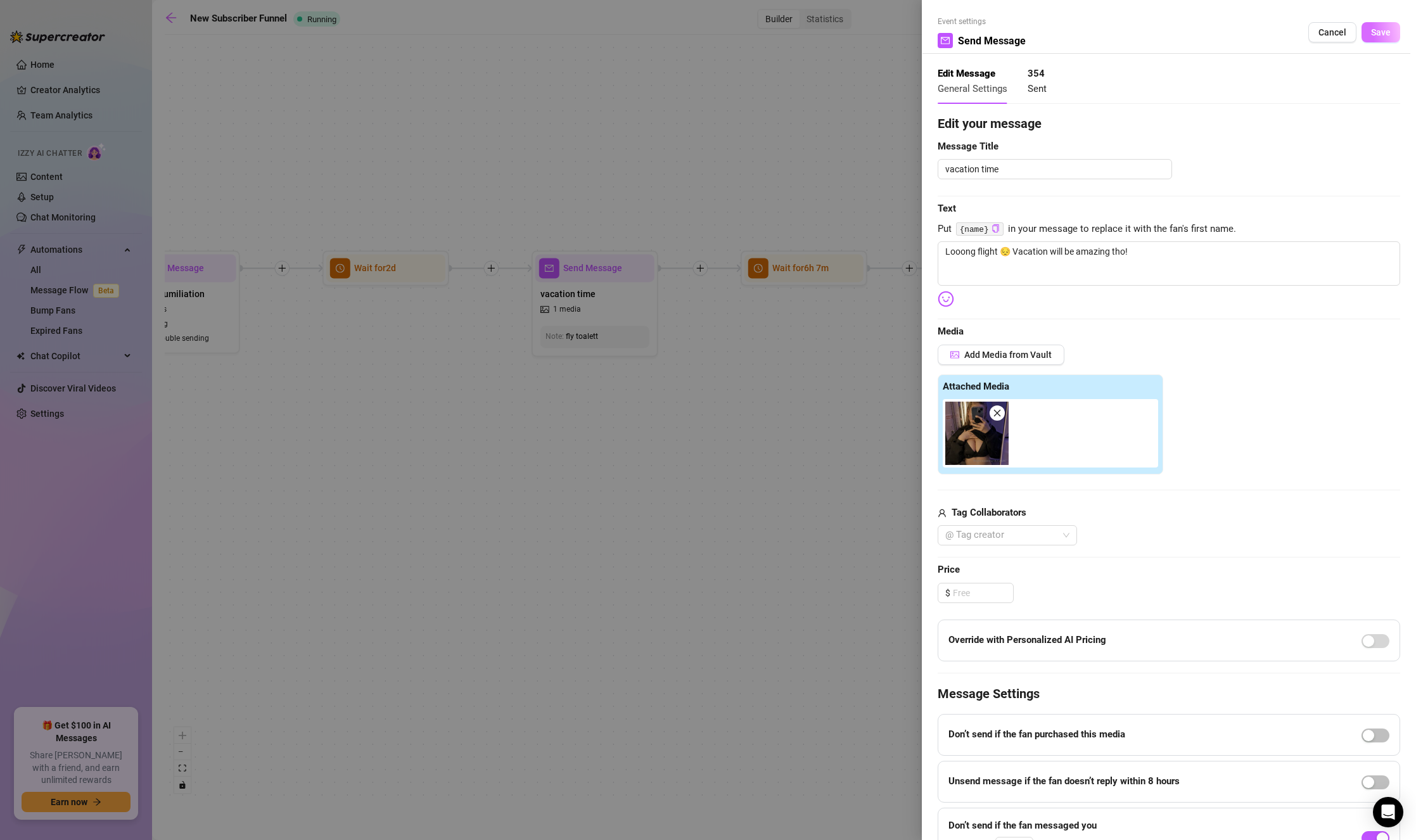
click at [1265, 30] on button "Save" at bounding box center [1381, 33] width 39 height 21
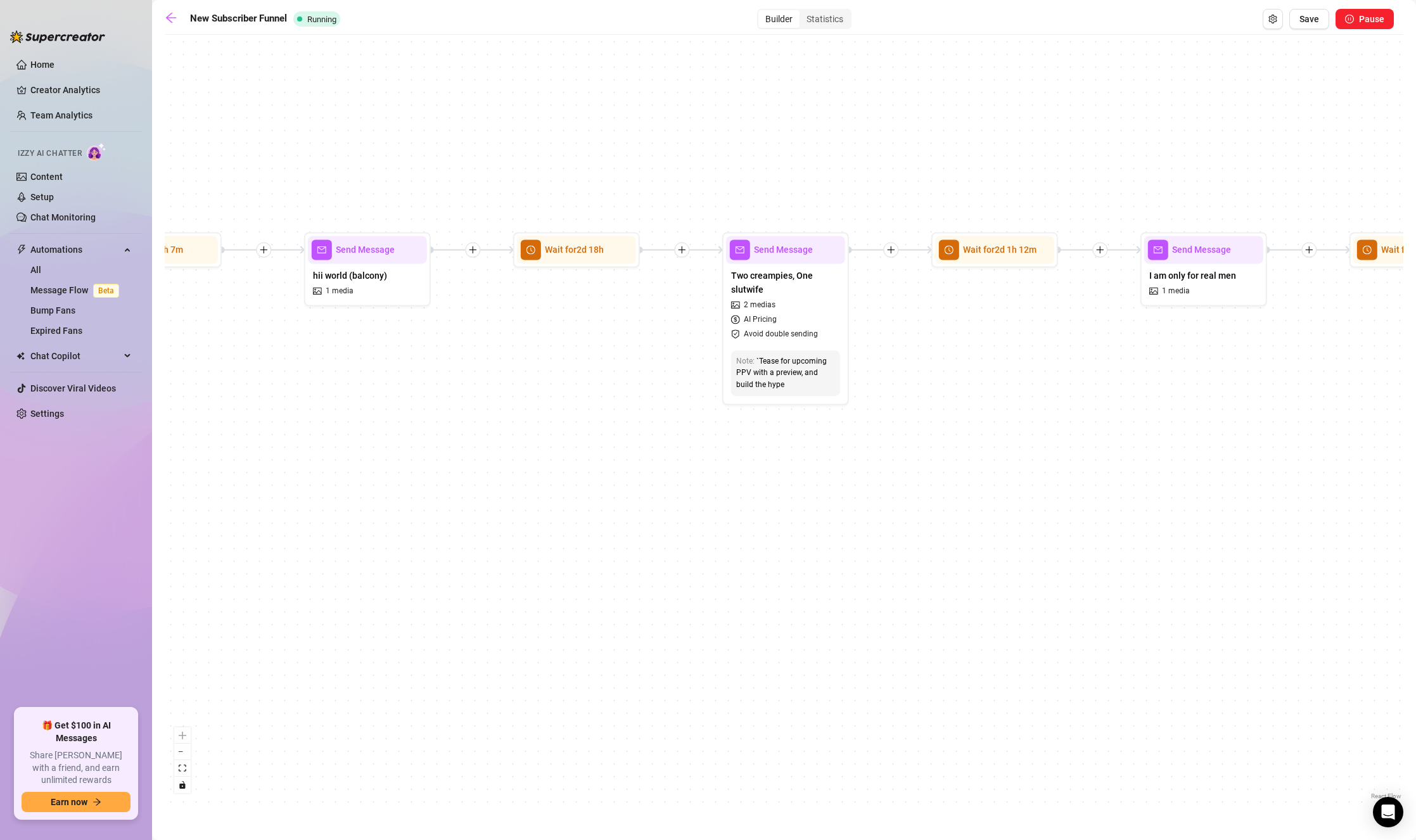
drag, startPoint x: 1215, startPoint y: 453, endPoint x: 409, endPoint y: 434, distance: 806.2
click at [400, 436] on div "If True If True If True If True If False If False If False If False If False Se…" at bounding box center [784, 421] width 1239 height 761
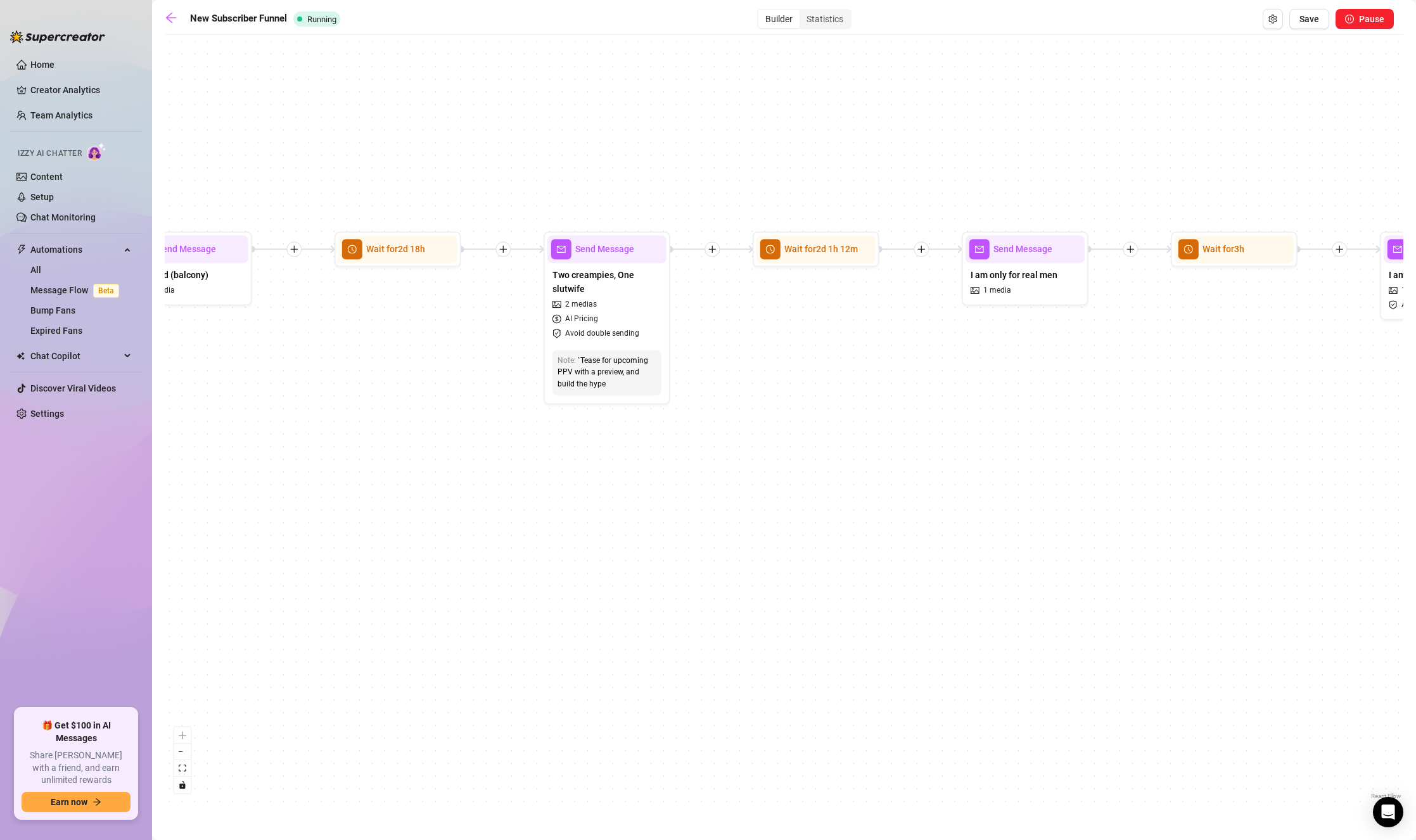
drag, startPoint x: 948, startPoint y: 385, endPoint x: 554, endPoint y: 389, distance: 394.0
click at [554, 389] on div "If True If True If True If True If False If False If False If False If False Se…" at bounding box center [784, 421] width 1239 height 761
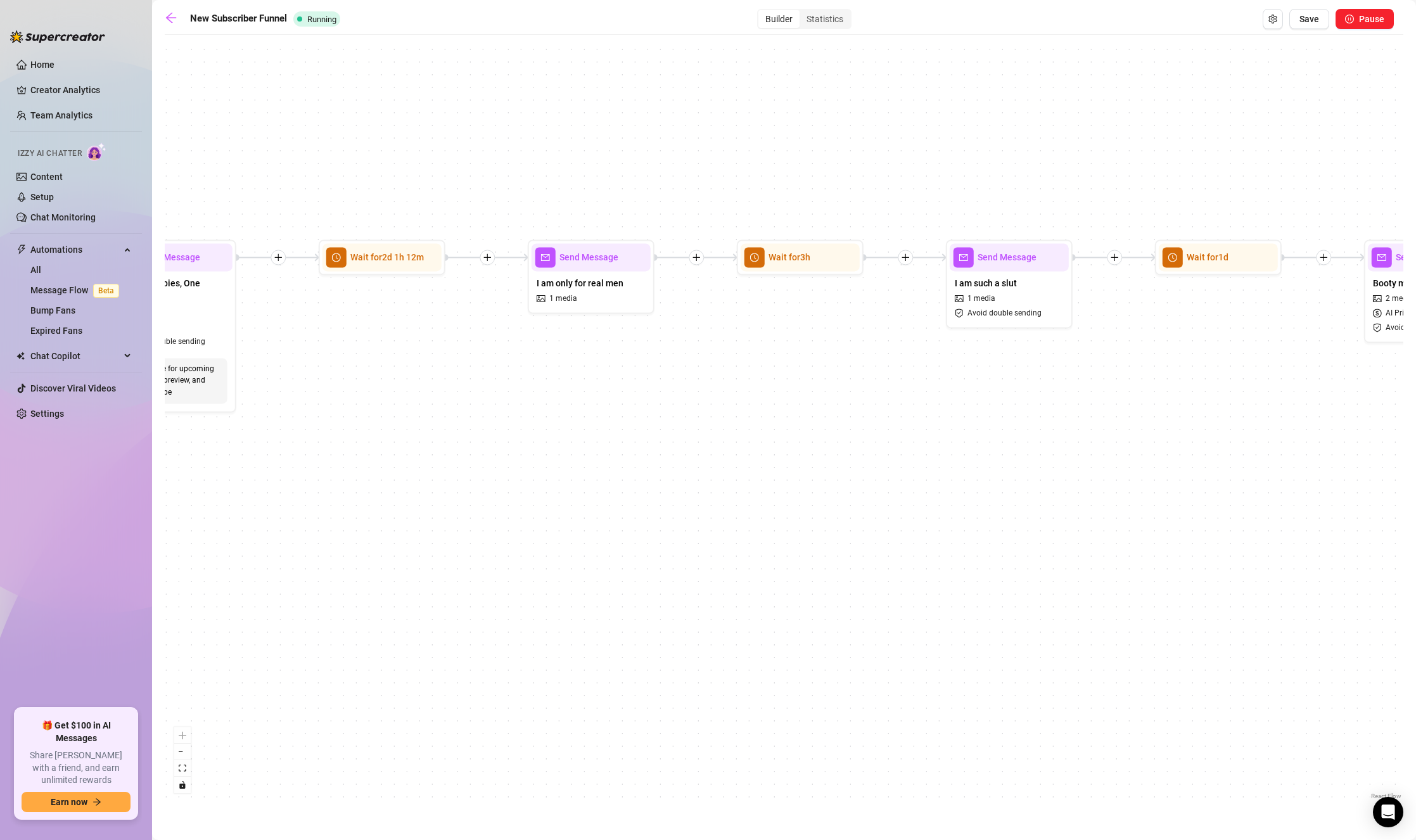
drag, startPoint x: 890, startPoint y: 365, endPoint x: 711, endPoint y: 371, distance: 179.1
click at [711, 372] on div "If True If True If True If True If False If False If False If False If False Se…" at bounding box center [784, 421] width 1239 height 761
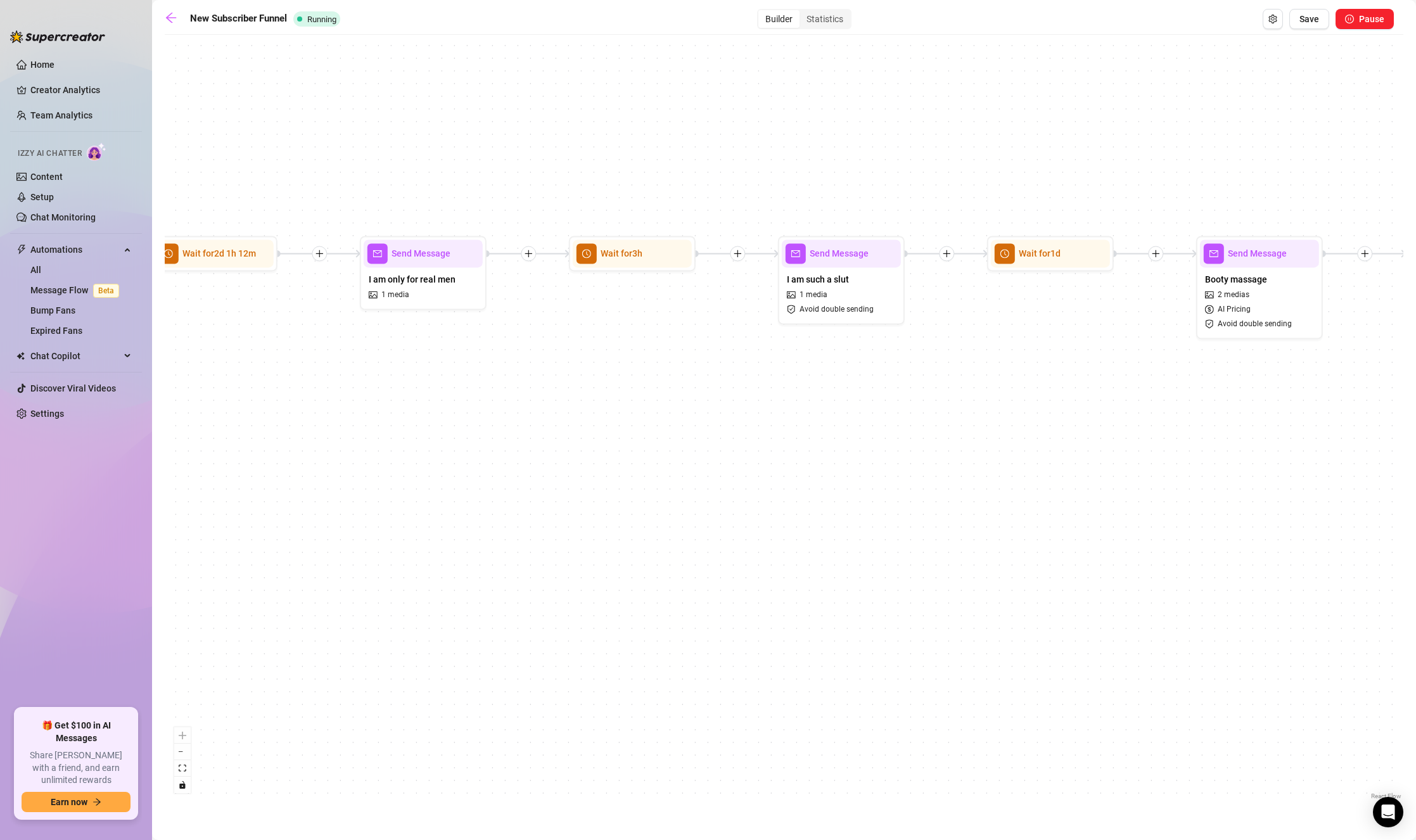
drag, startPoint x: 982, startPoint y: 376, endPoint x: 693, endPoint y: 379, distance: 289.0
click at [697, 381] on div "If True If True If True If True If False If False If False If False If False Se…" at bounding box center [784, 421] width 1239 height 761
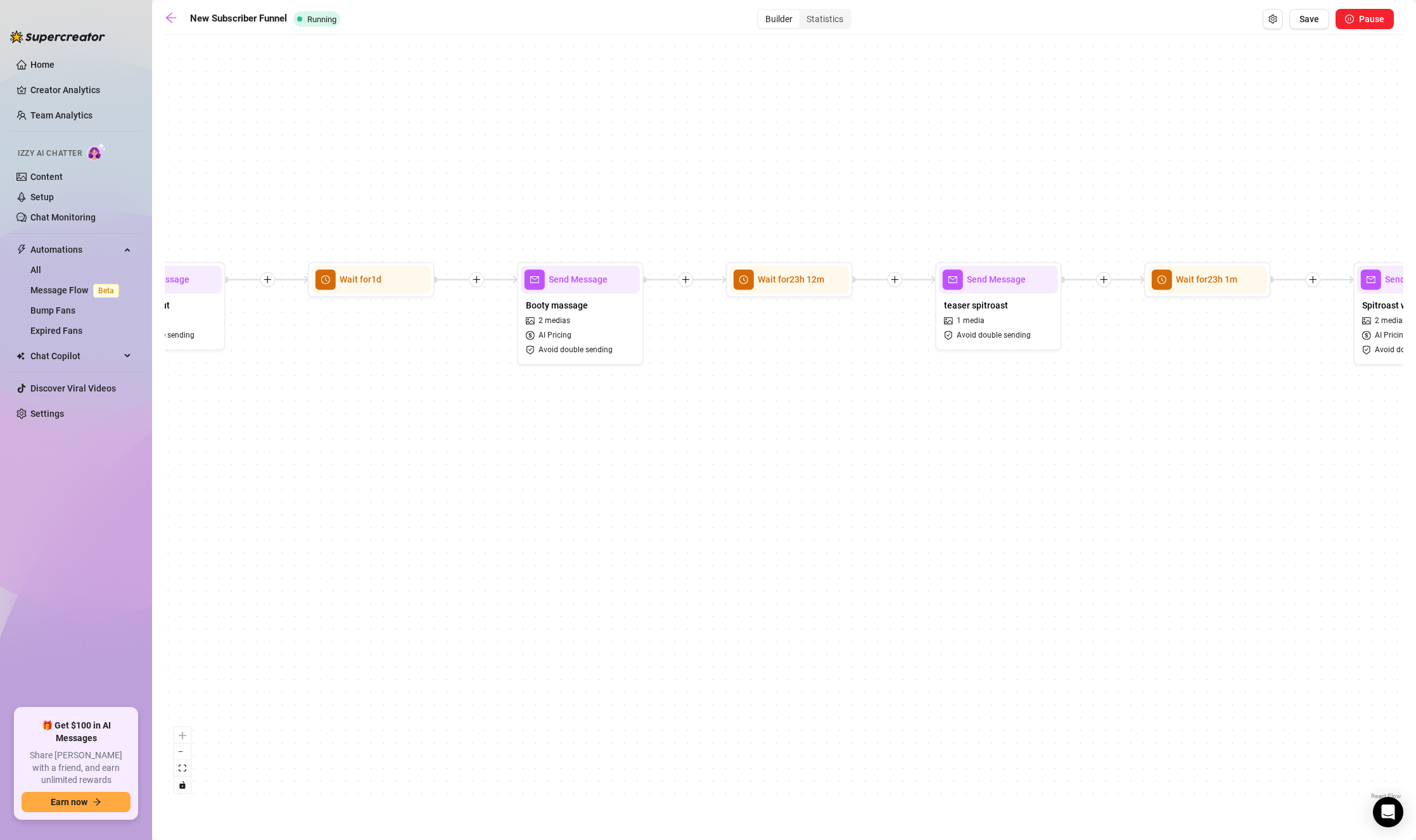
drag, startPoint x: 1049, startPoint y: 366, endPoint x: 568, endPoint y: 372, distance: 481.0
click at [555, 377] on div "If True If True If True If True If False If False If False If False If False Se…" at bounding box center [784, 421] width 1239 height 761
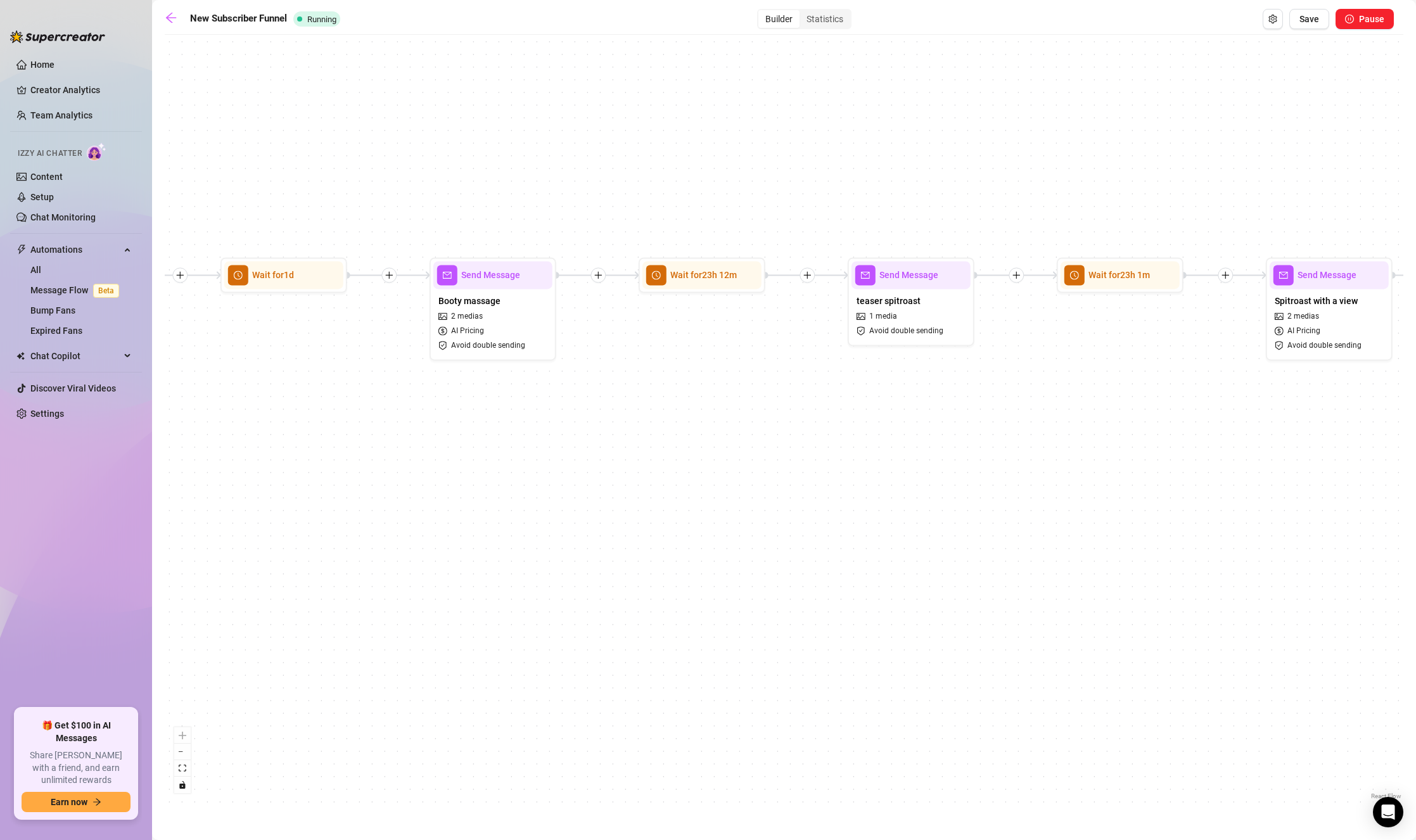
drag, startPoint x: 1138, startPoint y: 395, endPoint x: 771, endPoint y: 393, distance: 367.0
click at [772, 393] on div "If True If True If True If True If False If False If False If False If False Se…" at bounding box center [784, 421] width 1239 height 761
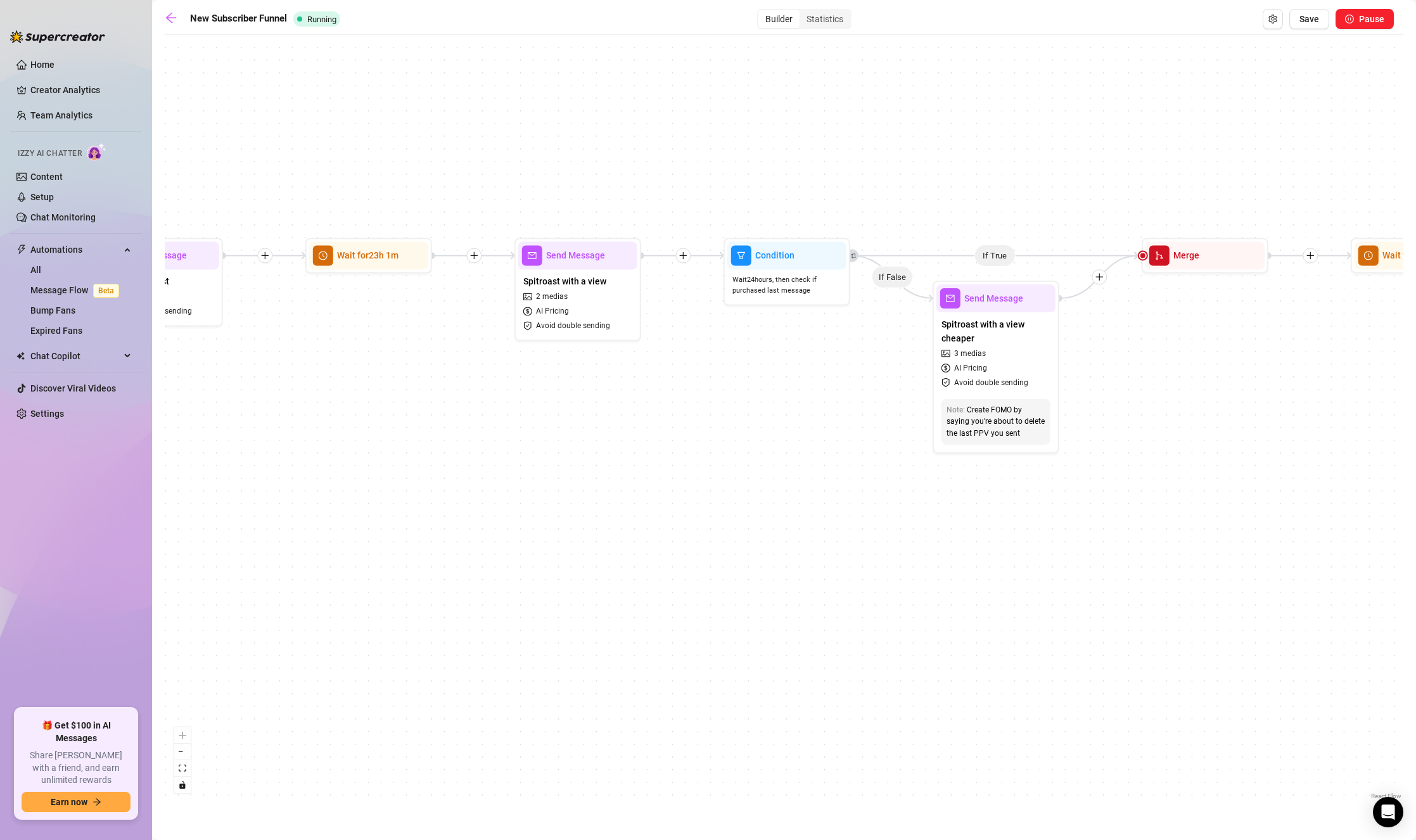
drag, startPoint x: 975, startPoint y: 398, endPoint x: 830, endPoint y: 395, distance: 145.0
click at [827, 397] on div "If True If True If True If True If False If False If False If False If False Se…" at bounding box center [784, 421] width 1239 height 761
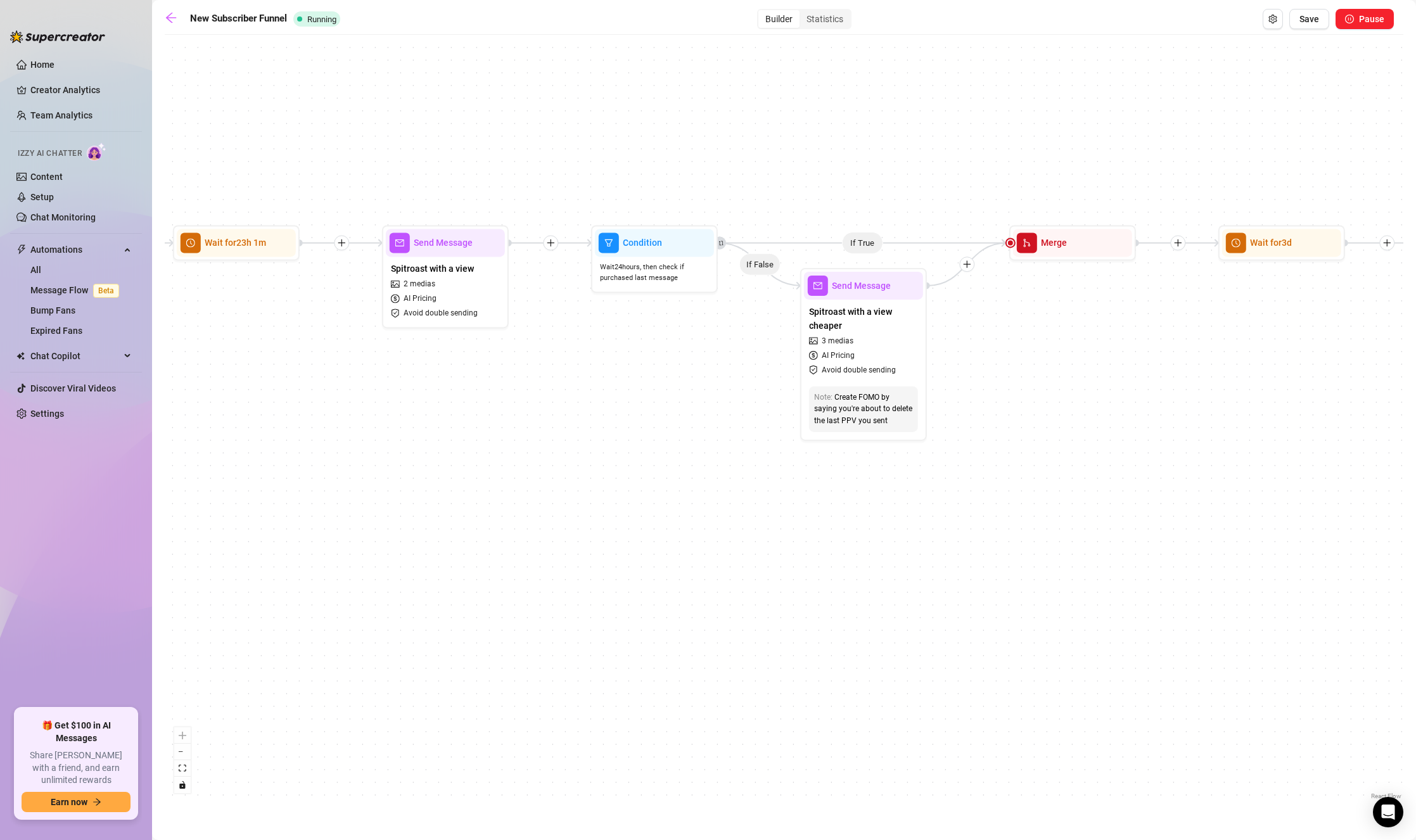
drag, startPoint x: 1294, startPoint y: 407, endPoint x: 784, endPoint y: 365, distance: 511.7
click at [779, 366] on div "If True If True If True If True If False If False If False If False If False Se…" at bounding box center [784, 421] width 1239 height 761
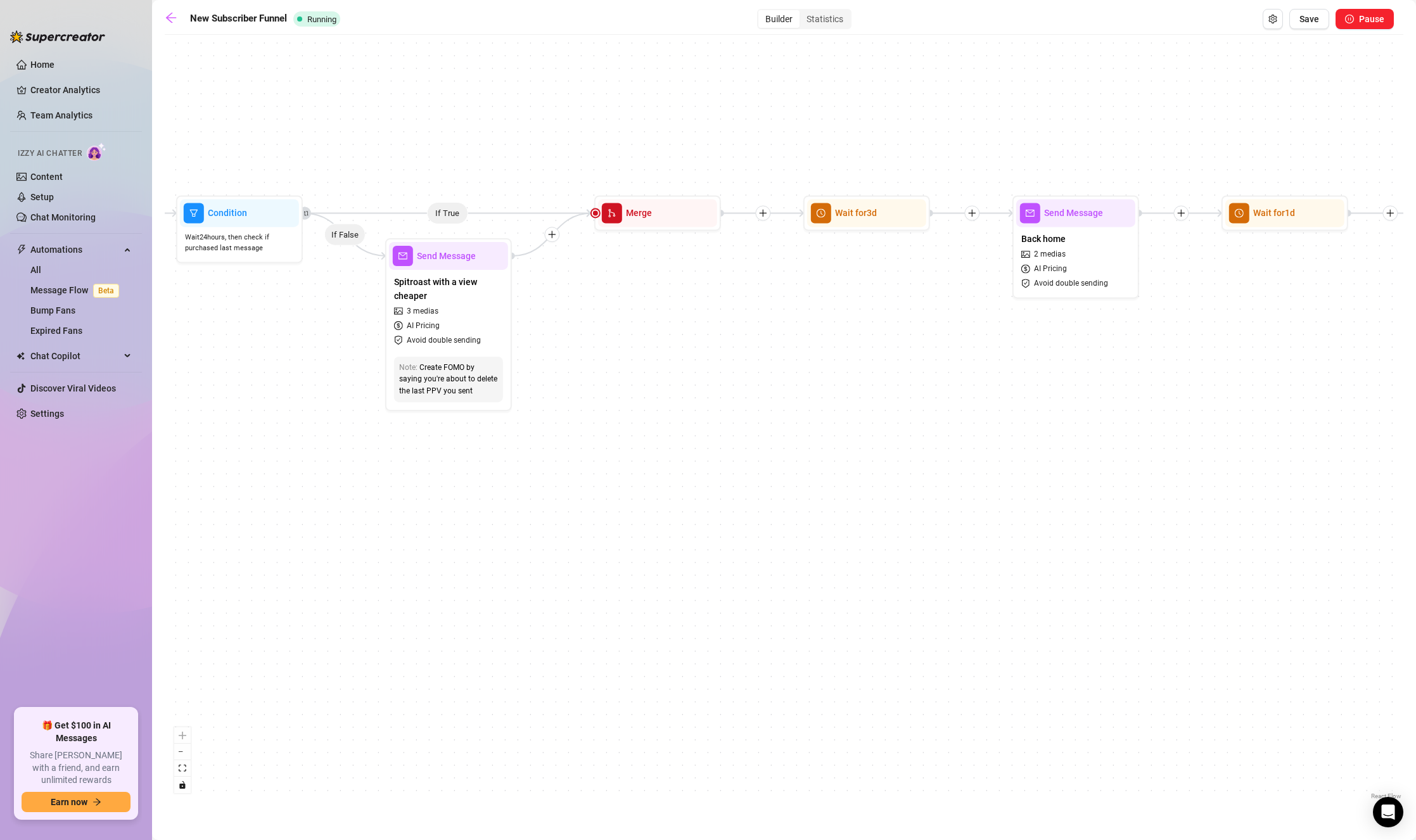
drag, startPoint x: 1188, startPoint y: 366, endPoint x: 759, endPoint y: 380, distance: 429.2
click at [760, 380] on div "If True If True If True If True If False If False If False If False If False Se…" at bounding box center [784, 421] width 1239 height 761
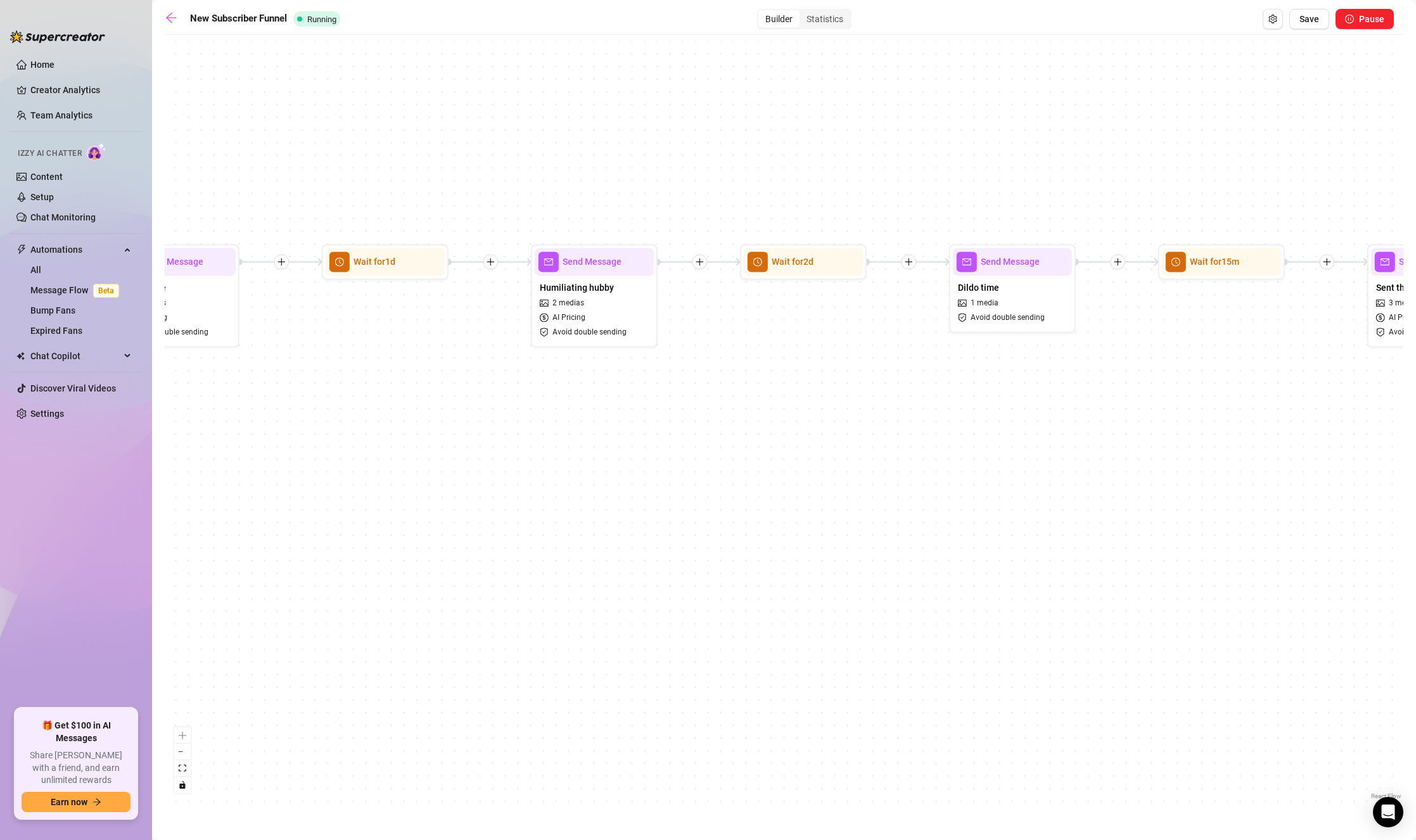
drag, startPoint x: 1162, startPoint y: 371, endPoint x: 742, endPoint y: 390, distance: 420.4
click at [742, 390] on div "If True If True If True If True If False If False If False If False If False Se…" at bounding box center [784, 421] width 1239 height 761
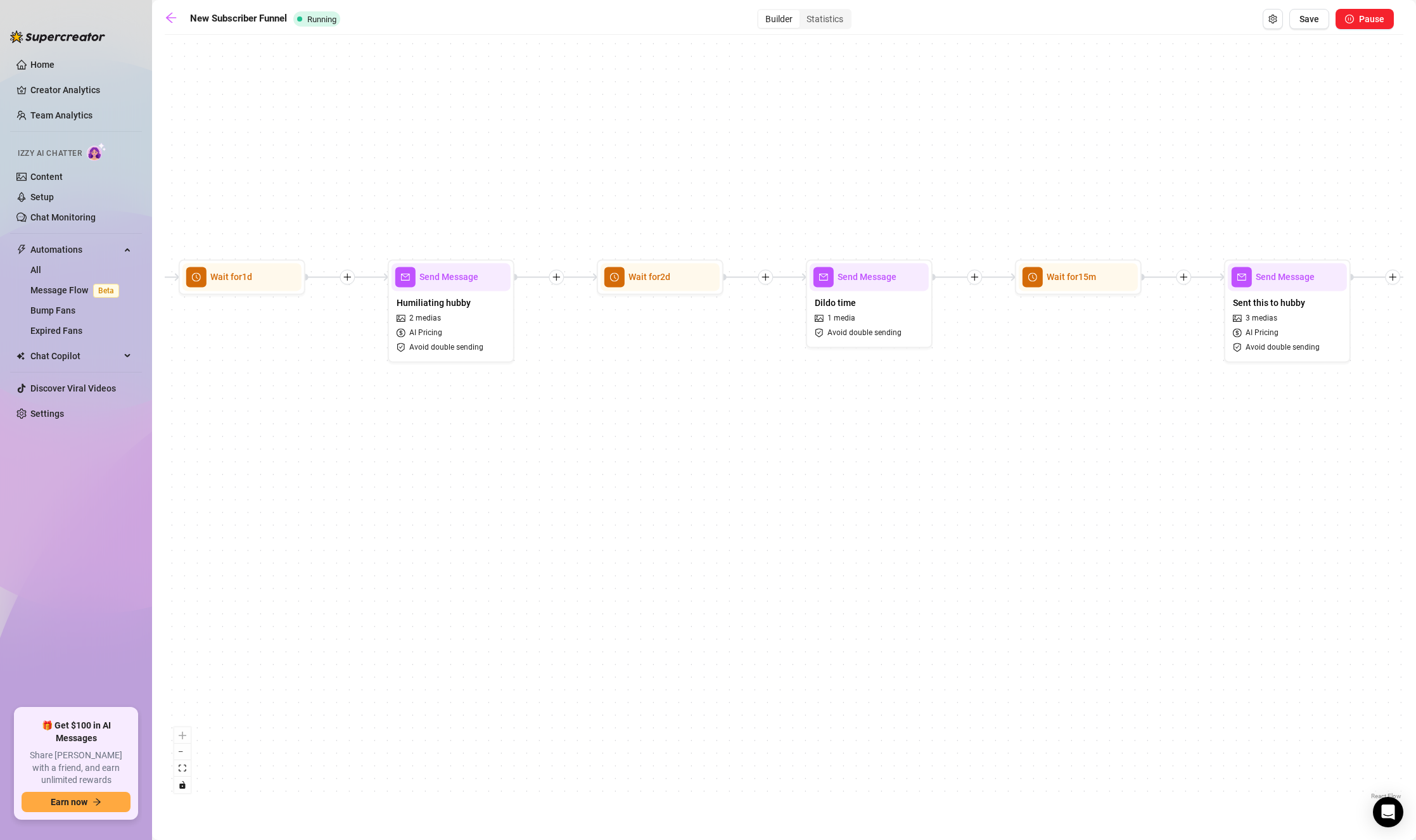
drag, startPoint x: 1126, startPoint y: 389, endPoint x: 862, endPoint y: 390, distance: 264.0
click at [856, 390] on div "If True If True If True If True If False If False If False If False If False Se…" at bounding box center [784, 421] width 1239 height 761
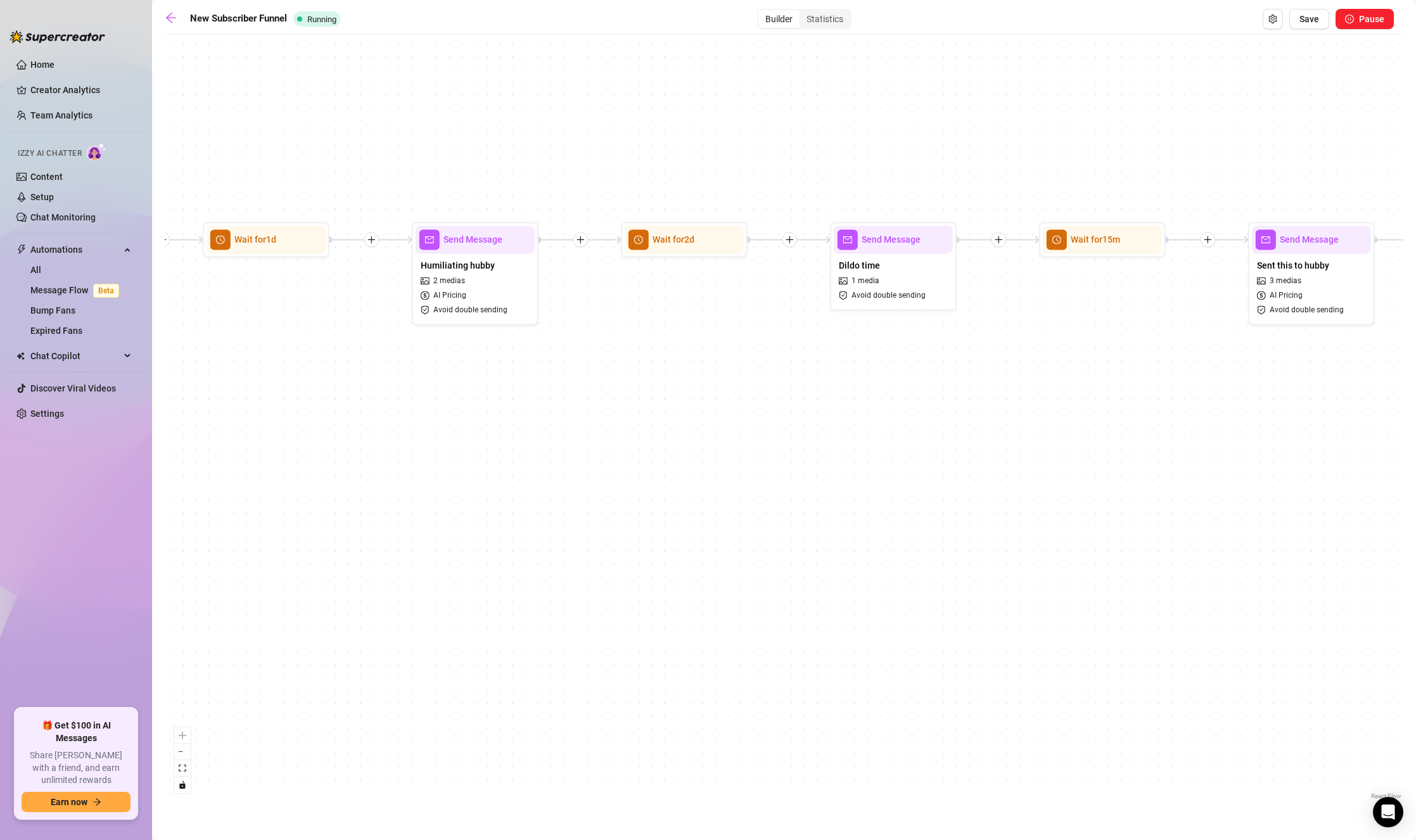
drag, startPoint x: 999, startPoint y: 418, endPoint x: 1065, endPoint y: 380, distance: 76.2
click at [1265, 368] on div "If True If True If True If True If False If False If False If False If False Se…" at bounding box center [784, 421] width 1239 height 761
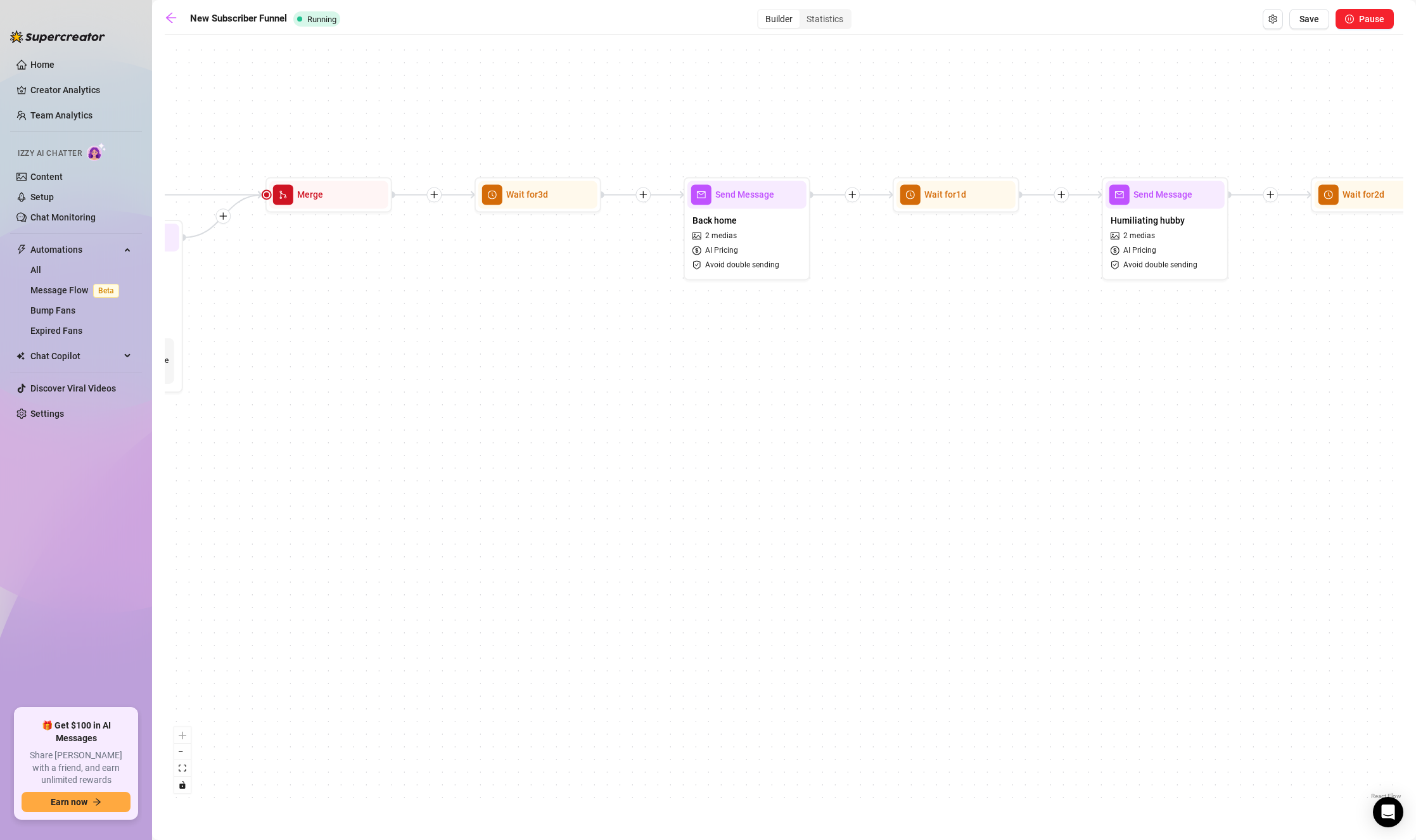
drag, startPoint x: 929, startPoint y: 395, endPoint x: 763, endPoint y: 436, distance: 171.0
click at [1021, 399] on div "If True If True If True If True If False If False If False If False If False Se…" at bounding box center [784, 421] width 1239 height 761
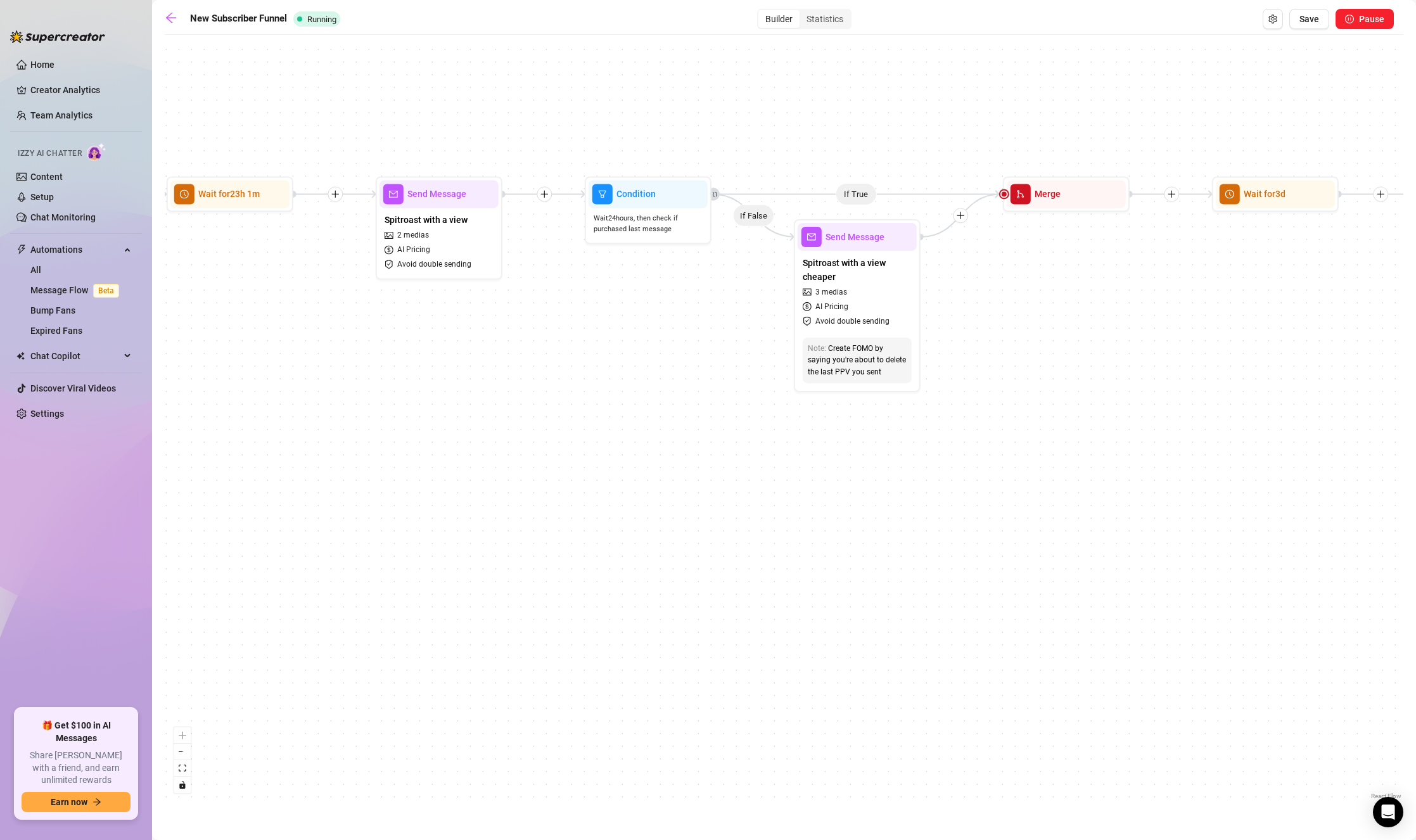
drag, startPoint x: 969, startPoint y: 433, endPoint x: 886, endPoint y: 470, distance: 90.9
click at [1074, 433] on div "If True If True If True If True If False If False If False If False If False Se…" at bounding box center [784, 421] width 1239 height 761
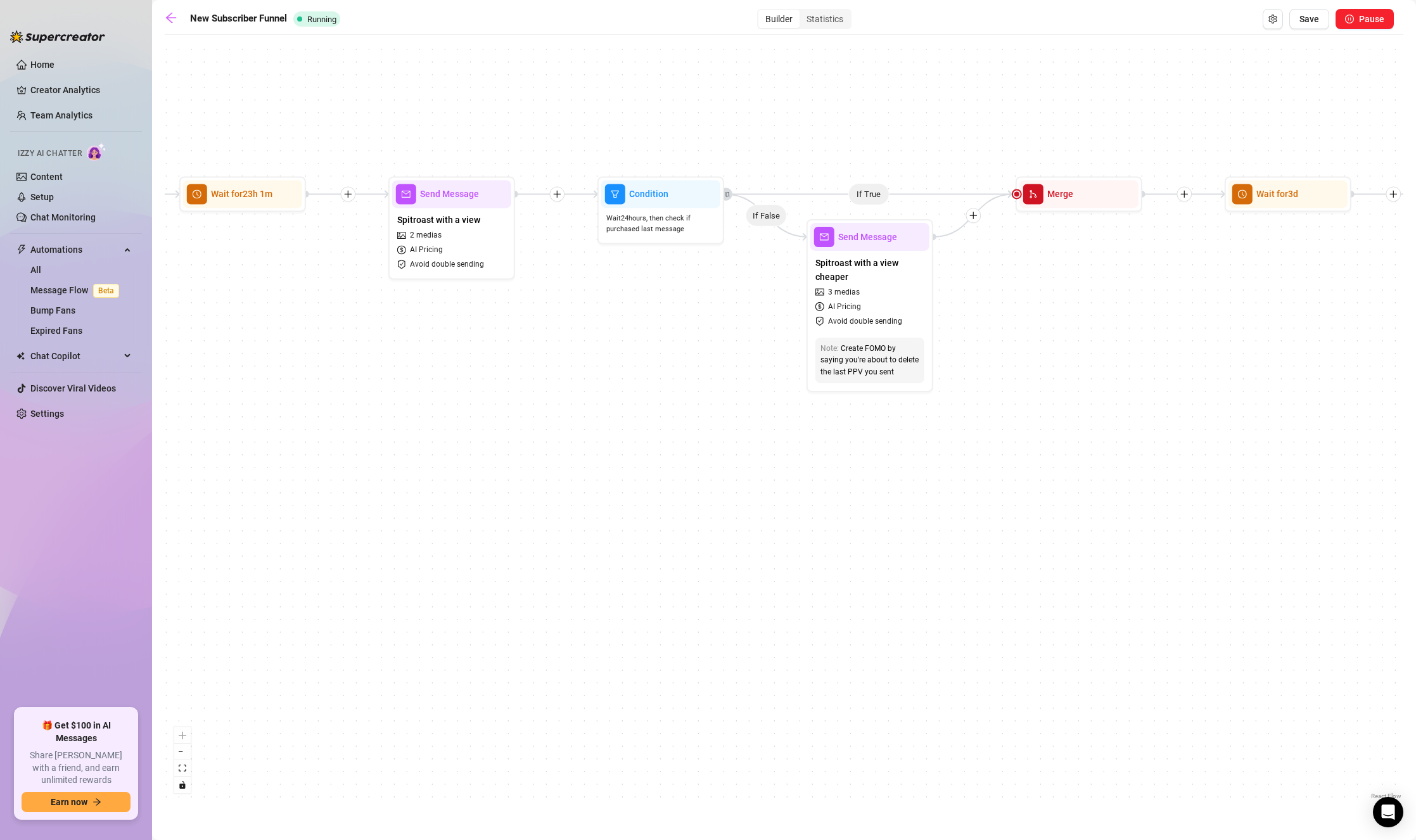
drag, startPoint x: 855, startPoint y: 497, endPoint x: 941, endPoint y: 514, distance: 87.7
click at [941, 514] on div "If True If True If True If True If False If False If False If False If False Se…" at bounding box center [784, 421] width 1239 height 761
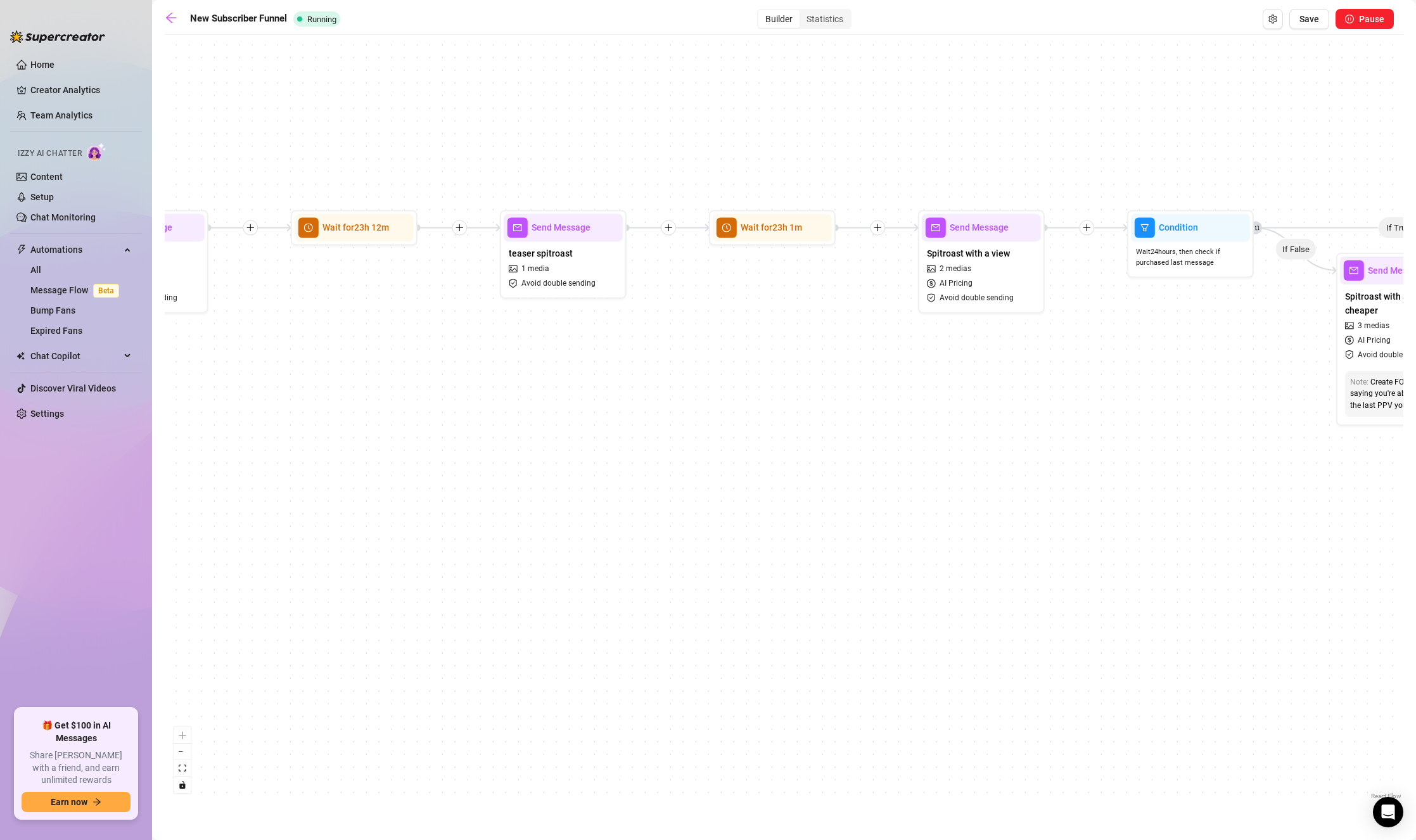
drag, startPoint x: 530, startPoint y: 487, endPoint x: 859, endPoint y: 508, distance: 329.7
click at [912, 499] on div "If True If True If True If True If False If False If False If False If False Se…" at bounding box center [784, 421] width 1239 height 761
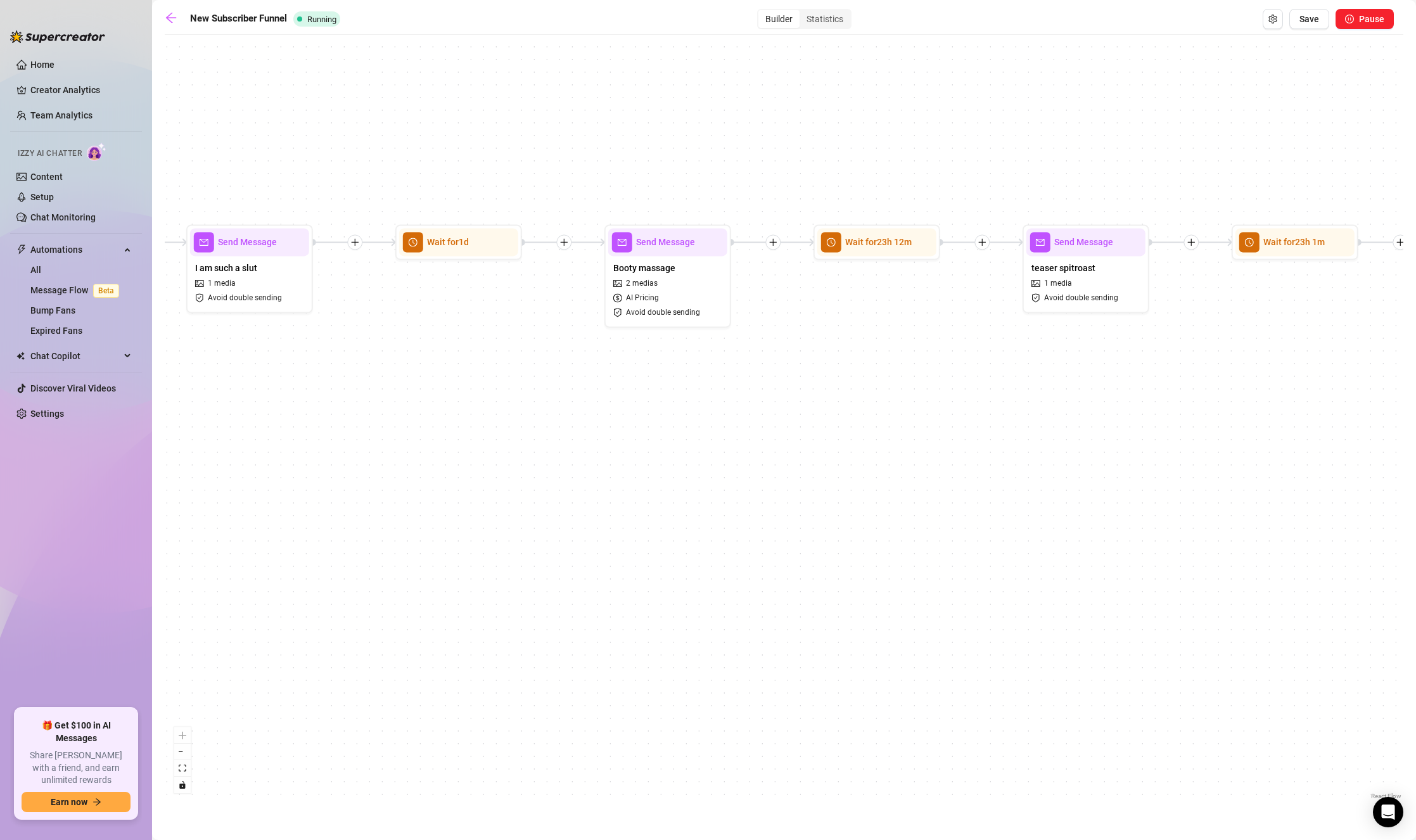
drag, startPoint x: 501, startPoint y: 487, endPoint x: 804, endPoint y: 498, distance: 303.2
click at [804, 498] on div "If True If True If True If True If False If False If False If False If False Se…" at bounding box center [784, 421] width 1239 height 761
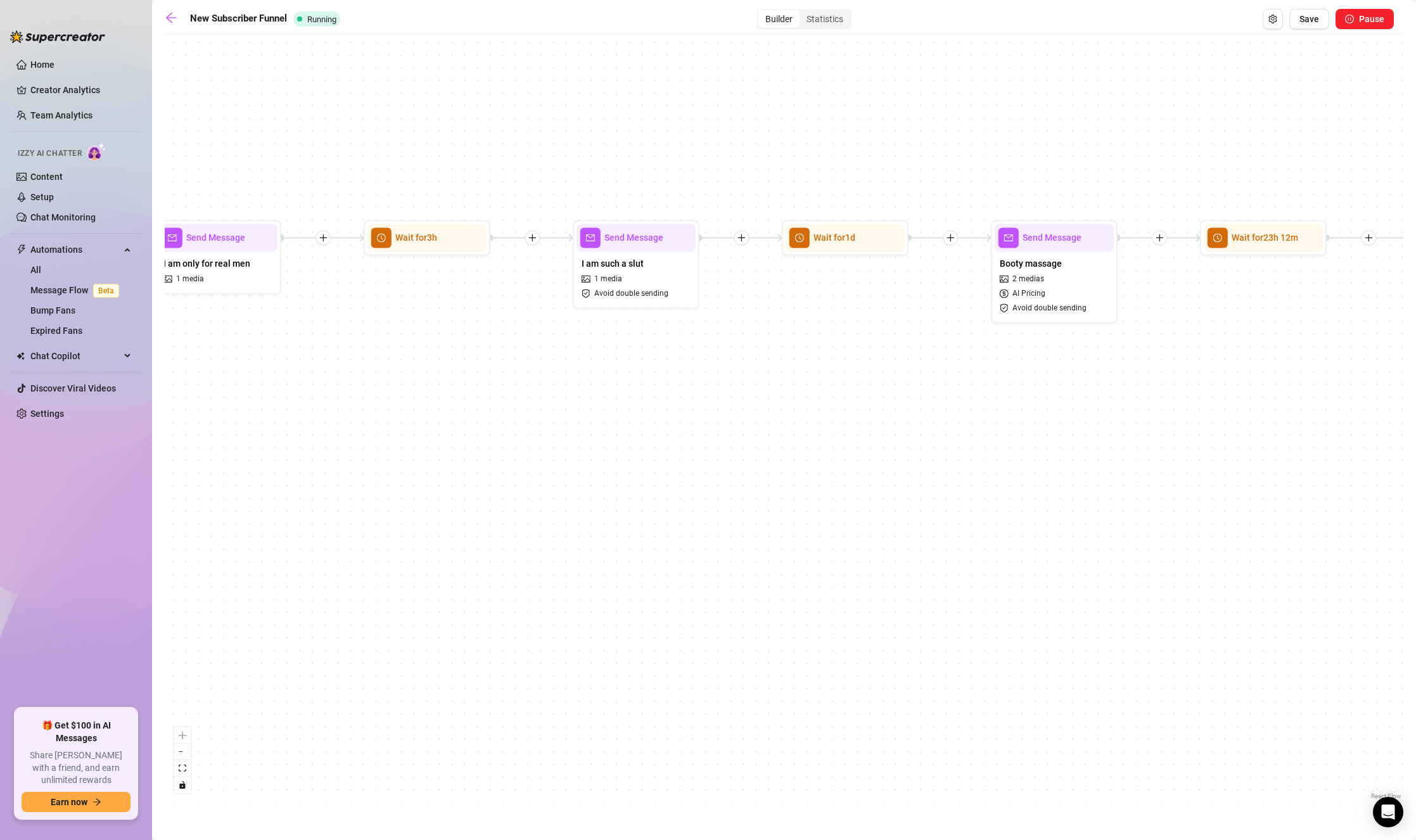
drag, startPoint x: 581, startPoint y: 459, endPoint x: 845, endPoint y: 465, distance: 264.1
click at [847, 465] on div "If True If True If True If True If False If False If False If False If False Se…" at bounding box center [784, 421] width 1239 height 761
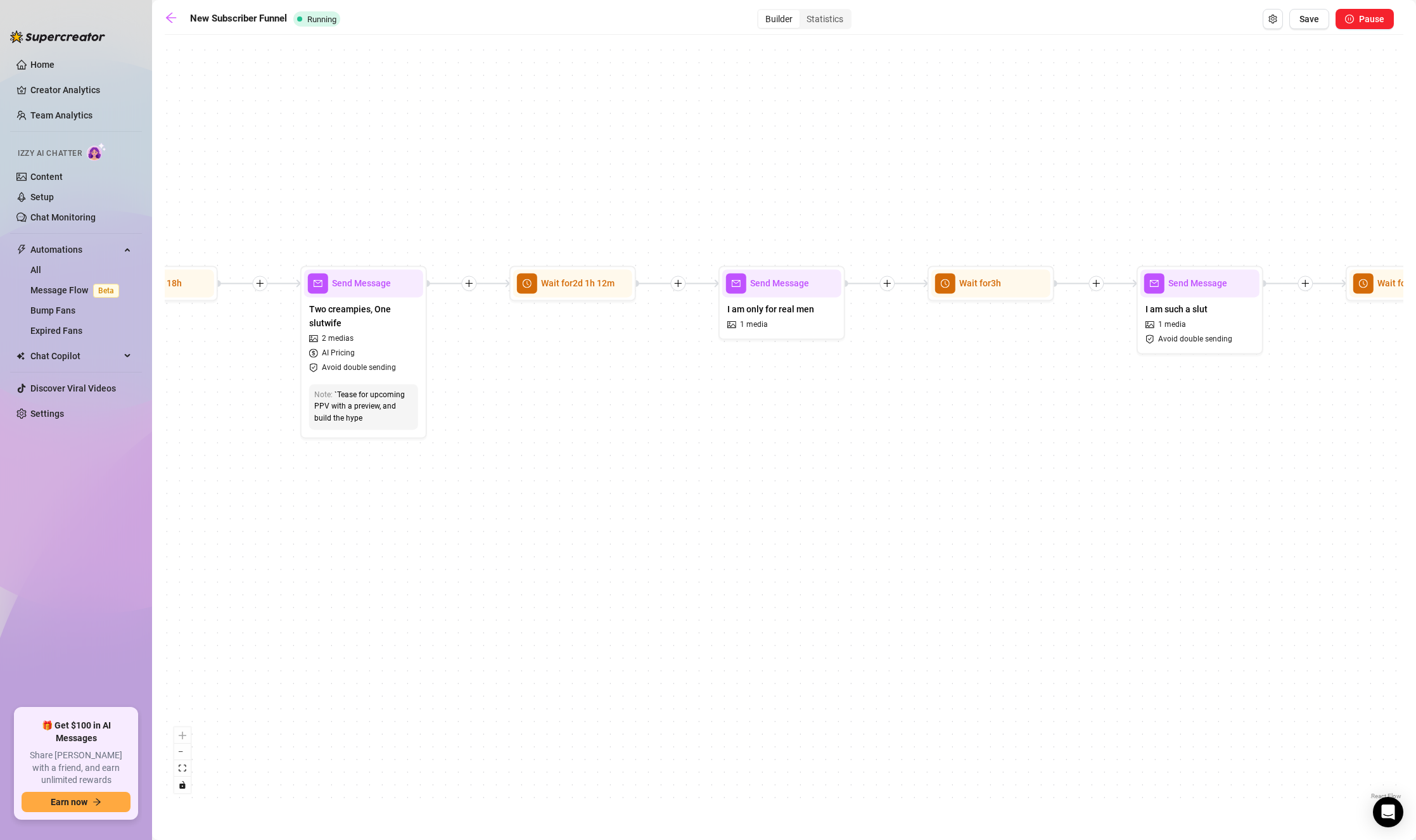
drag, startPoint x: 504, startPoint y: 462, endPoint x: 742, endPoint y: 536, distance: 249.2
click at [742, 536] on div "If True If True If True If True If False If False If False If False If False Se…" at bounding box center [784, 421] width 1239 height 761
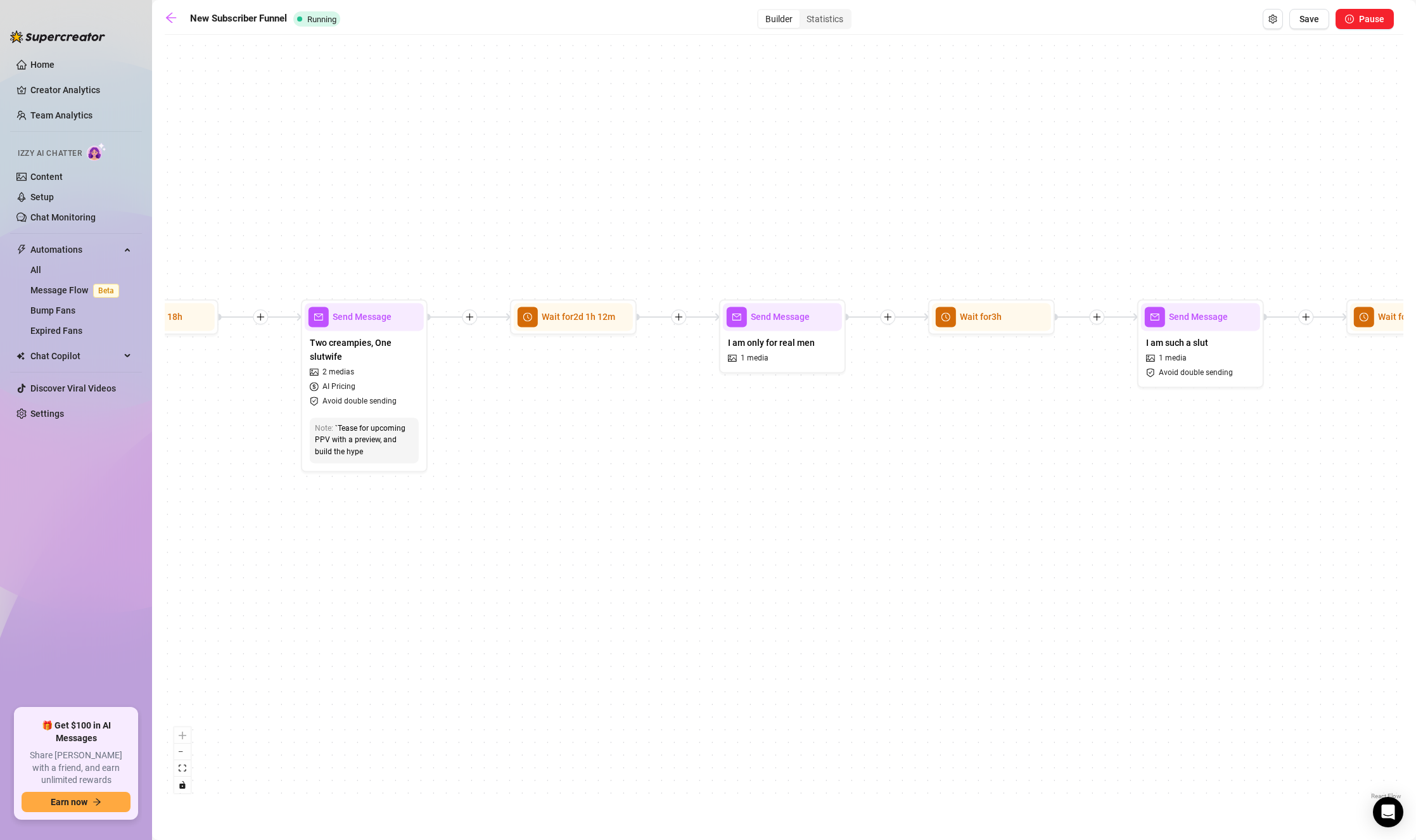
click at [742, 536] on div "If True If True If True If True If False If False If False If False If False Se…" at bounding box center [784, 421] width 1239 height 761
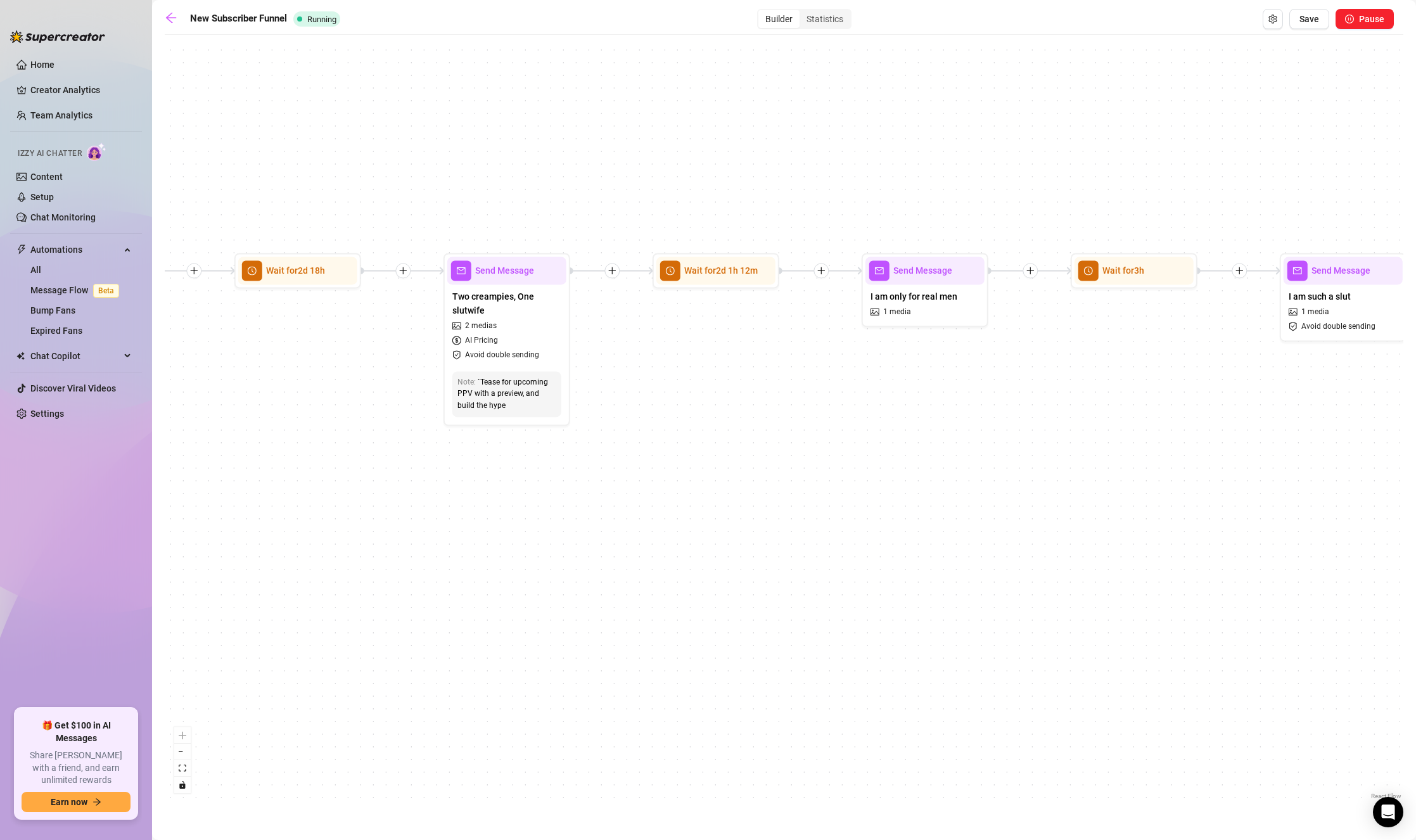
drag, startPoint x: 742, startPoint y: 536, endPoint x: 890, endPoint y: 487, distance: 155.9
click at [890, 487] on div "If True If True If True If True If False If False If False If False If False Se…" at bounding box center [784, 421] width 1239 height 761
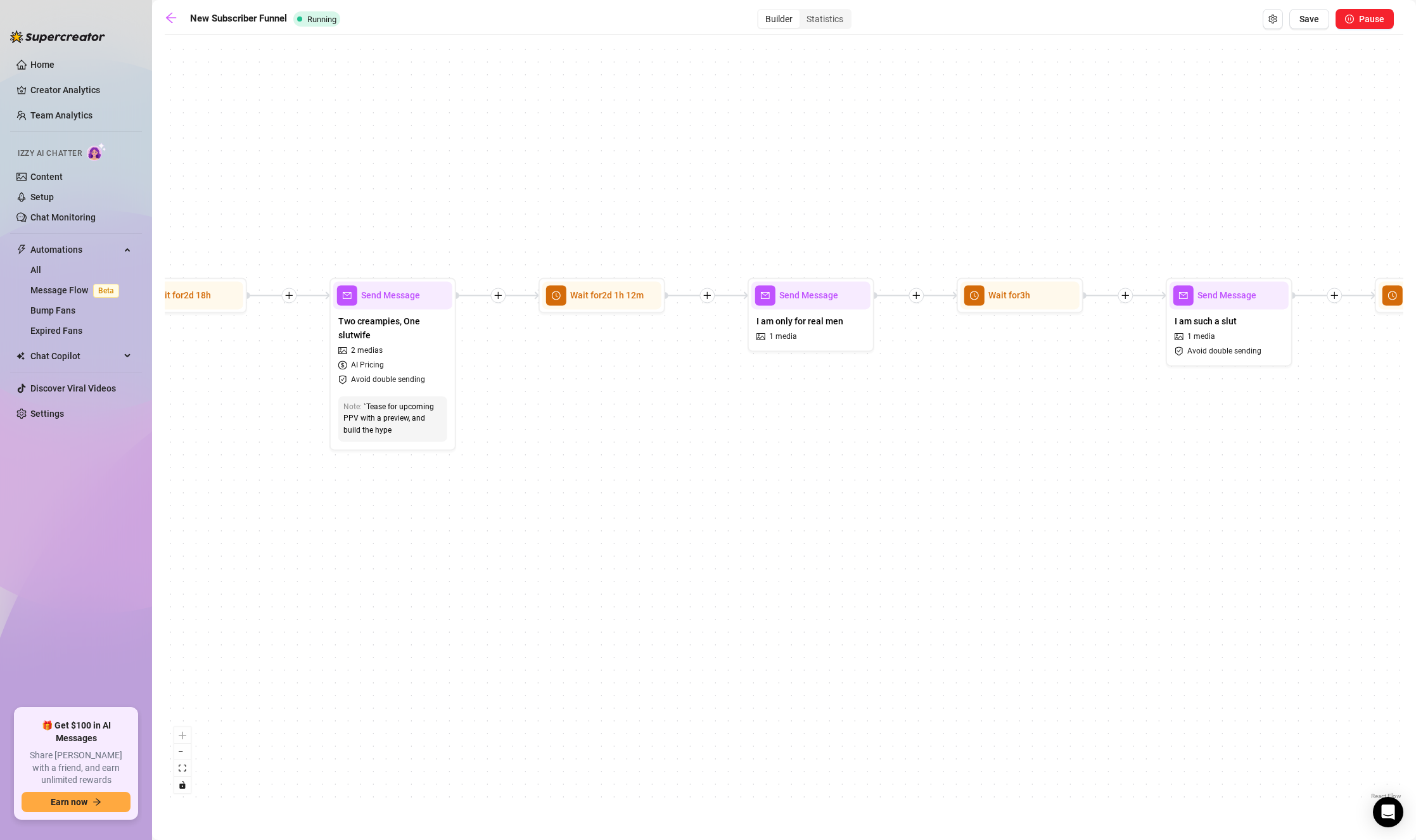
drag, startPoint x: 908, startPoint y: 395, endPoint x: 1357, endPoint y: 402, distance: 449.1
click at [1265, 402] on div "If True If True If True If True If False If False If False If False If False Se…" at bounding box center [784, 421] width 1239 height 761
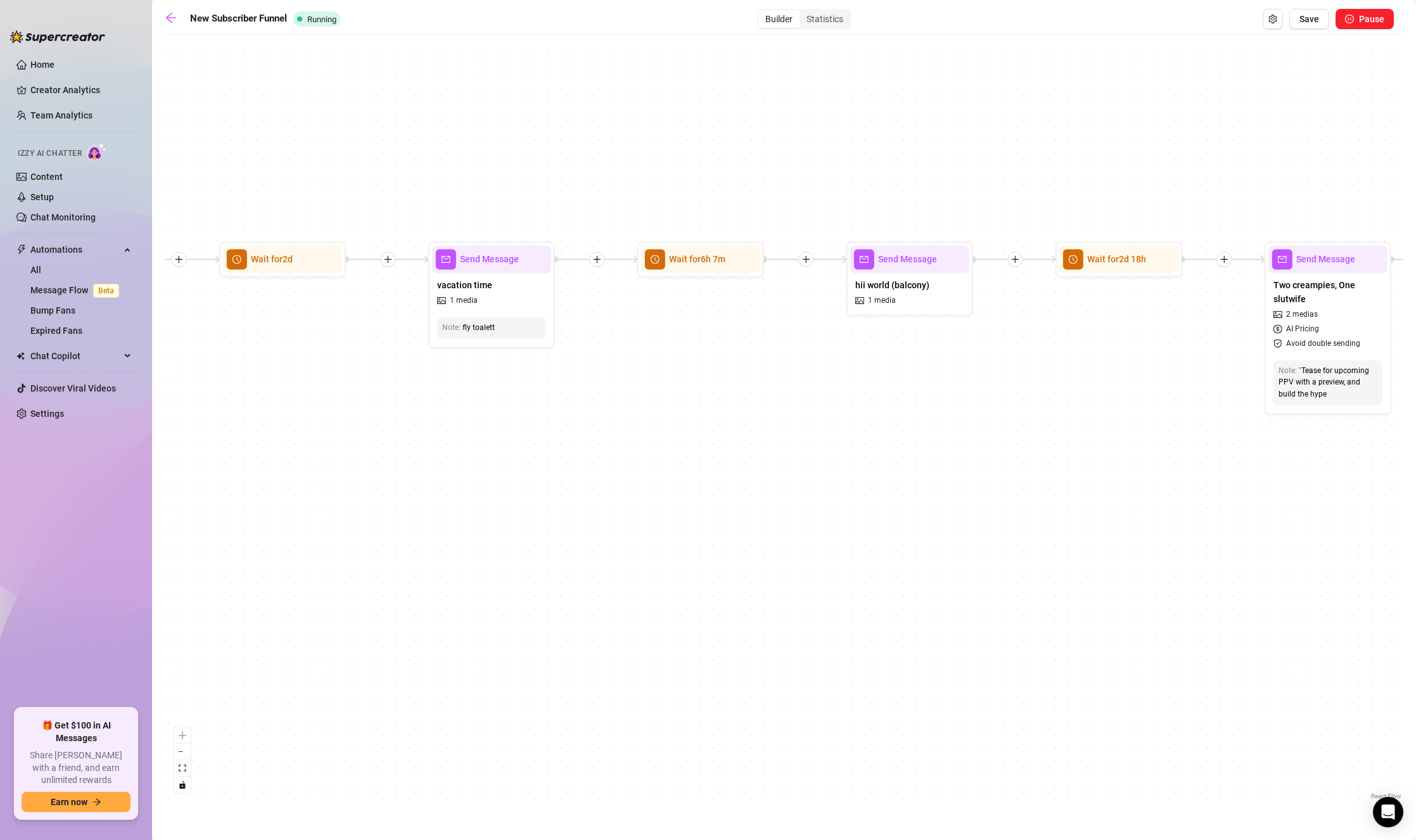
drag, startPoint x: 429, startPoint y: 467, endPoint x: 791, endPoint y: 456, distance: 362.2
click at [791, 456] on div "If True If True If True If True If False If False If False If False If False Se…" at bounding box center [784, 421] width 1239 height 761
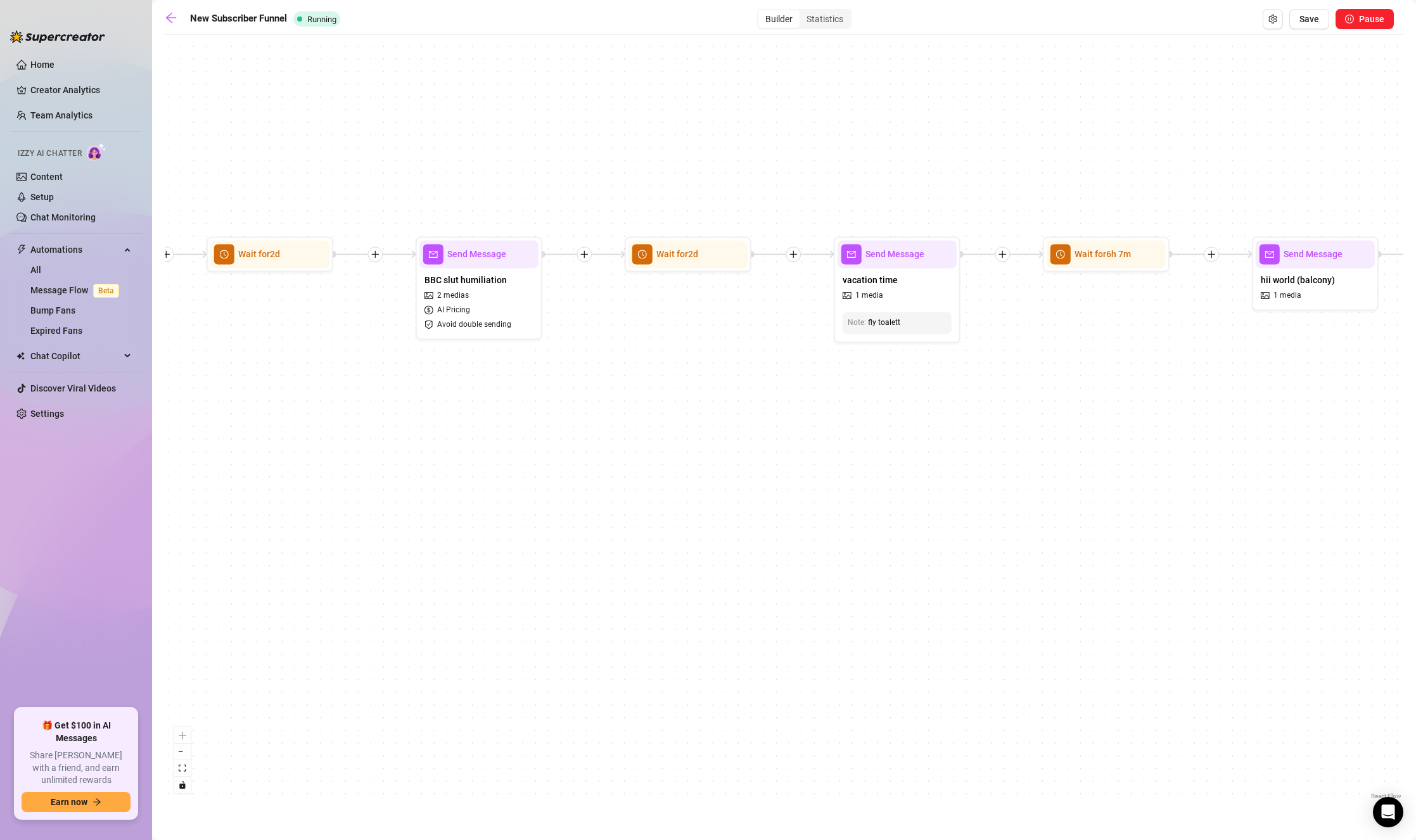
drag, startPoint x: 554, startPoint y: 448, endPoint x: 988, endPoint y: 433, distance: 434.3
click at [988, 433] on div "If True If True If True If True If False If False If False If False If False Se…" at bounding box center [784, 421] width 1239 height 761
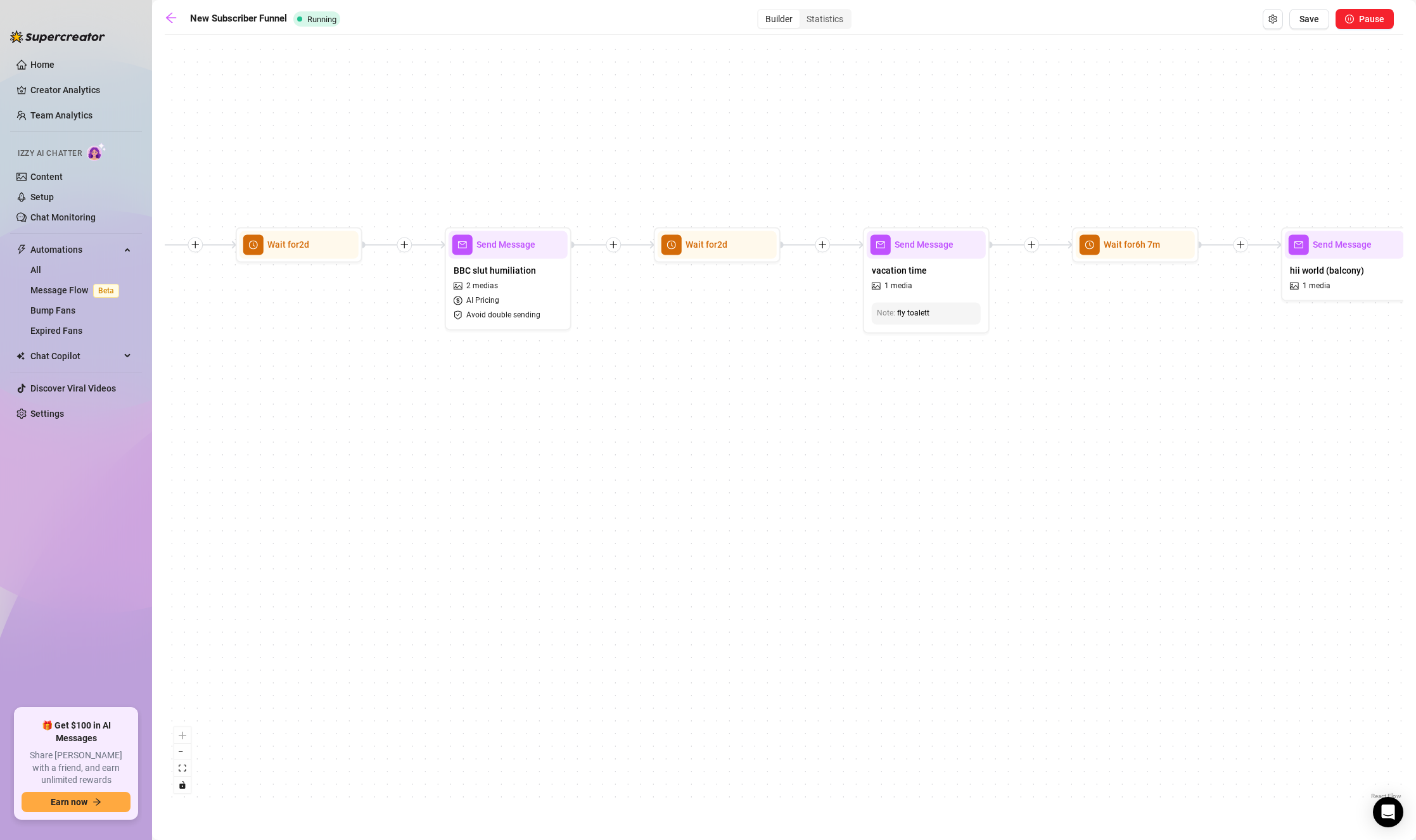
click at [987, 433] on div "If True If True If True If True If False If False If False If False If False Se…" at bounding box center [784, 421] width 1239 height 761
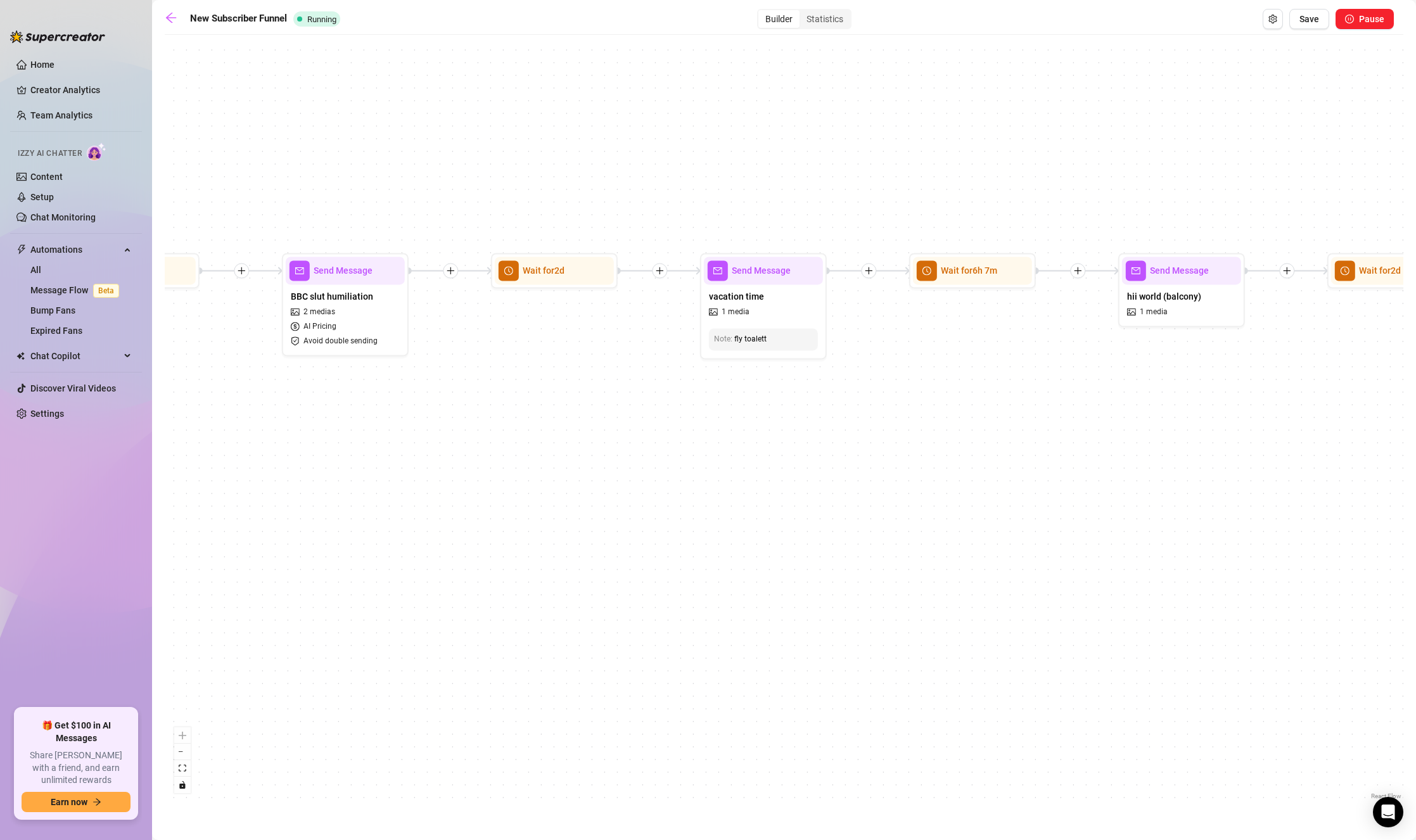
drag, startPoint x: 987, startPoint y: 433, endPoint x: 599, endPoint y: 472, distance: 390.0
click at [603, 479] on div "If True If True If True If True If False If False If False If False If False Se…" at bounding box center [784, 421] width 1239 height 761
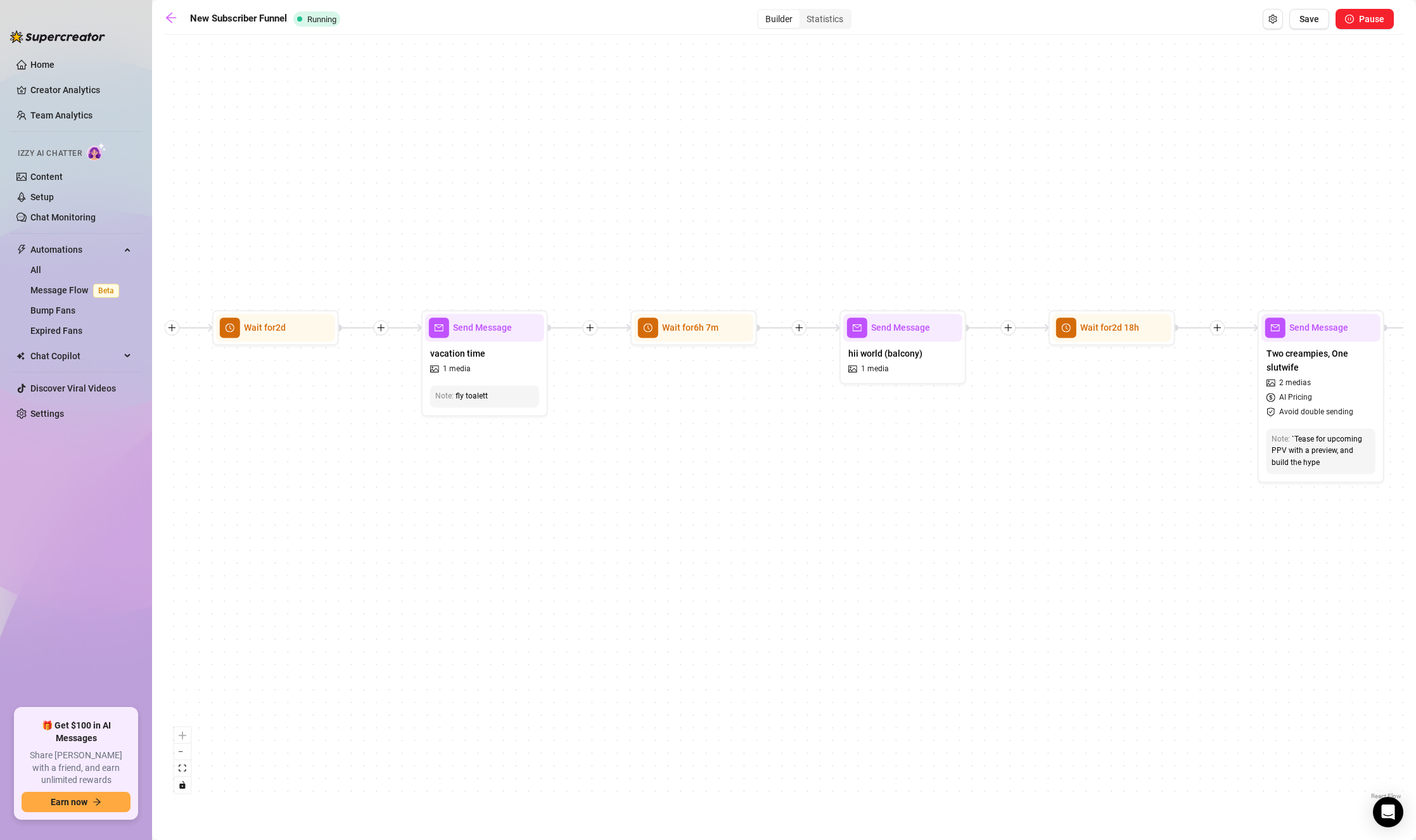
drag, startPoint x: 827, startPoint y: 429, endPoint x: 941, endPoint y: 347, distance: 140.4
click at [788, 449] on div "If True If True If True If True If False If False If False If False If False Se…" at bounding box center [784, 421] width 1239 height 761
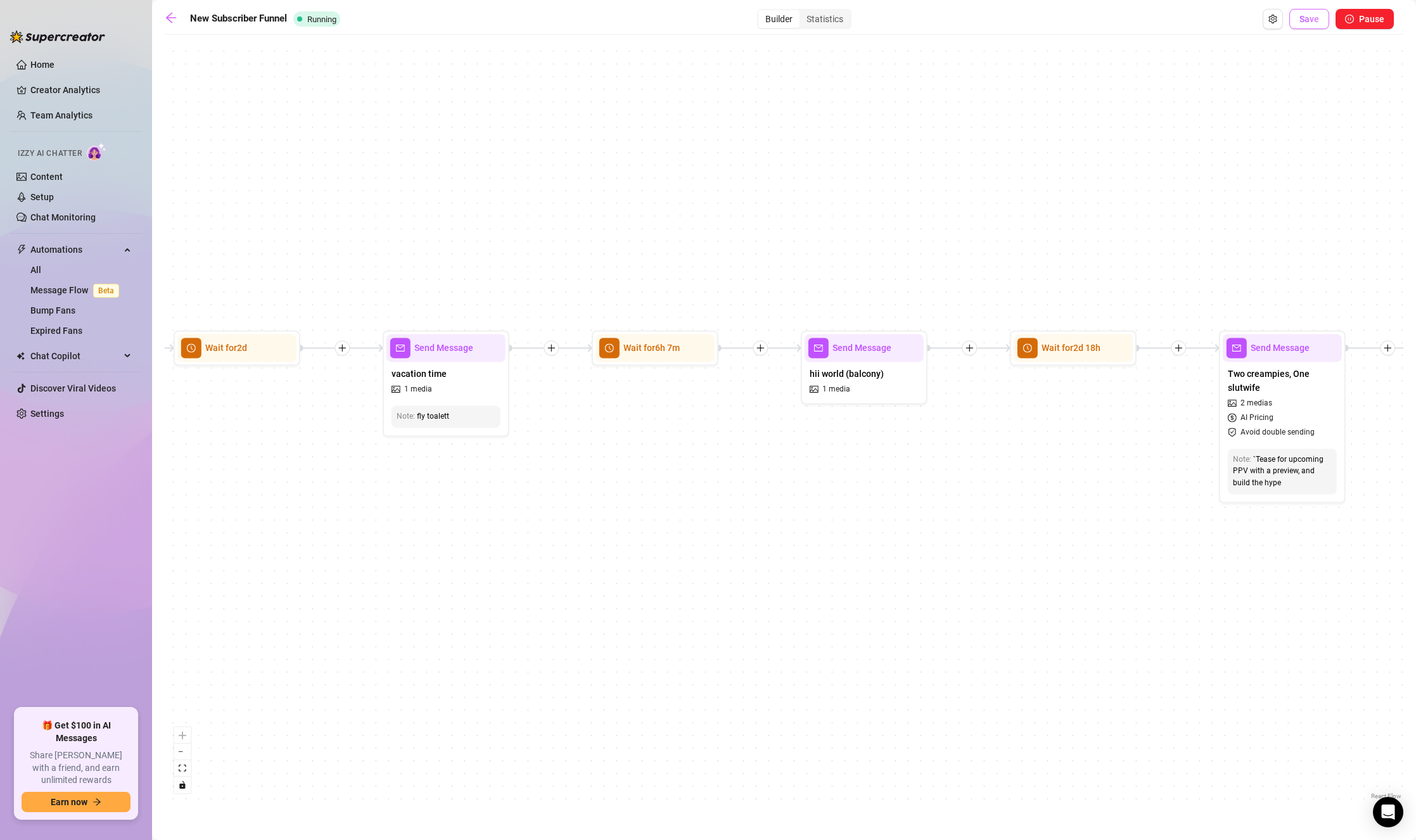
click at [1265, 19] on span "Save" at bounding box center [1308, 19] width 20 height 10
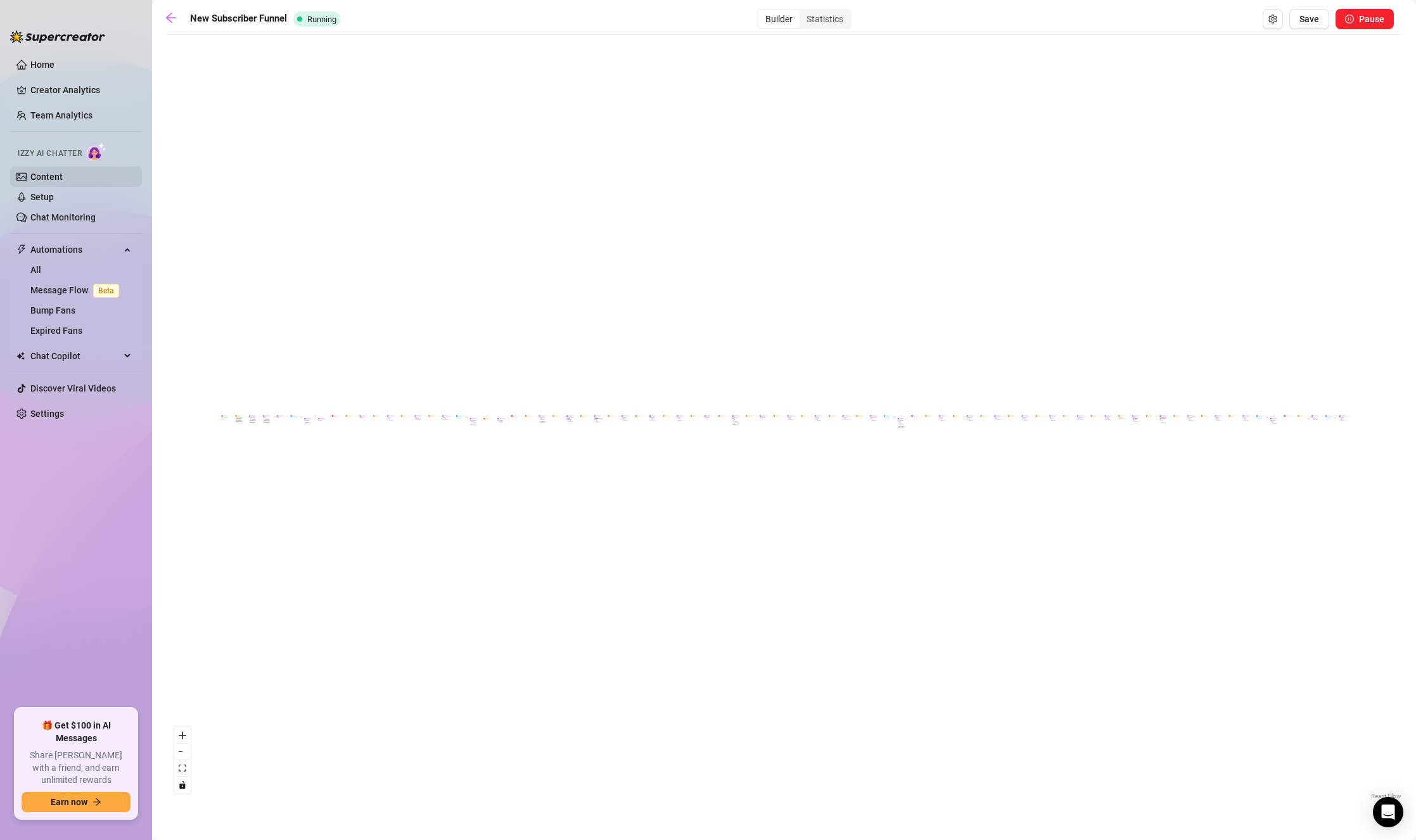
click at [58, 181] on link "Content" at bounding box center [46, 177] width 33 height 10
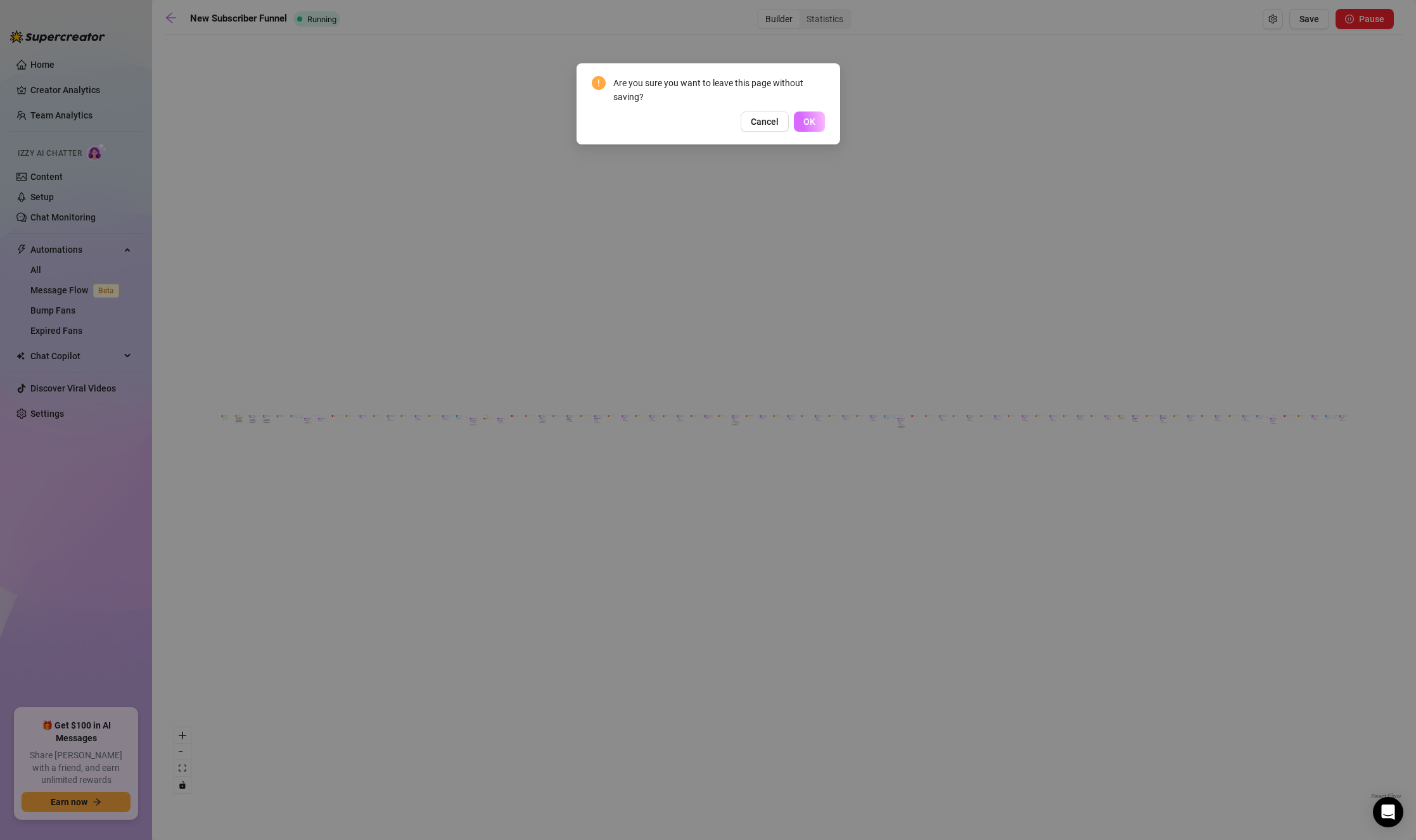
click at [821, 116] on button "OK" at bounding box center [810, 122] width 31 height 21
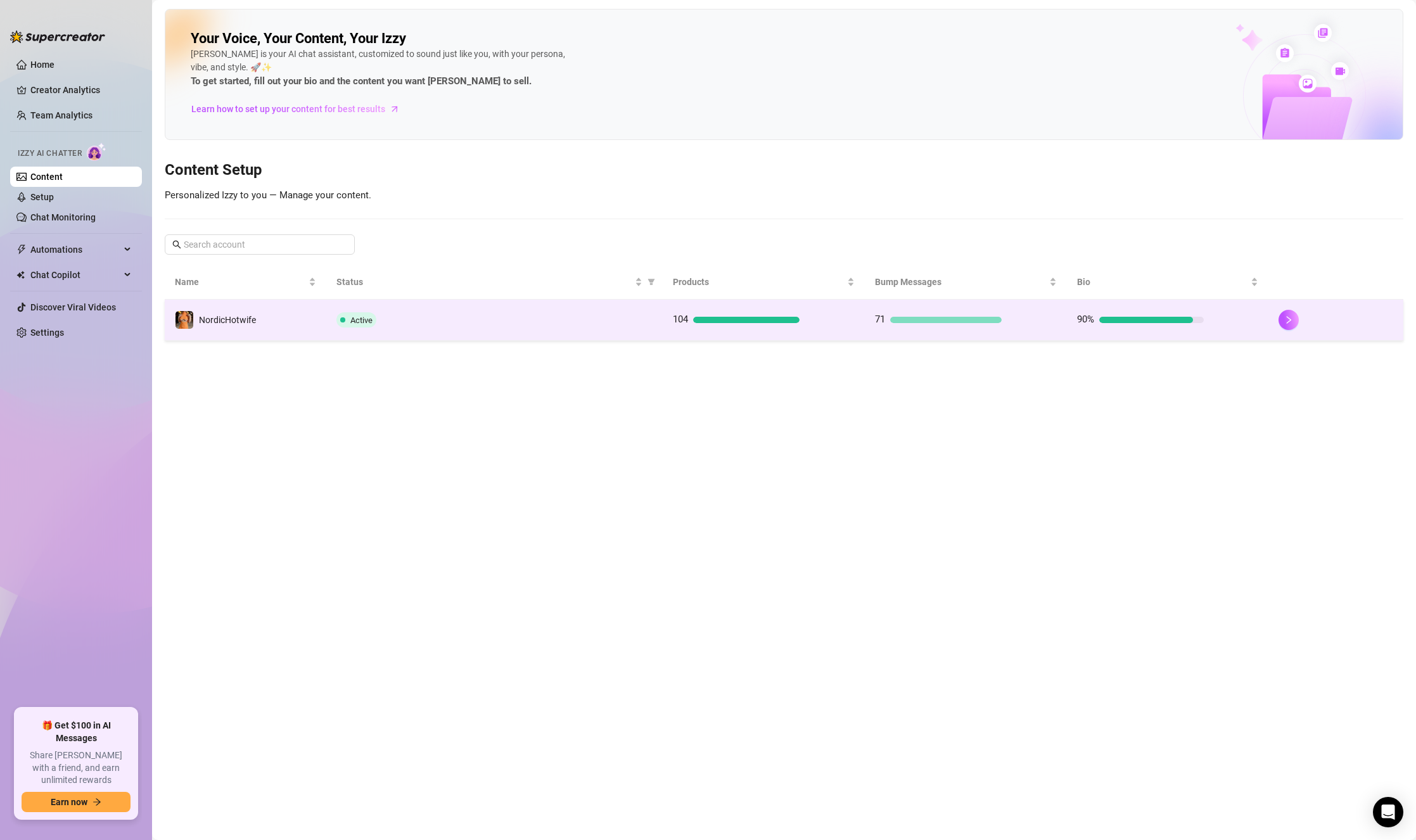
click at [286, 317] on td "NordicHotwife" at bounding box center [245, 320] width 162 height 41
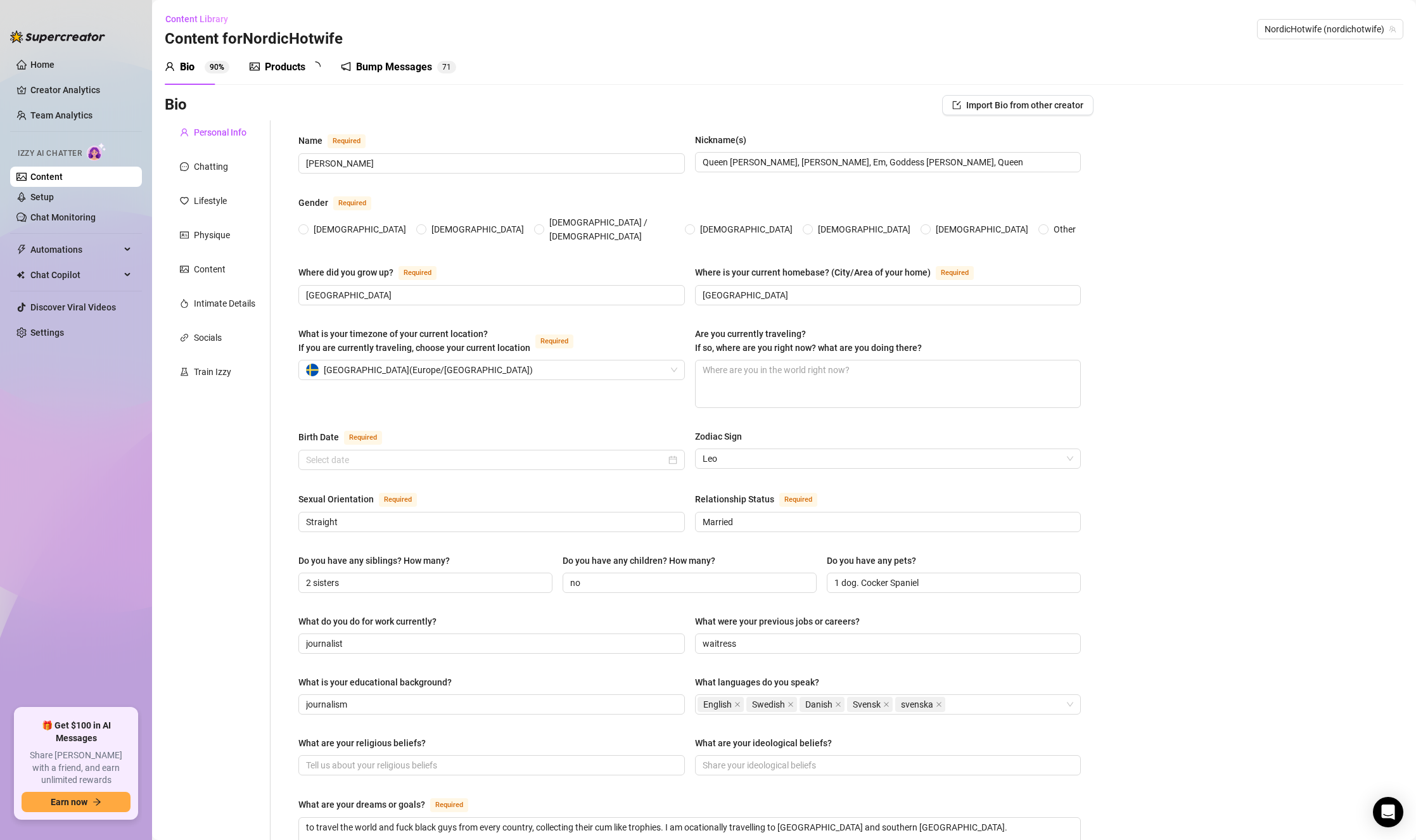
radio input "true"
type input "[DATE]"
click at [278, 57] on div "Products 99+" at bounding box center [292, 66] width 84 height 35
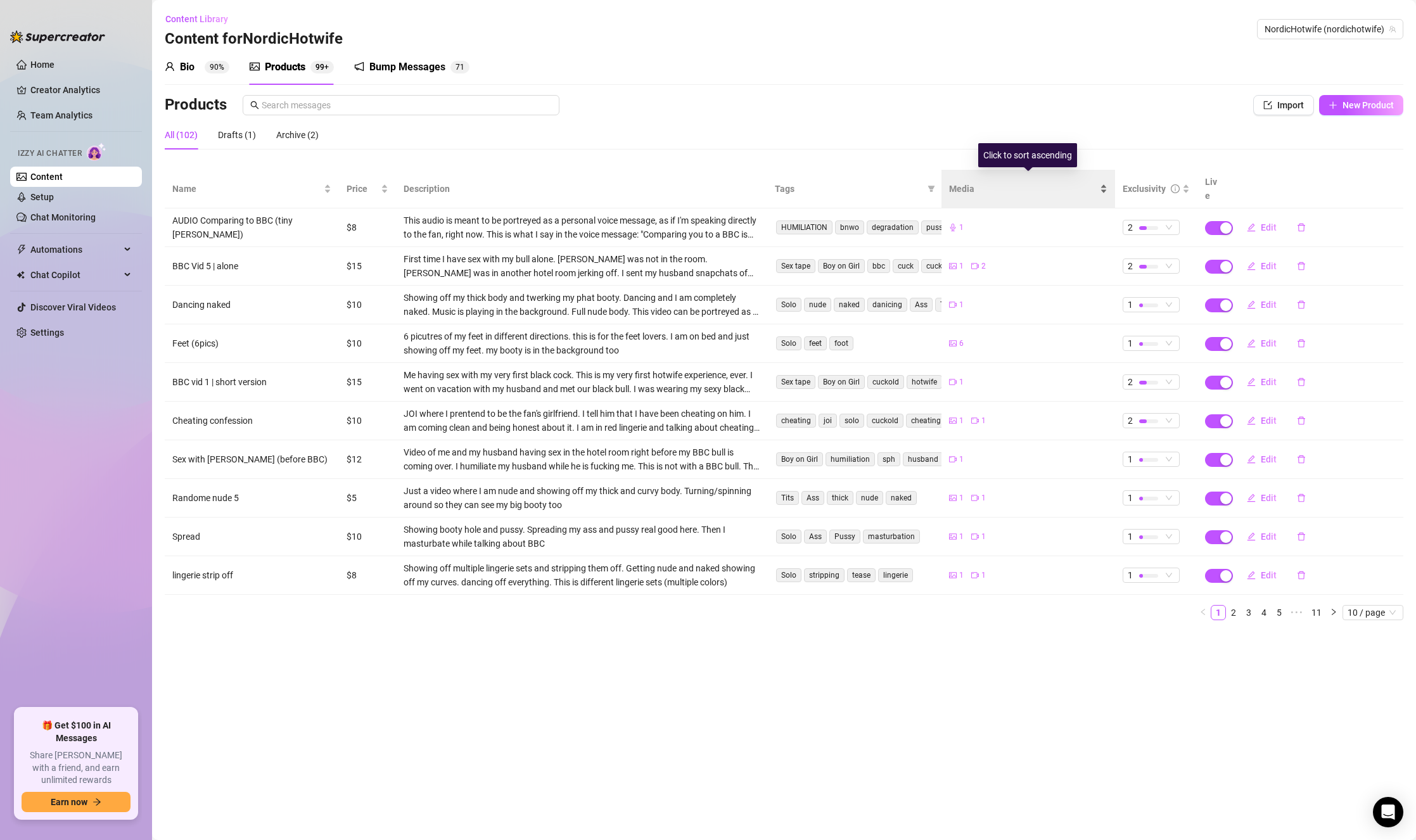
click at [967, 181] on span "Media" at bounding box center [1023, 188] width 149 height 14
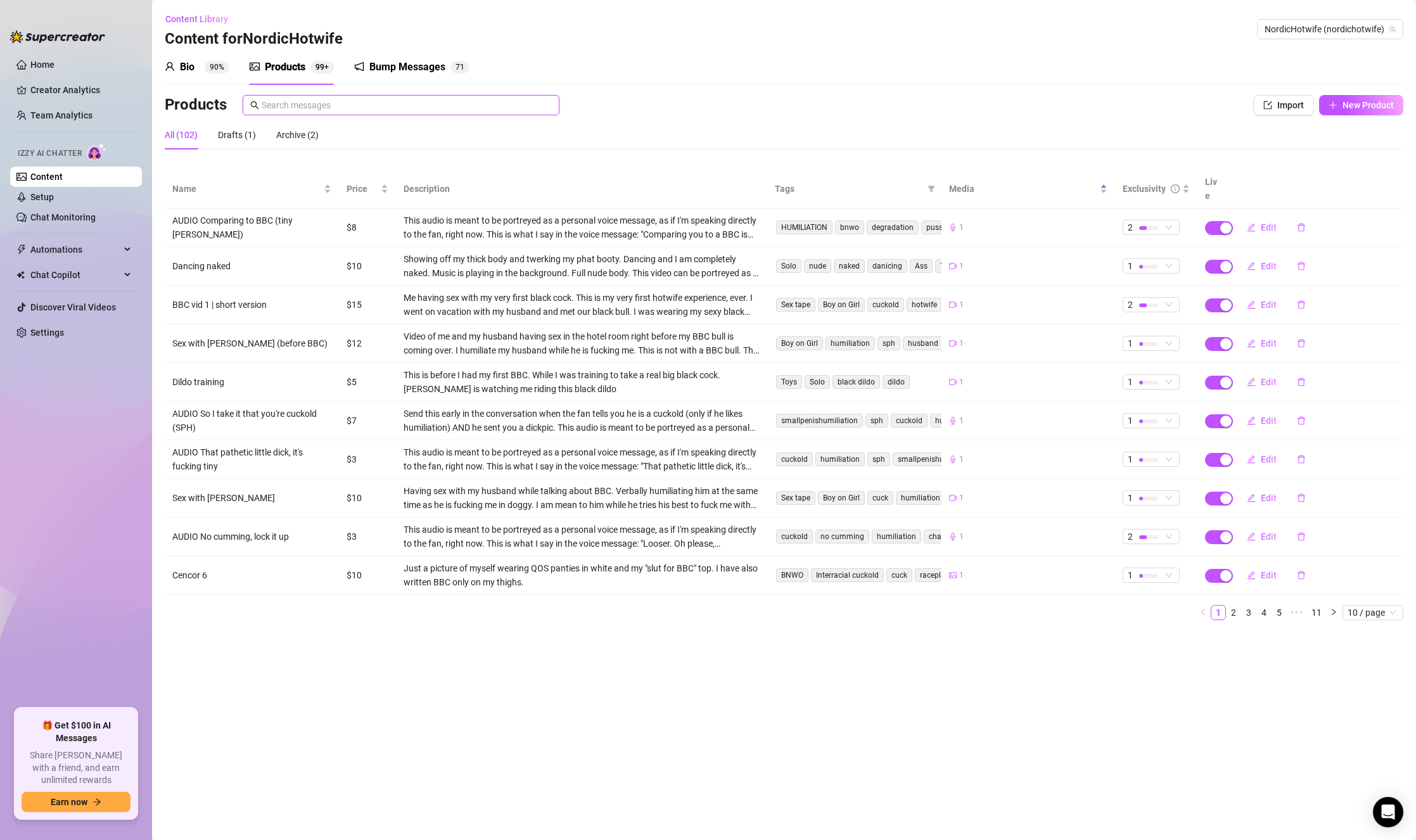
click at [336, 101] on input "text" at bounding box center [406, 105] width 290 height 14
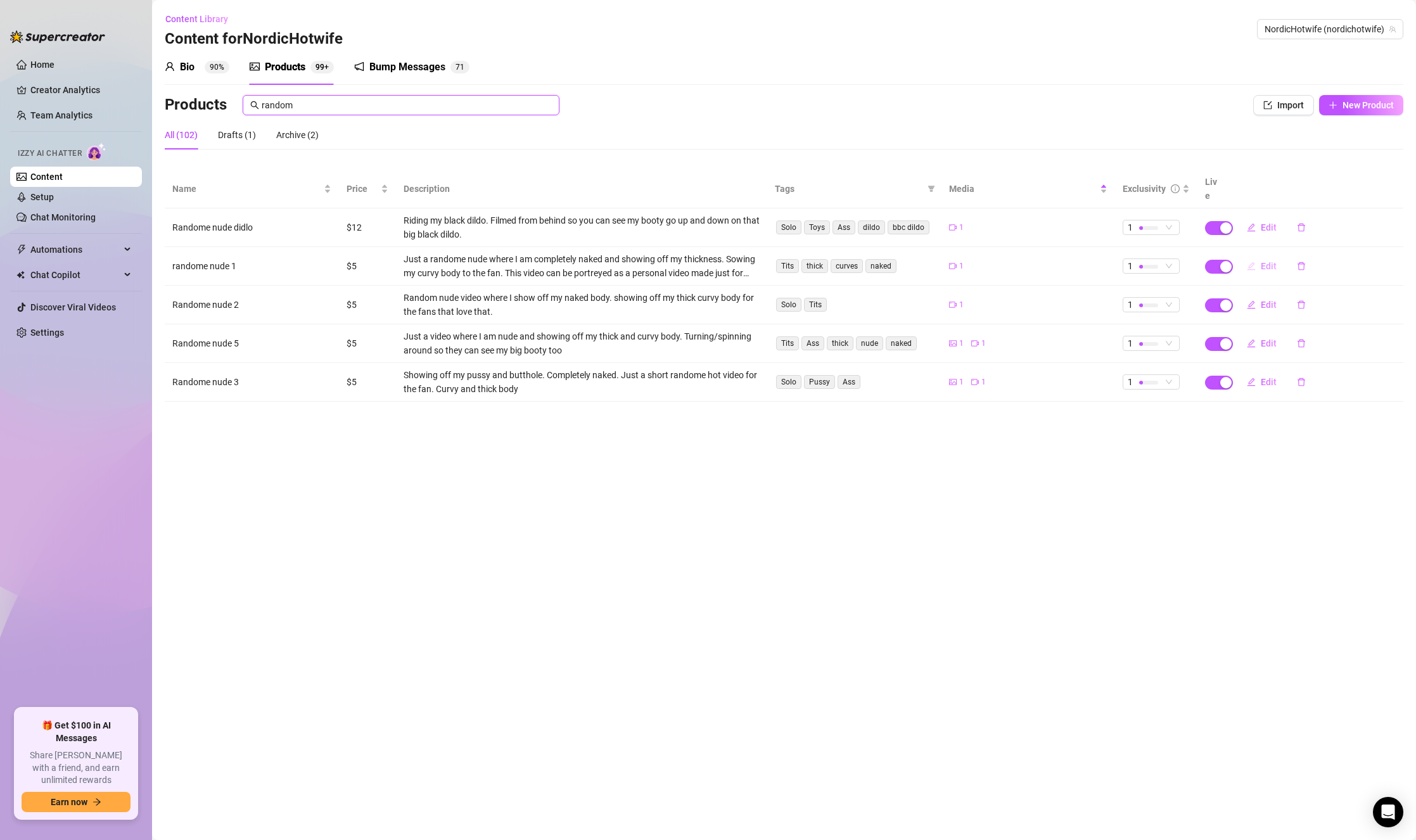
type input "random"
click at [1264, 261] on span "Edit" at bounding box center [1269, 266] width 15 height 10
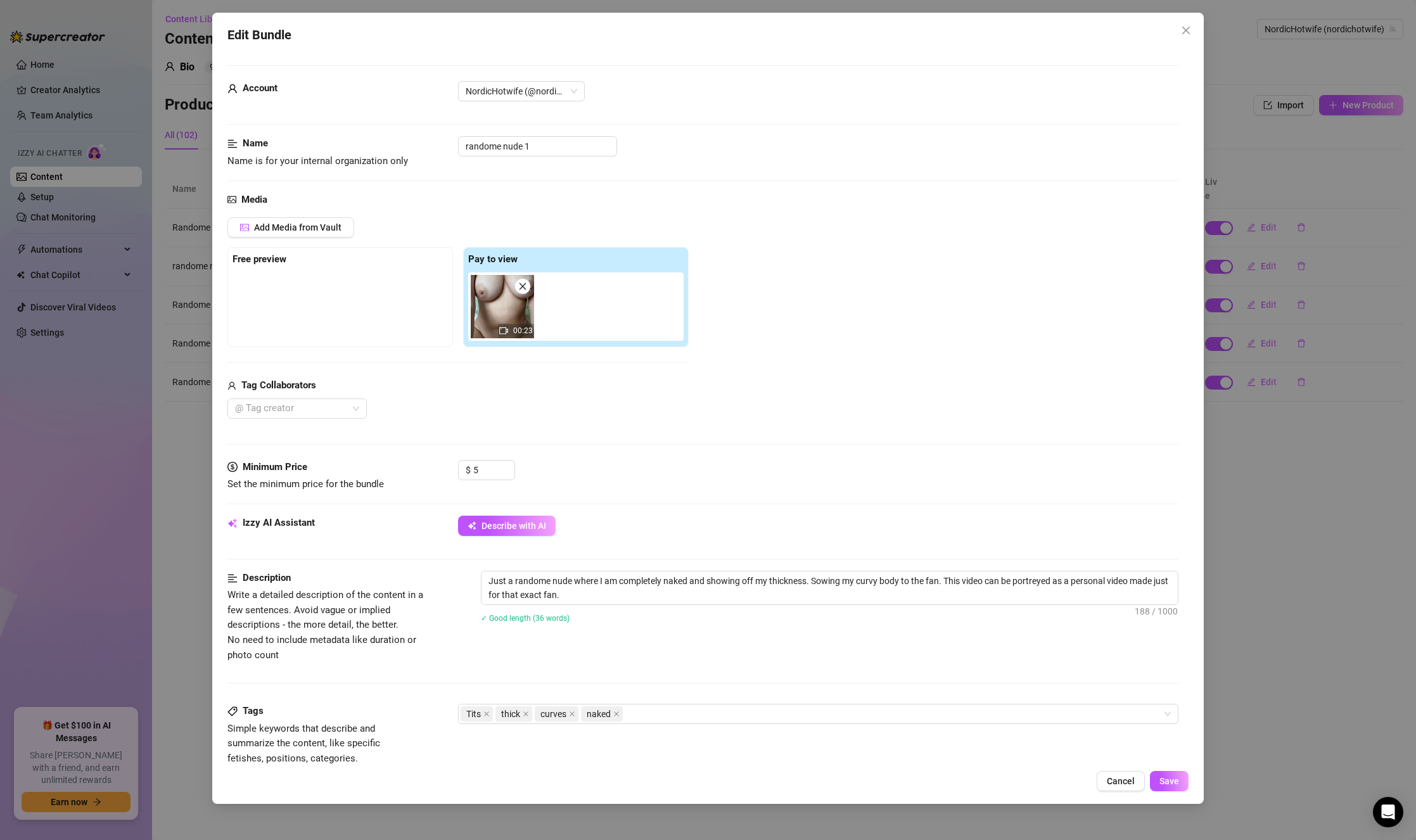
click at [1265, 547] on div "Edit Bundle Account NordicHotwife (@nordichotwife) Name Name is for your intern…" at bounding box center [708, 420] width 1416 height 840
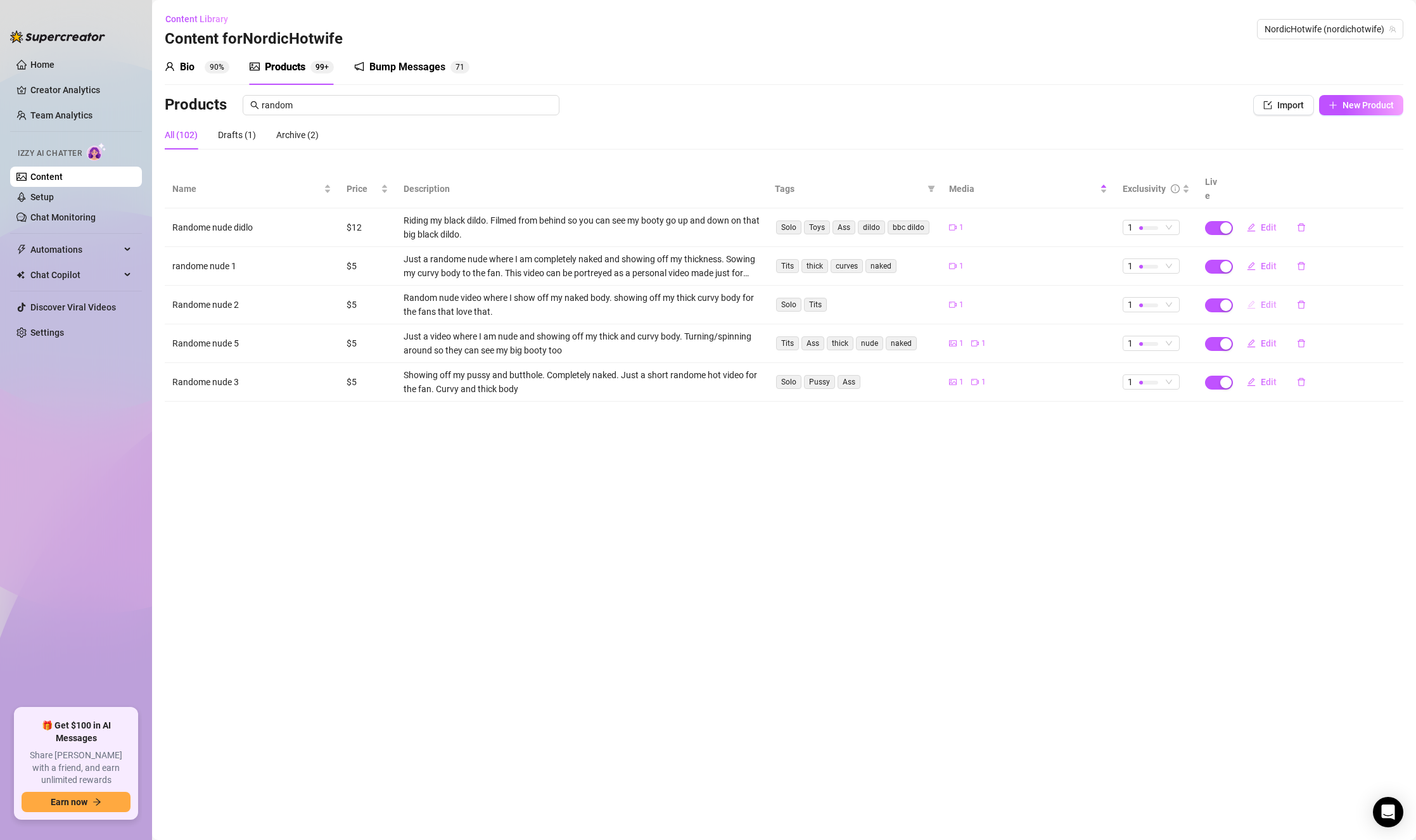
click at [1265, 294] on button "Edit" at bounding box center [1262, 304] width 50 height 21
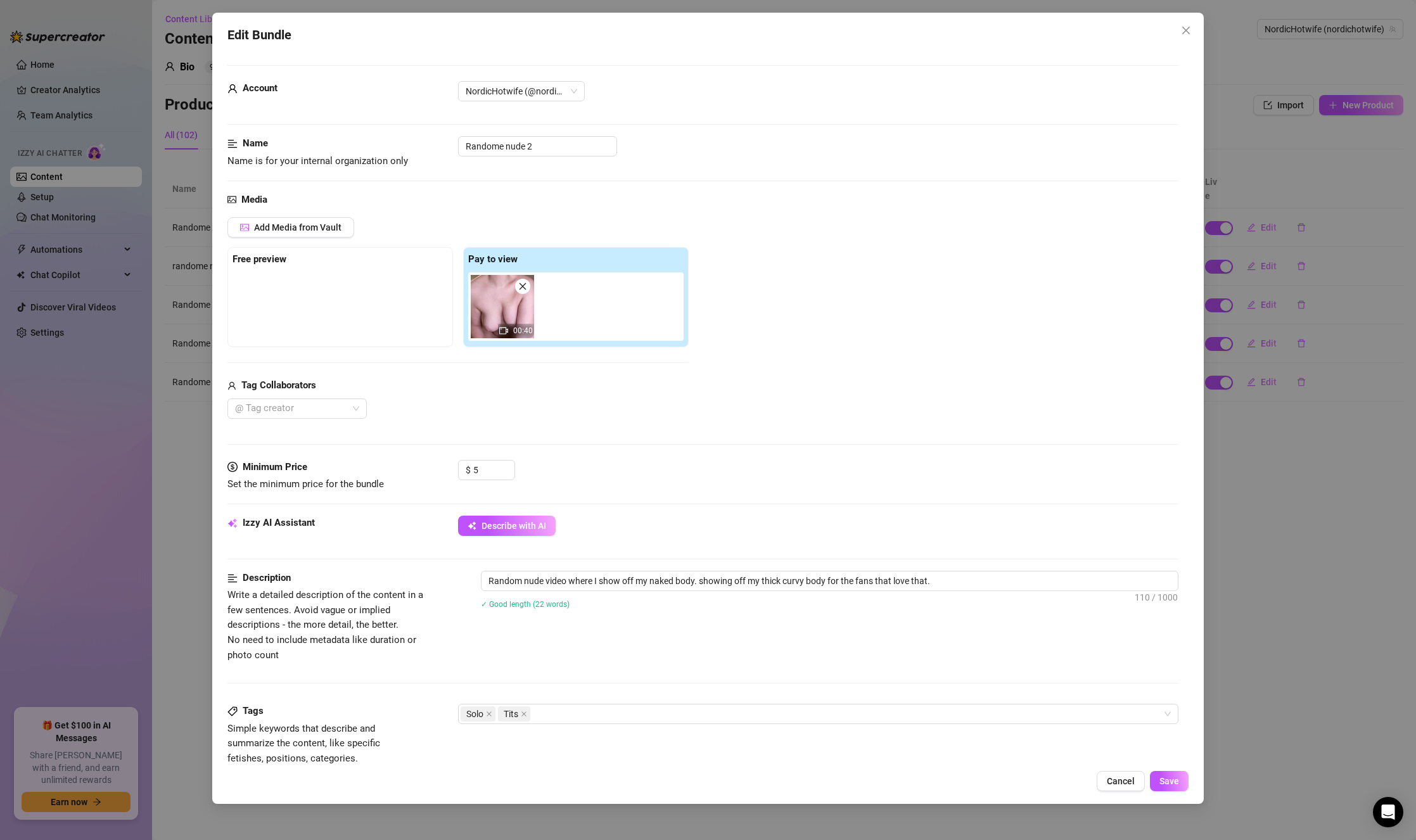
click at [1226, 487] on div "Edit Bundle Account NordicHotwife (@nordichotwife) Name Name is for your intern…" at bounding box center [708, 420] width 1416 height 840
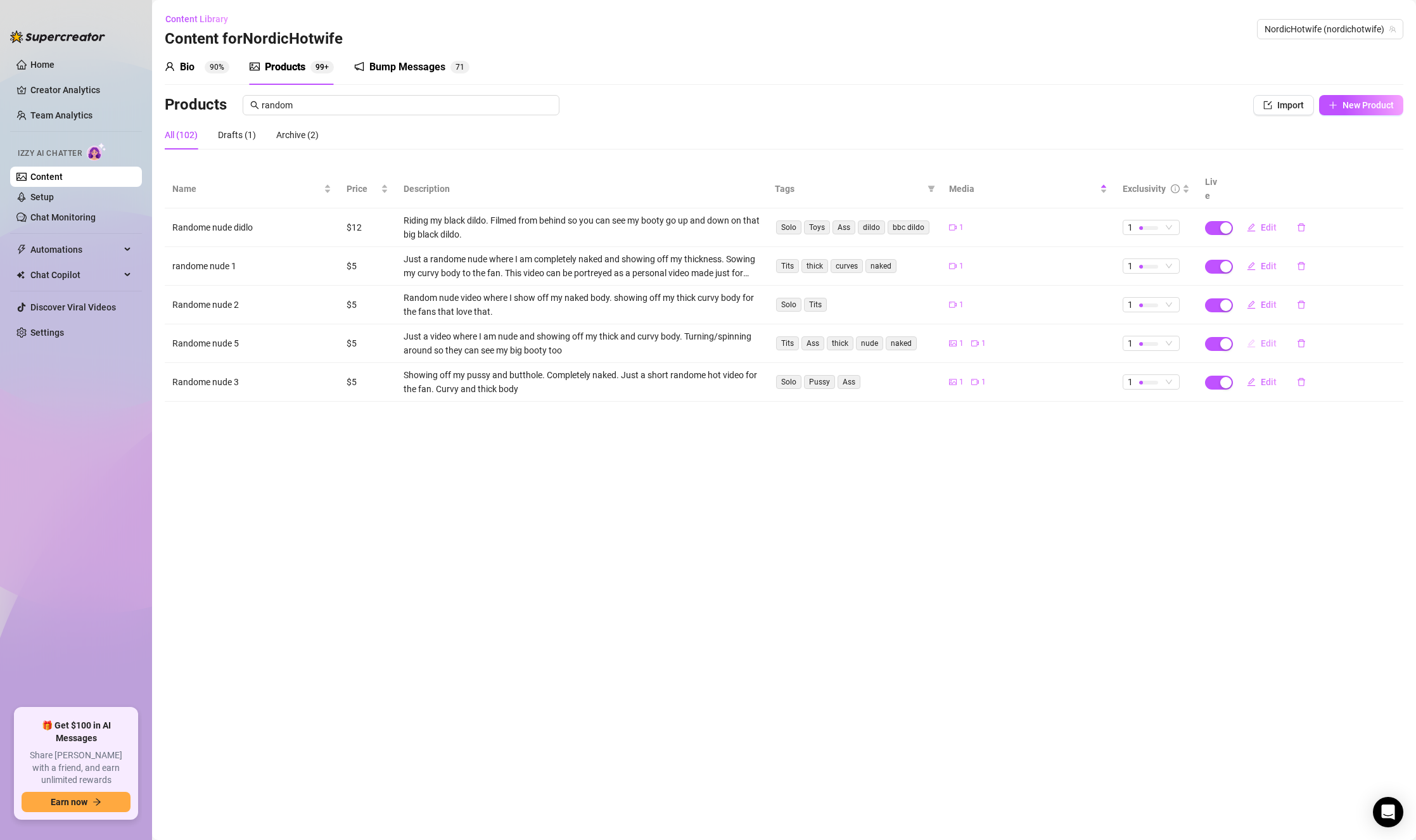
click at [1265, 338] on span "Edit" at bounding box center [1269, 343] width 15 height 10
type textarea "Turning around so you can my thickness level. Be honest please 😍 🍑"
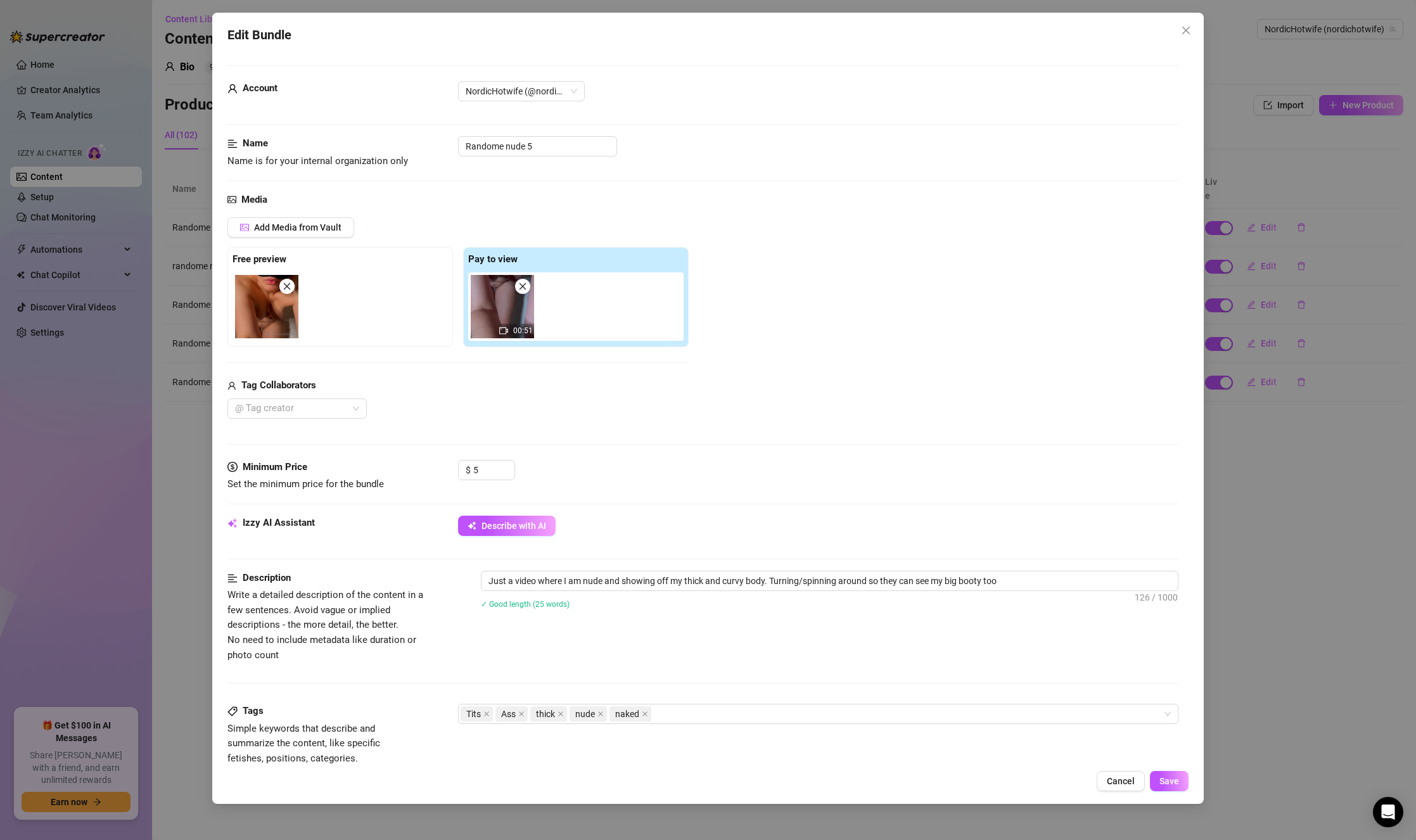
click at [1265, 523] on div "Edit Bundle Account NordicHotwife (@nordichotwife) Name Name is for your intern…" at bounding box center [708, 420] width 1416 height 840
